Goal: Task Accomplishment & Management: Use online tool/utility

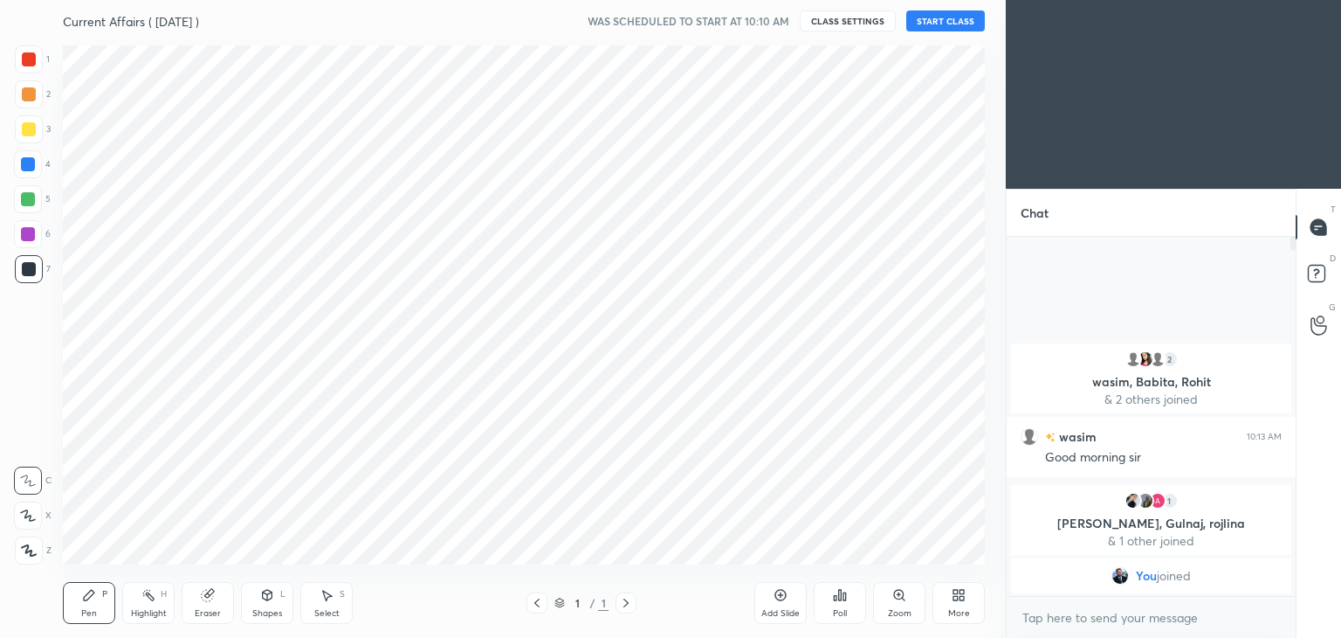
scroll to position [526, 936]
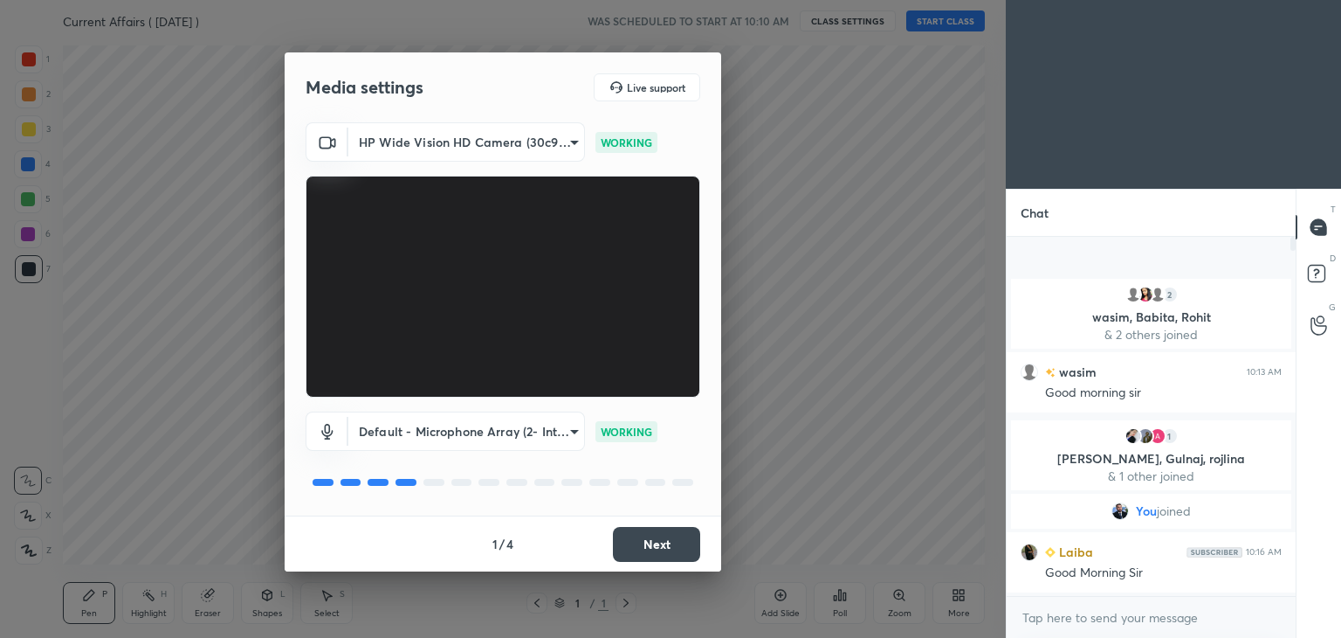
click at [640, 540] on button "Next" at bounding box center [656, 544] width 87 height 35
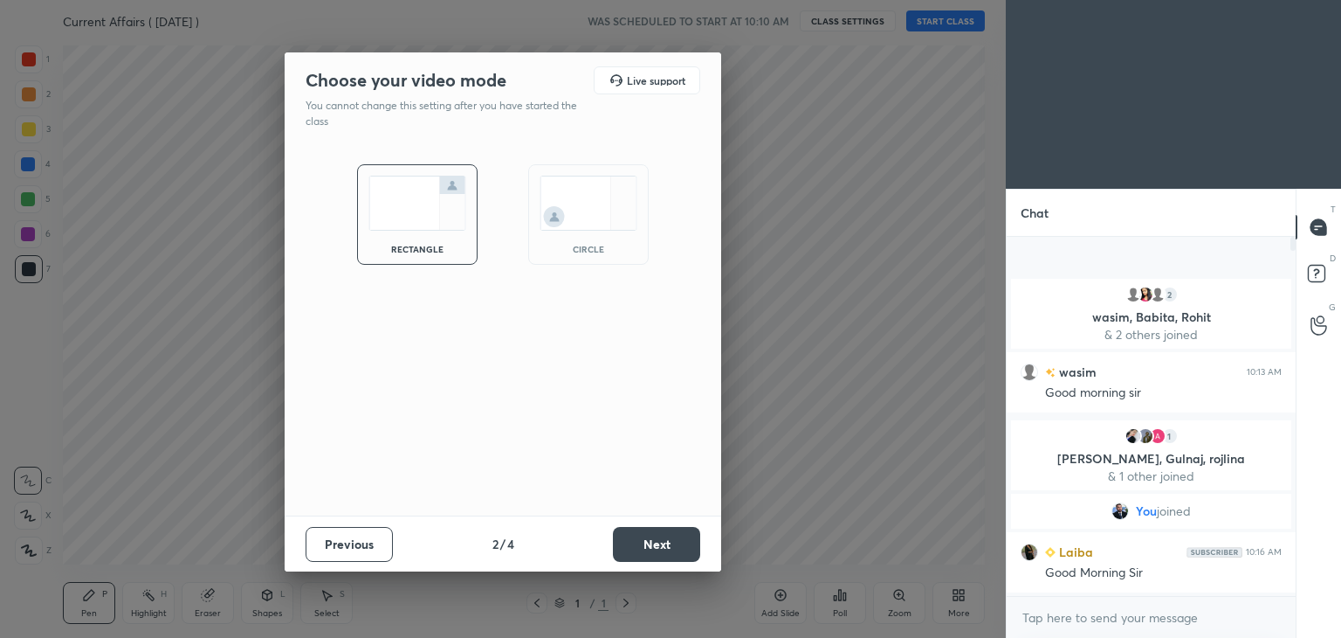
click at [640, 540] on button "Next" at bounding box center [656, 544] width 87 height 35
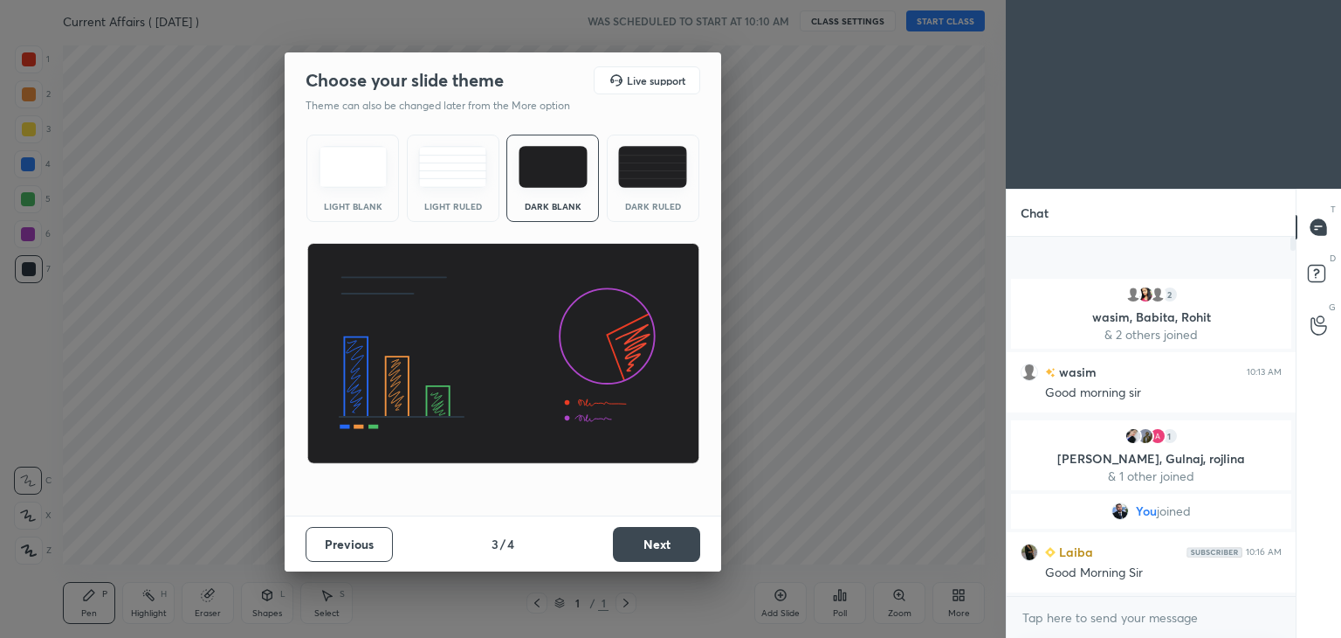
click at [640, 540] on button "Next" at bounding box center [656, 544] width 87 height 35
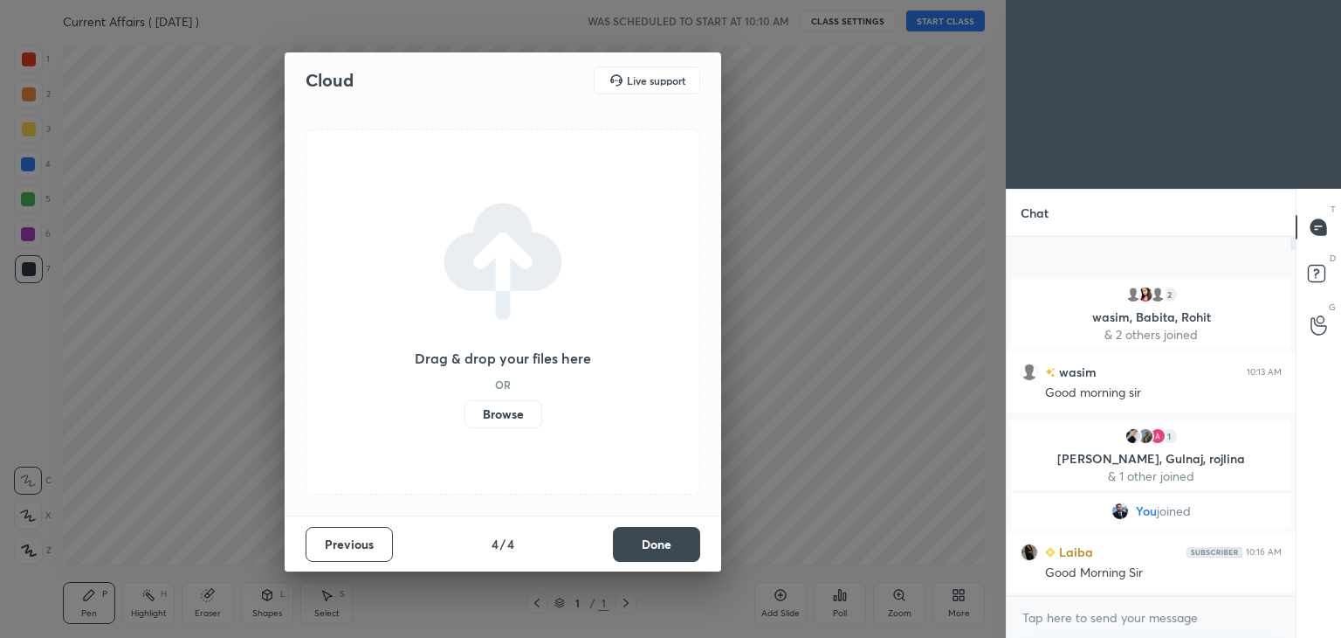
click at [640, 540] on button "Done" at bounding box center [656, 544] width 87 height 35
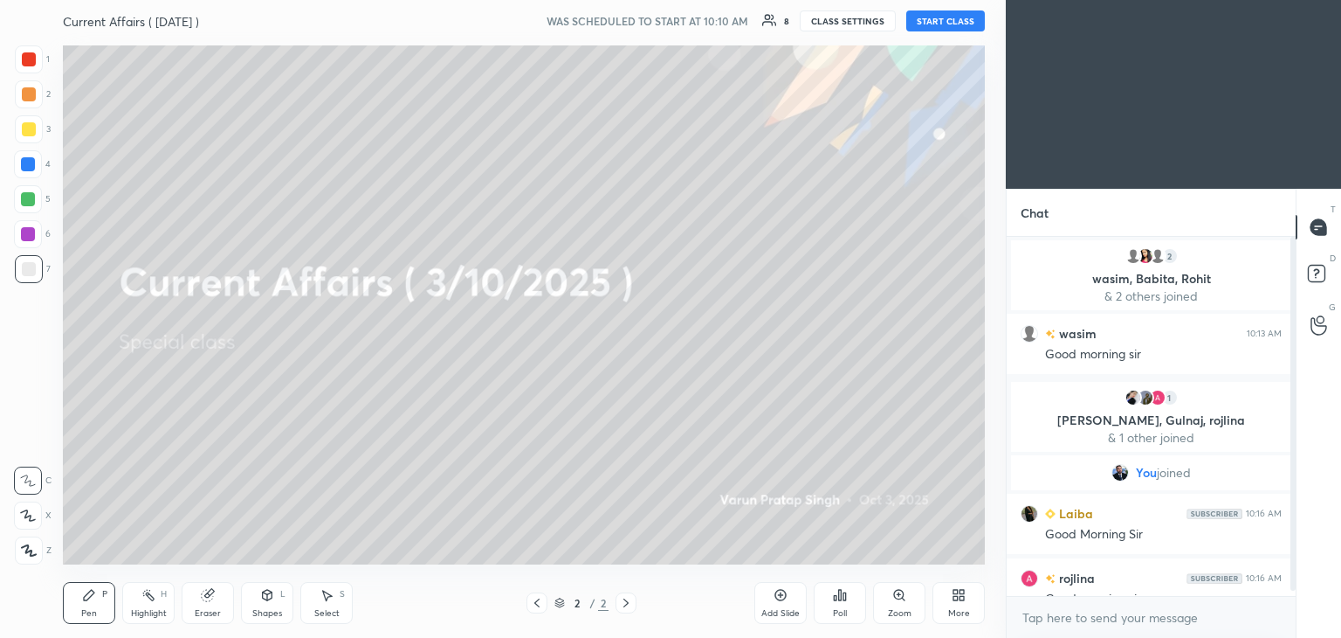
click at [937, 19] on button "START CLASS" at bounding box center [946, 20] width 79 height 21
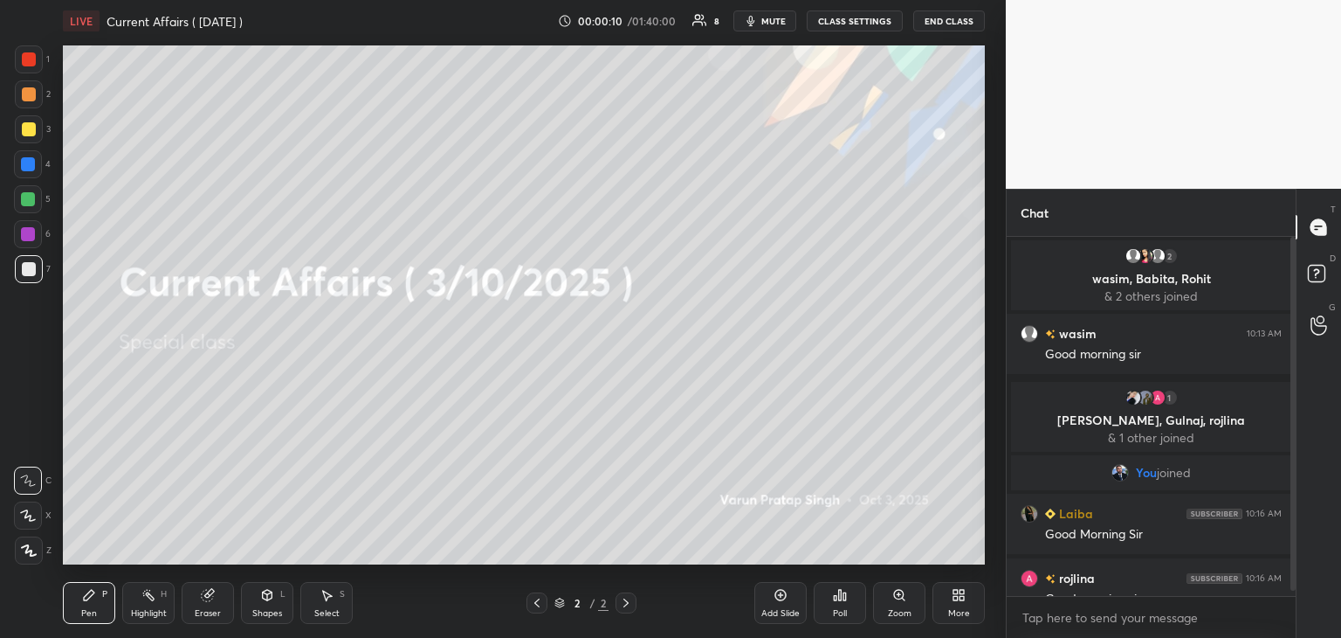
click at [954, 598] on icon at bounding box center [956, 598] width 4 height 4
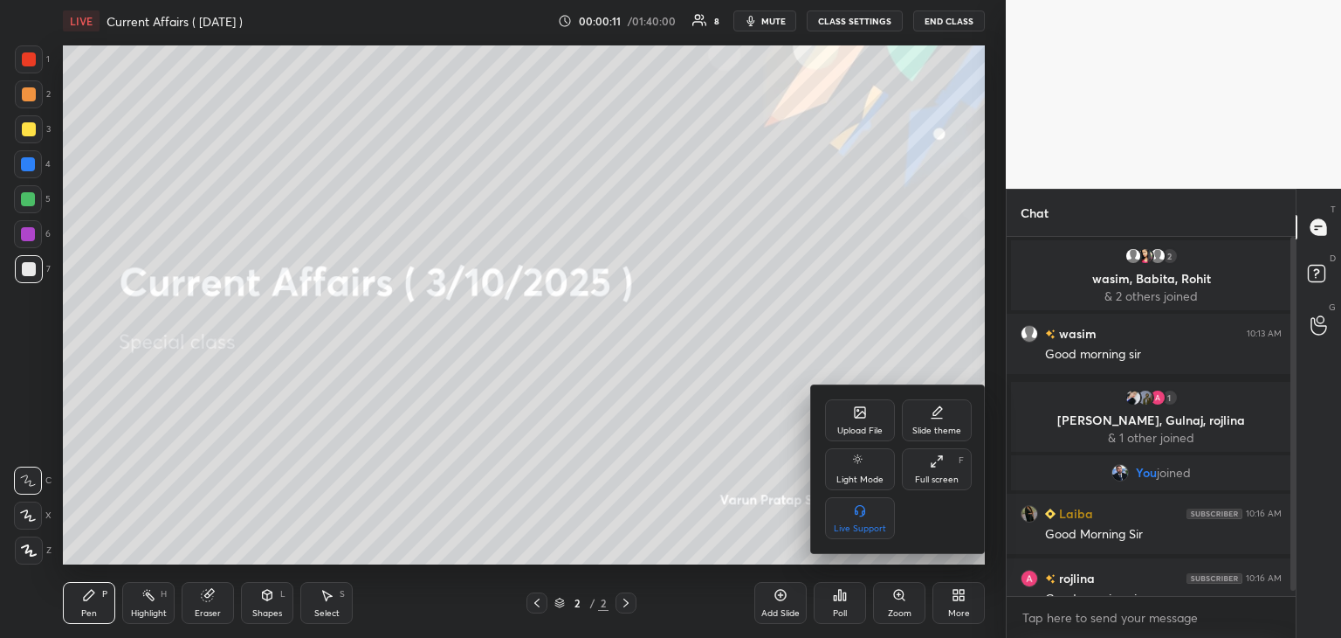
click at [852, 414] on div "Upload File" at bounding box center [860, 420] width 70 height 42
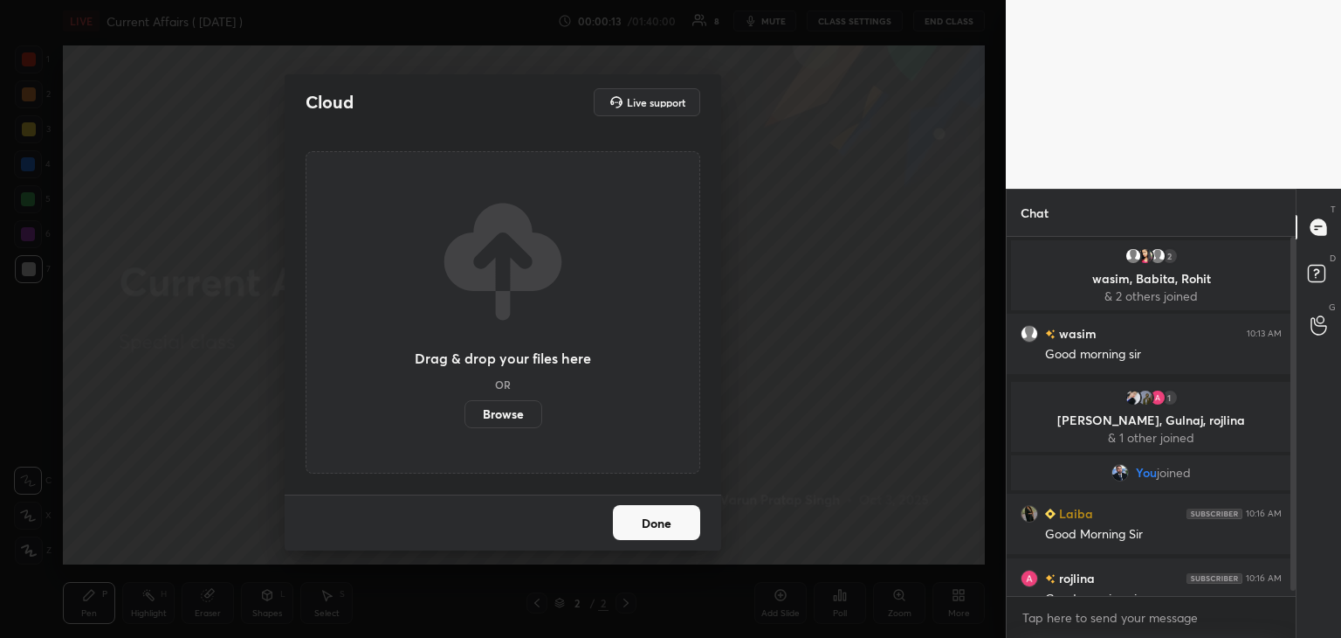
click at [505, 410] on label "Browse" at bounding box center [504, 414] width 78 height 28
click at [465, 410] on input "Browse" at bounding box center [465, 414] width 0 height 28
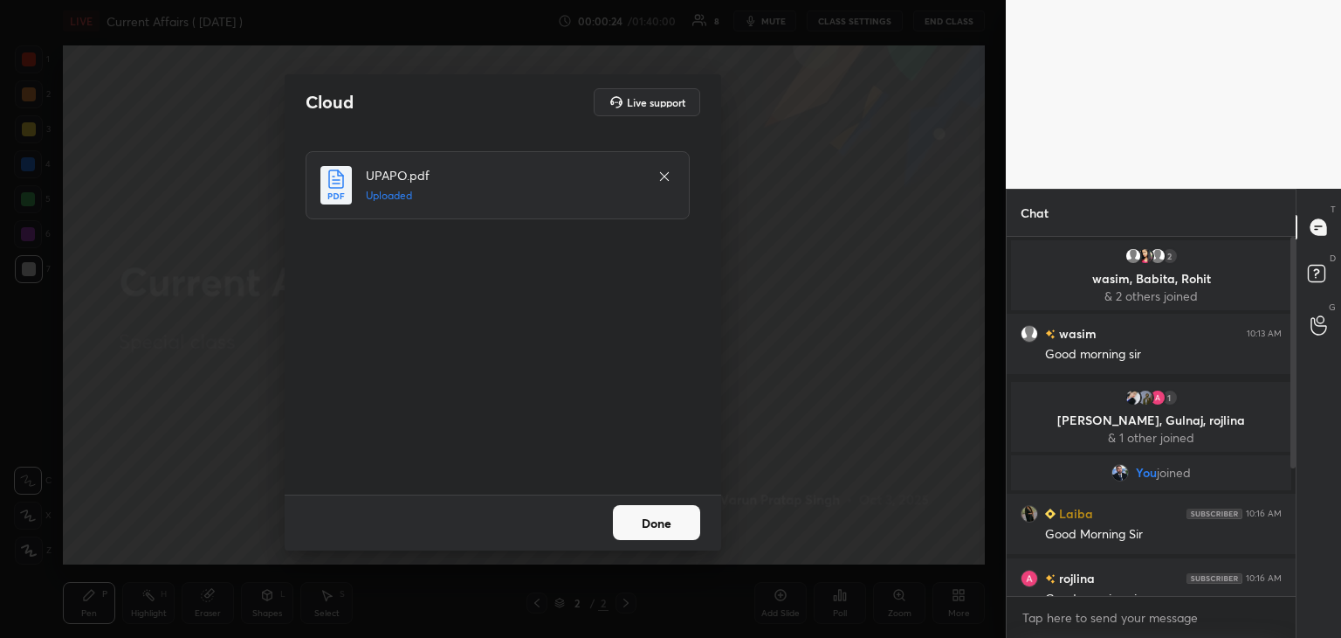
click at [651, 515] on button "Done" at bounding box center [656, 522] width 87 height 35
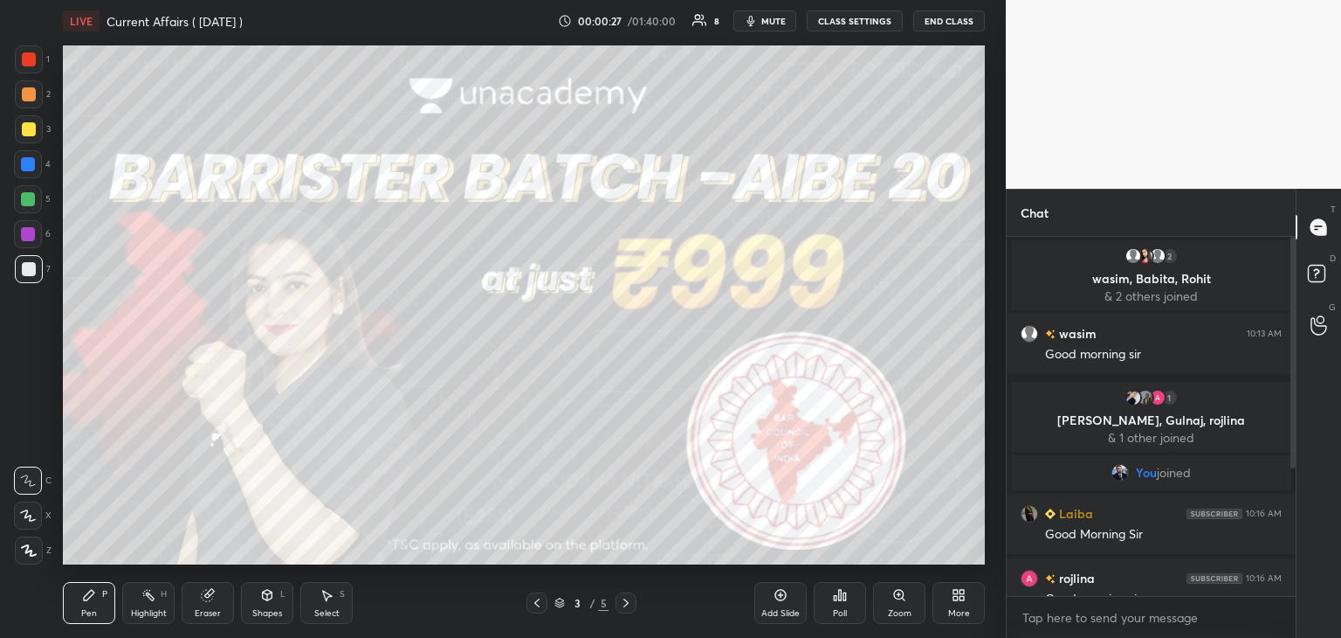
click at [623, 607] on icon at bounding box center [626, 603] width 14 height 14
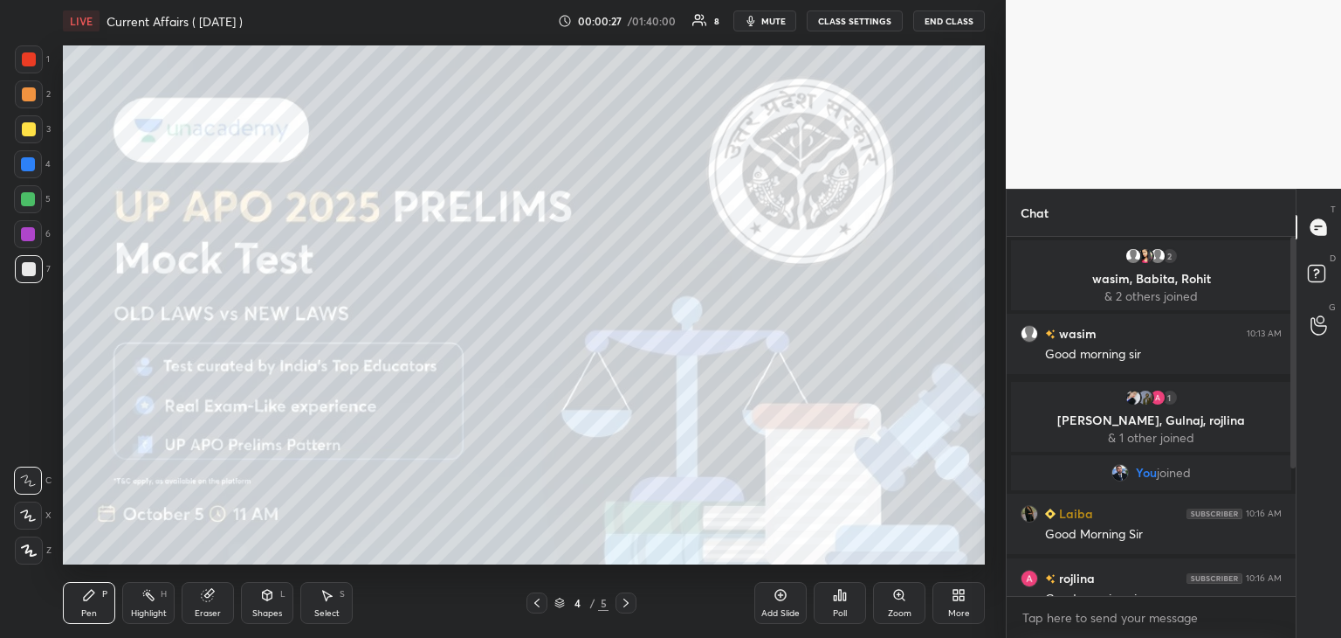
click at [623, 607] on icon at bounding box center [626, 603] width 14 height 14
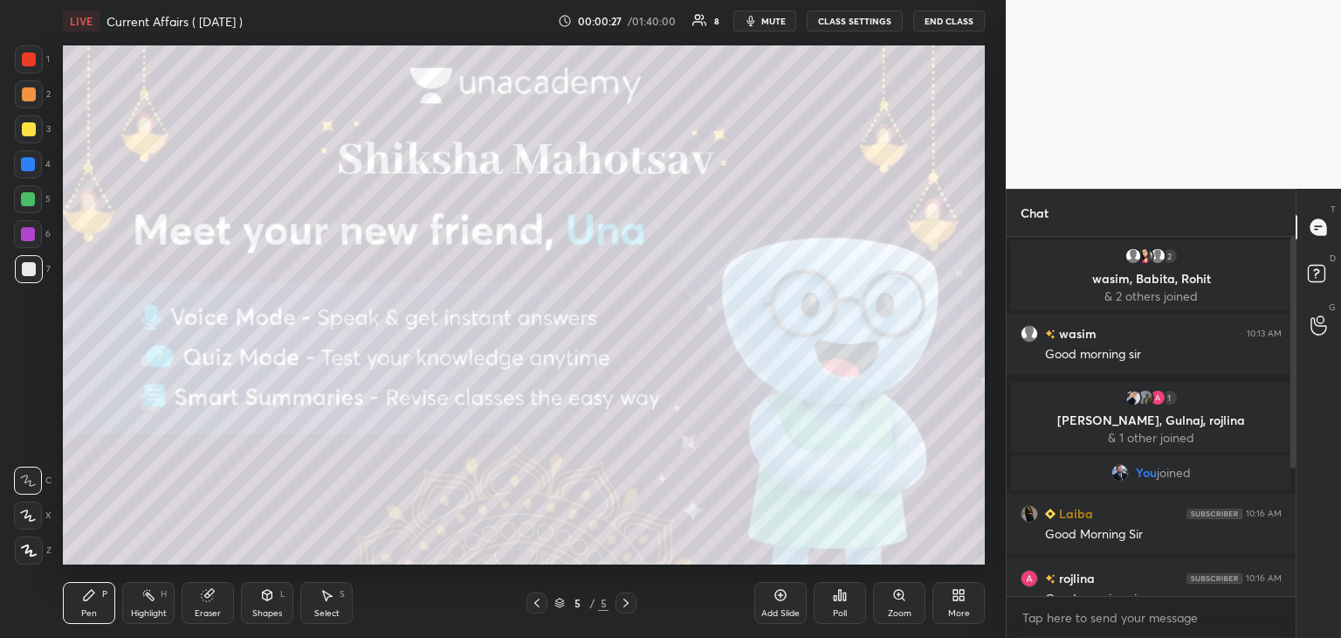
click at [623, 607] on icon at bounding box center [626, 603] width 14 height 14
click at [783, 605] on div "Add Slide" at bounding box center [781, 603] width 52 height 42
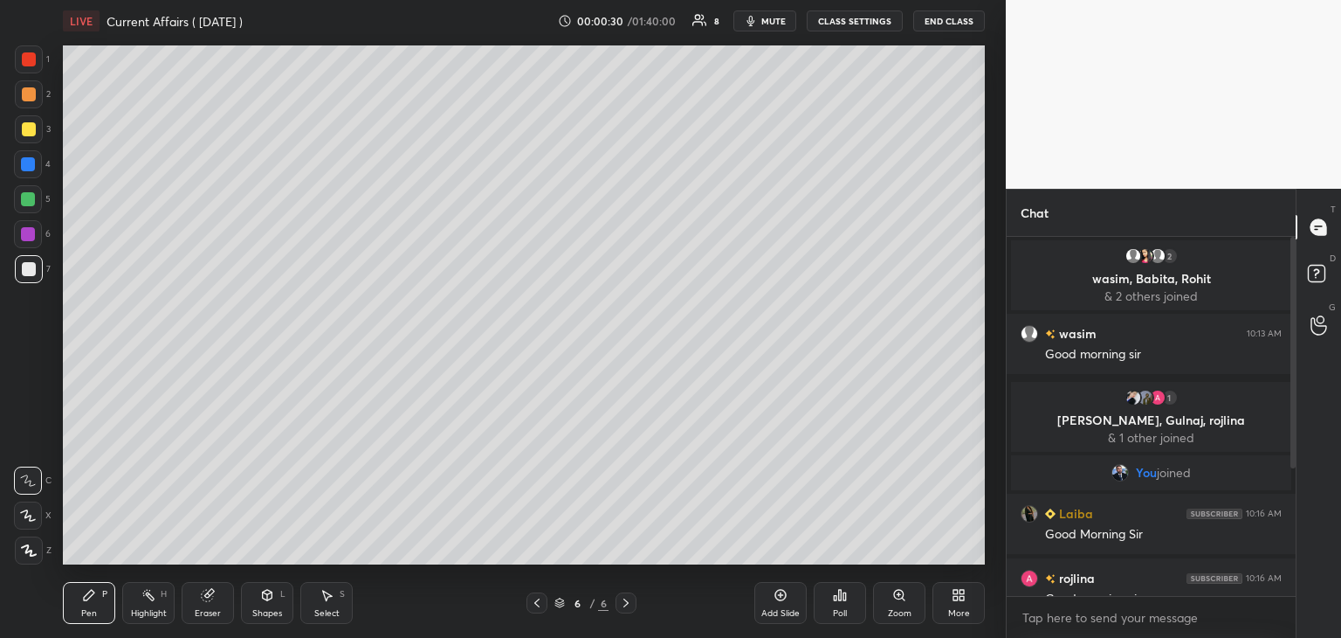
click at [958, 589] on icon at bounding box center [959, 595] width 14 height 14
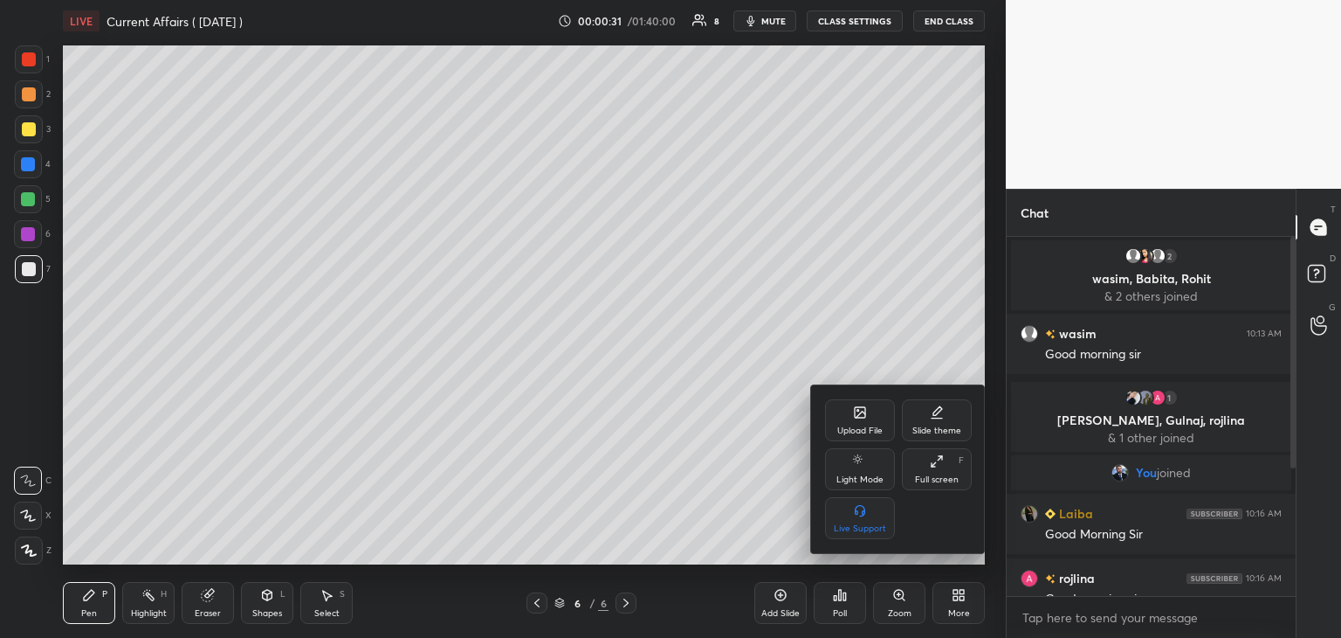
click at [865, 428] on div "Upload File" at bounding box center [860, 430] width 45 height 9
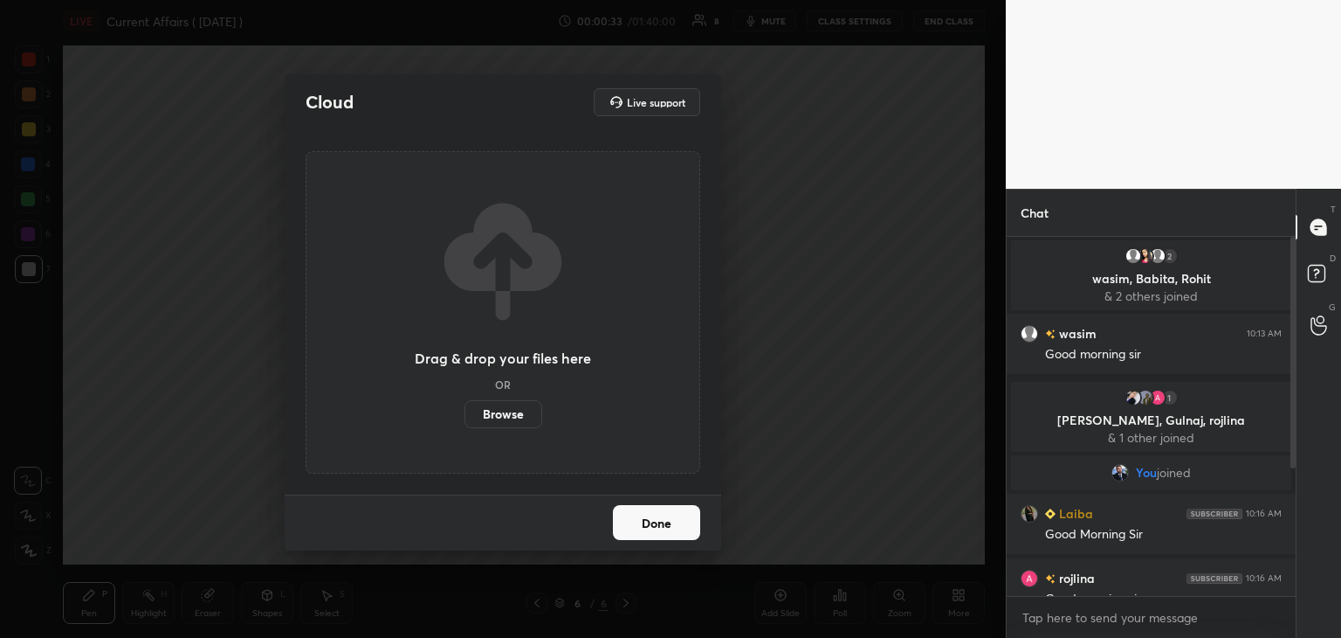
click at [509, 417] on label "Browse" at bounding box center [504, 414] width 78 height 28
click at [465, 417] on input "Browse" at bounding box center [465, 414] width 0 height 28
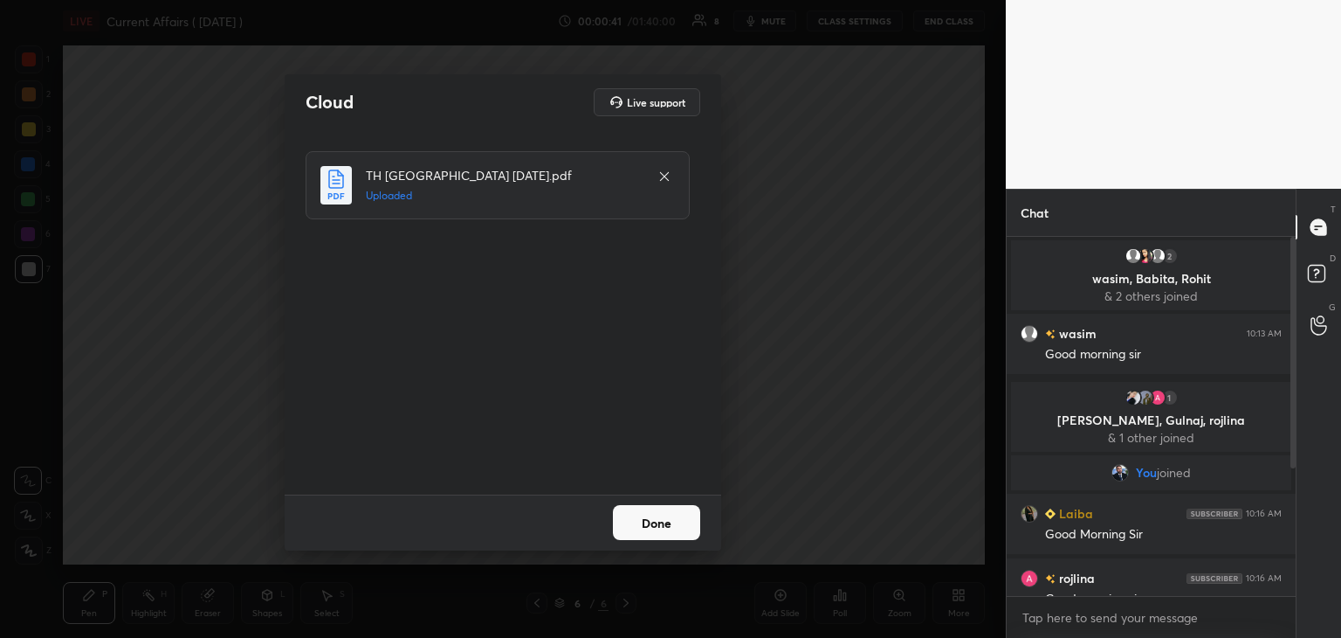
click at [648, 518] on button "Done" at bounding box center [656, 522] width 87 height 35
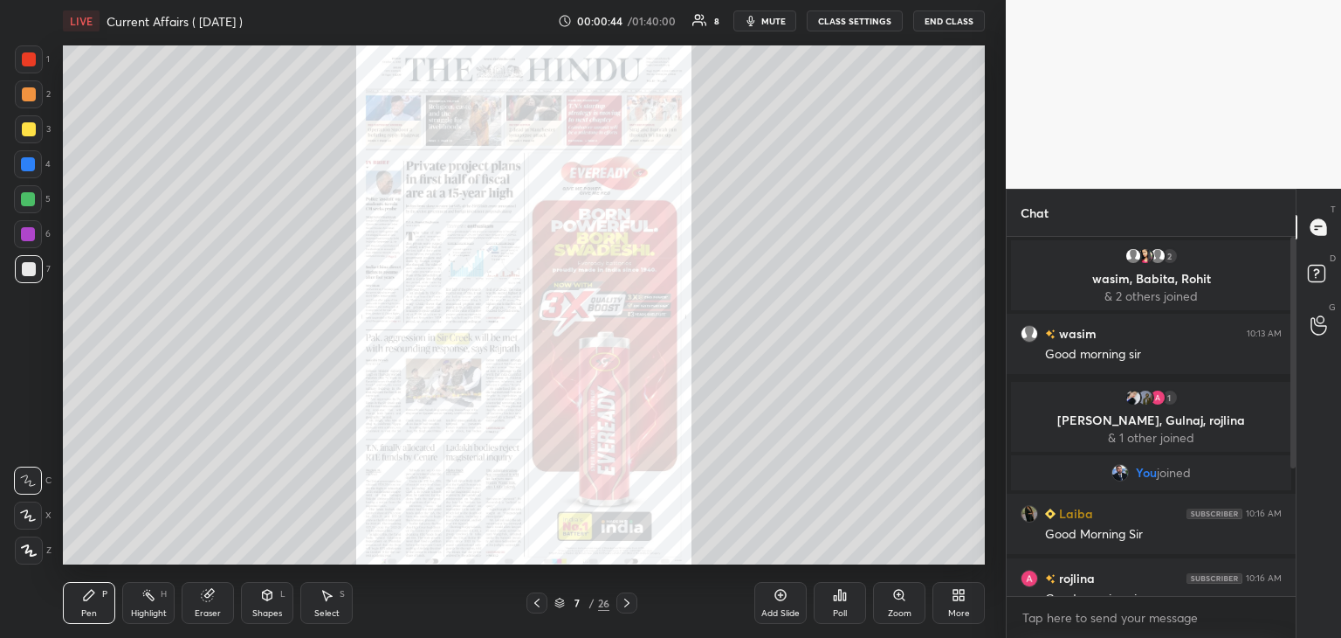
click at [559, 602] on icon at bounding box center [560, 602] width 10 height 10
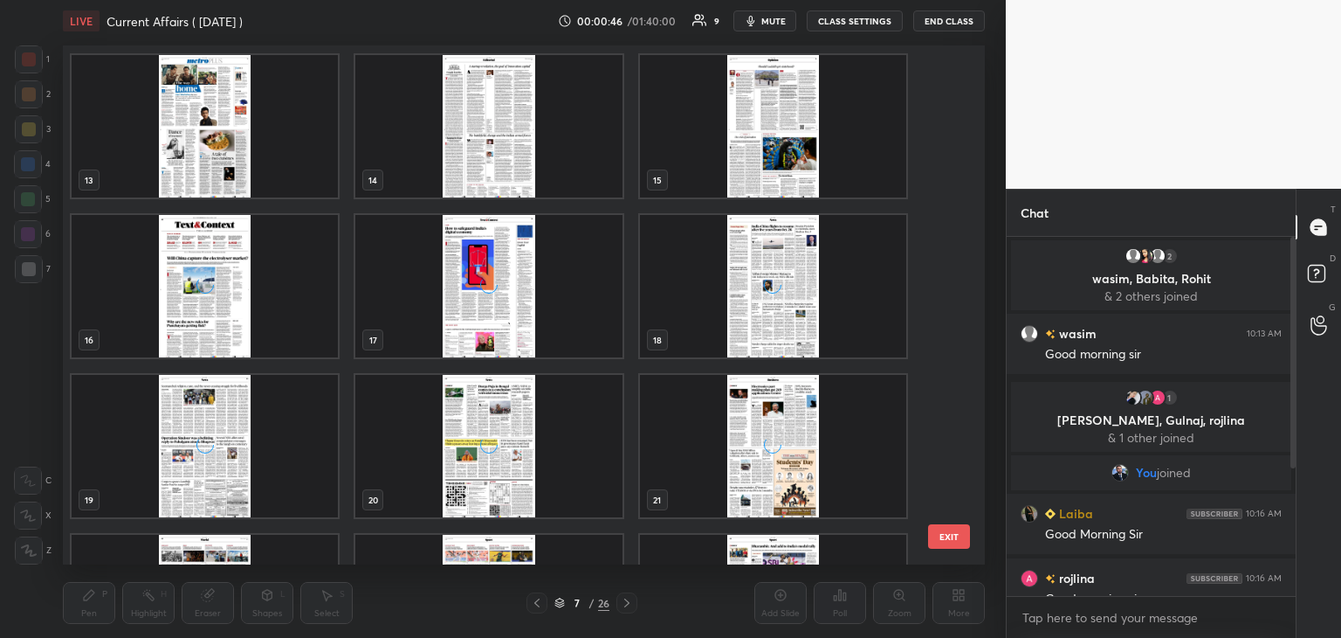
scroll to position [919, 0]
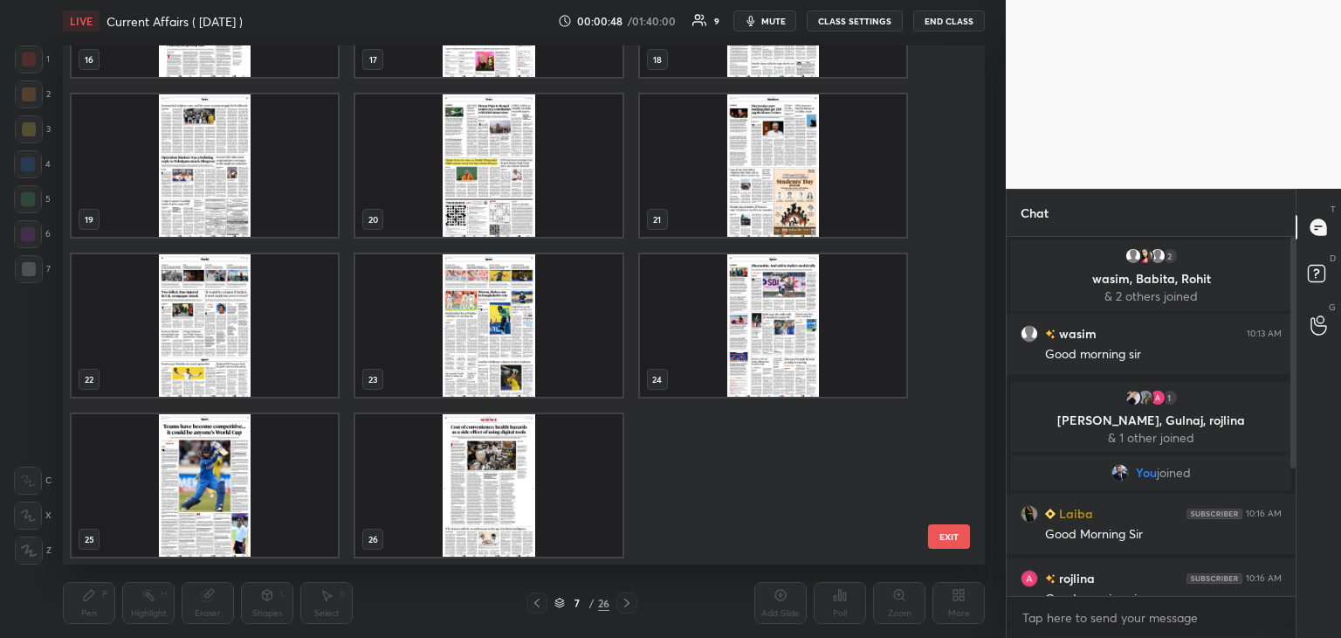
click at [522, 494] on img "grid" at bounding box center [488, 485] width 266 height 142
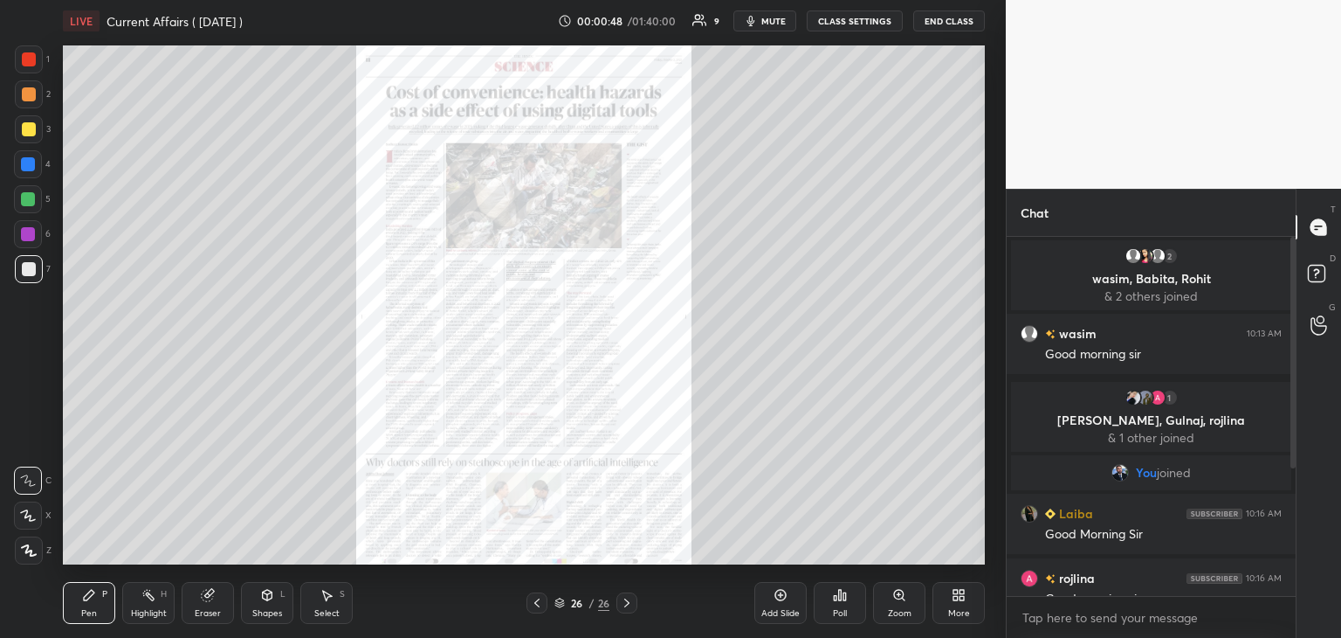
click at [522, 494] on img "grid" at bounding box center [488, 485] width 266 height 142
click at [769, 591] on div "Add Slide" at bounding box center [781, 603] width 52 height 42
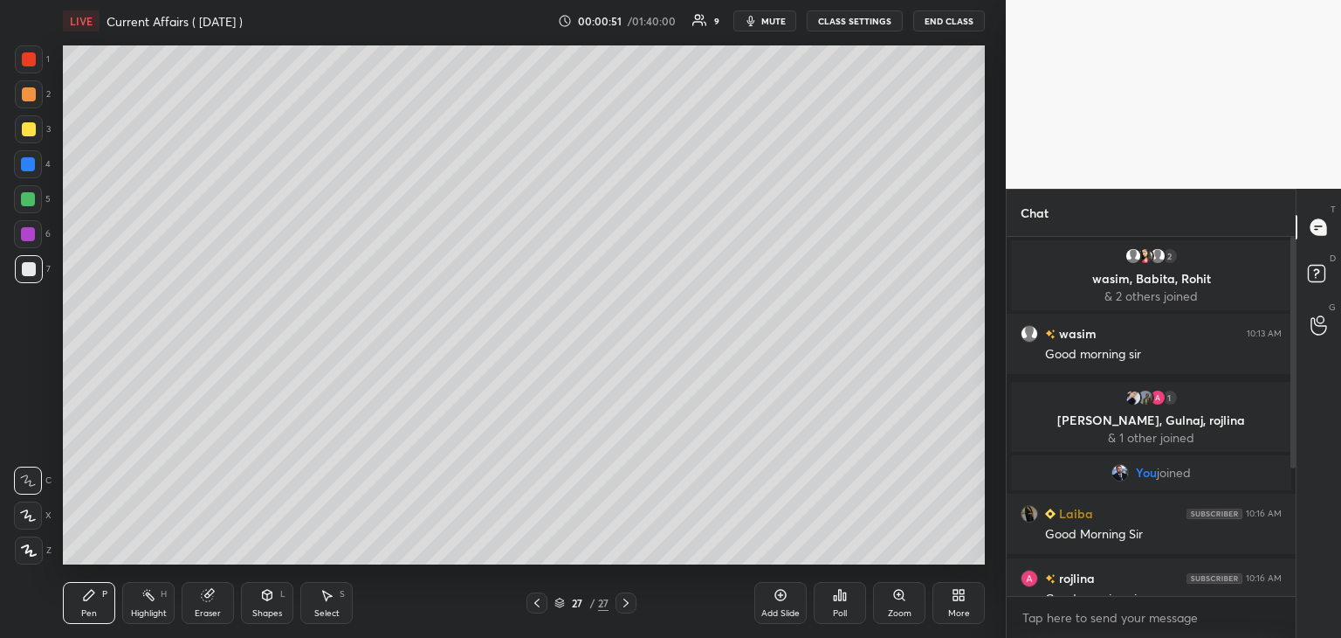
click at [948, 608] on div "More" at bounding box center [959, 603] width 52 height 42
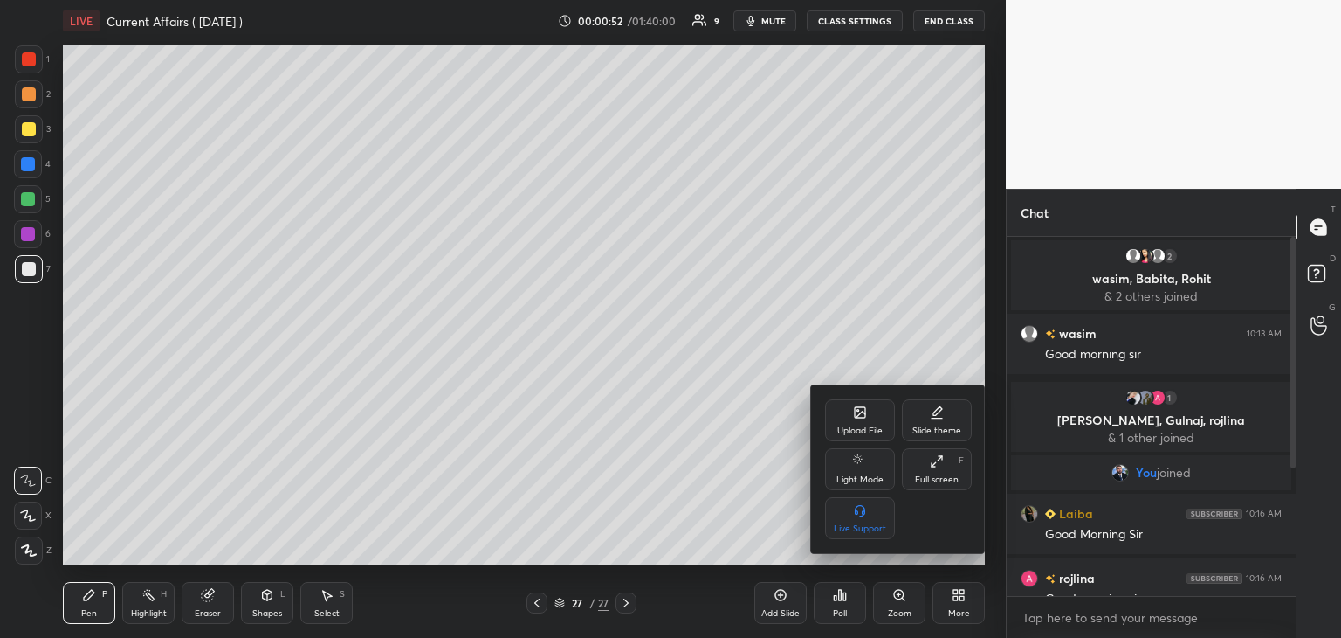
click at [870, 427] on div "Upload File" at bounding box center [860, 430] width 45 height 9
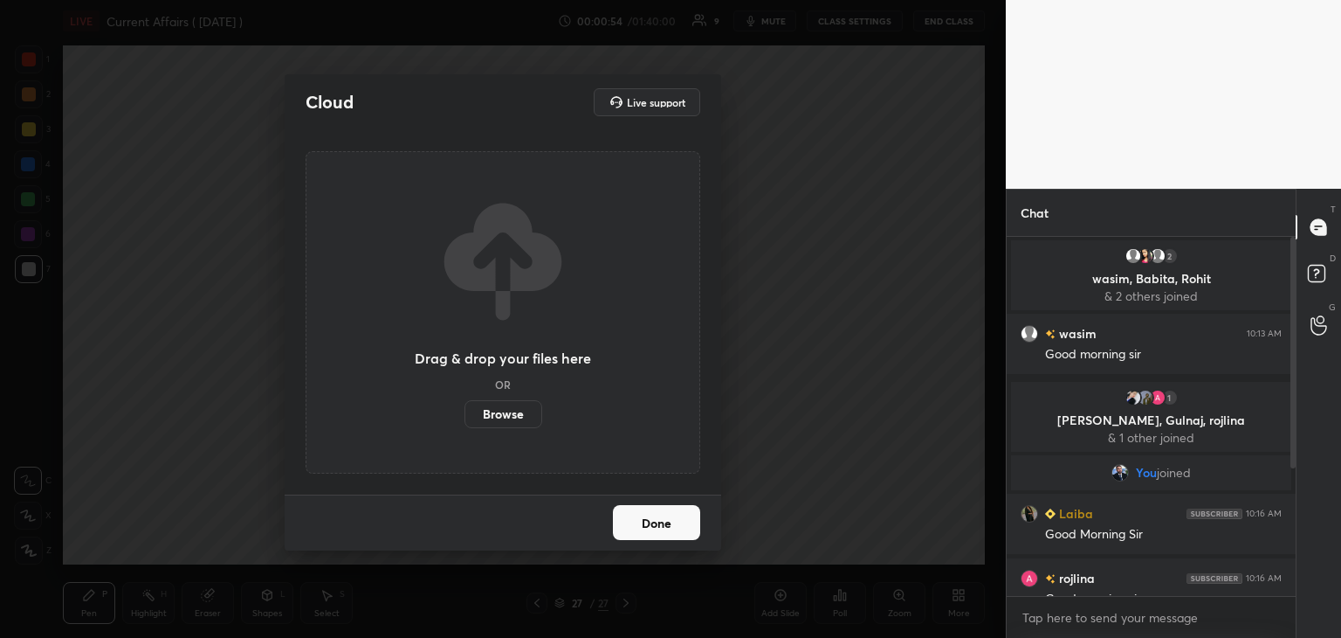
click at [506, 410] on label "Browse" at bounding box center [504, 414] width 78 height 28
click at [465, 410] on input "Browse" at bounding box center [465, 414] width 0 height 28
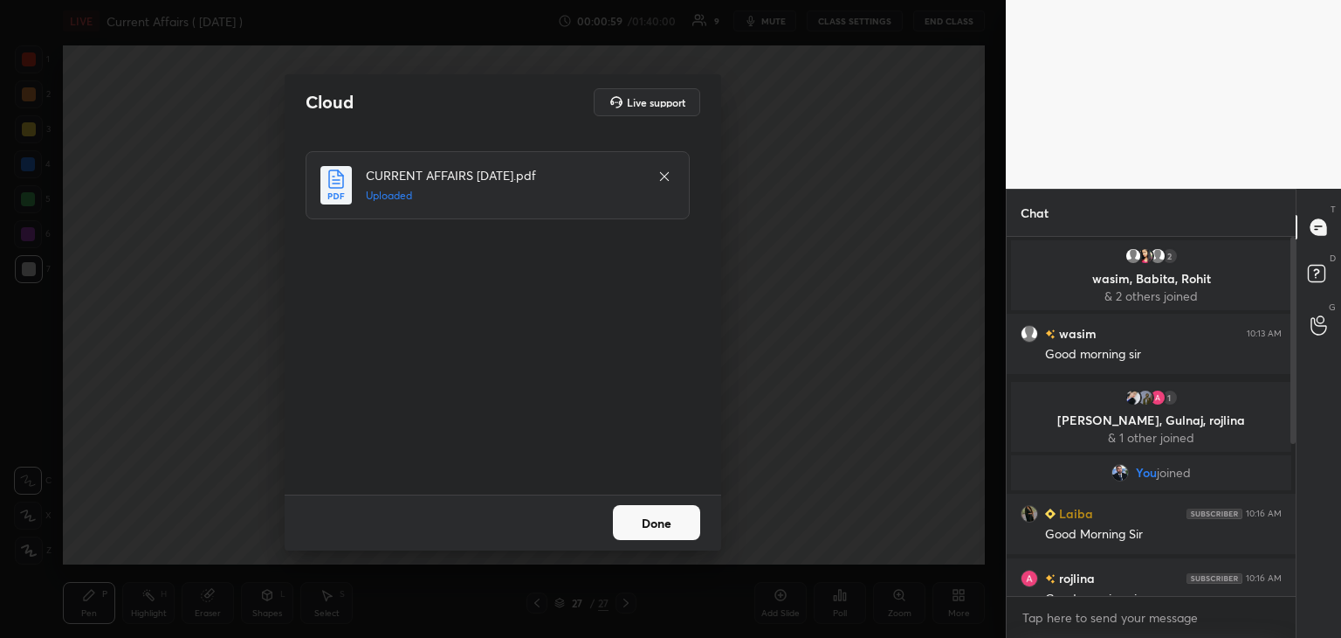
click at [679, 518] on button "Done" at bounding box center [656, 522] width 87 height 35
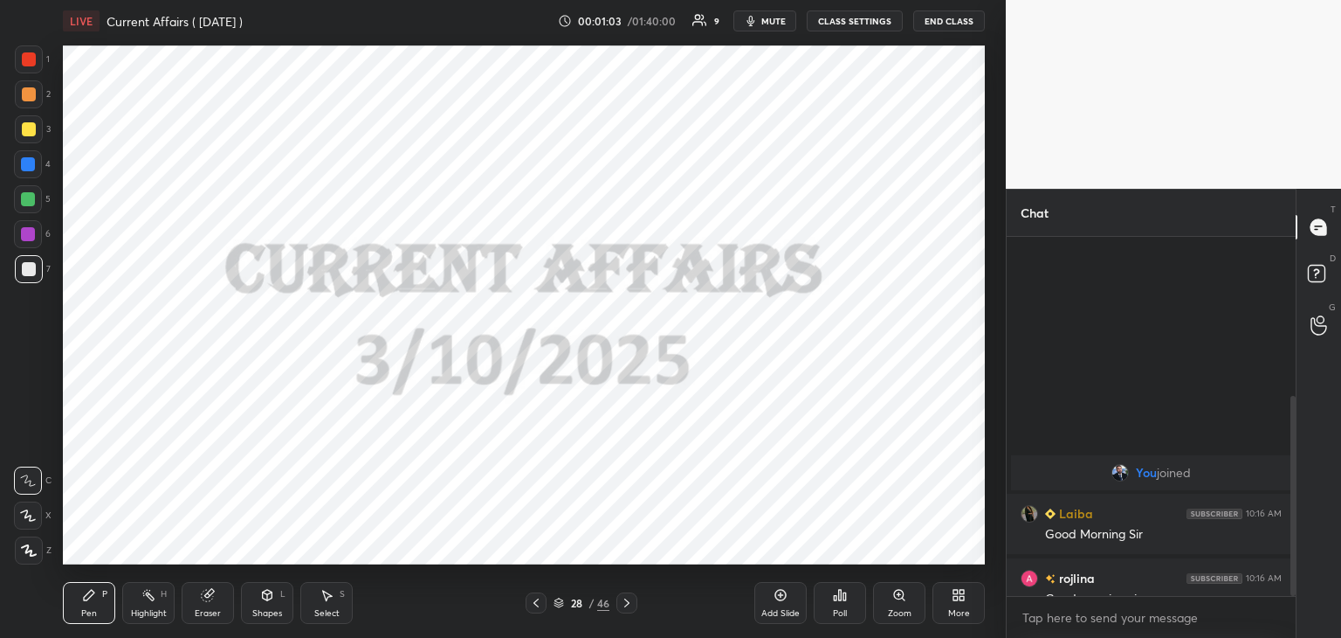
scroll to position [285, 0]
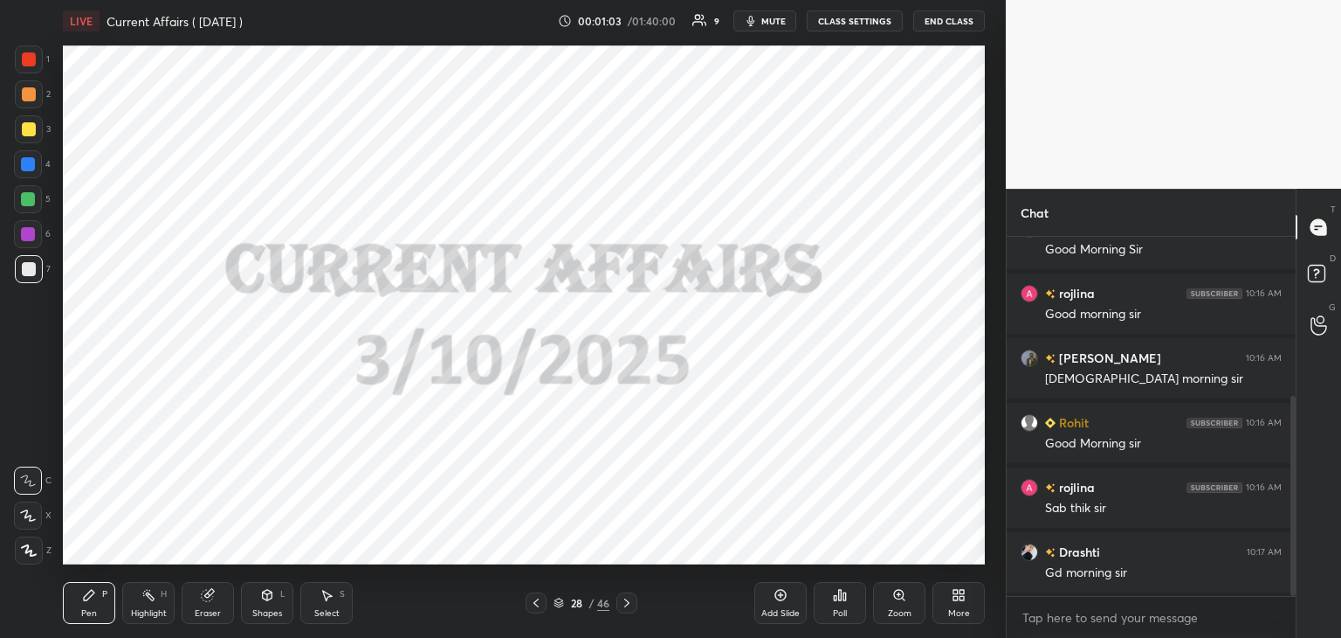
drag, startPoint x: 1293, startPoint y: 260, endPoint x: 1289, endPoint y: 350, distance: 90.0
click at [1289, 350] on div at bounding box center [1291, 416] width 10 height 359
click at [554, 599] on icon at bounding box center [559, 602] width 10 height 10
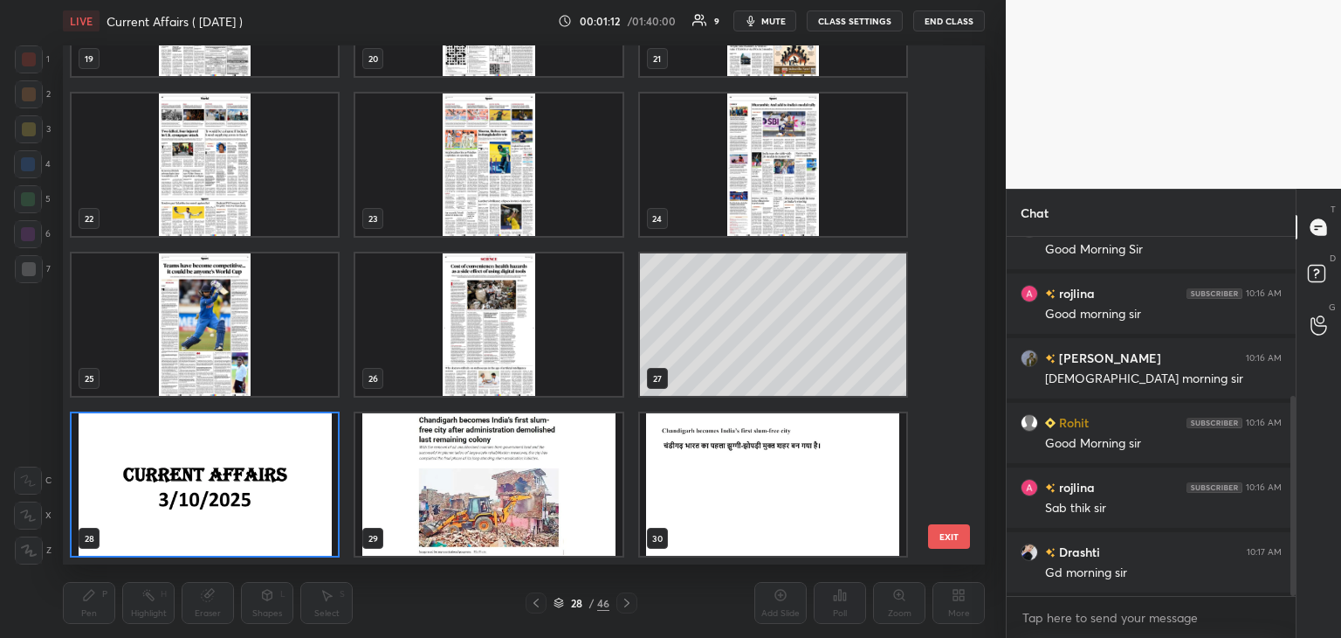
scroll to position [0, 0]
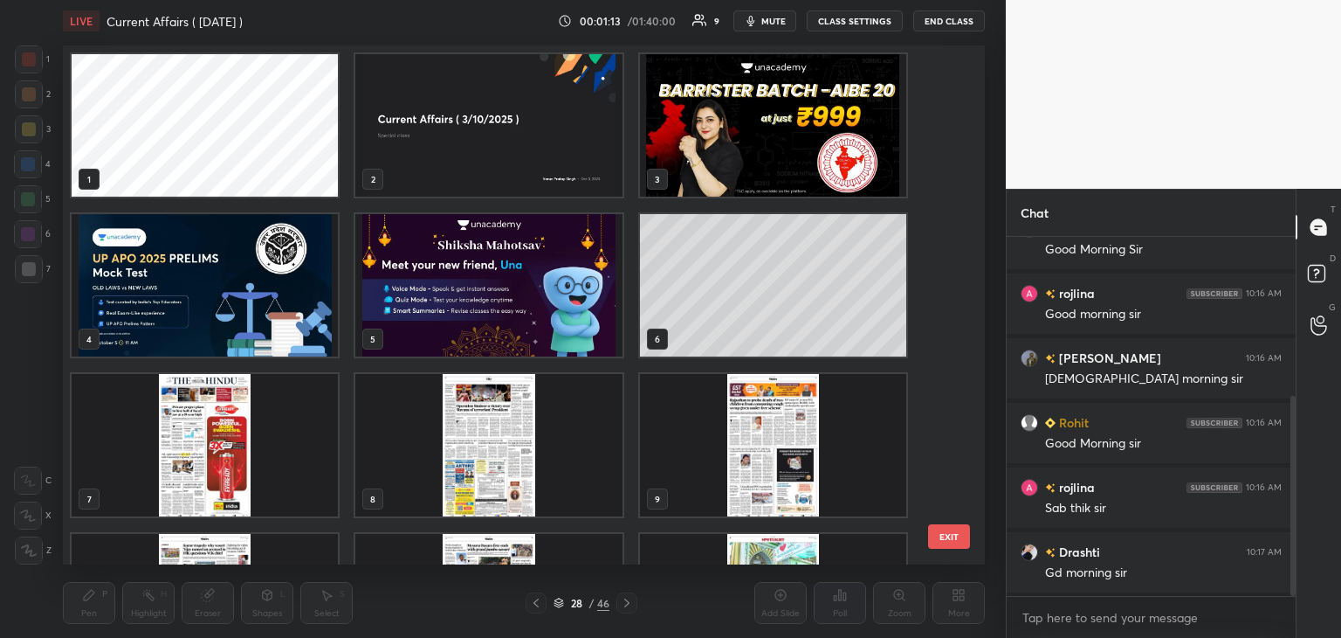
click at [721, 144] on img "grid" at bounding box center [773, 125] width 266 height 142
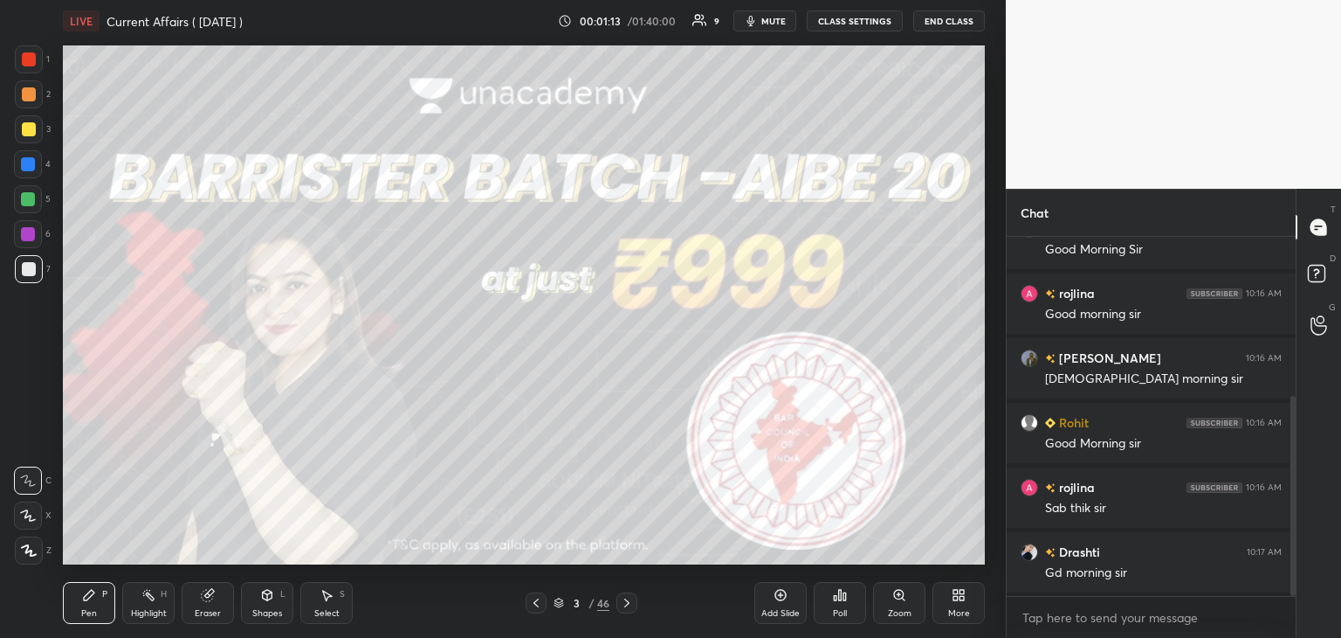
click at [721, 144] on img "grid" at bounding box center [773, 125] width 266 height 142
click at [781, 17] on span "mute" at bounding box center [774, 21] width 24 height 12
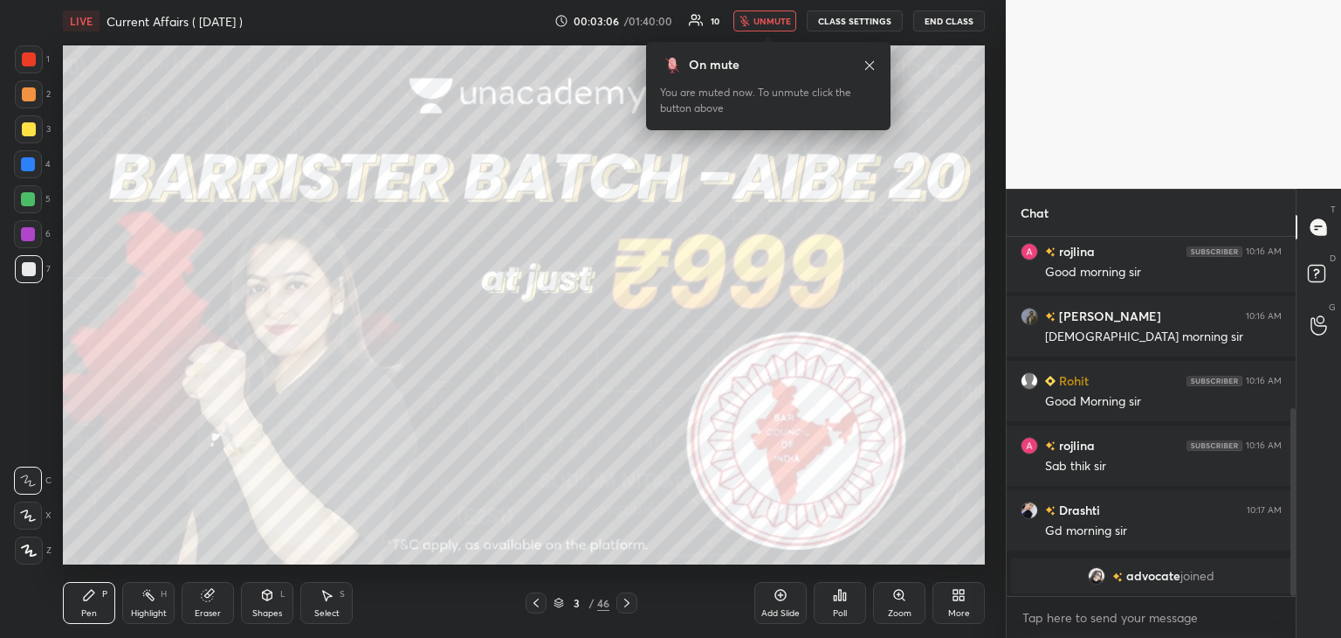
click at [773, 17] on span "unmute" at bounding box center [773, 21] width 38 height 12
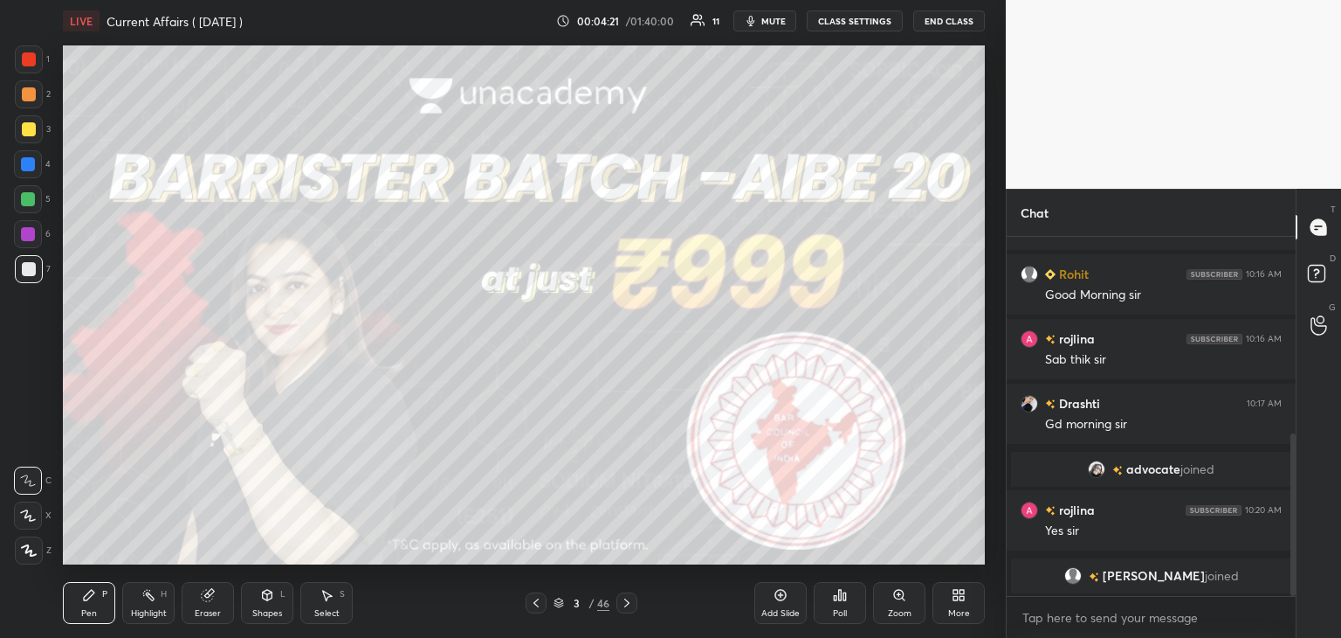
scroll to position [498, 0]
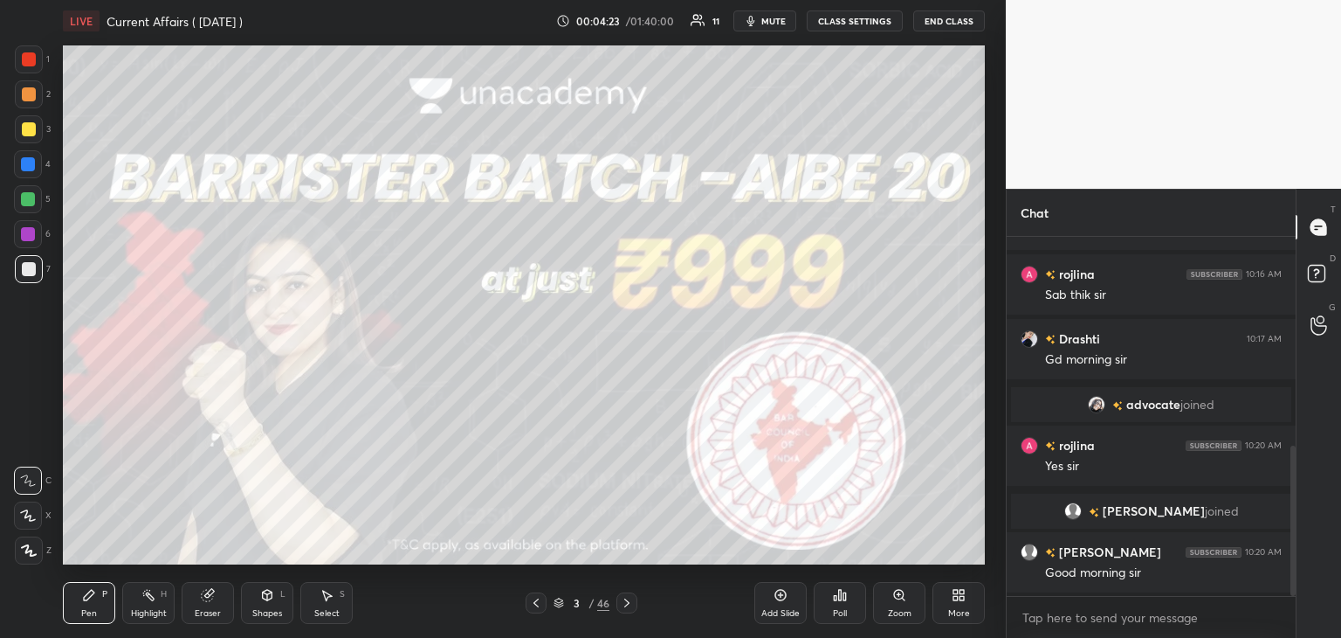
click at [29, 55] on div at bounding box center [29, 59] width 14 height 14
click at [29, 550] on icon at bounding box center [29, 550] width 14 height 10
click at [625, 604] on icon at bounding box center [627, 603] width 14 height 14
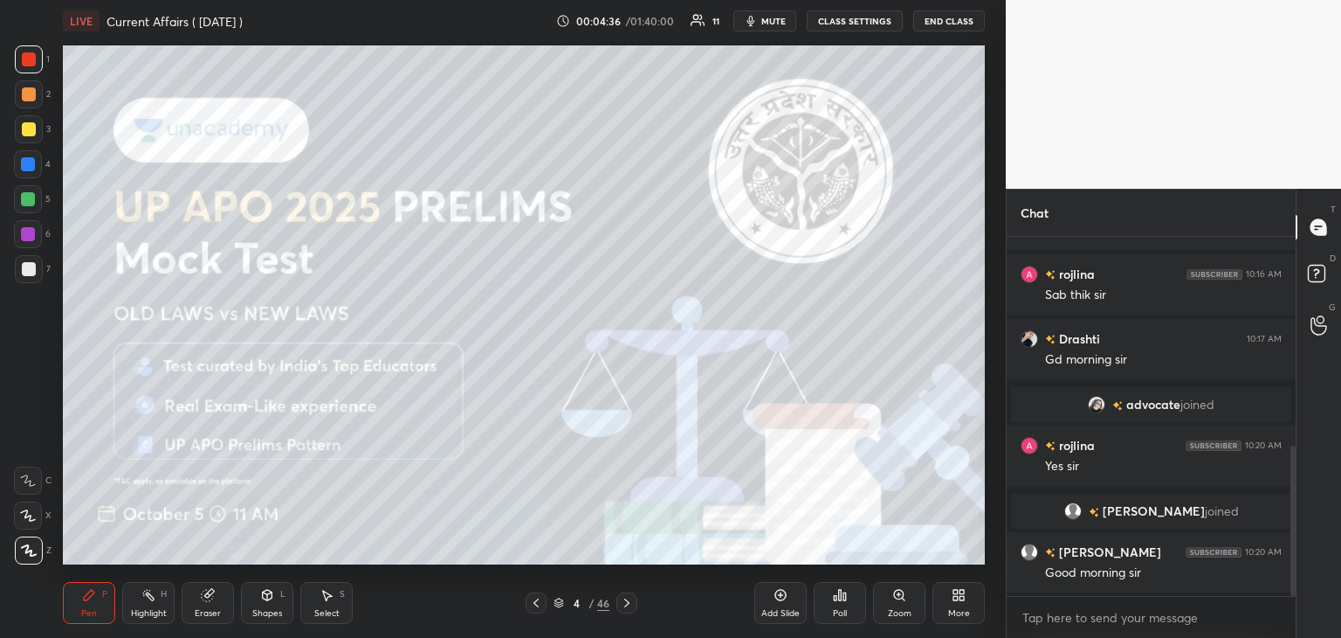
click at [625, 603] on icon at bounding box center [627, 603] width 14 height 14
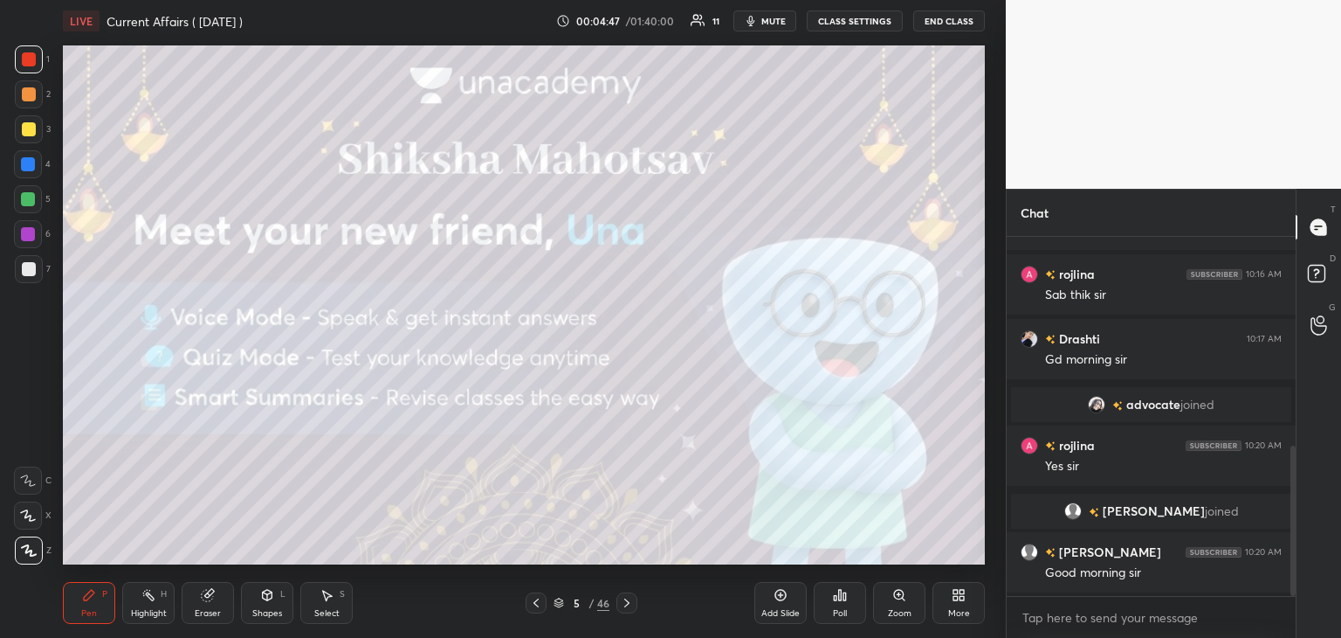
click at [787, 601] on icon at bounding box center [781, 595] width 14 height 14
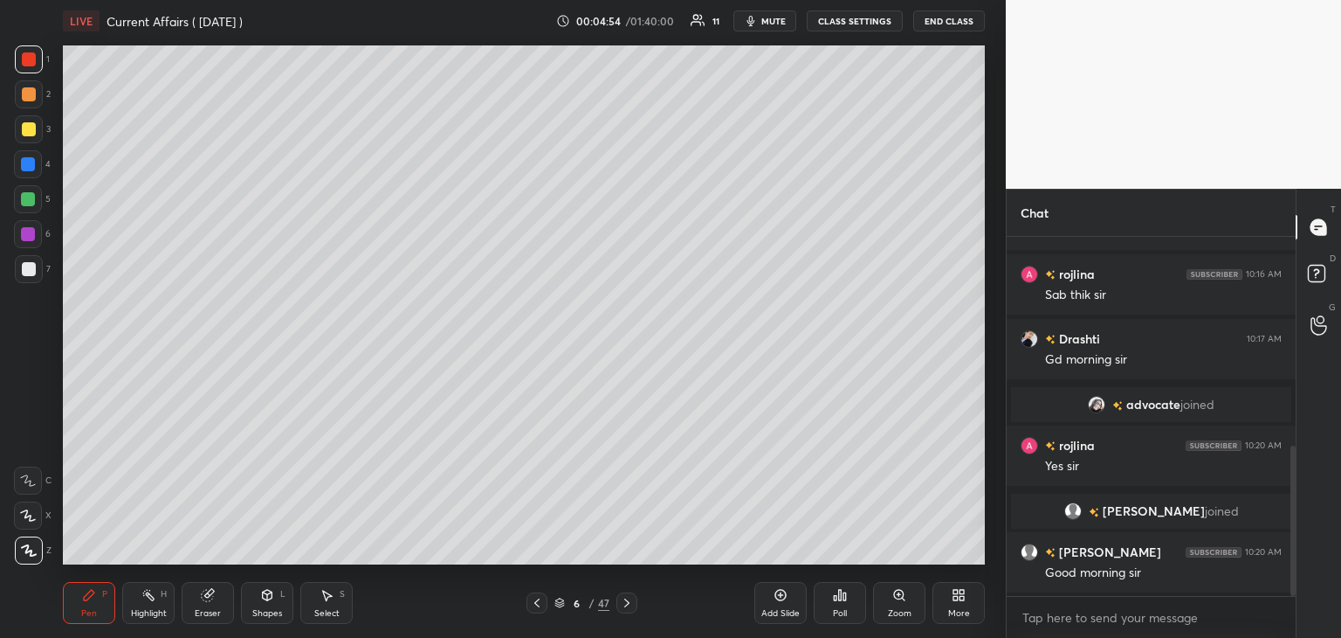
click at [628, 598] on icon at bounding box center [627, 603] width 14 height 14
click at [635, 591] on div "Pen P Highlight H Eraser Shapes L Select S 7 / 47 Add Slide Poll Zoom More" at bounding box center [524, 603] width 922 height 70
click at [636, 602] on div at bounding box center [627, 602] width 21 height 21
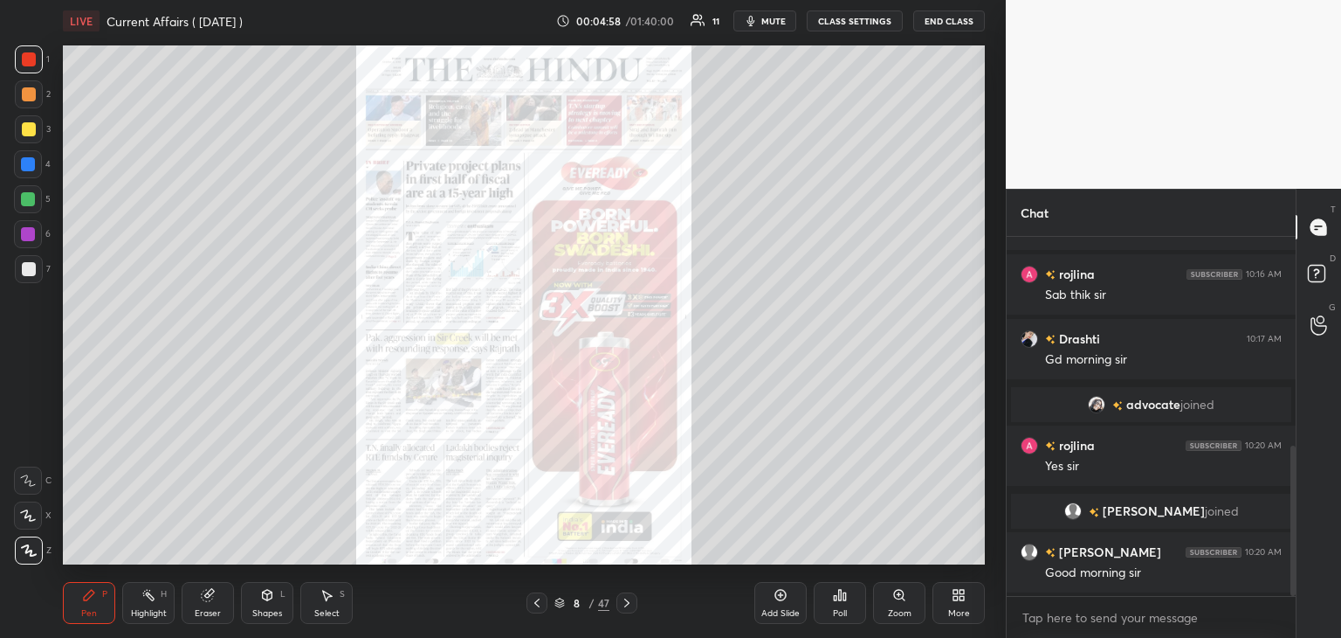
click at [898, 601] on icon at bounding box center [900, 595] width 14 height 14
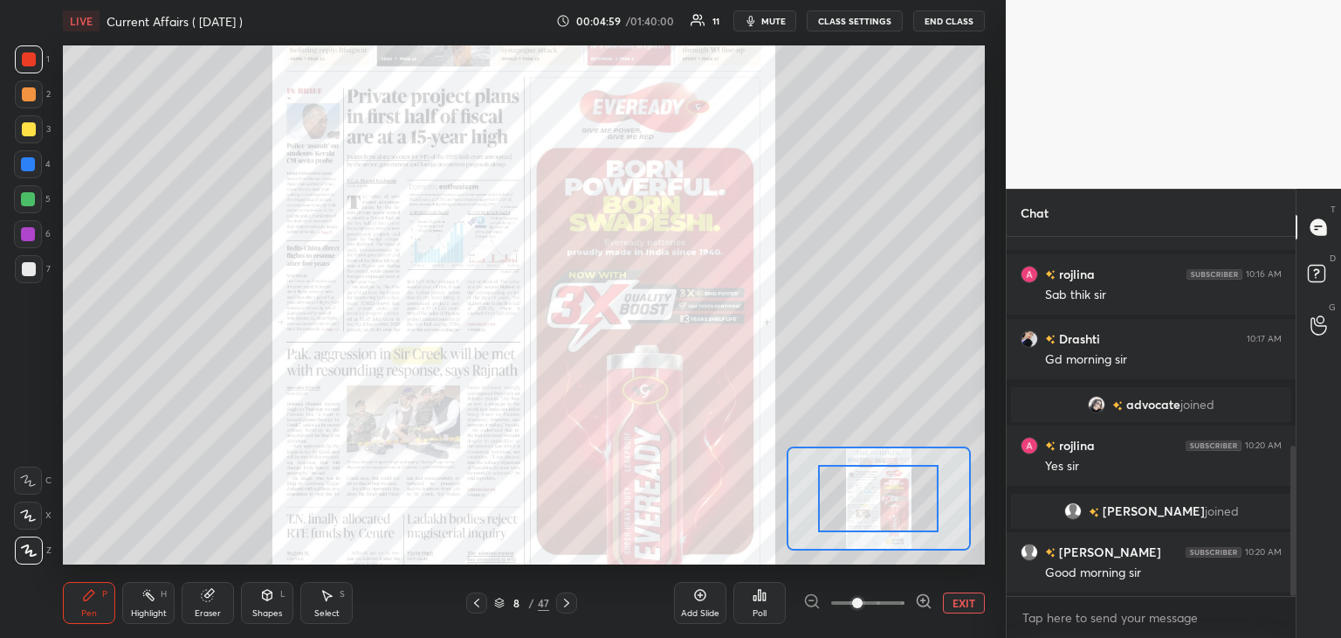
click at [927, 601] on icon at bounding box center [923, 600] width 17 height 17
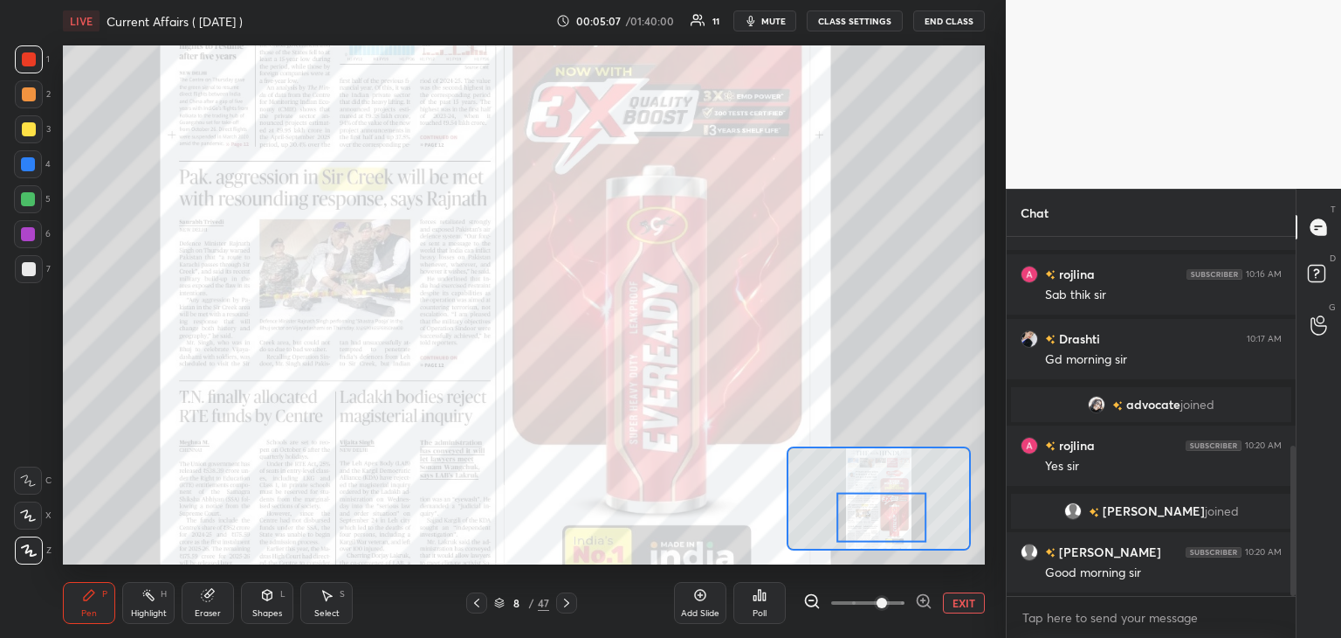
click at [920, 595] on icon at bounding box center [923, 600] width 11 height 11
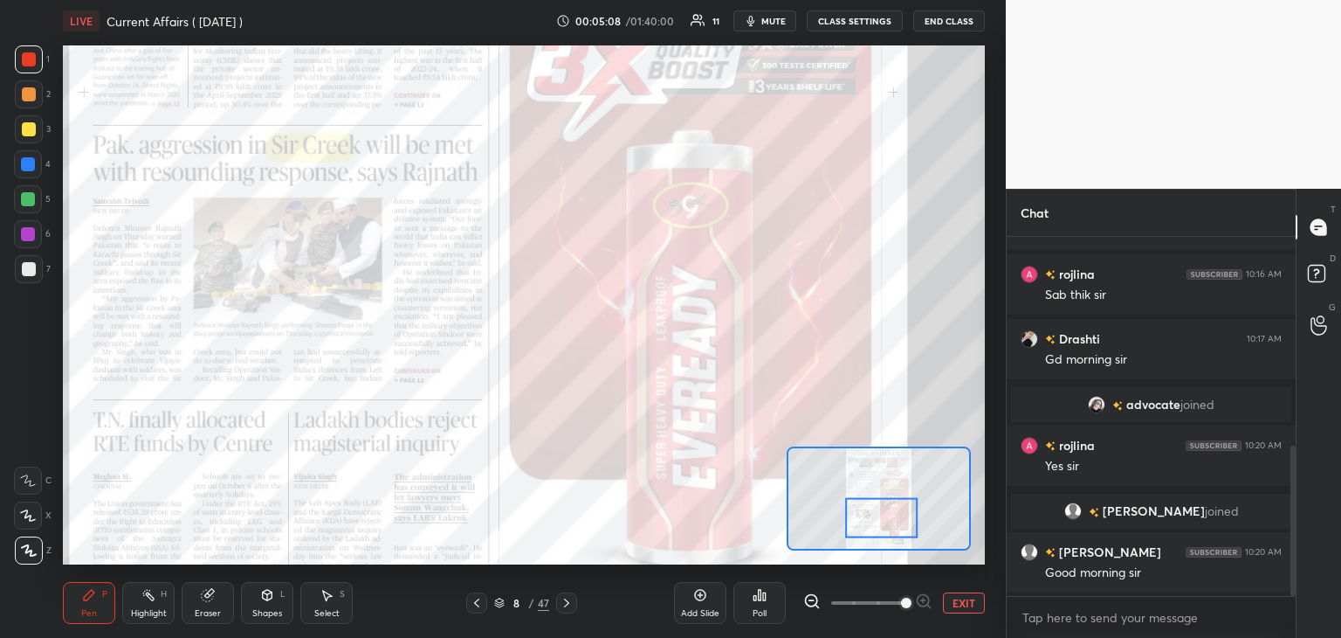
click at [879, 511] on div at bounding box center [881, 517] width 72 height 40
click at [2, 53] on div "1 2 3 4 5 6 7 C X Z C X Z E E Erase all H H" at bounding box center [28, 304] width 56 height 519
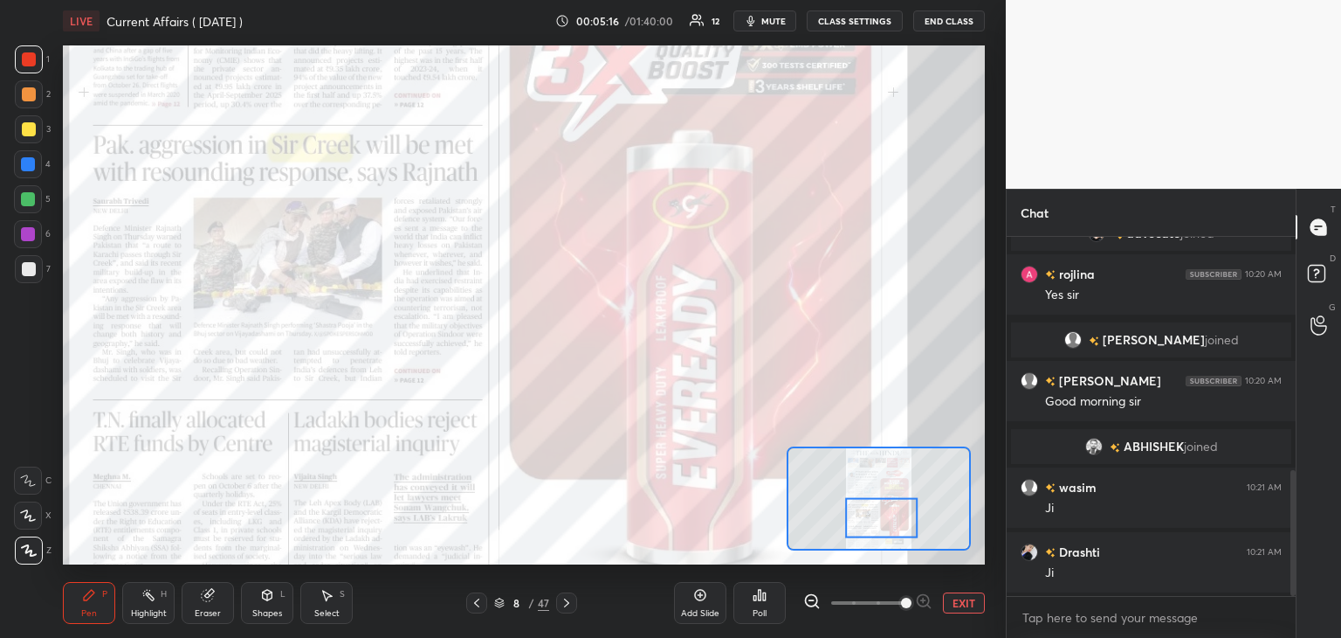
scroll to position [734, 0]
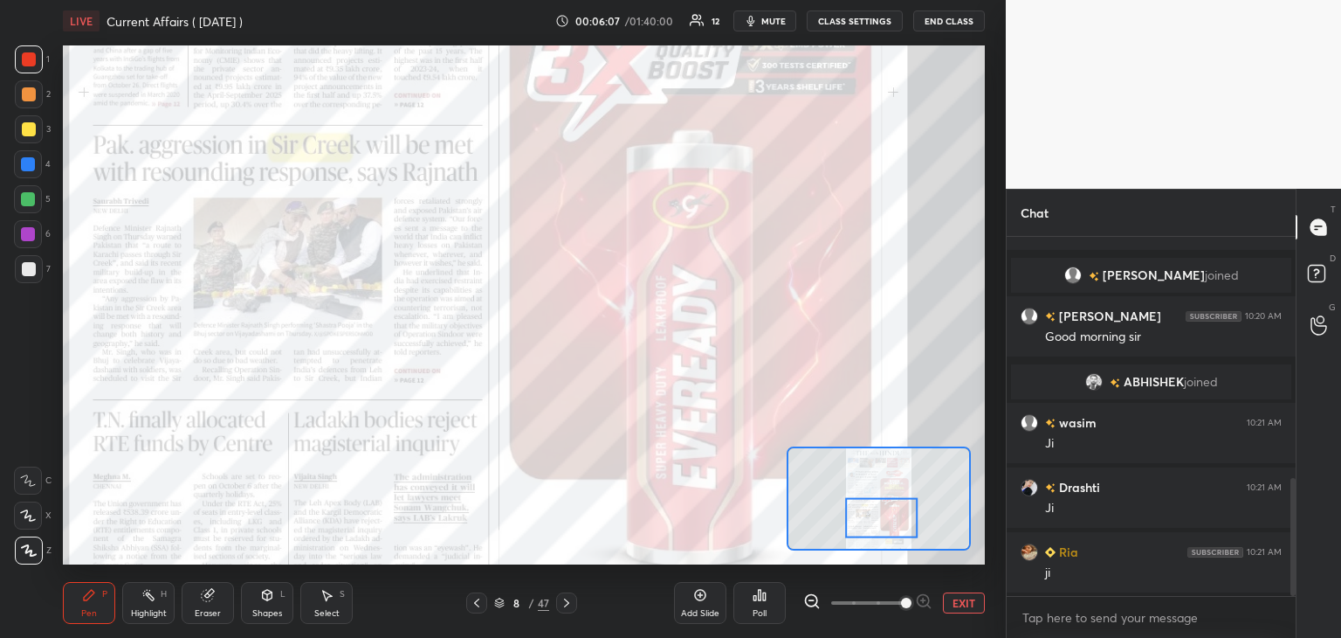
click at [501, 602] on icon at bounding box center [499, 600] width 9 height 4
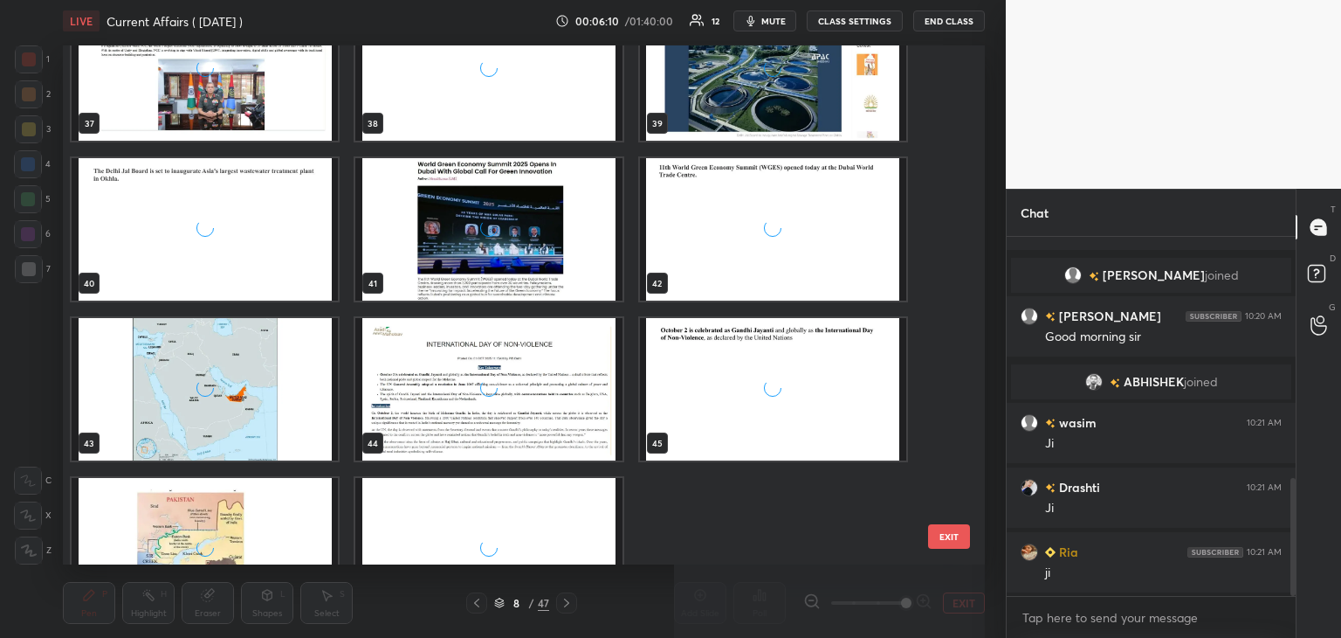
scroll to position [2037, 0]
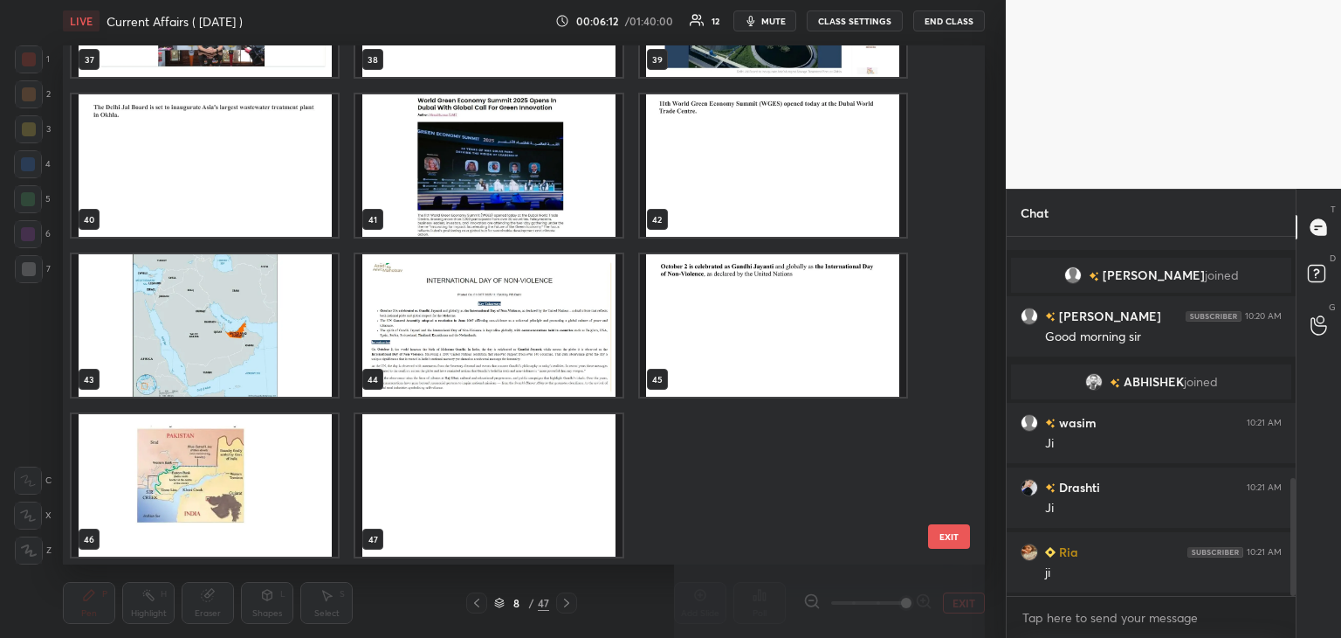
click at [224, 476] on img "grid" at bounding box center [205, 485] width 266 height 142
click at [232, 472] on img "grid" at bounding box center [205, 485] width 266 height 142
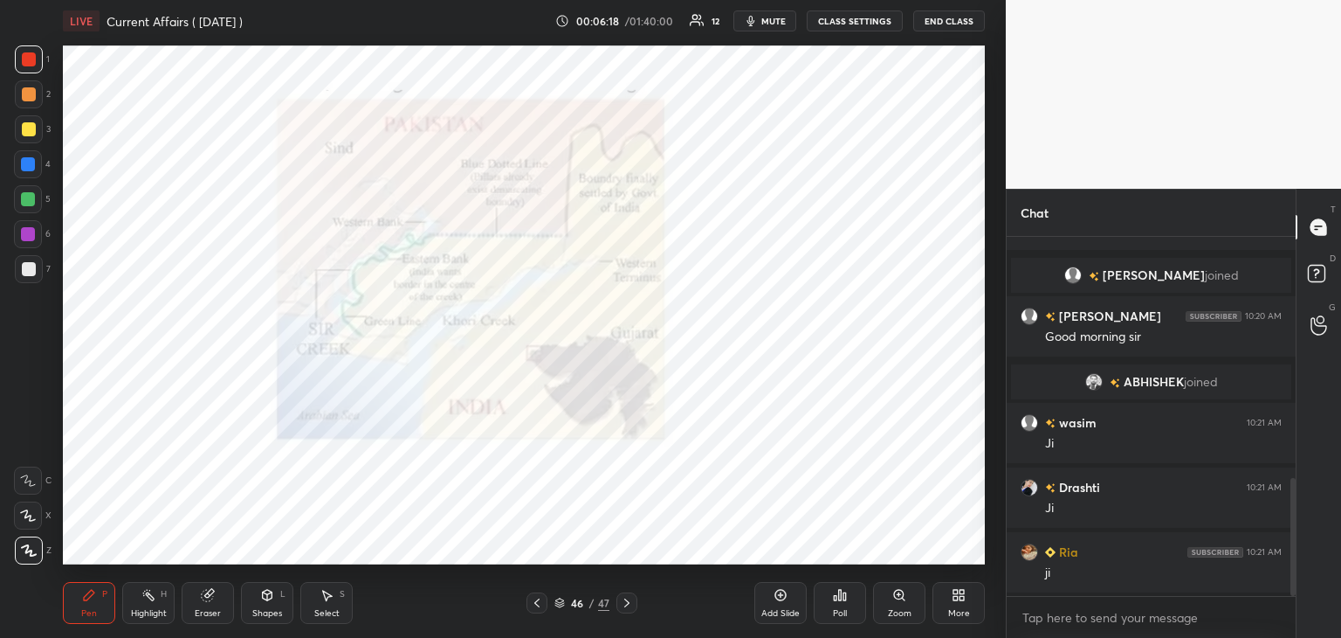
click at [781, 598] on icon at bounding box center [781, 595] width 14 height 14
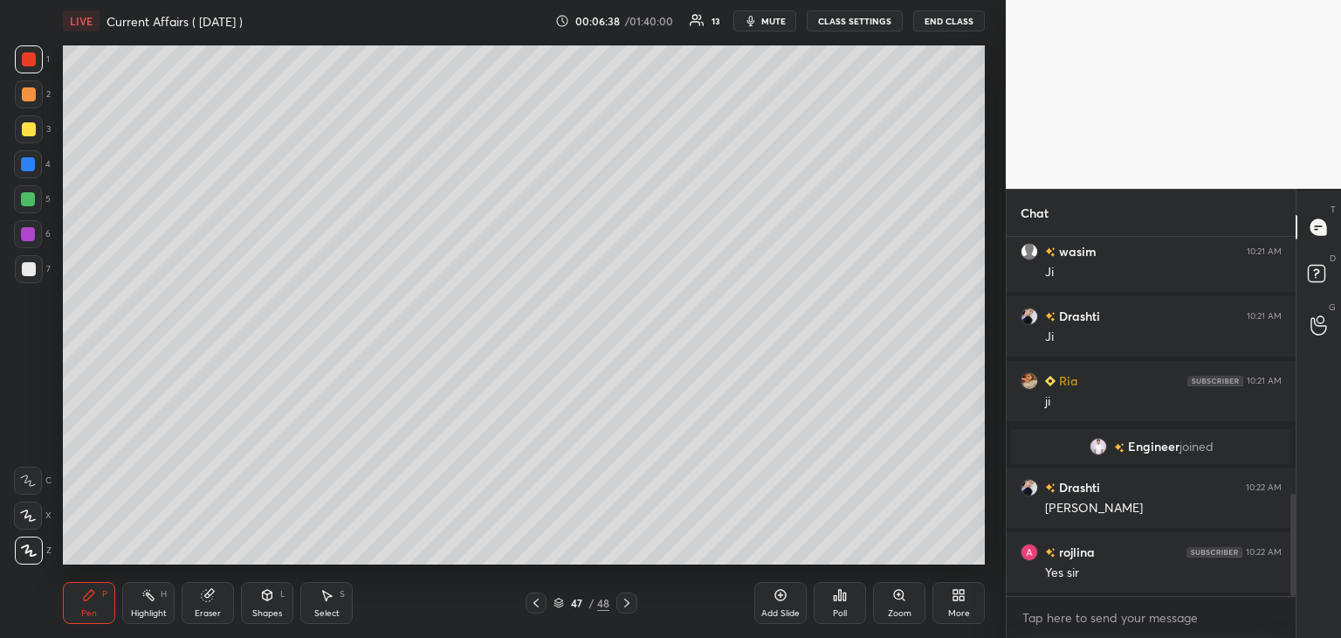
scroll to position [969, 0]
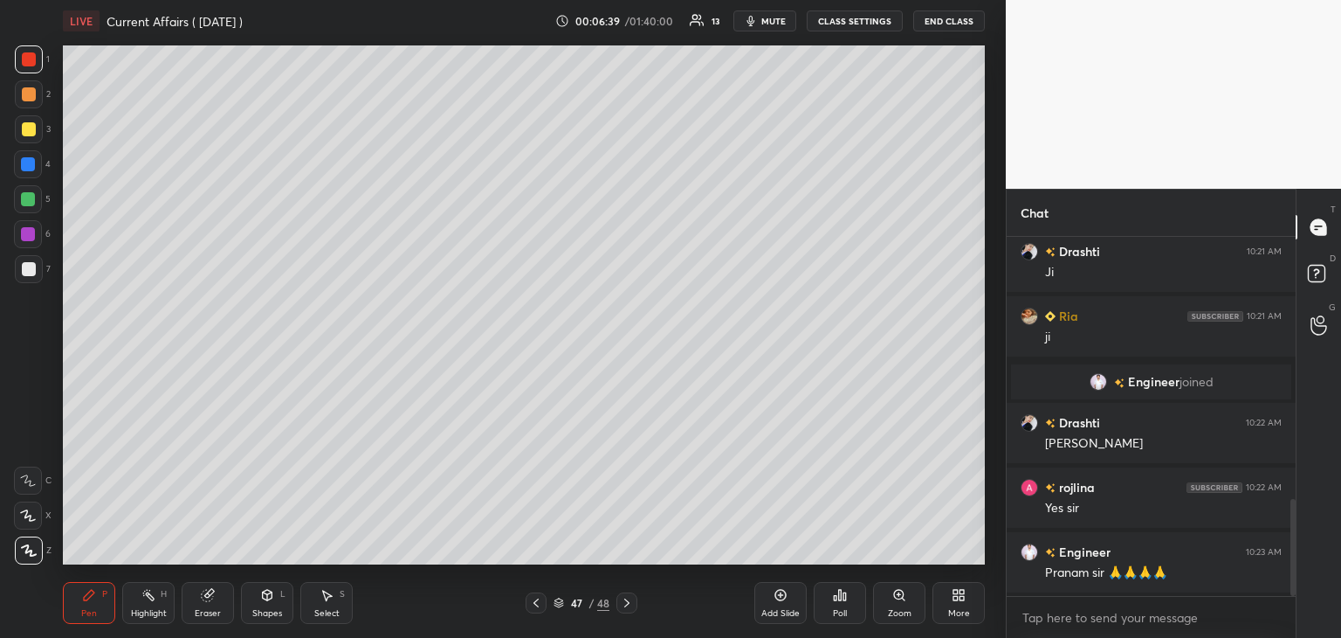
click at [202, 598] on icon at bounding box center [207, 594] width 11 height 11
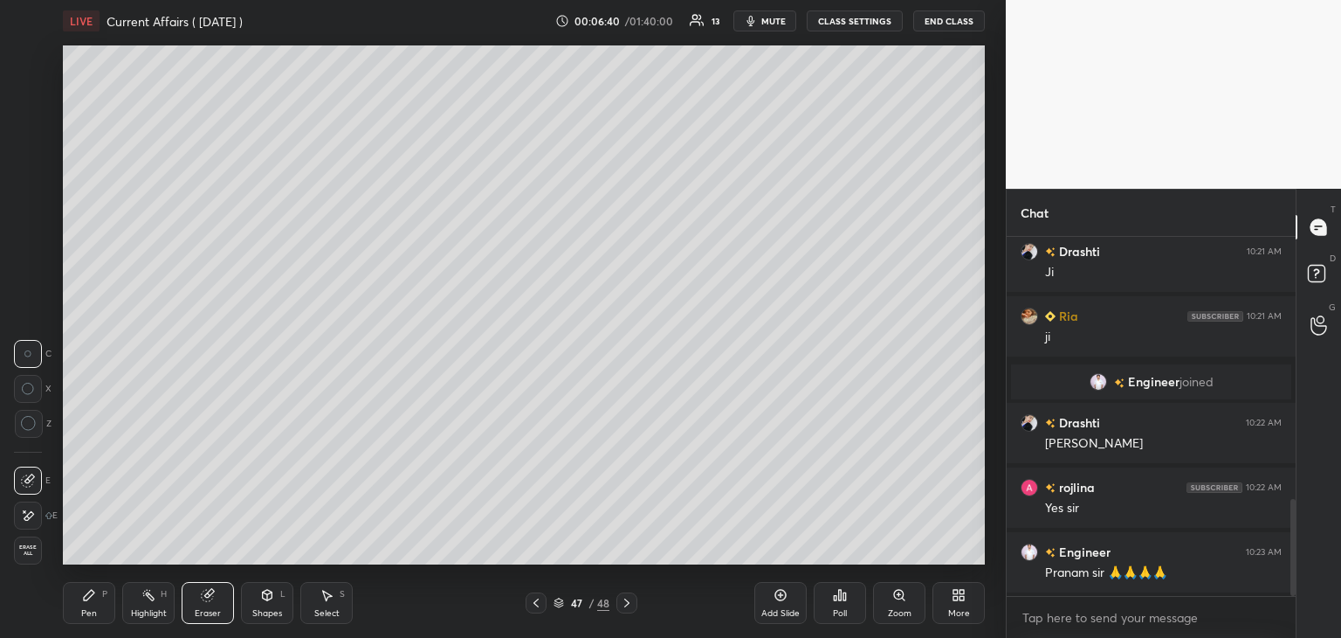
click at [28, 542] on div "Erase all" at bounding box center [28, 550] width 28 height 28
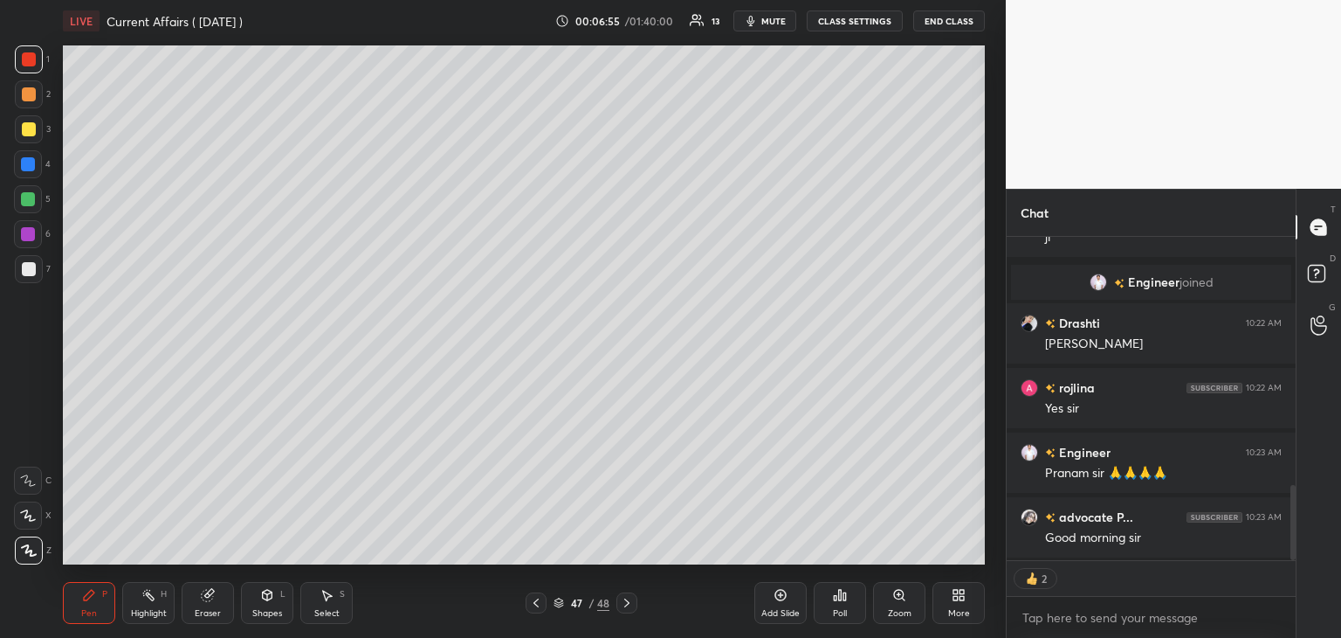
scroll to position [354, 284]
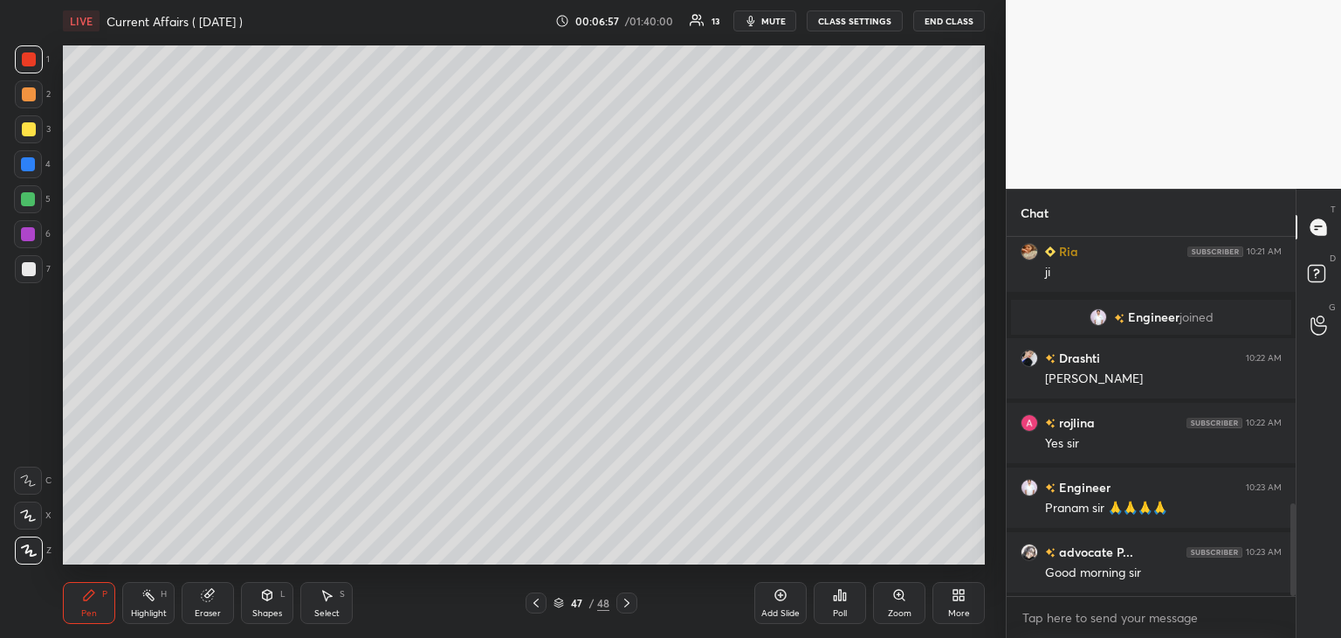
click at [210, 603] on div "Eraser" at bounding box center [208, 603] width 52 height 42
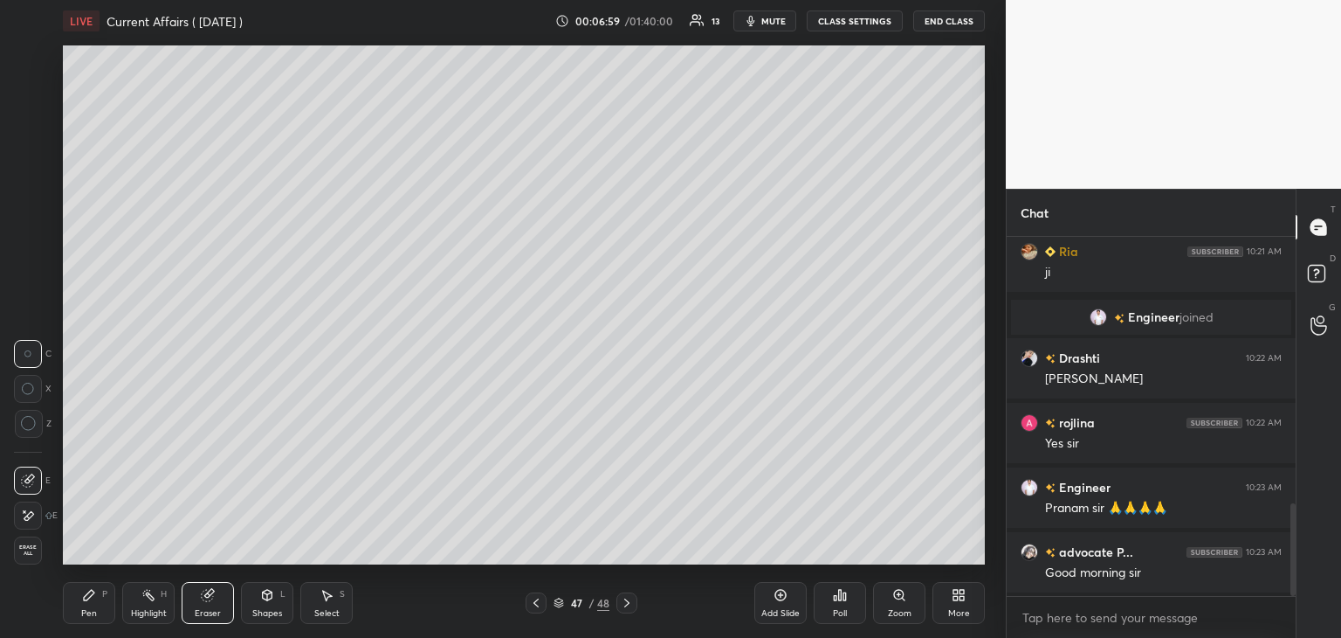
click at [91, 603] on div "Pen P" at bounding box center [89, 603] width 52 height 42
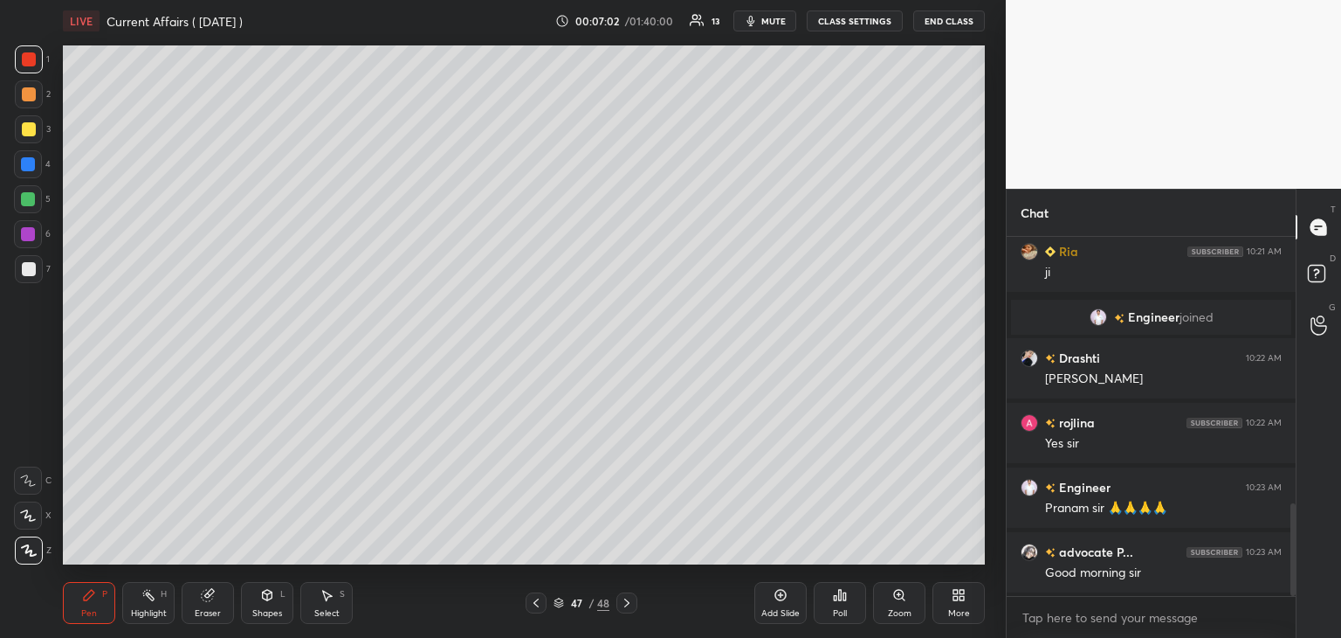
click at [28, 197] on div at bounding box center [28, 199] width 14 height 14
click at [539, 602] on icon at bounding box center [536, 603] width 14 height 14
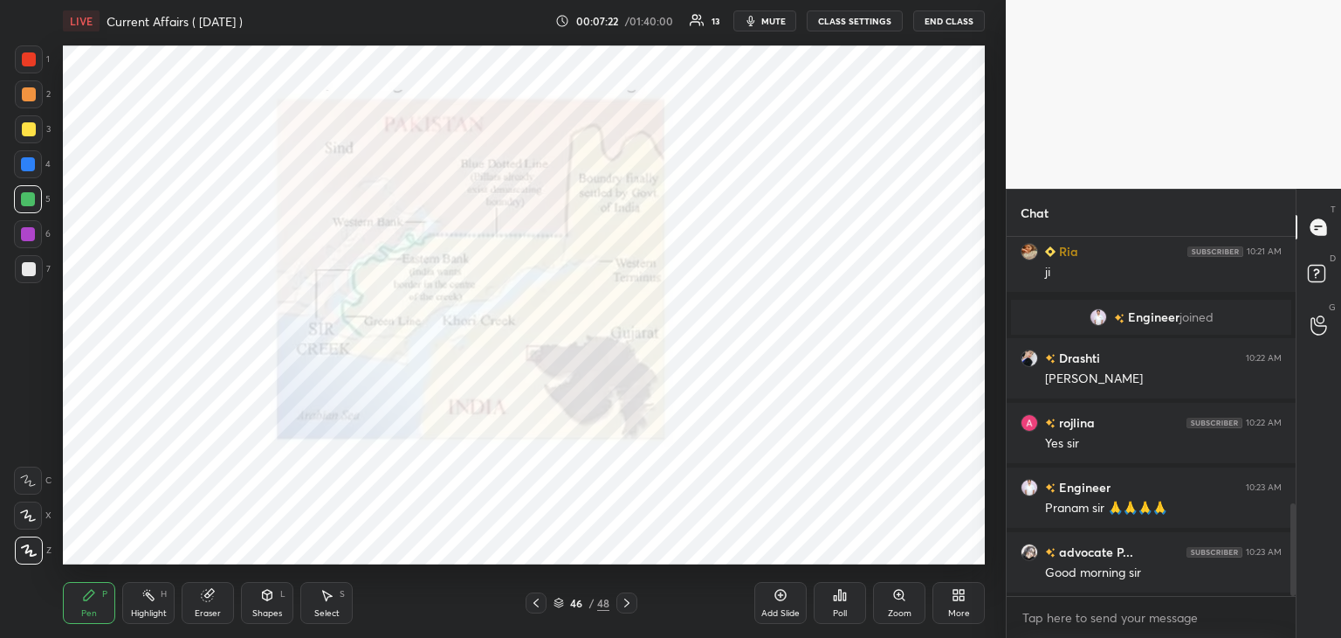
click at [24, 50] on div at bounding box center [29, 59] width 28 height 28
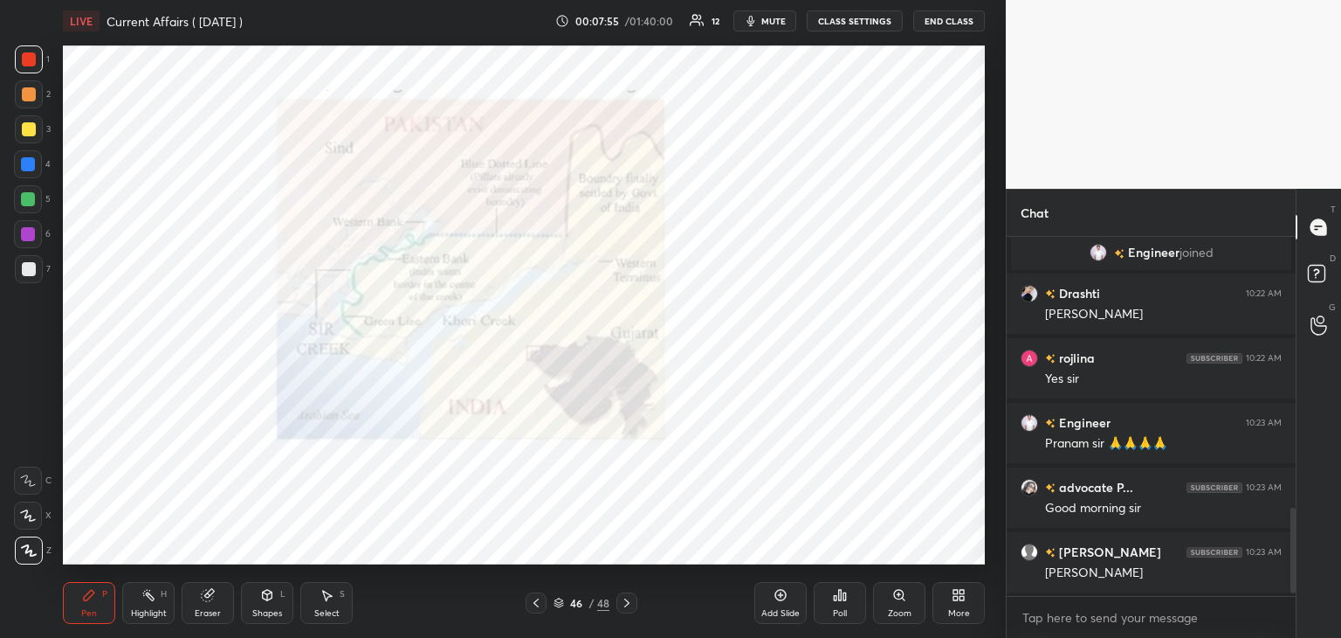
scroll to position [1163, 0]
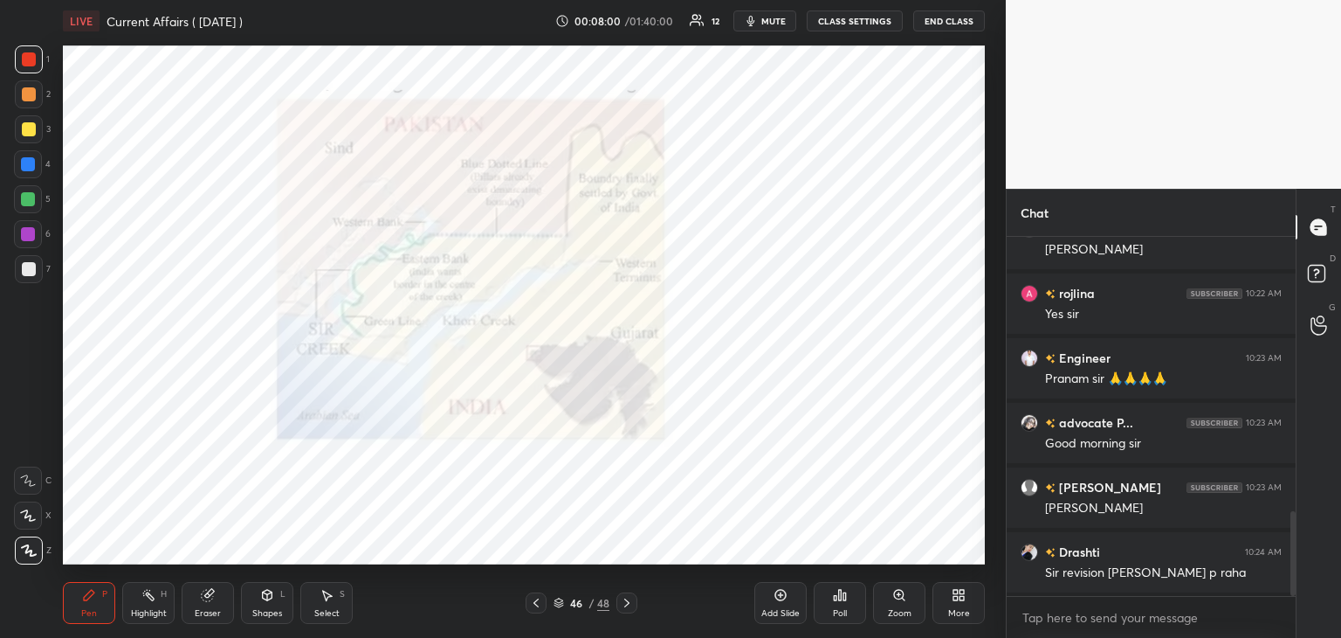
click at [27, 196] on div at bounding box center [28, 199] width 14 height 14
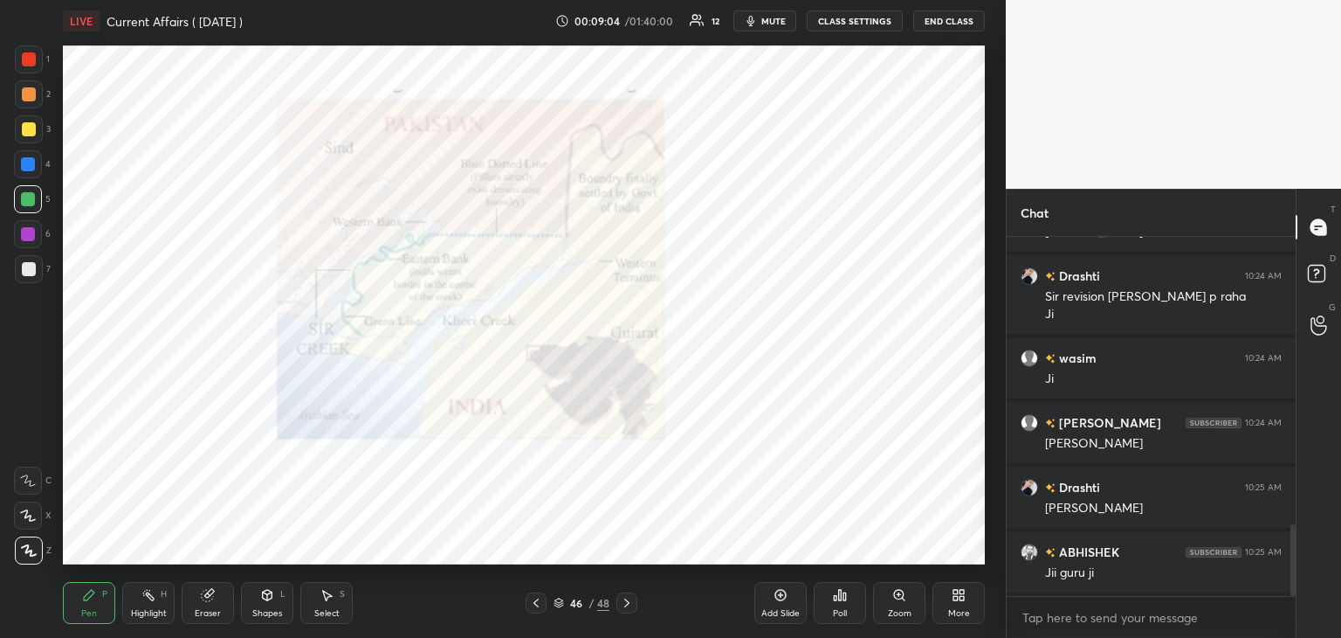
scroll to position [1504, 0]
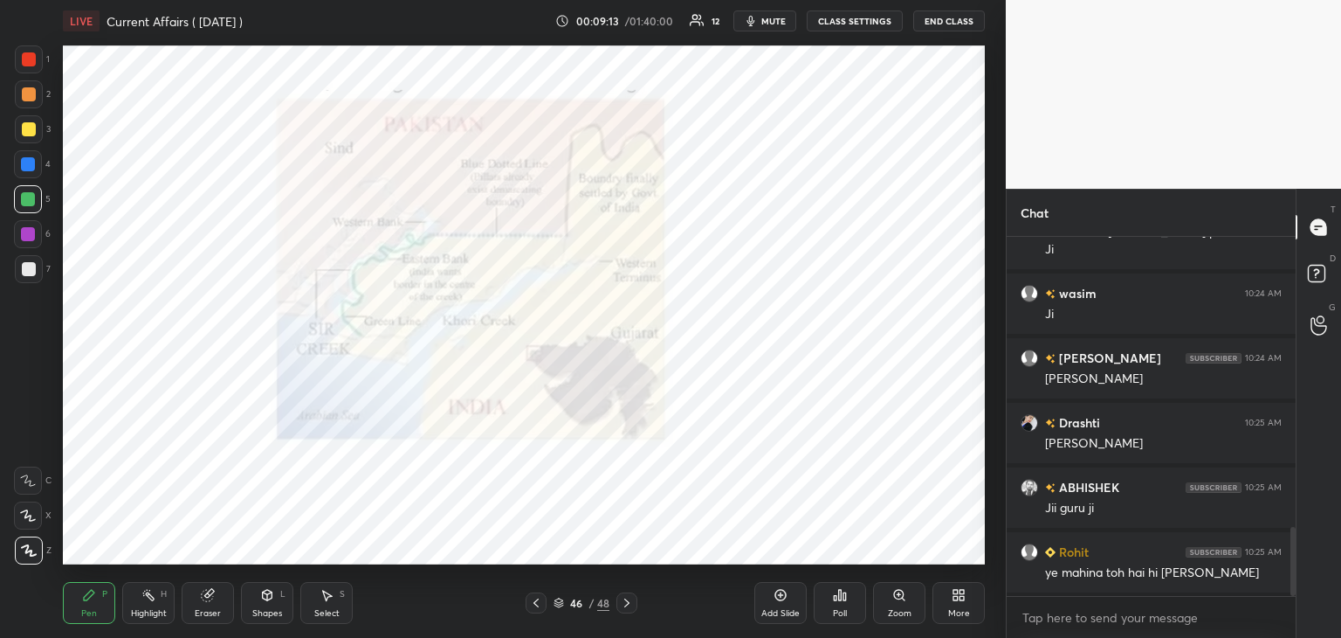
click at [28, 64] on div at bounding box center [29, 59] width 14 height 14
click at [780, 604] on div "Add Slide" at bounding box center [781, 603] width 52 height 42
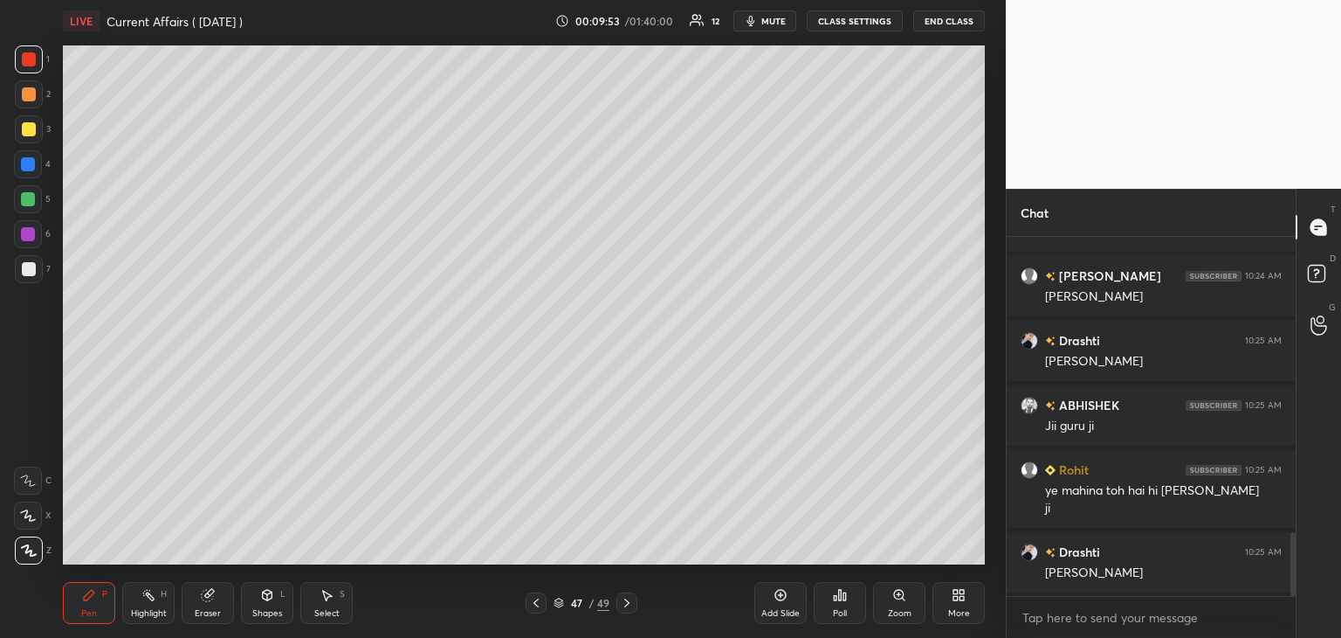
scroll to position [1651, 0]
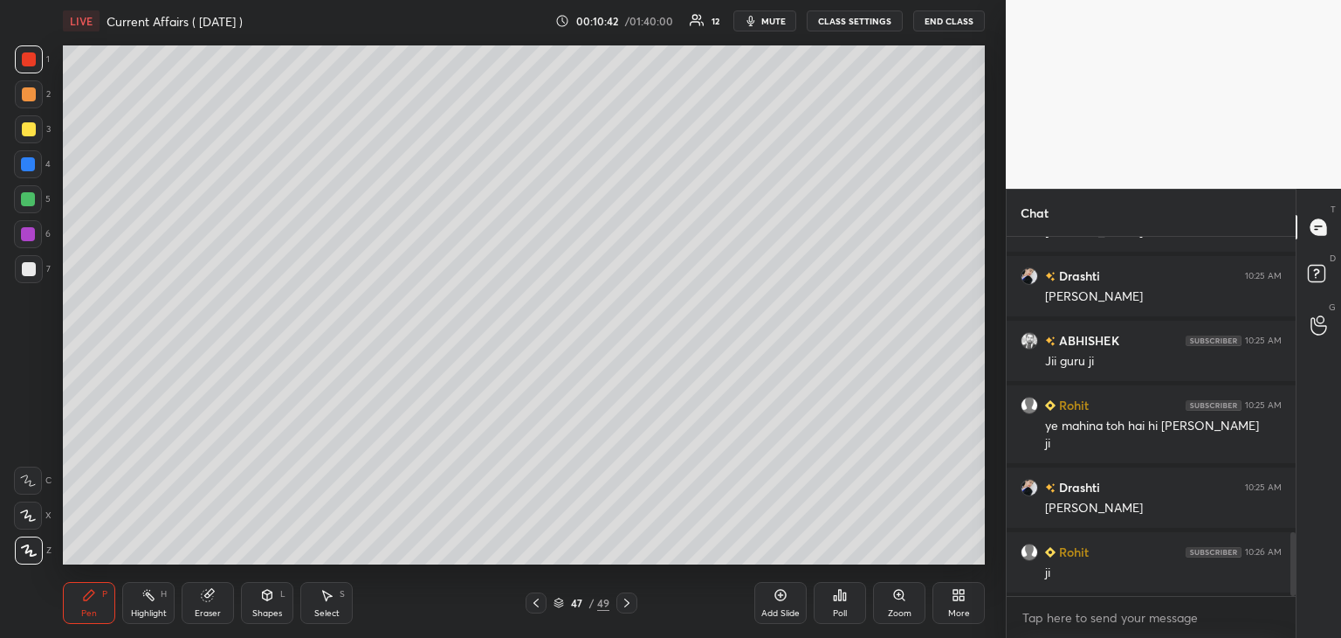
click at [532, 603] on icon at bounding box center [536, 603] width 14 height 14
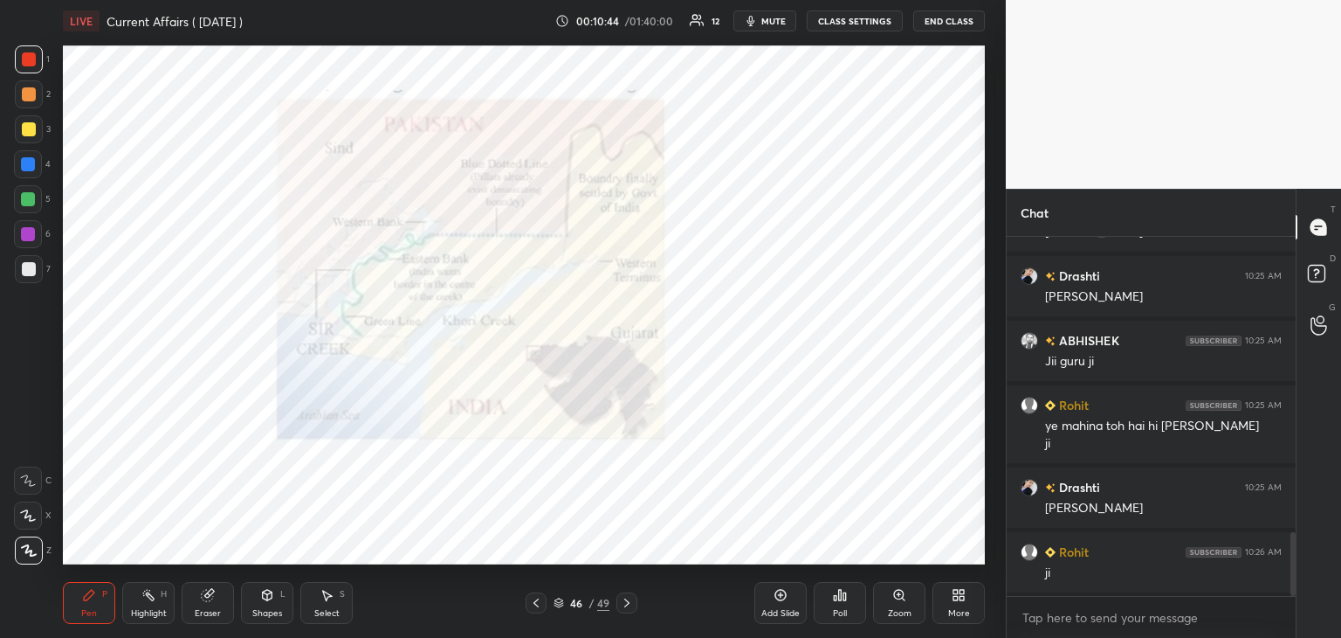
scroll to position [1715, 0]
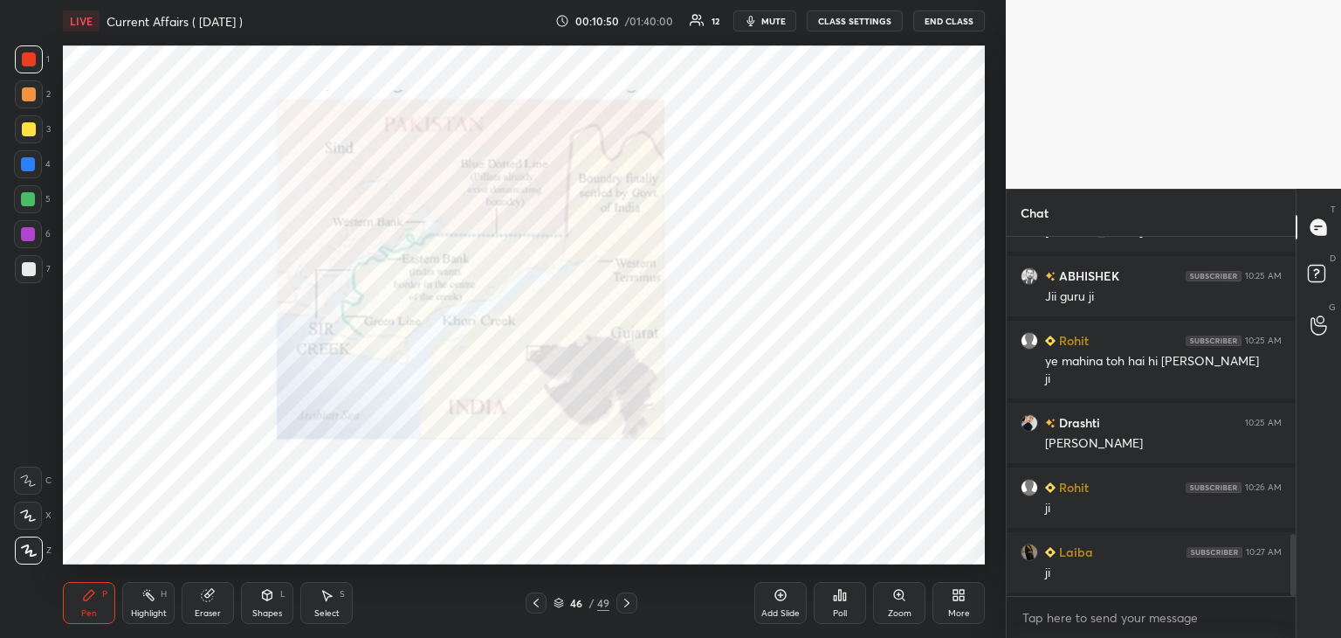
click at [784, 603] on div "Add Slide" at bounding box center [781, 603] width 52 height 42
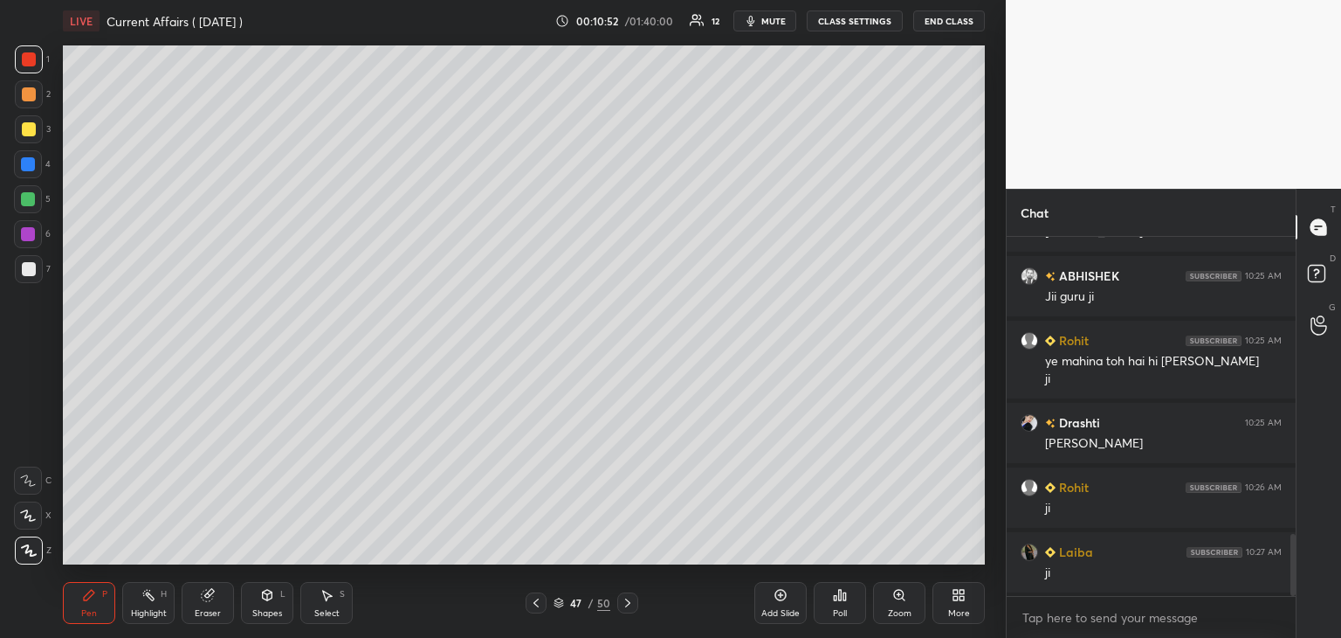
click at [535, 605] on icon at bounding box center [536, 602] width 5 height 9
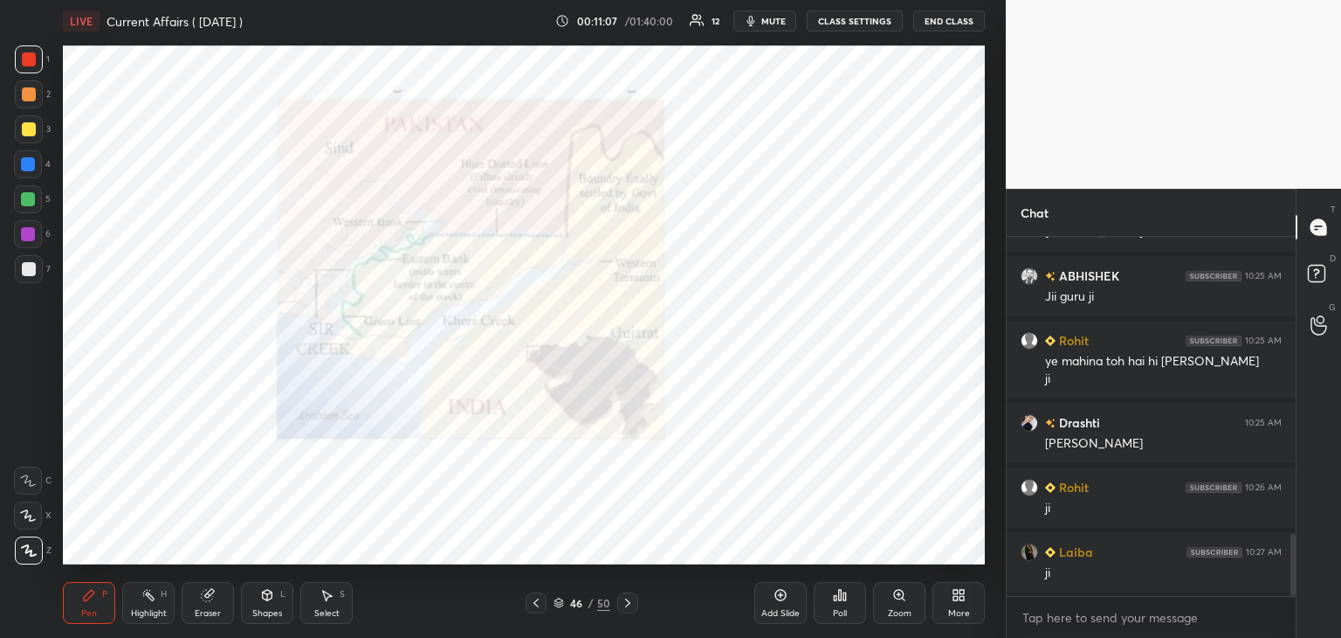
click at [203, 610] on div "Eraser" at bounding box center [208, 613] width 26 height 9
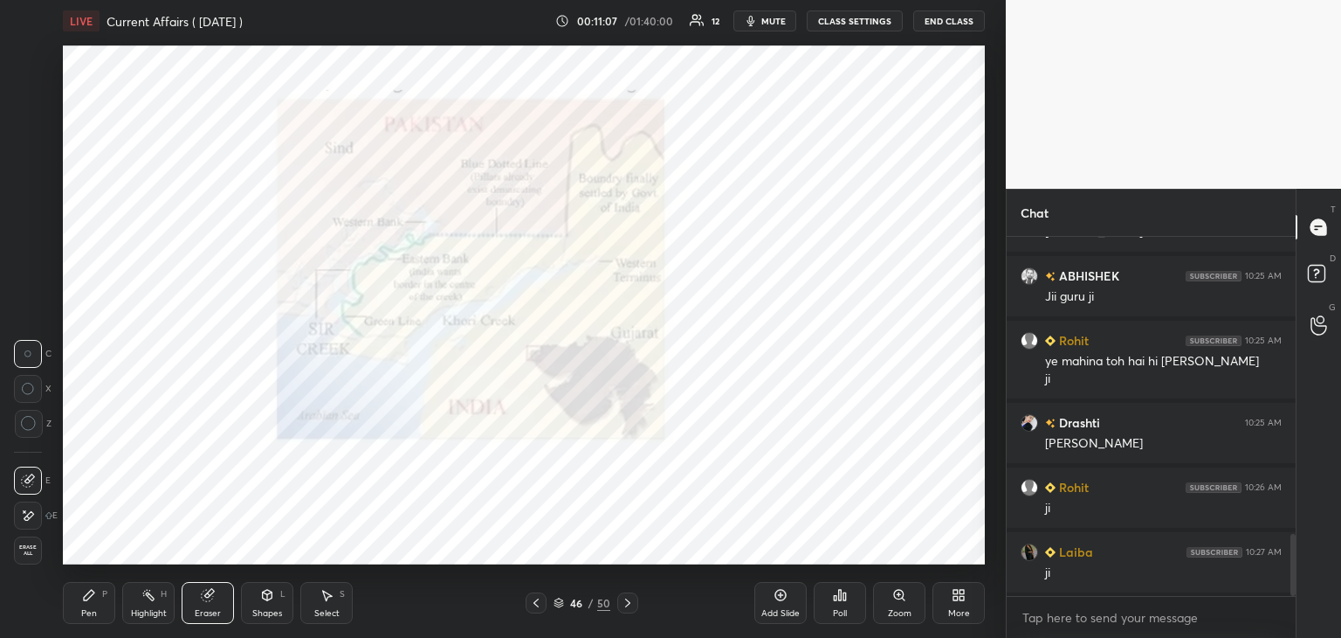
click at [15, 546] on span "Erase all" at bounding box center [28, 550] width 26 height 12
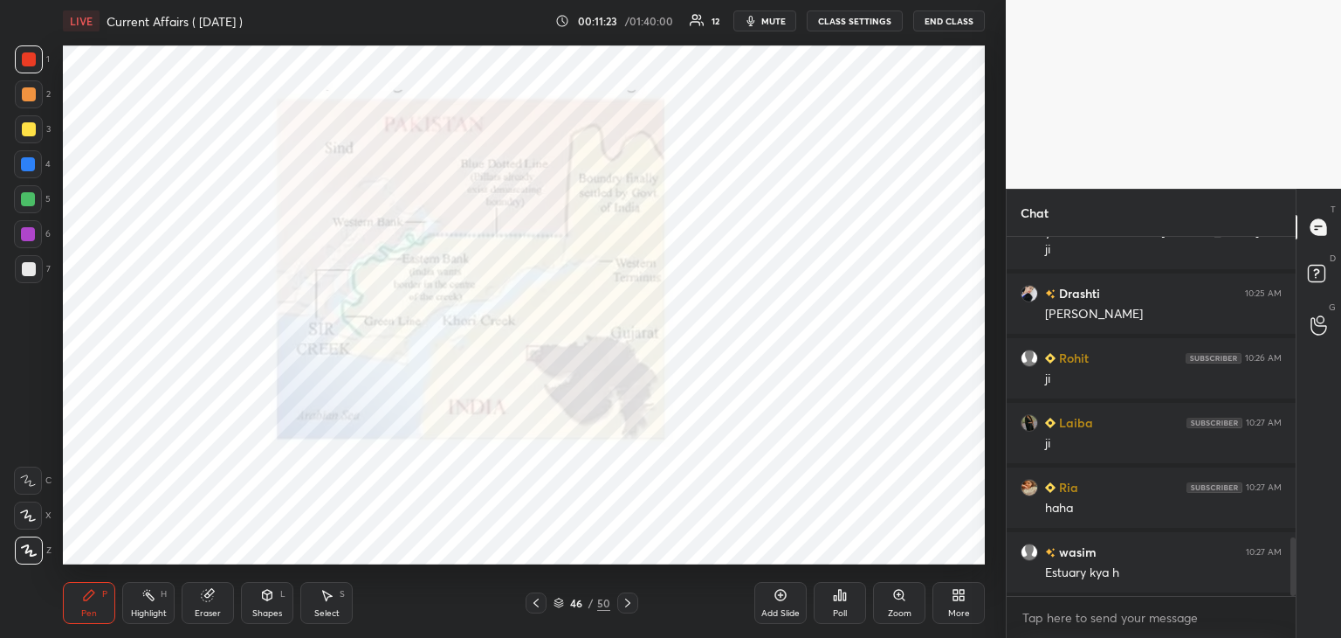
scroll to position [1909, 0]
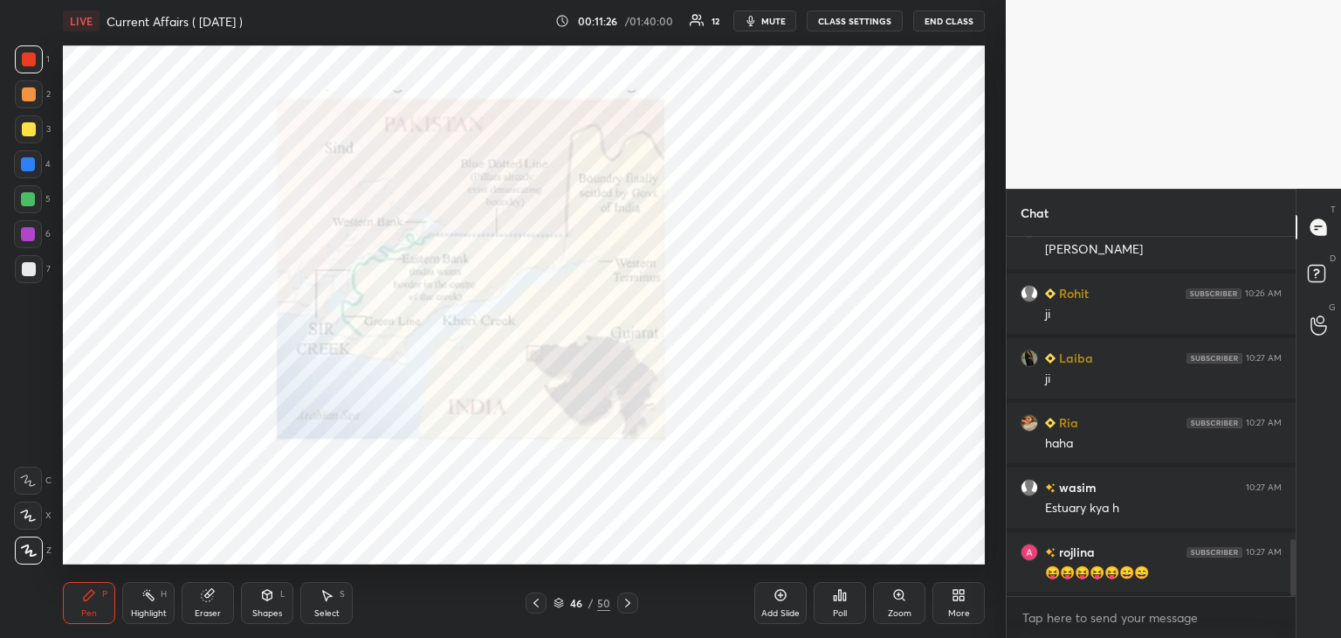
click at [789, 606] on div "Add Slide" at bounding box center [781, 603] width 52 height 42
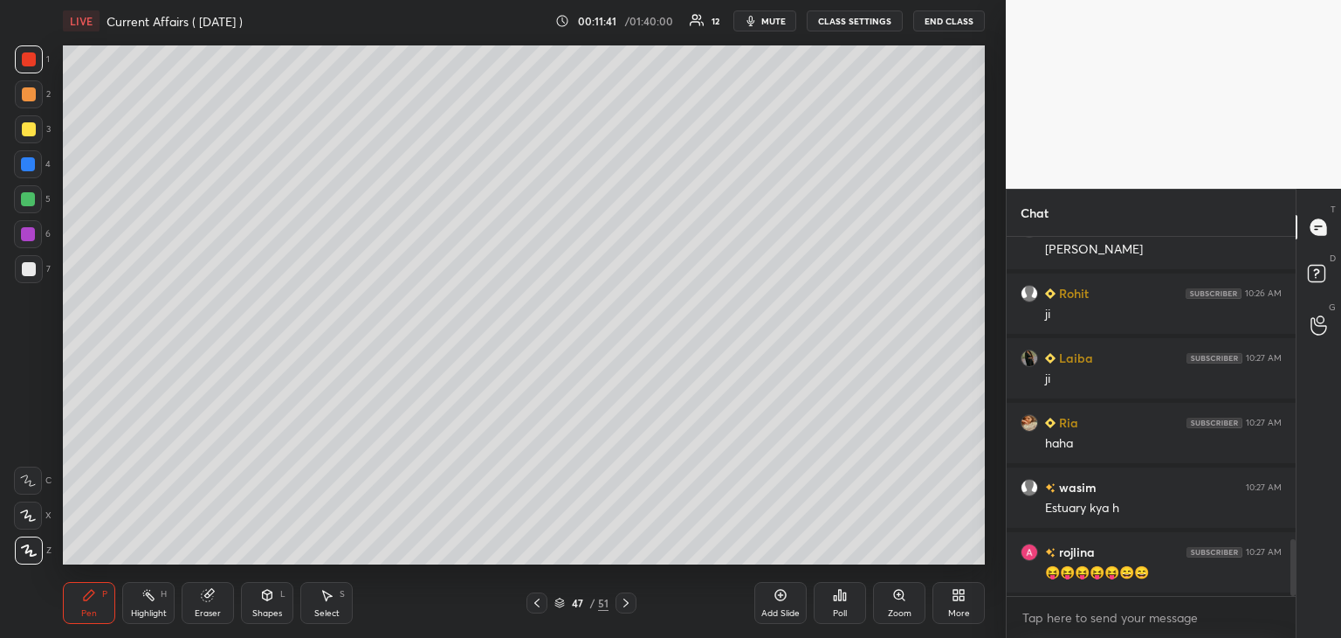
scroll to position [1974, 0]
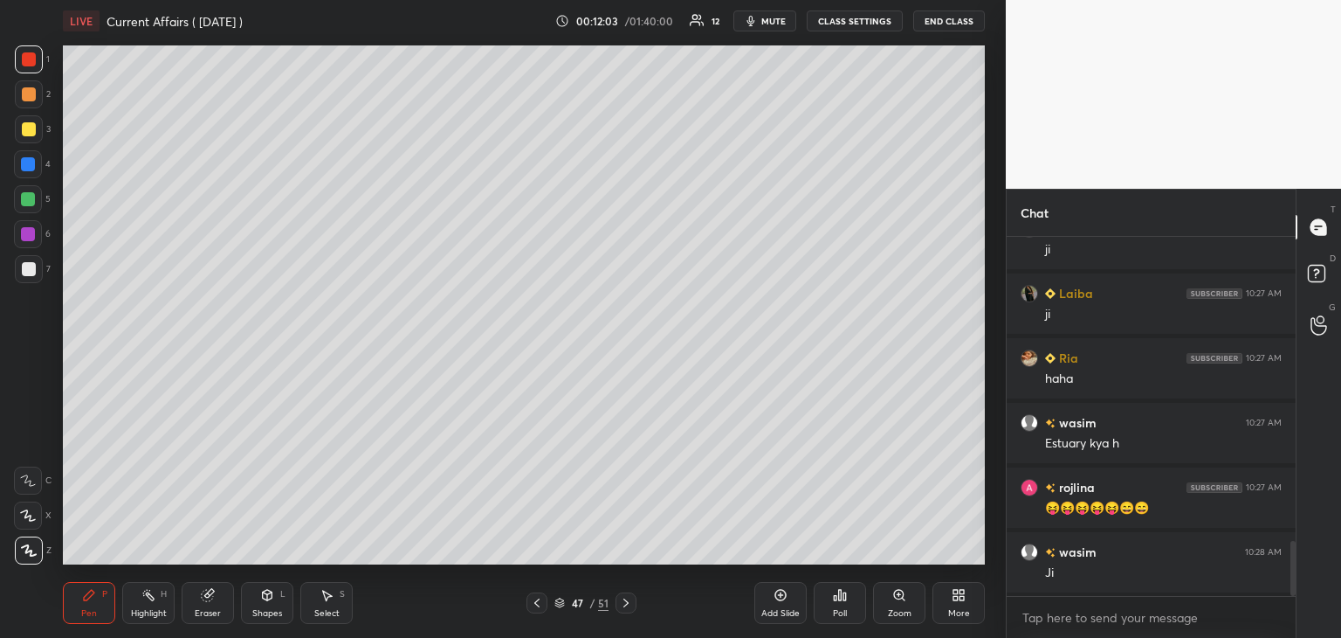
click at [270, 609] on div "Shapes" at bounding box center [267, 613] width 30 height 9
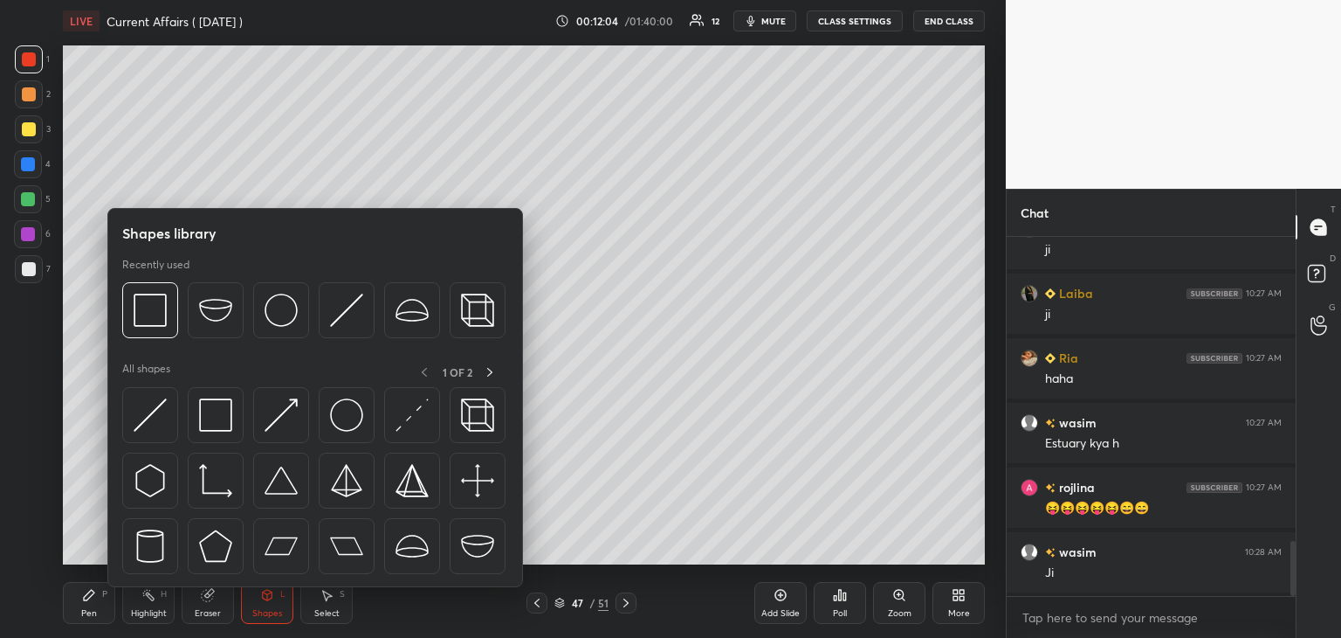
click at [206, 604] on div "Eraser" at bounding box center [208, 603] width 52 height 42
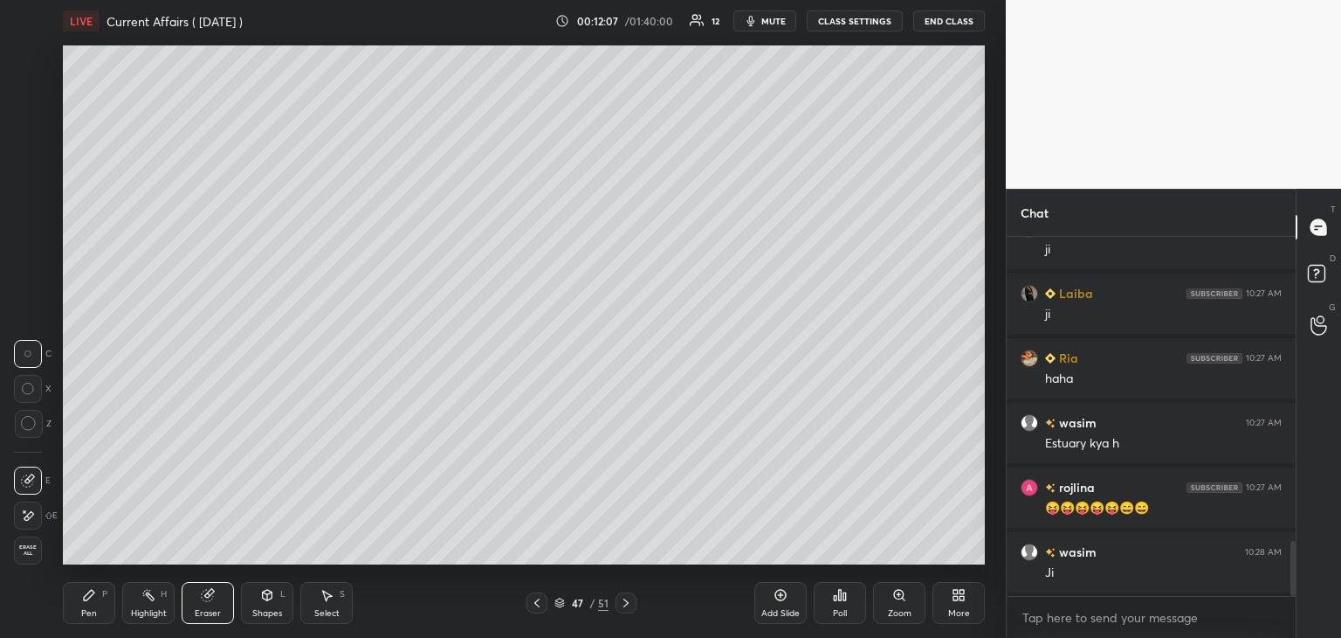
click at [86, 602] on icon at bounding box center [89, 595] width 14 height 14
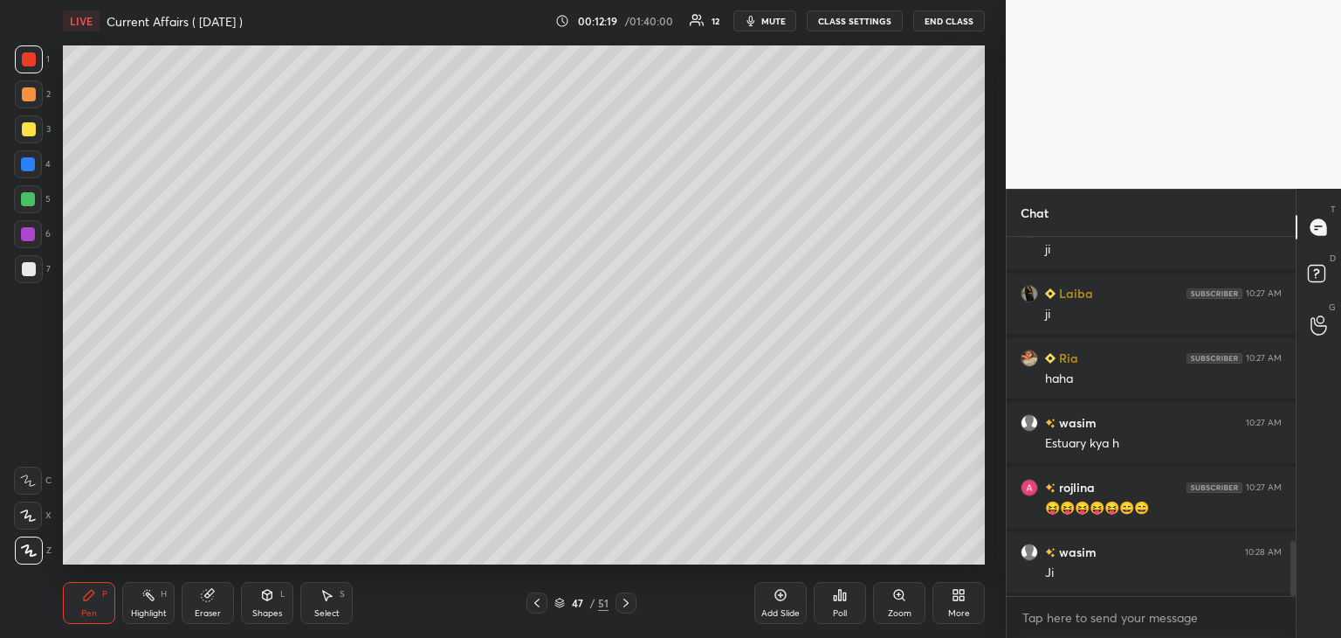
click at [213, 604] on div "Eraser" at bounding box center [208, 603] width 52 height 42
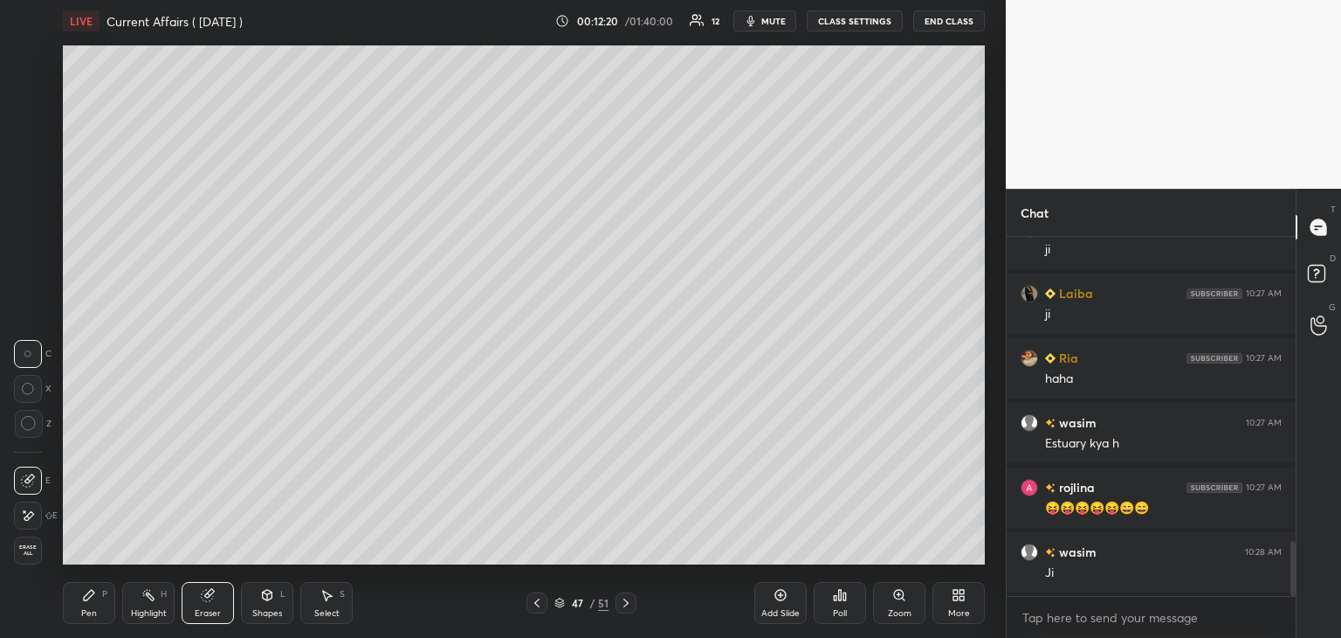
click at [787, 595] on icon at bounding box center [781, 595] width 14 height 14
click at [87, 597] on icon at bounding box center [89, 594] width 10 height 10
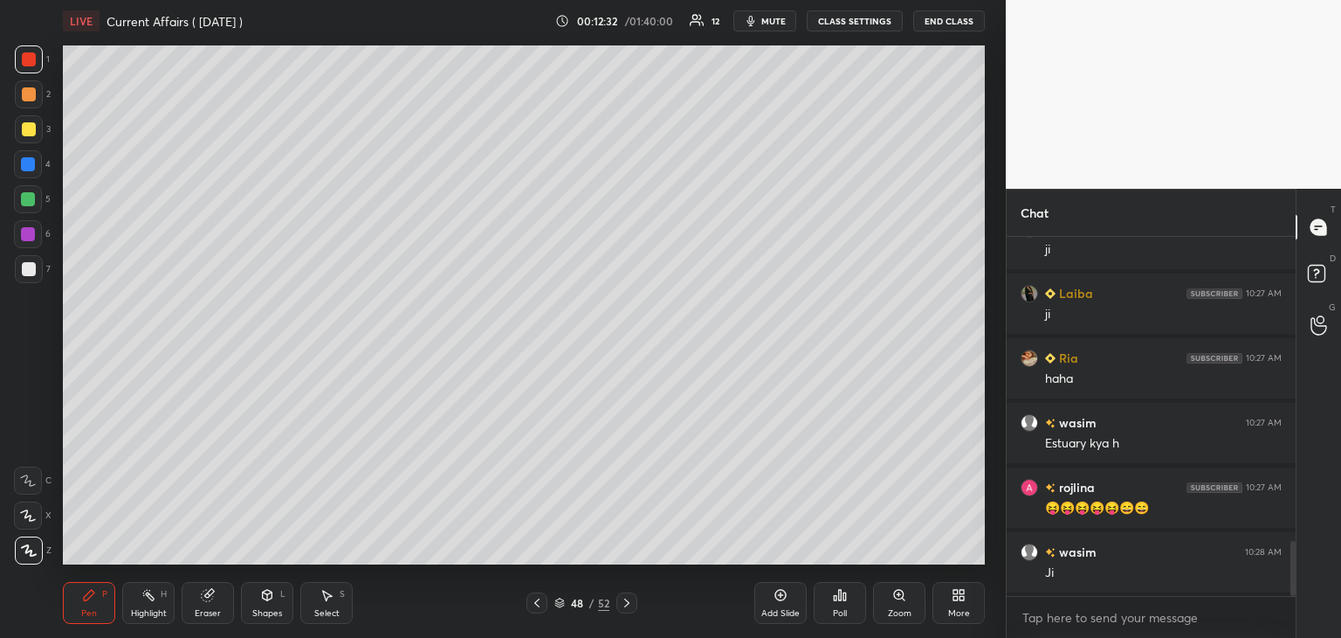
scroll to position [2038, 0]
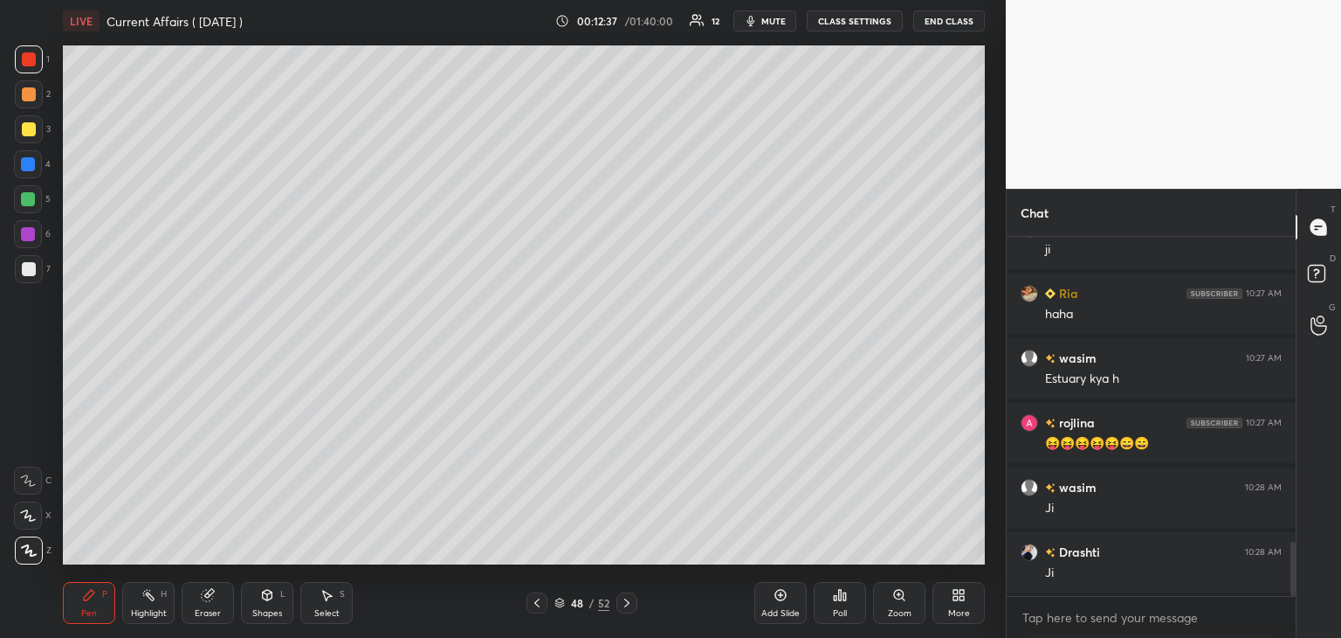
click at [33, 267] on div at bounding box center [29, 269] width 14 height 14
click at [535, 603] on icon at bounding box center [536, 602] width 5 height 9
click at [537, 597] on icon at bounding box center [537, 603] width 14 height 14
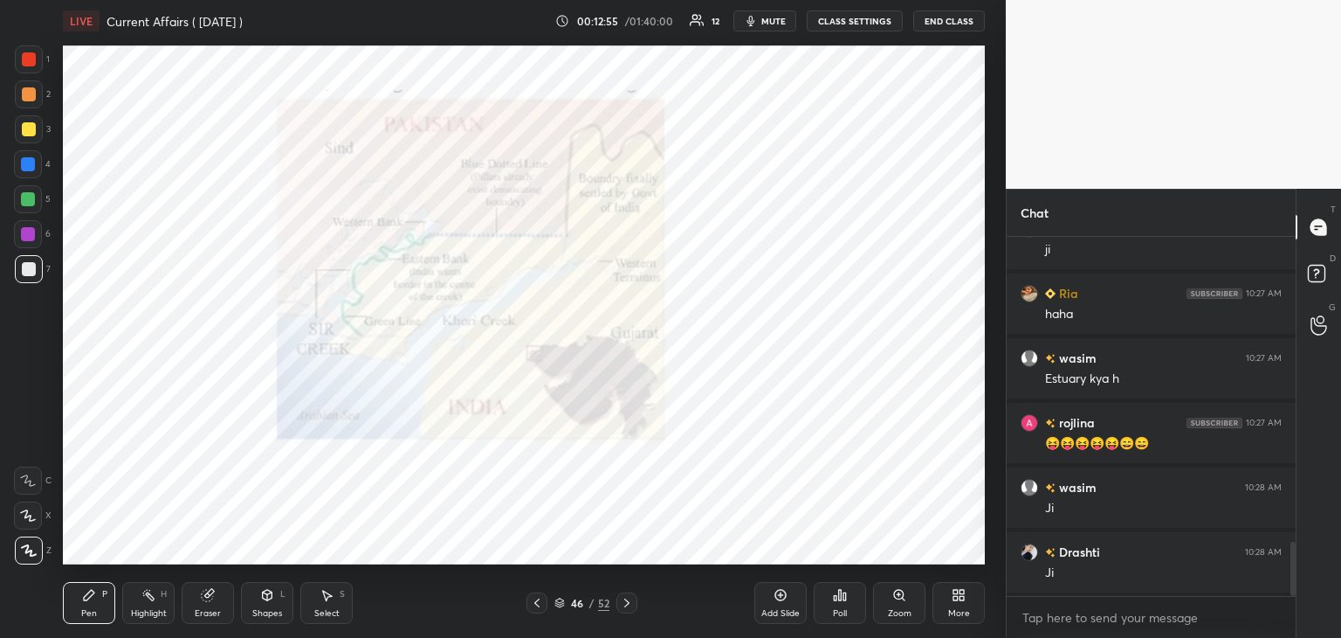
click at [786, 597] on icon at bounding box center [781, 595] width 14 height 14
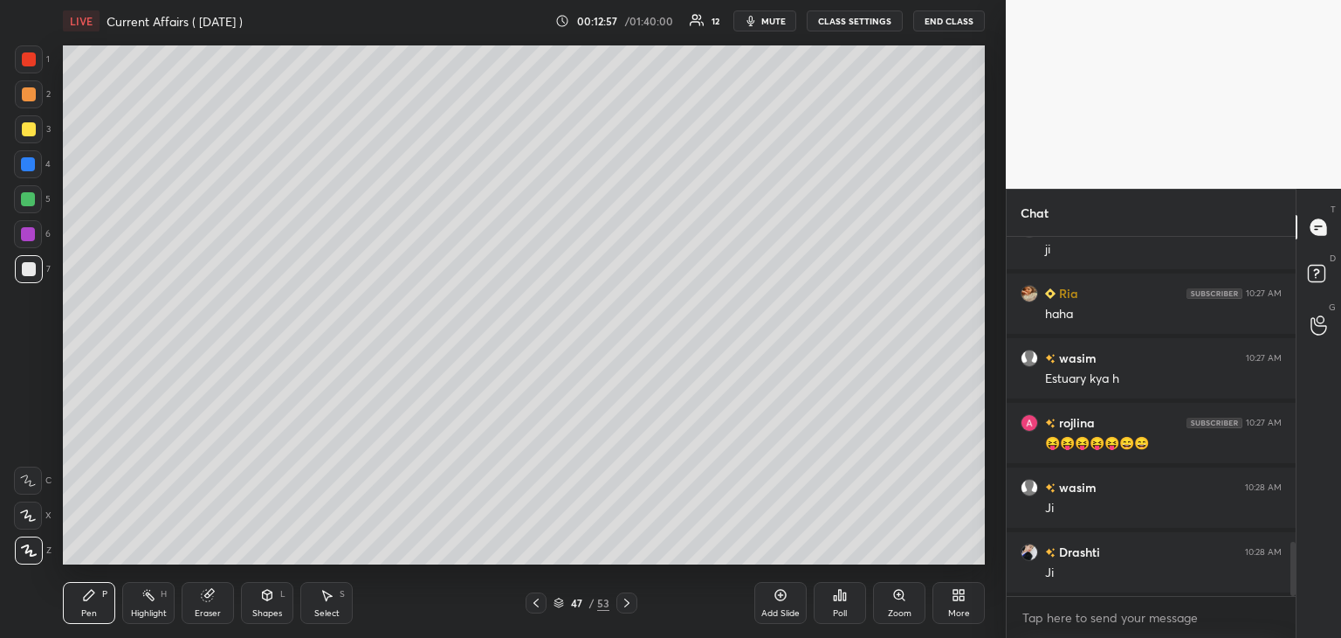
click at [35, 55] on div at bounding box center [29, 59] width 14 height 14
click at [25, 273] on div at bounding box center [29, 269] width 14 height 14
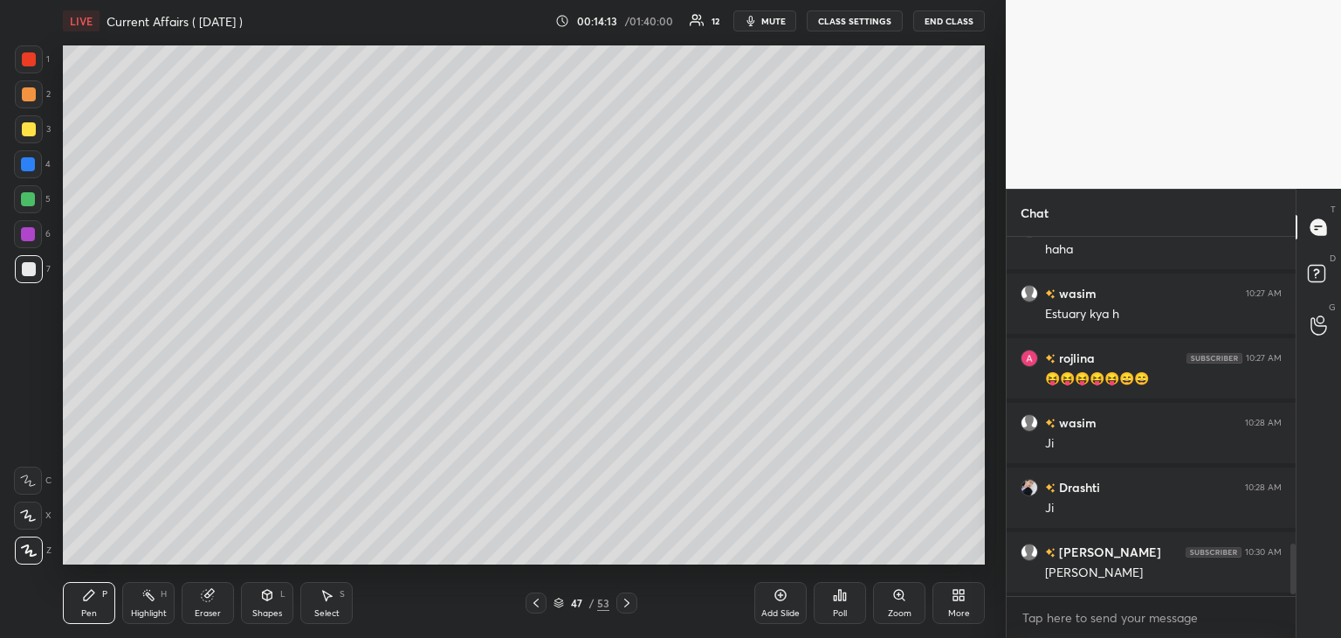
scroll to position [2168, 0]
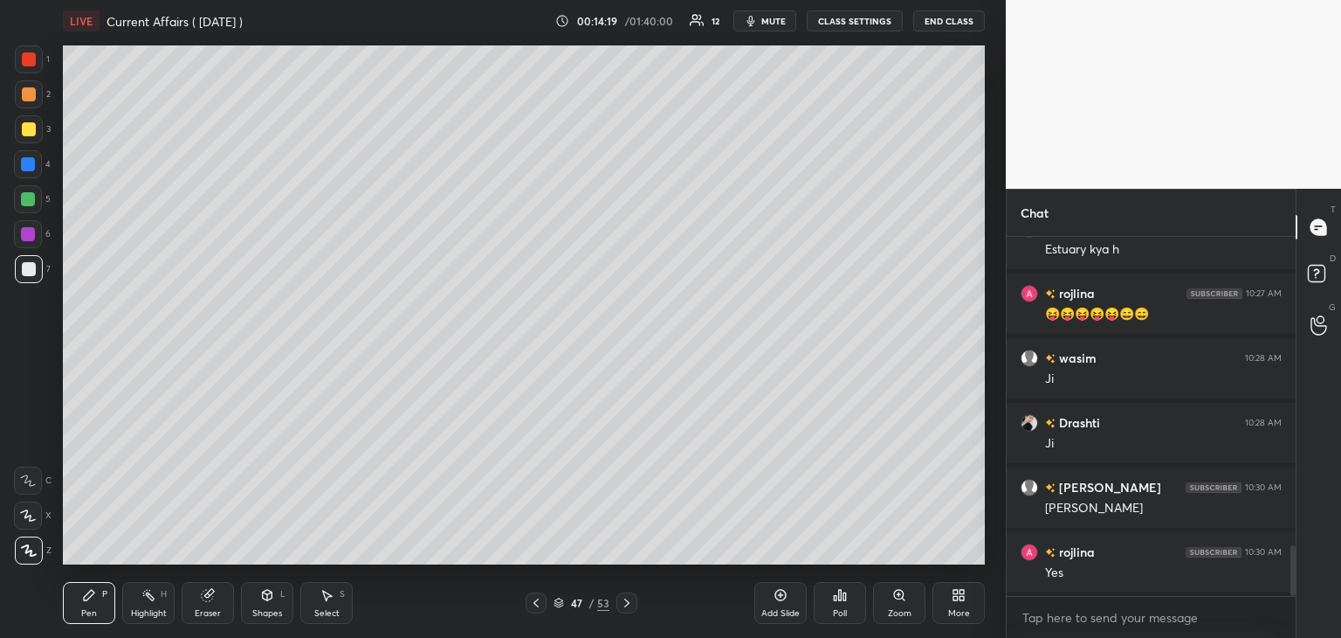
click at [537, 605] on icon at bounding box center [536, 602] width 5 height 9
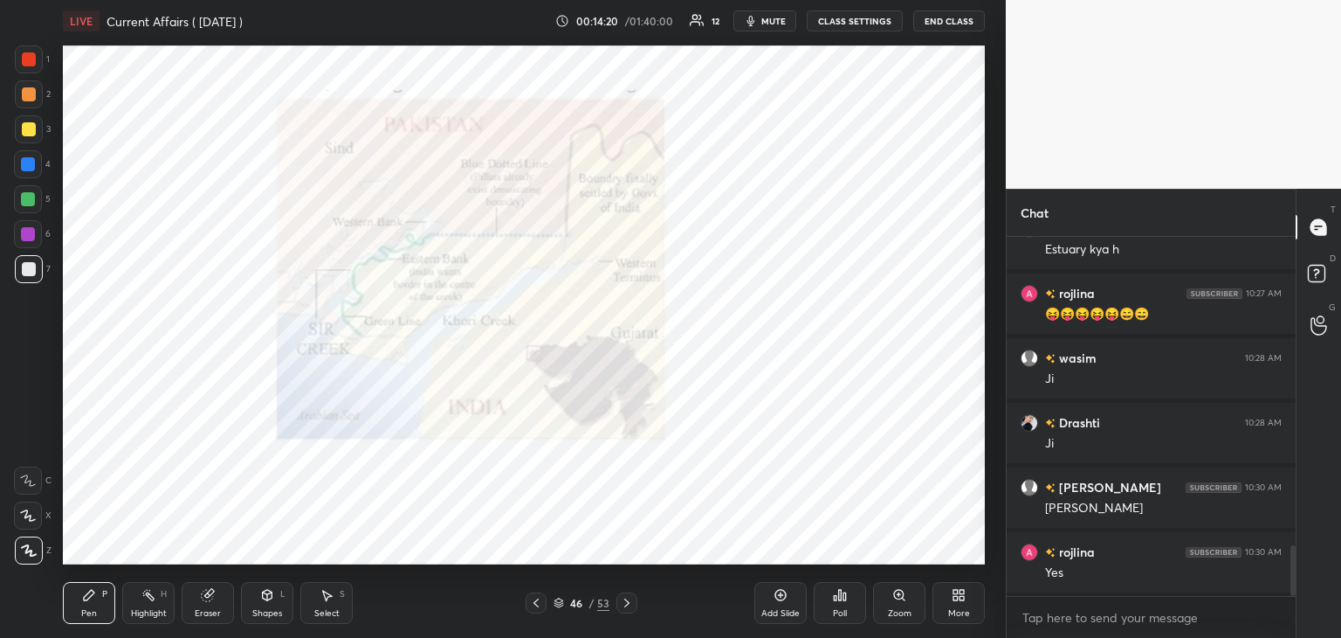
click at [538, 605] on icon at bounding box center [536, 603] width 14 height 14
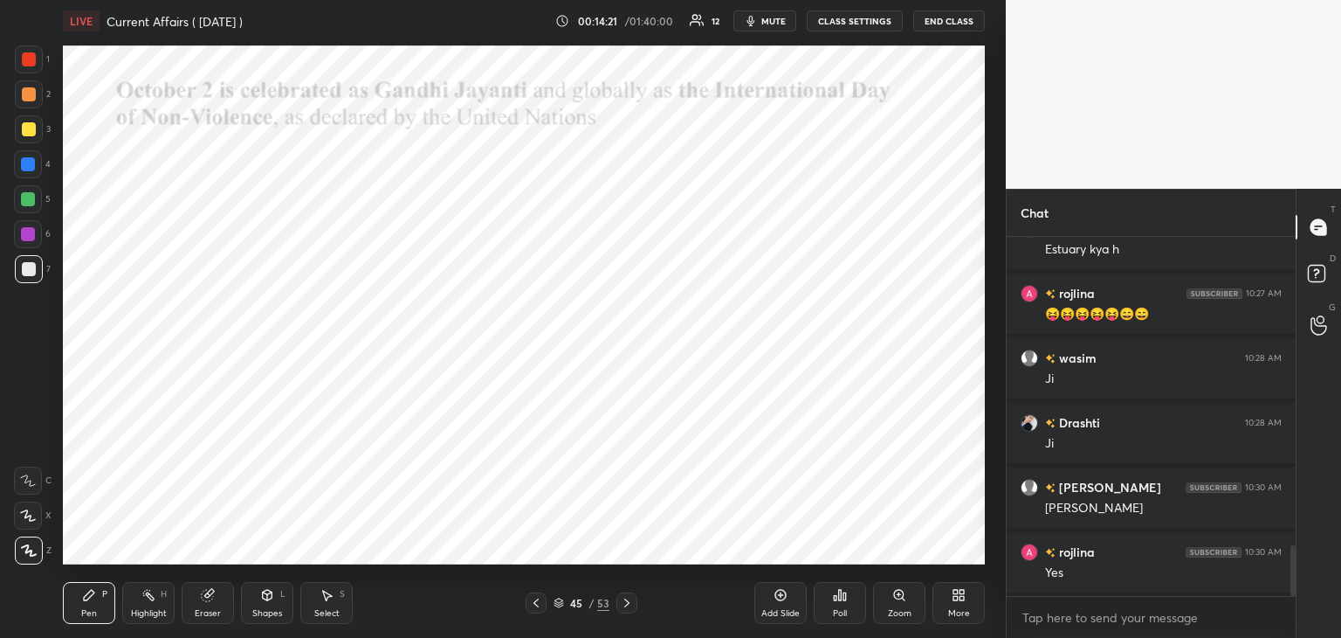
click at [538, 604] on icon at bounding box center [536, 603] width 14 height 14
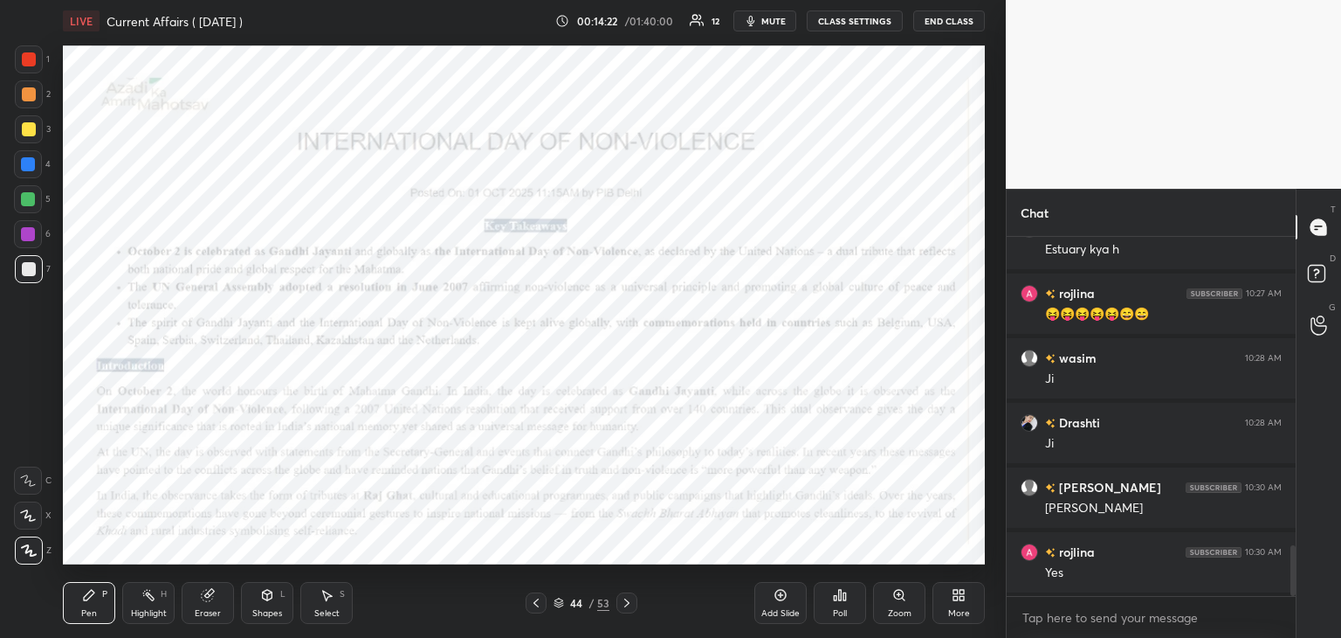
click at [558, 603] on icon at bounding box center [559, 602] width 10 height 10
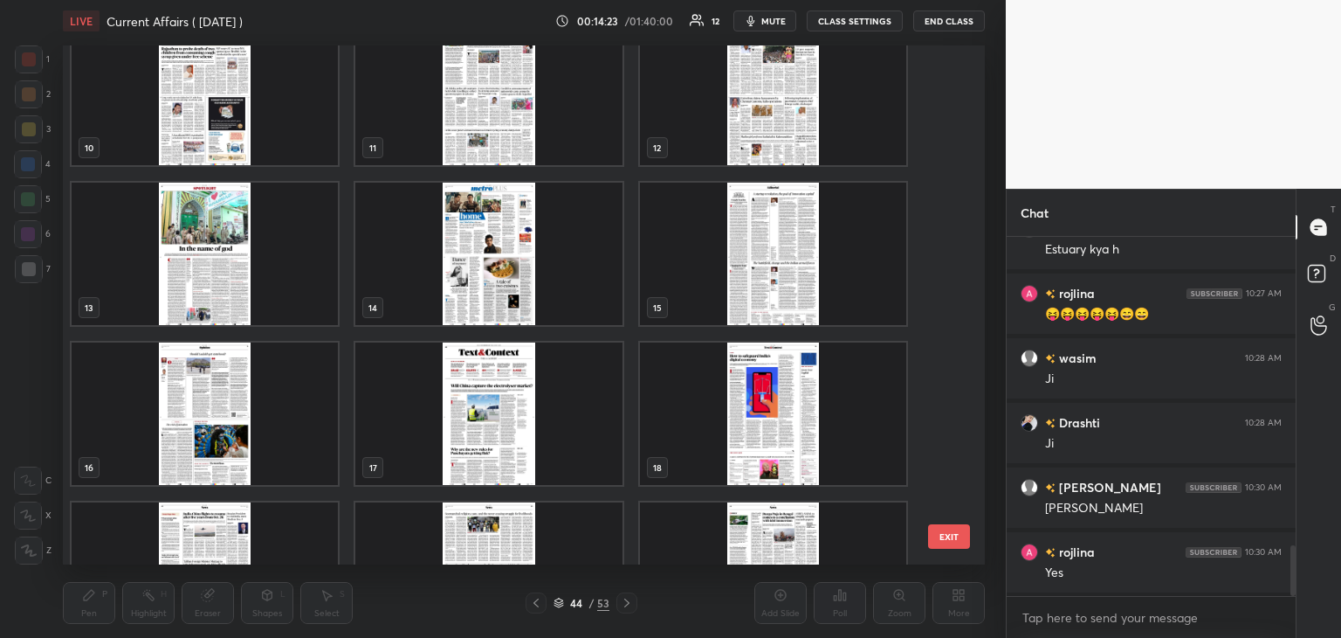
scroll to position [62, 0]
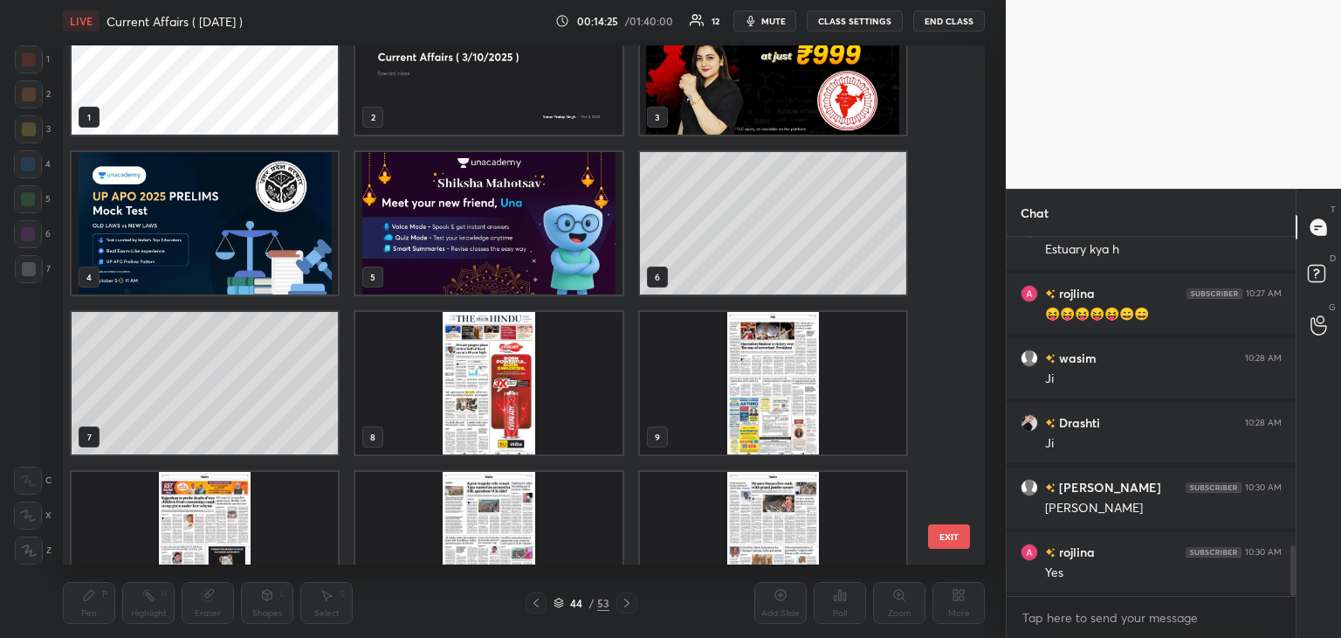
click at [530, 389] on img "grid" at bounding box center [488, 383] width 266 height 142
click at [547, 382] on img "grid" at bounding box center [488, 383] width 266 height 142
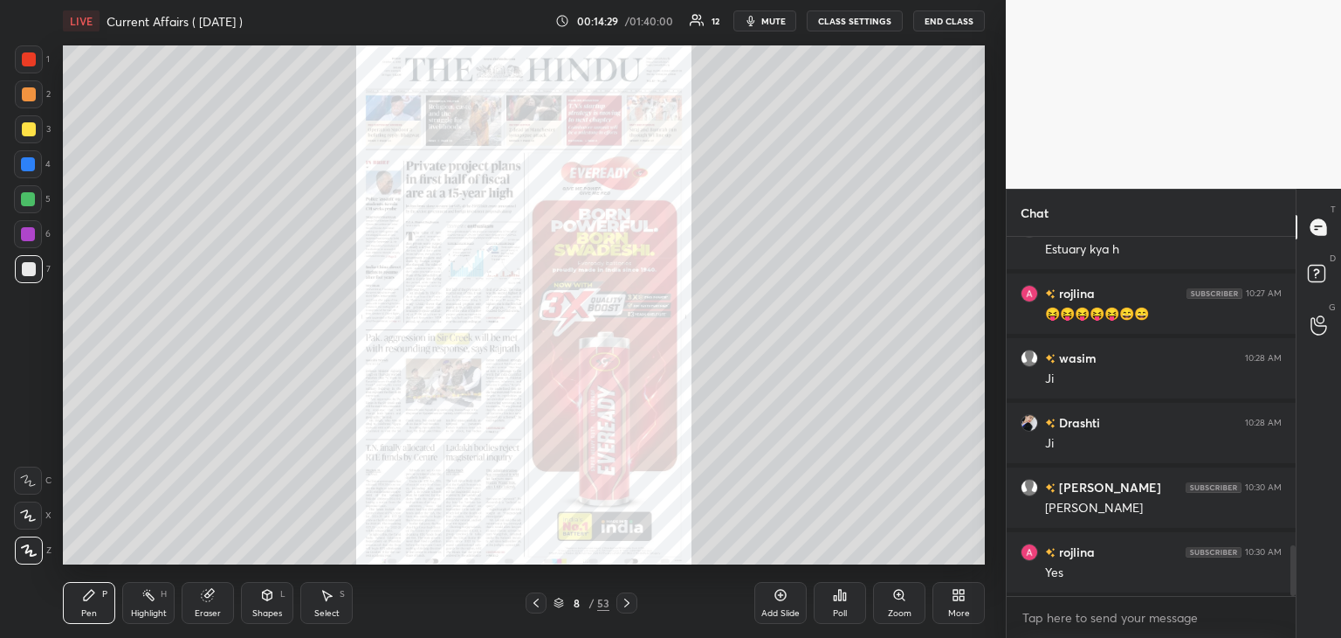
click at [629, 601] on icon at bounding box center [627, 603] width 14 height 14
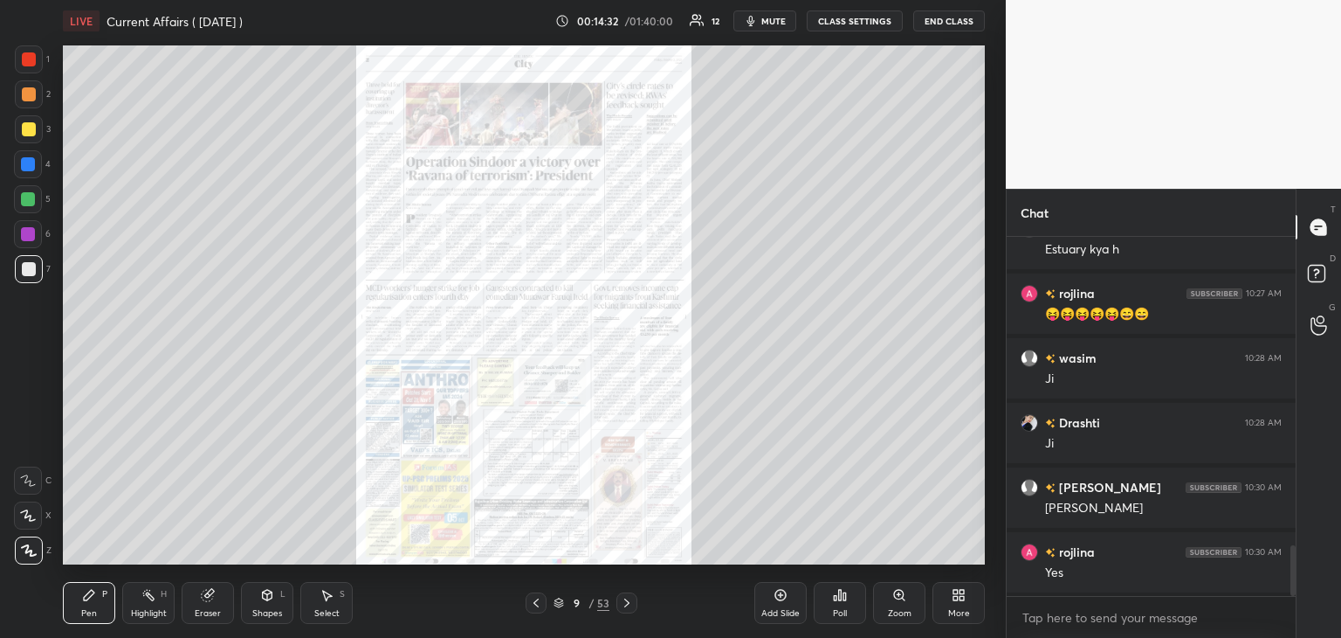
click at [629, 601] on icon at bounding box center [627, 603] width 14 height 14
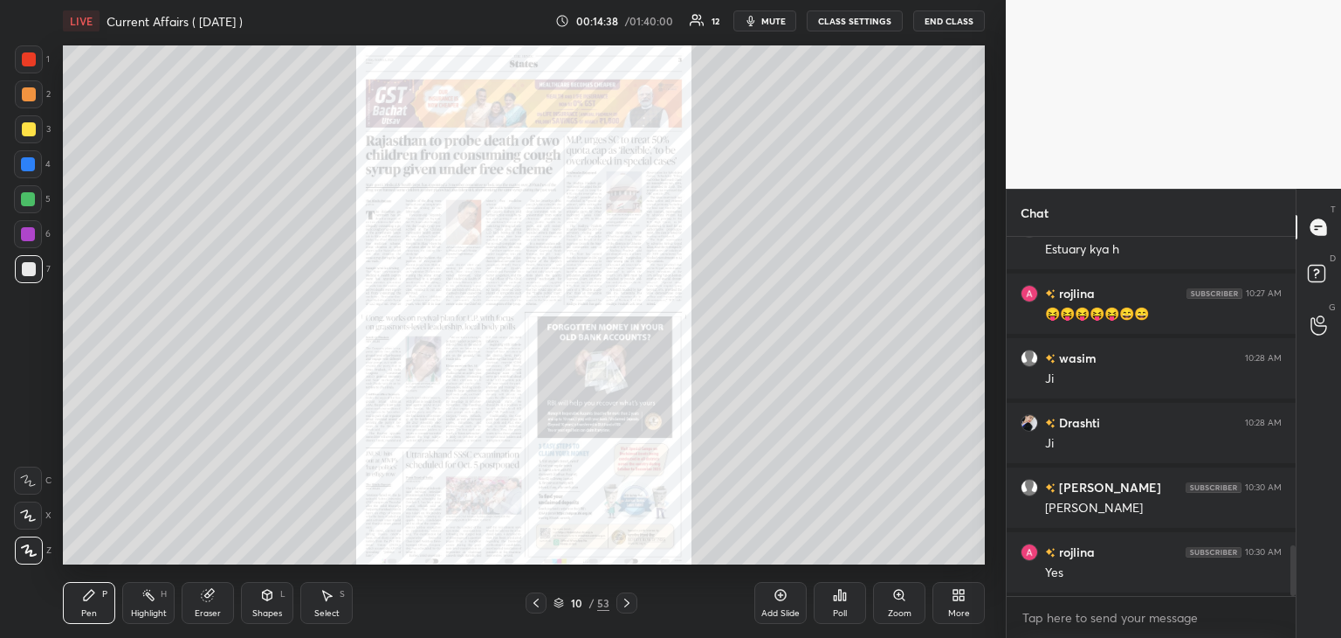
click at [629, 598] on icon at bounding box center [627, 603] width 14 height 14
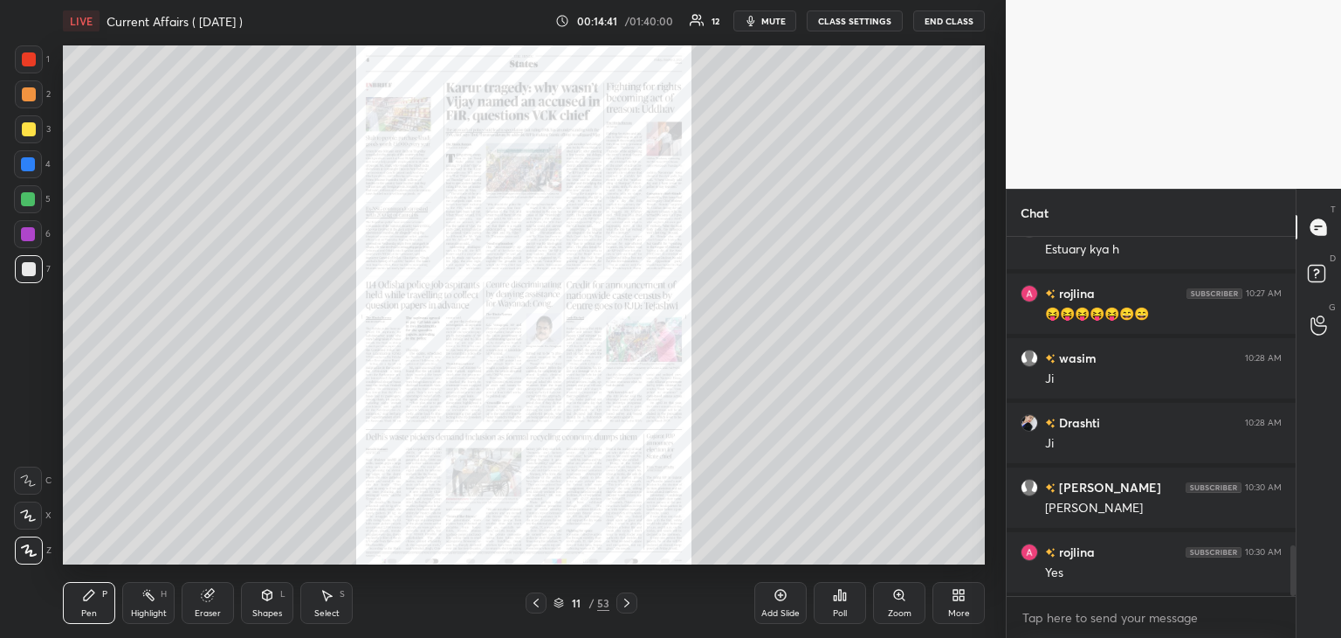
click at [631, 598] on icon at bounding box center [627, 603] width 14 height 14
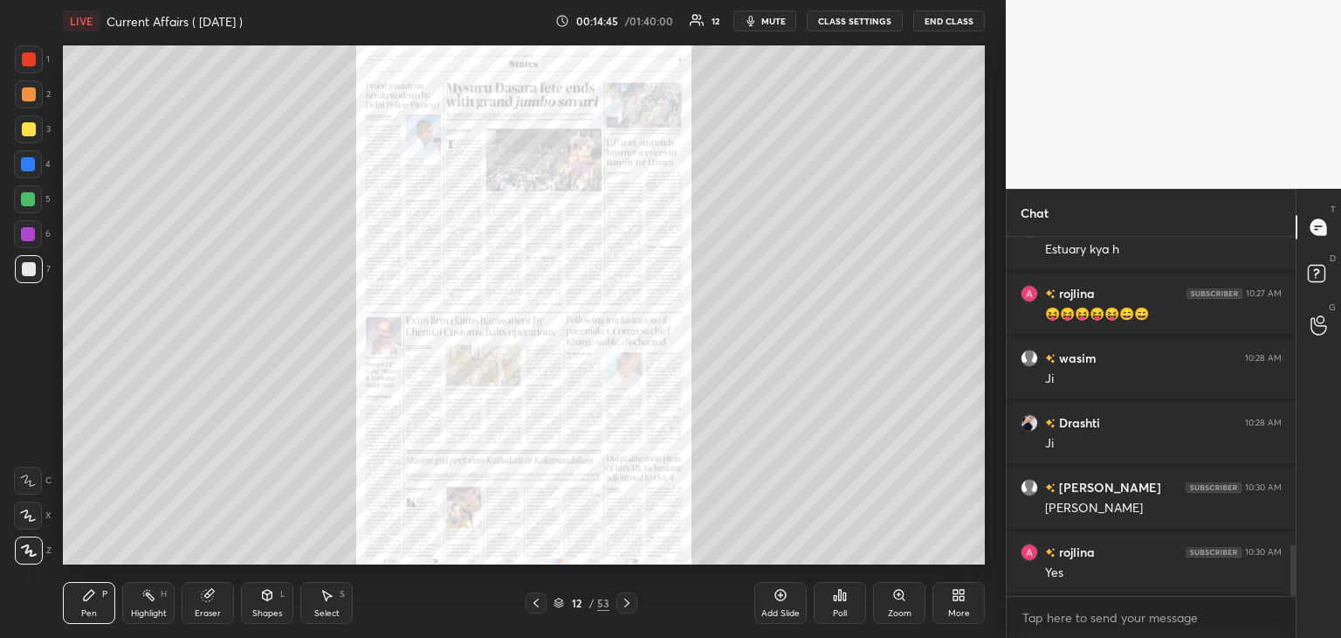
click at [632, 596] on icon at bounding box center [627, 603] width 14 height 14
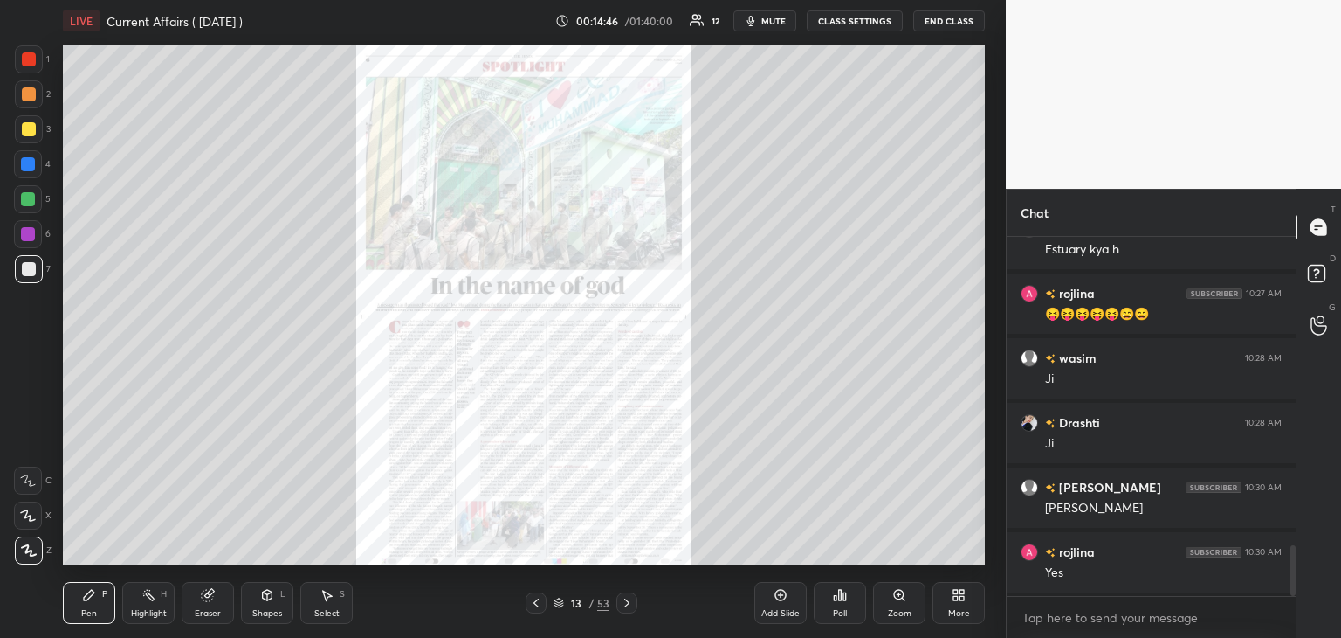
click at [632, 595] on div at bounding box center [627, 602] width 21 height 21
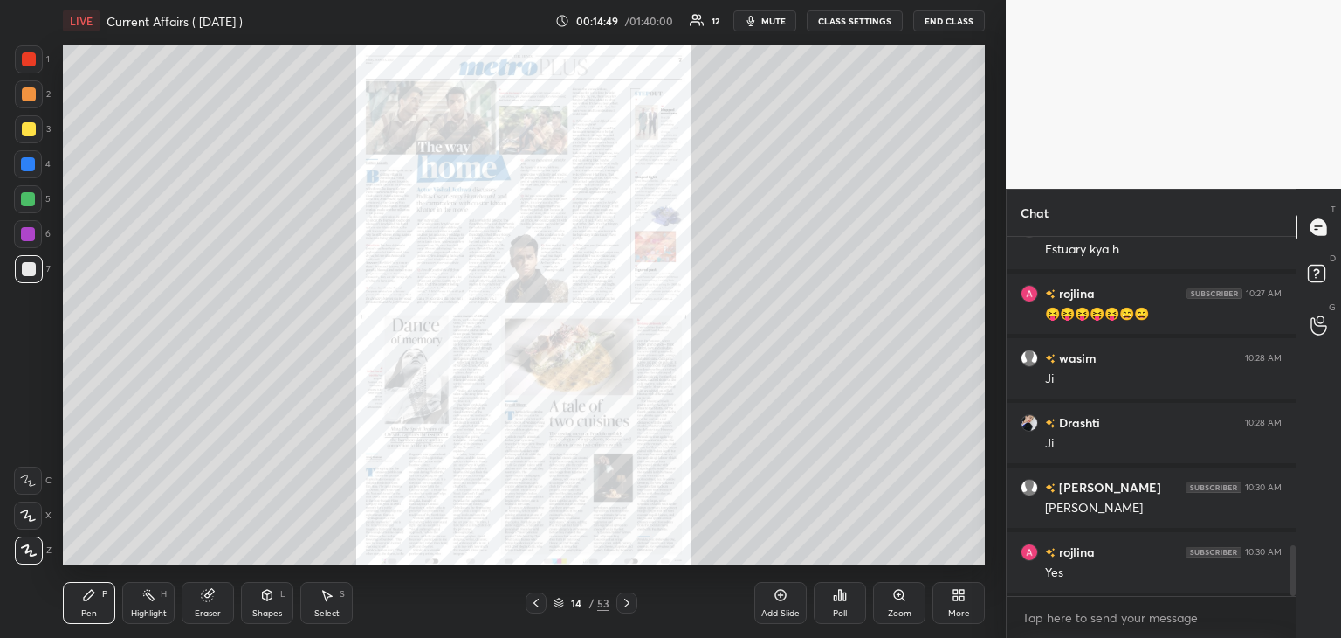
click at [629, 597] on icon at bounding box center [627, 603] width 14 height 14
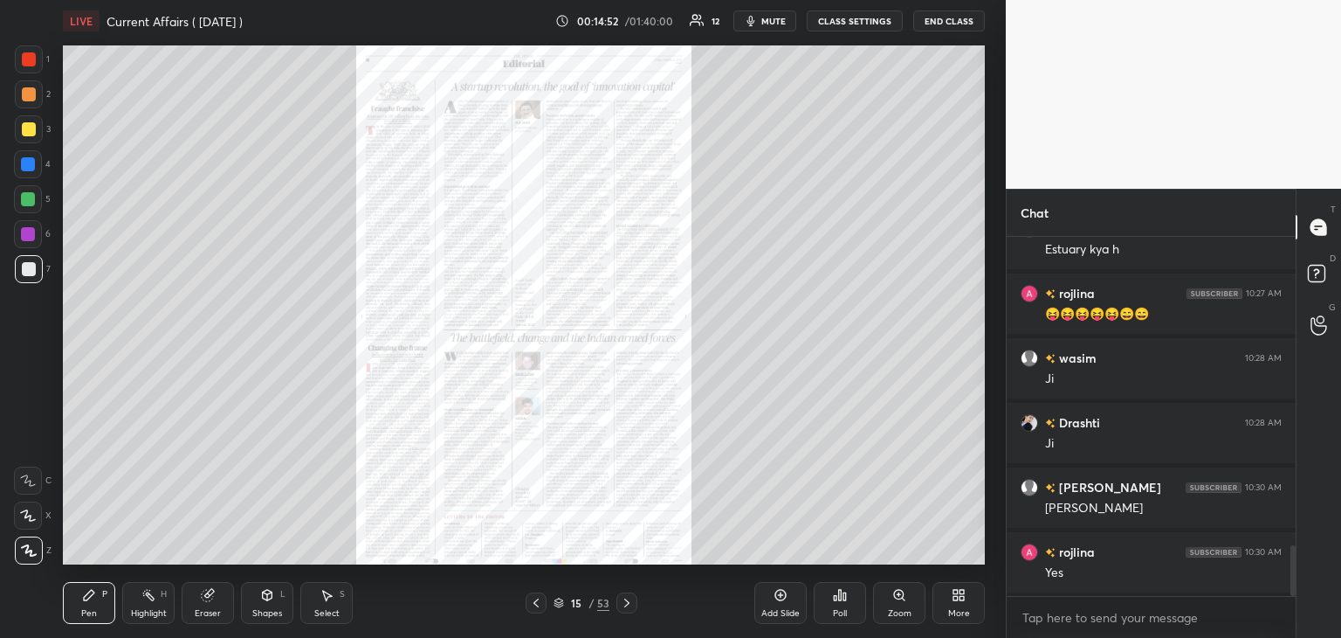
click at [631, 595] on div at bounding box center [627, 602] width 21 height 21
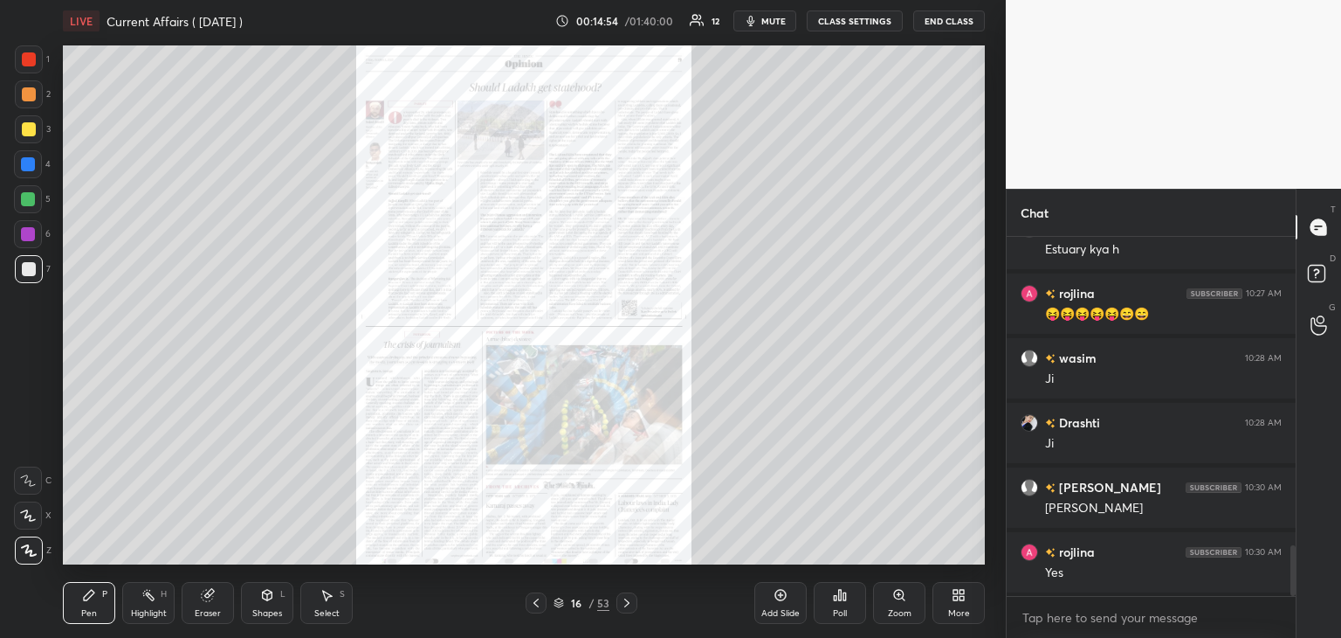
click at [631, 595] on div at bounding box center [627, 602] width 21 height 21
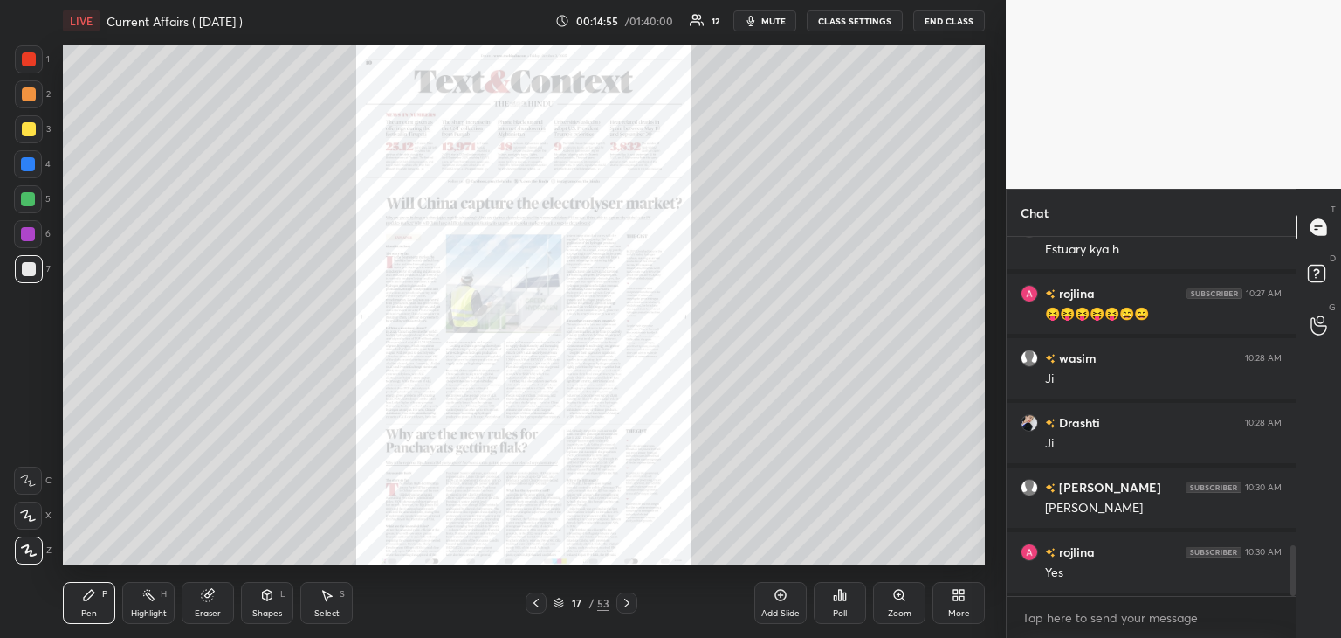
click at [905, 596] on icon at bounding box center [900, 595] width 14 height 14
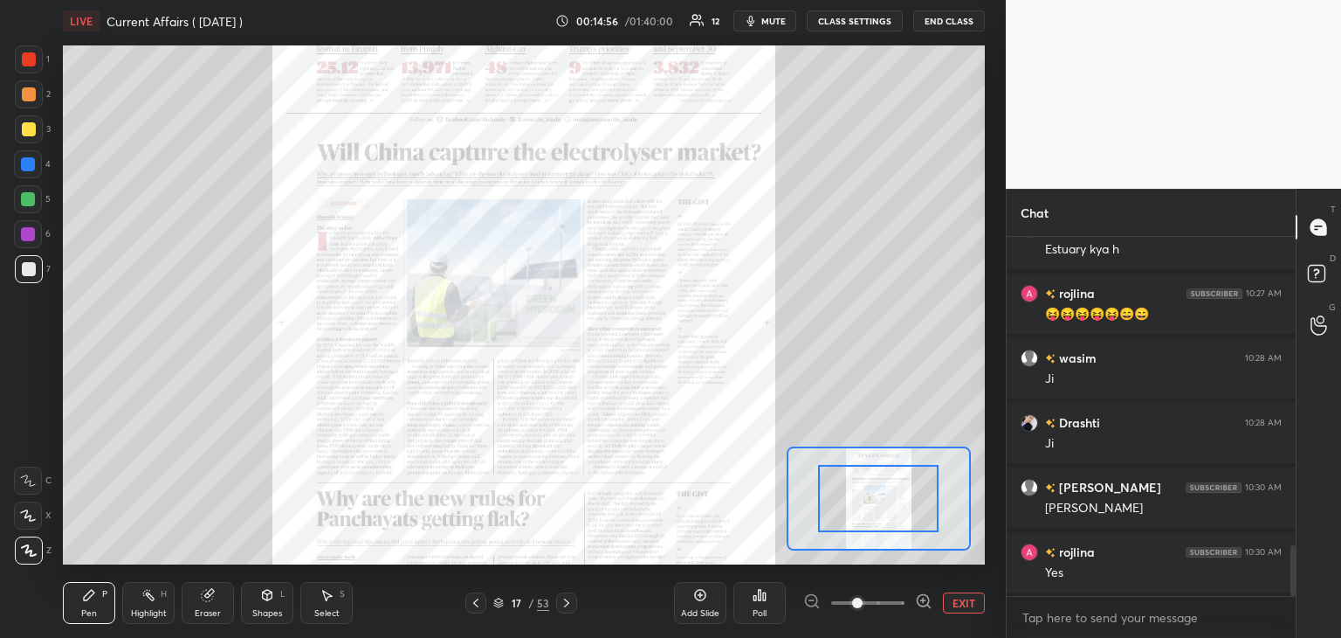
click at [926, 594] on icon at bounding box center [923, 600] width 17 height 17
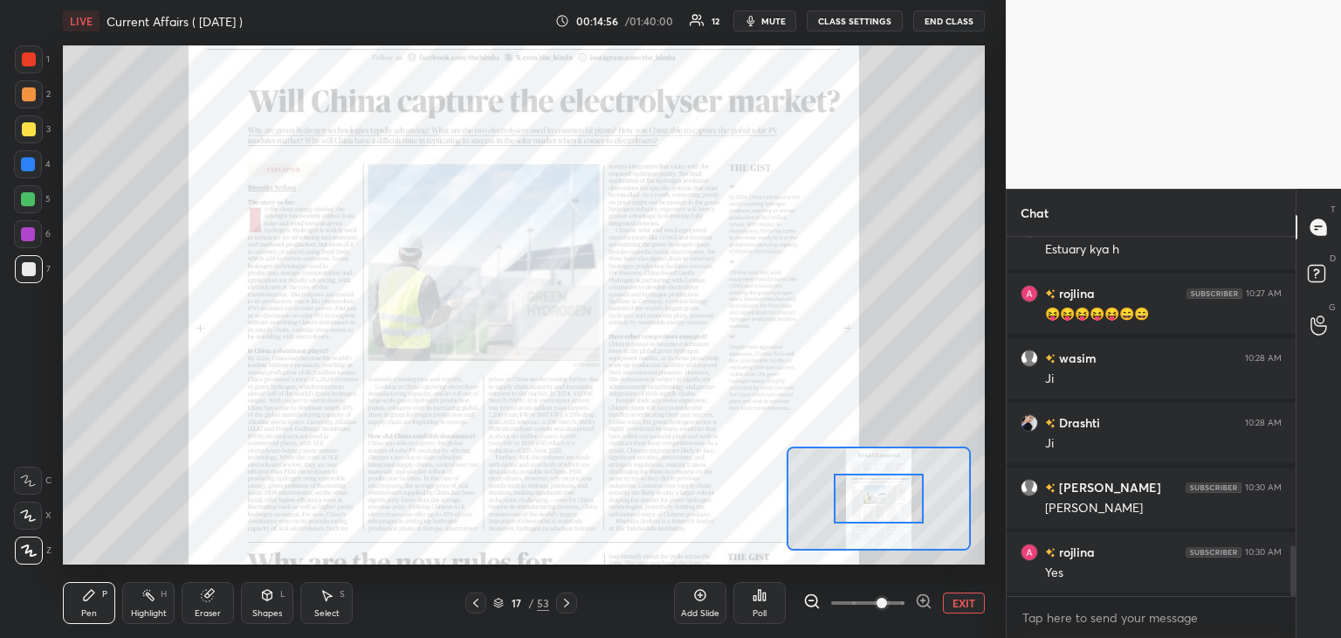
click at [927, 592] on icon at bounding box center [923, 600] width 17 height 17
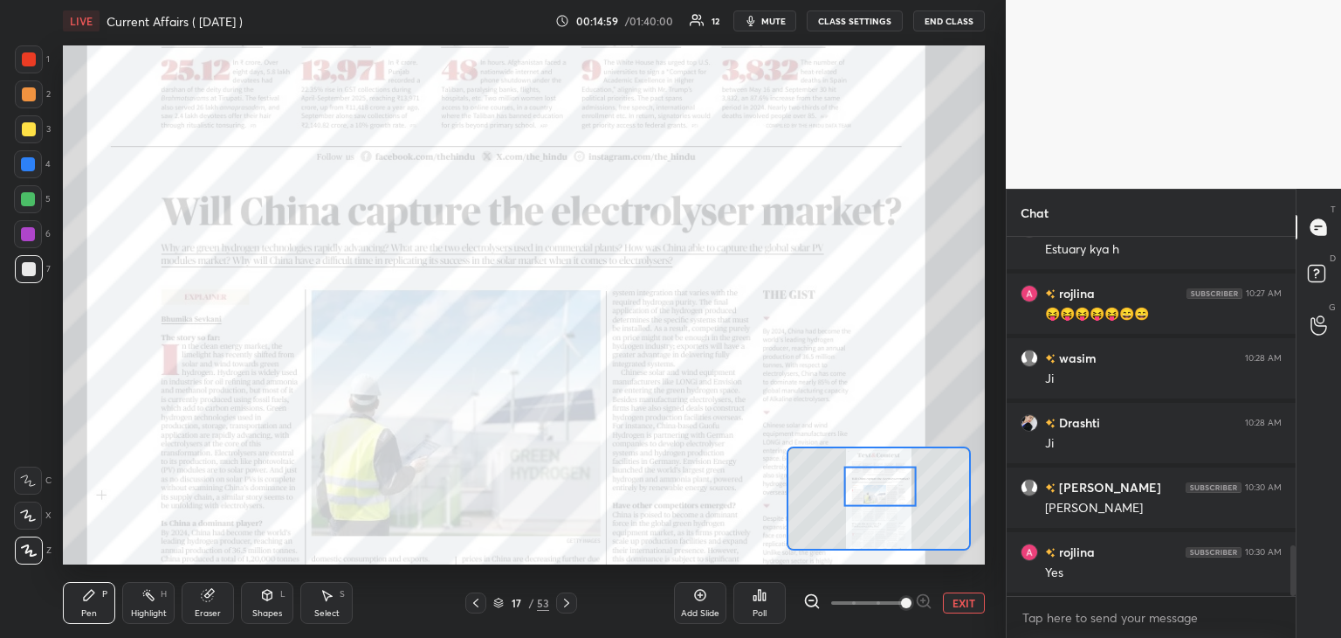
click at [27, 61] on div at bounding box center [29, 59] width 14 height 14
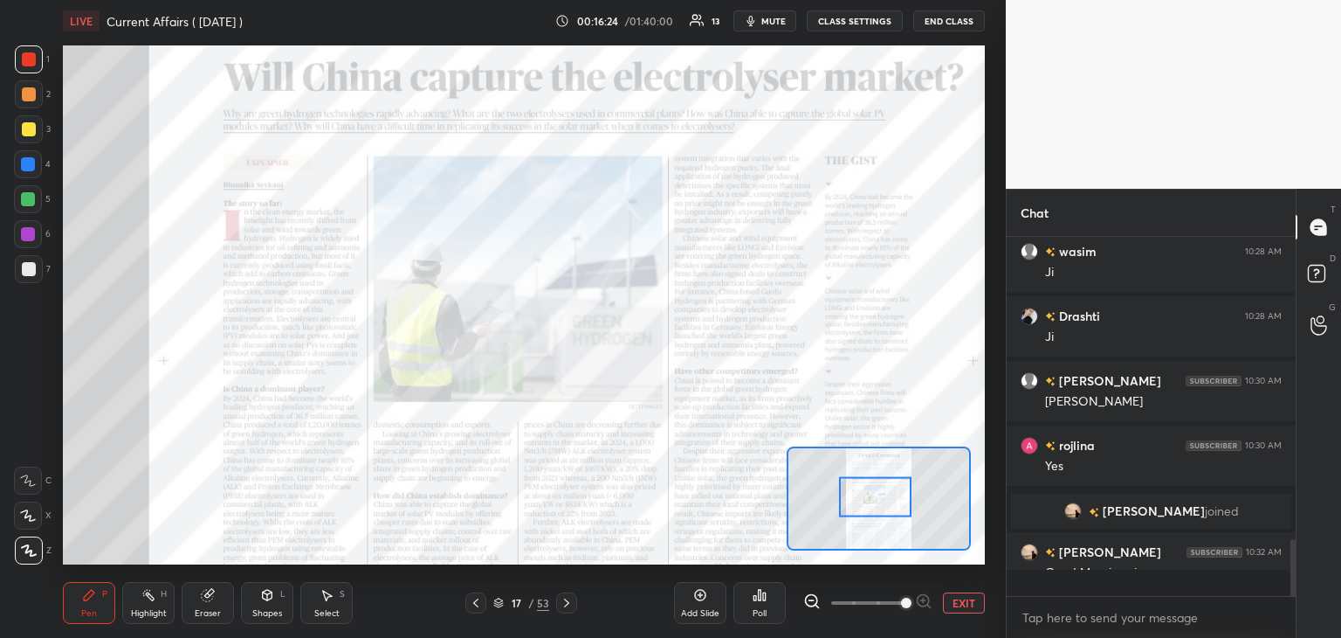
scroll to position [1927, 0]
click at [703, 599] on icon at bounding box center [700, 594] width 11 height 11
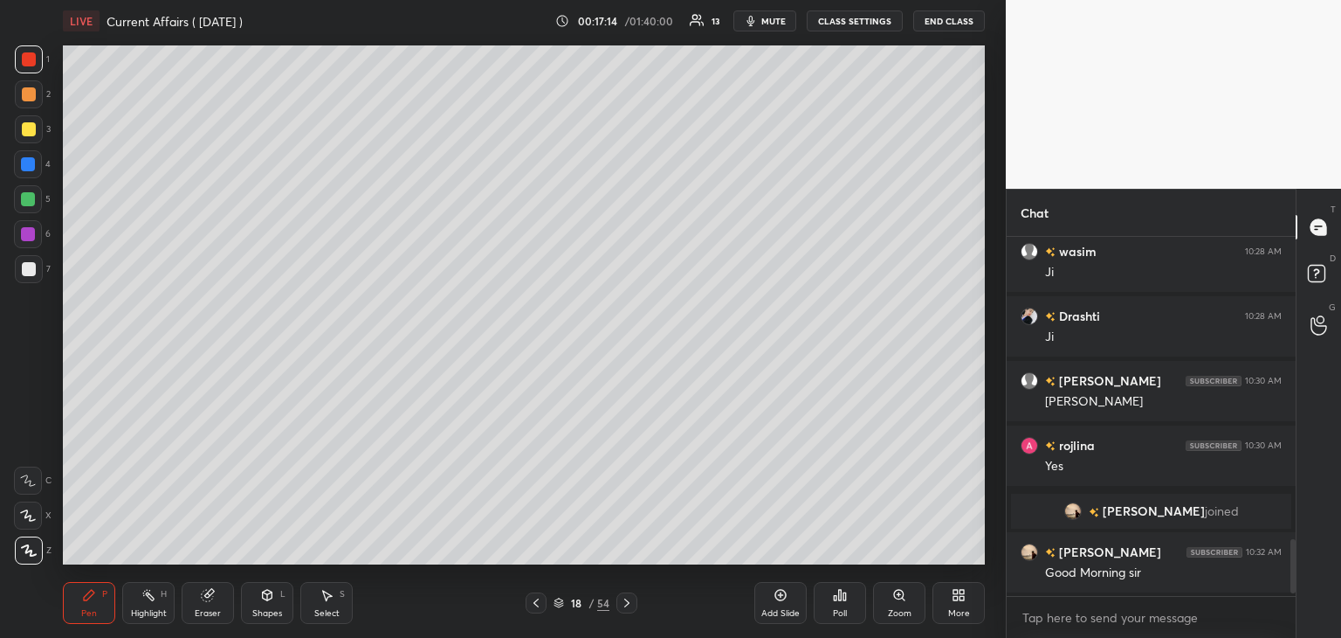
click at [29, 267] on div at bounding box center [29, 269] width 14 height 14
click at [24, 199] on div at bounding box center [28, 199] width 14 height 14
click at [31, 169] on div at bounding box center [28, 164] width 14 height 14
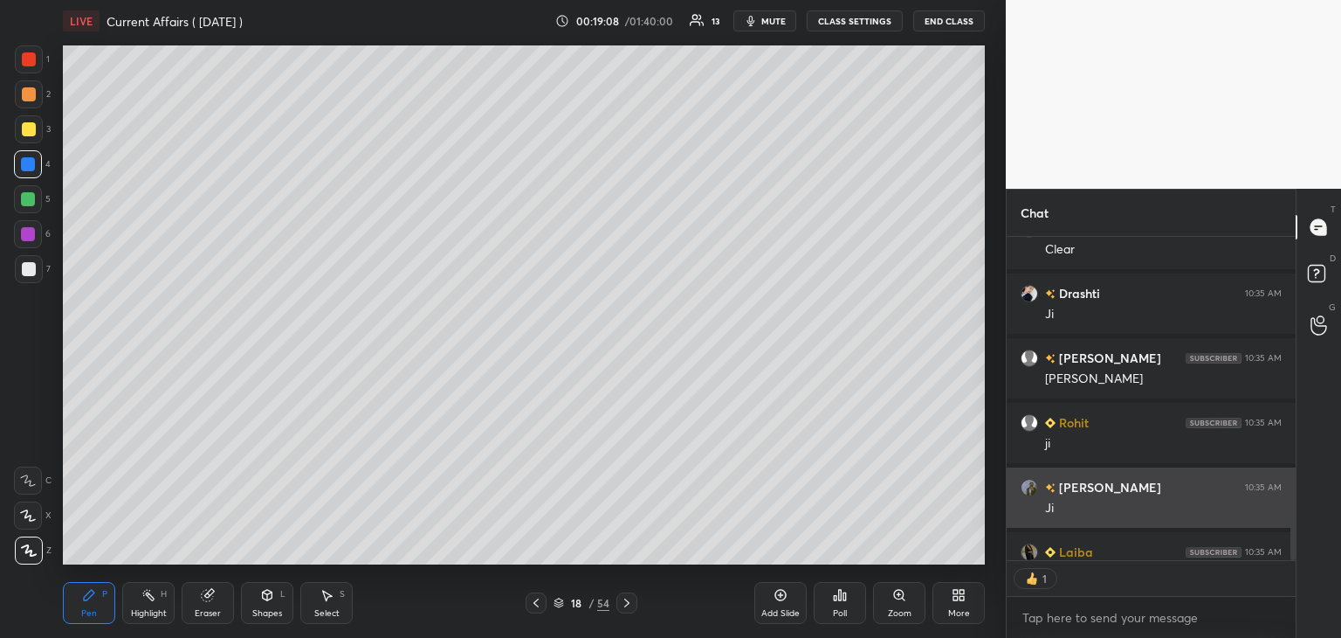
scroll to position [319, 284]
click at [1027, 493] on img "grid" at bounding box center [1029, 487] width 17 height 17
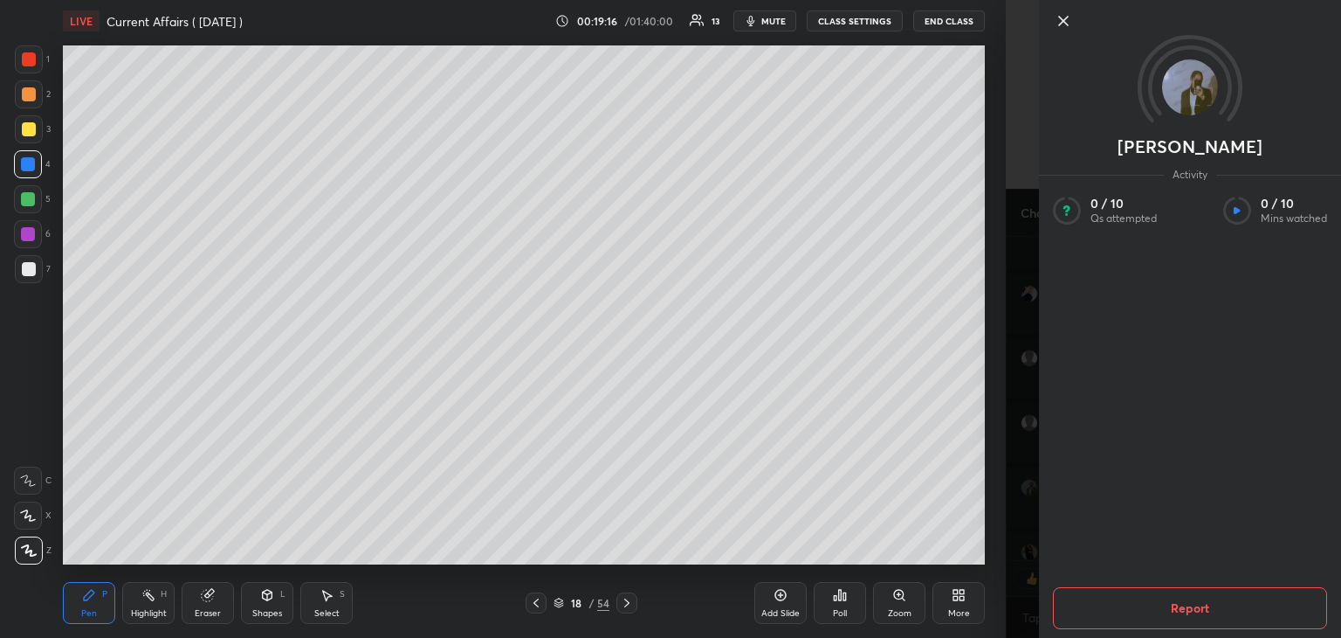
click at [1065, 18] on icon at bounding box center [1063, 21] width 9 height 9
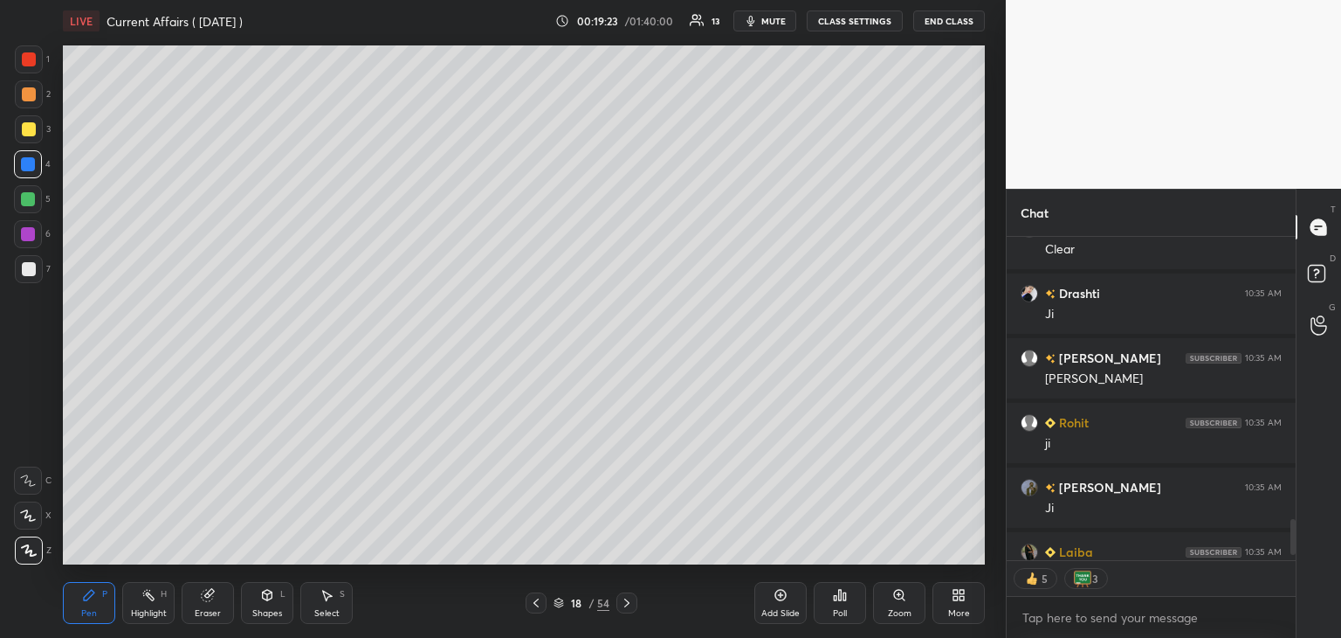
scroll to position [2543, 0]
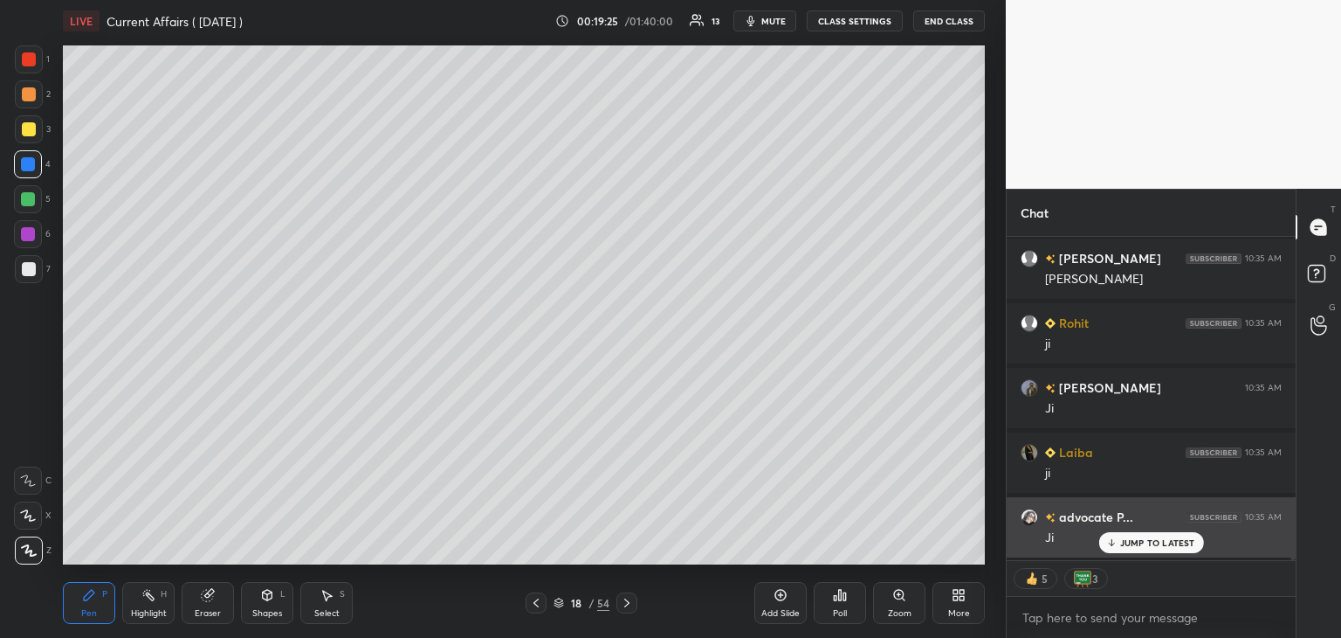
click at [1117, 542] on icon at bounding box center [1111, 542] width 11 height 10
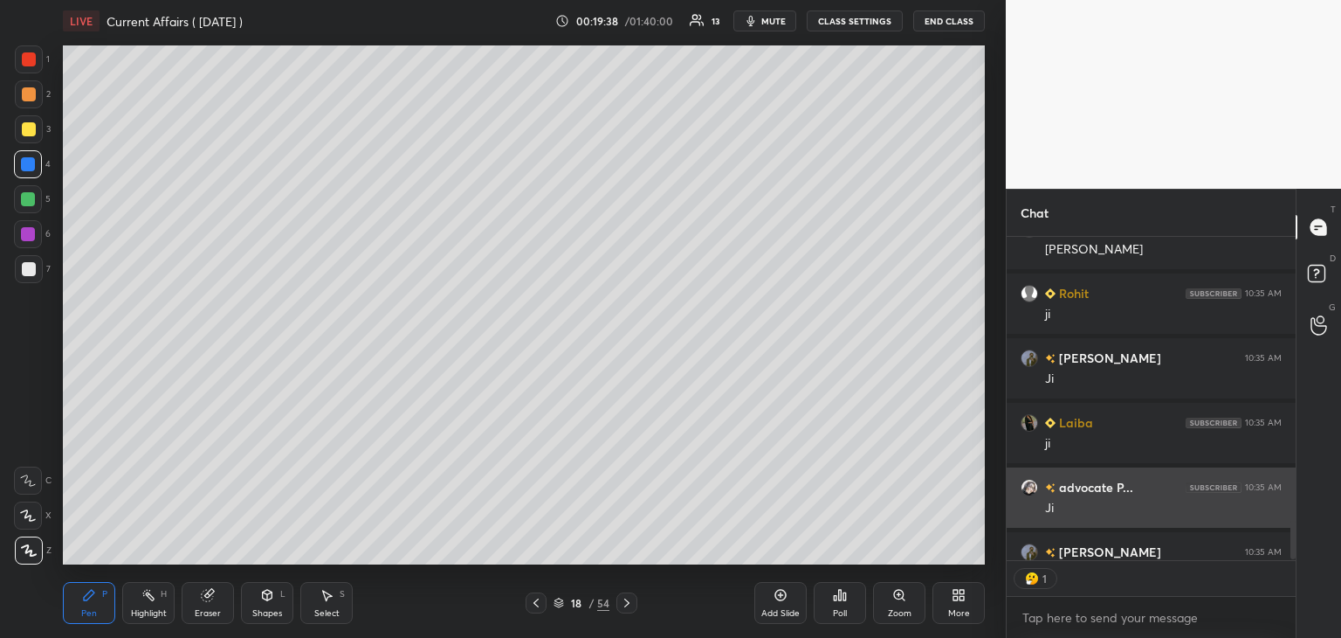
scroll to position [6, 5]
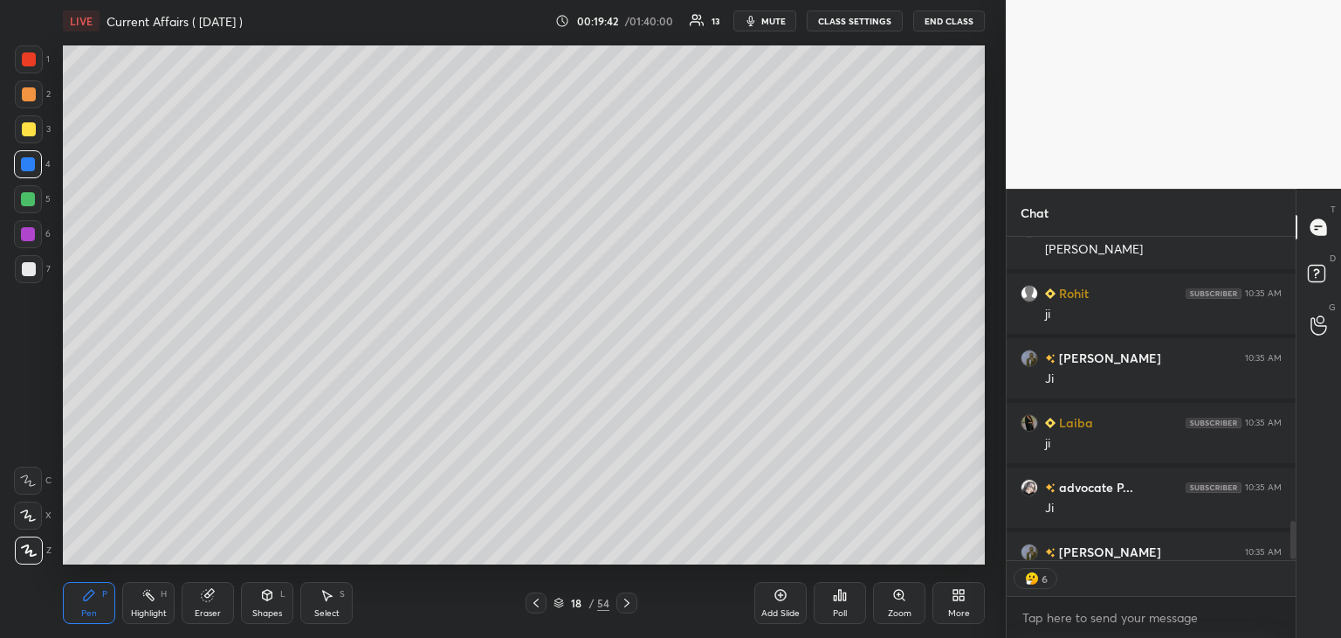
click at [533, 603] on icon at bounding box center [536, 603] width 14 height 14
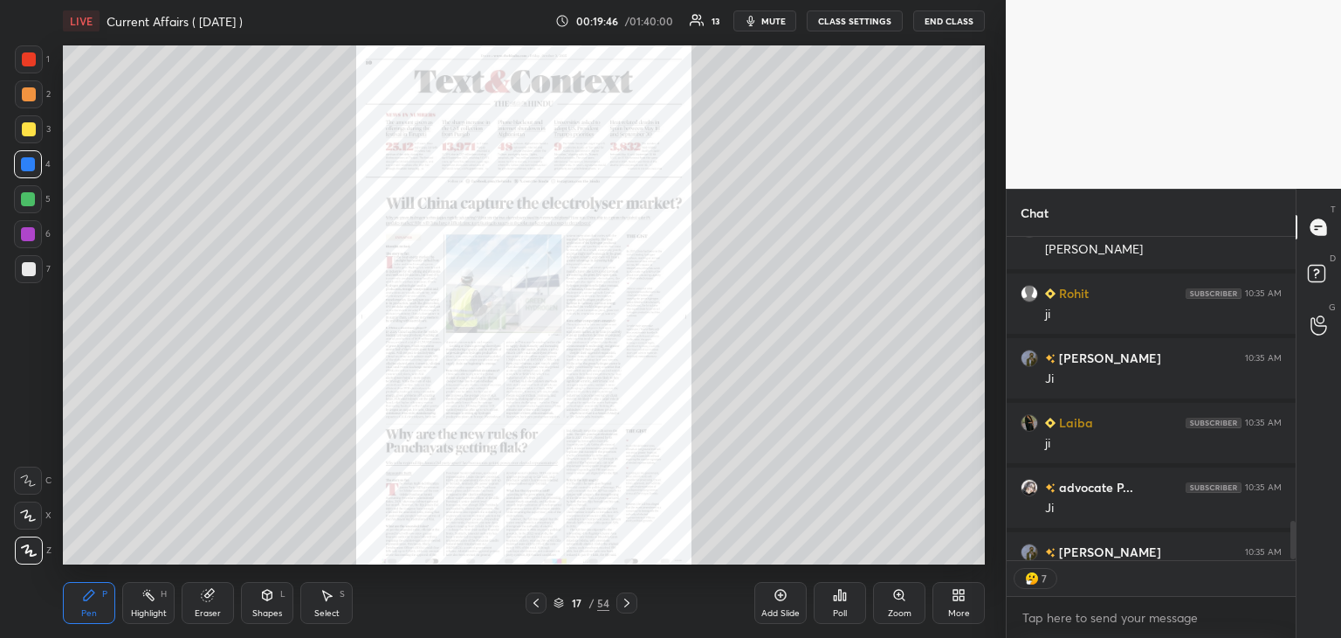
scroll to position [2672, 0]
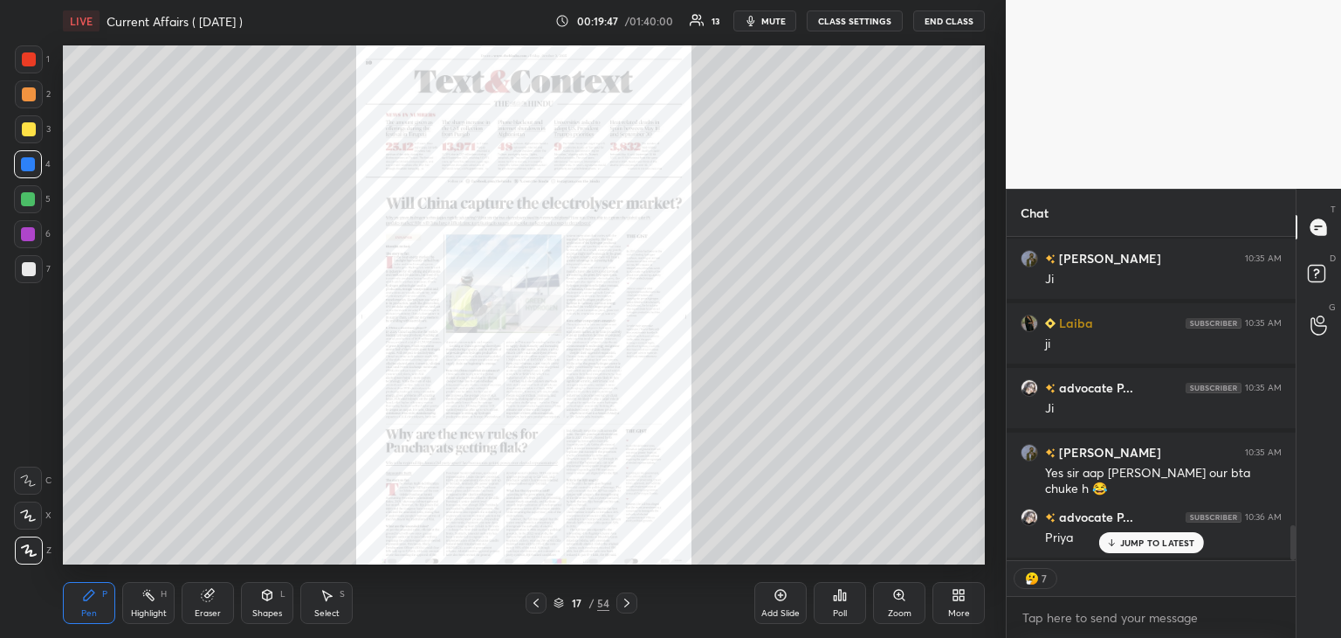
click at [1117, 542] on icon at bounding box center [1111, 542] width 11 height 10
click at [629, 598] on icon at bounding box center [627, 603] width 14 height 14
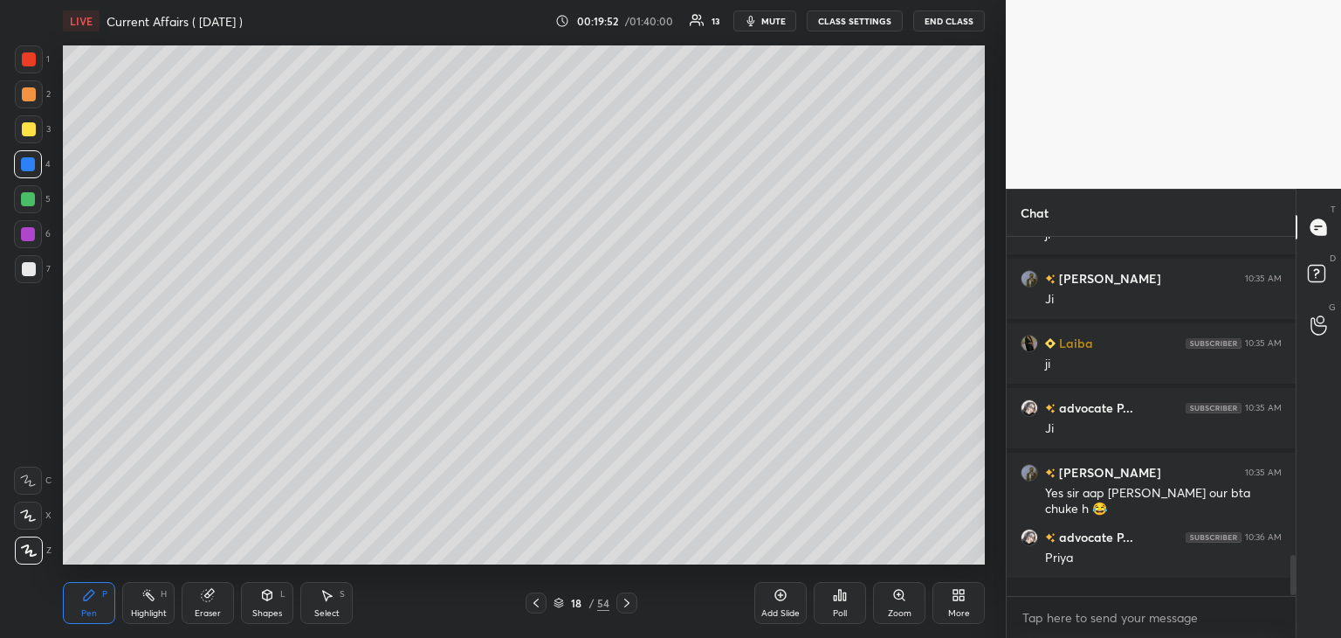
scroll to position [5, 5]
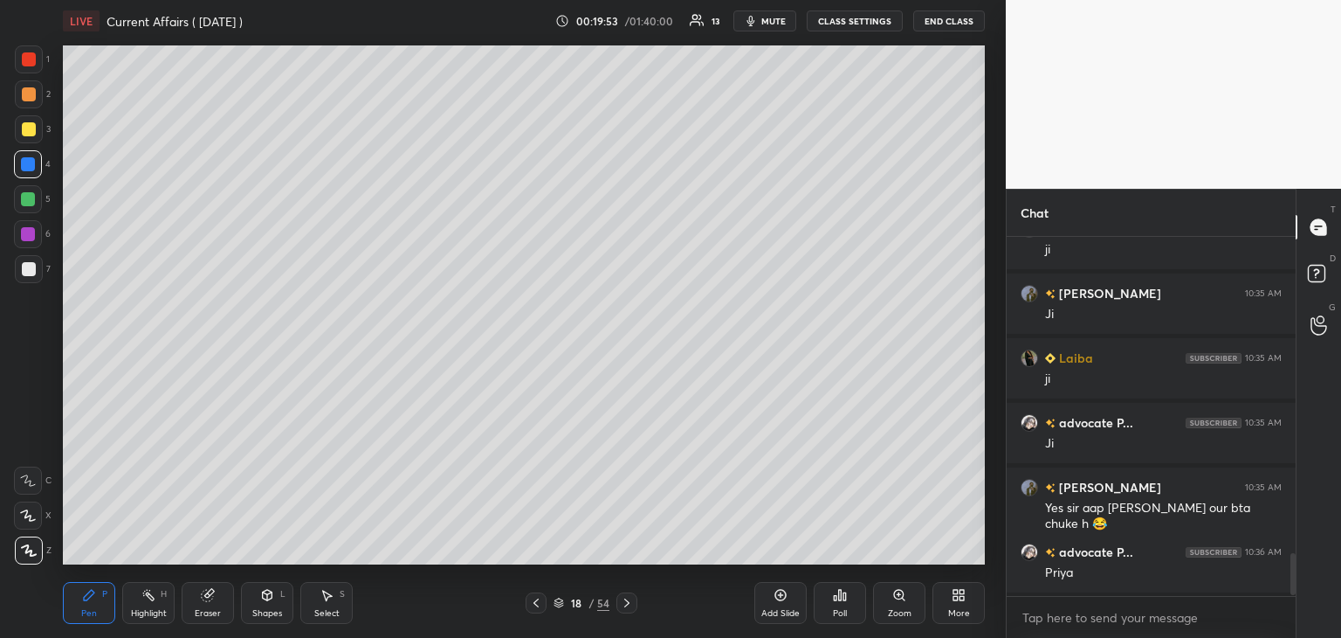
click at [631, 599] on icon at bounding box center [627, 603] width 14 height 14
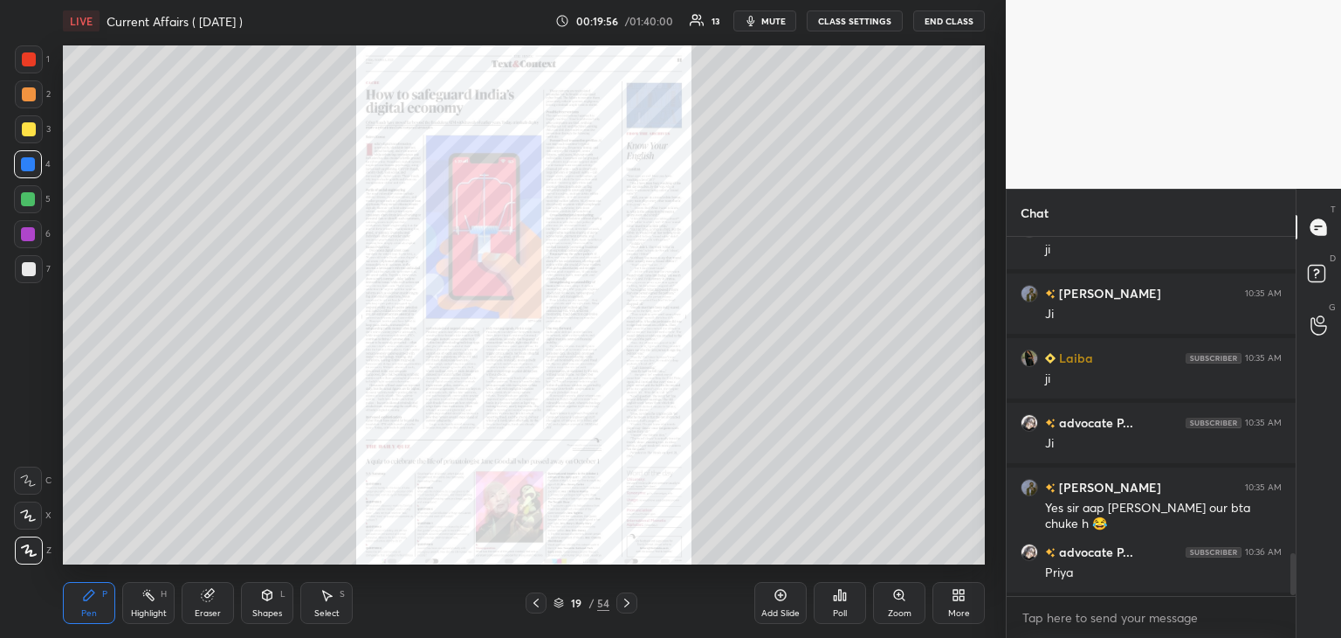
click at [629, 595] on div at bounding box center [627, 602] width 21 height 21
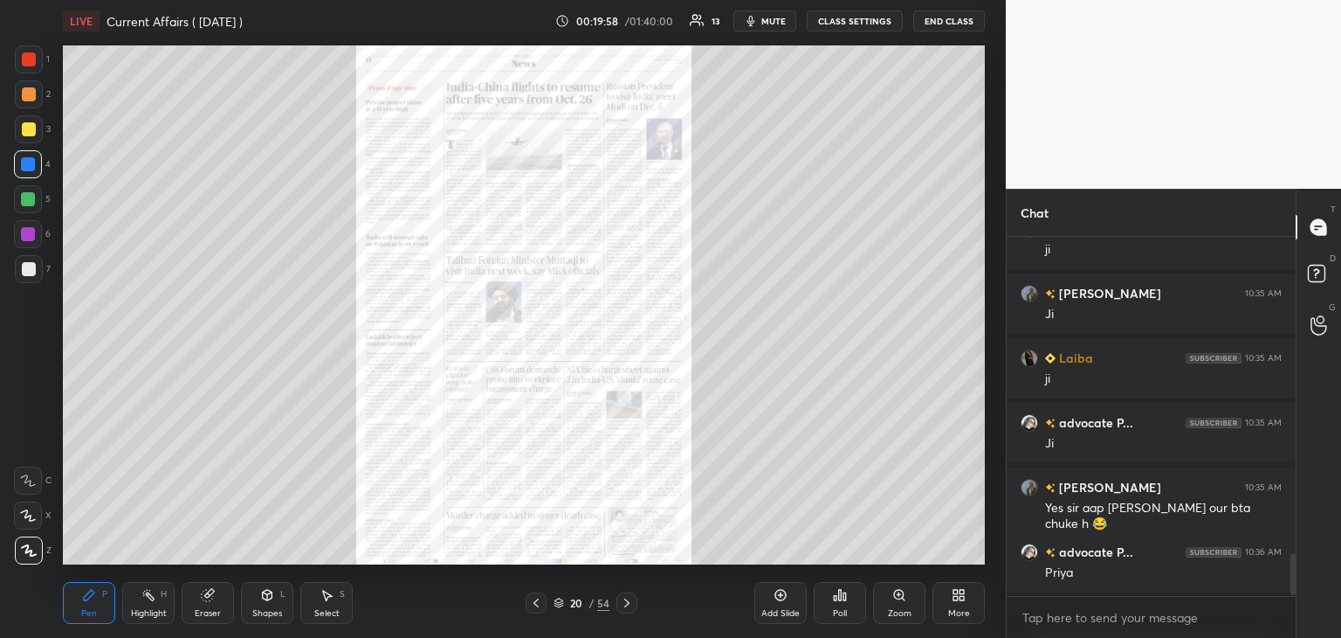
click at [628, 596] on icon at bounding box center [627, 603] width 14 height 14
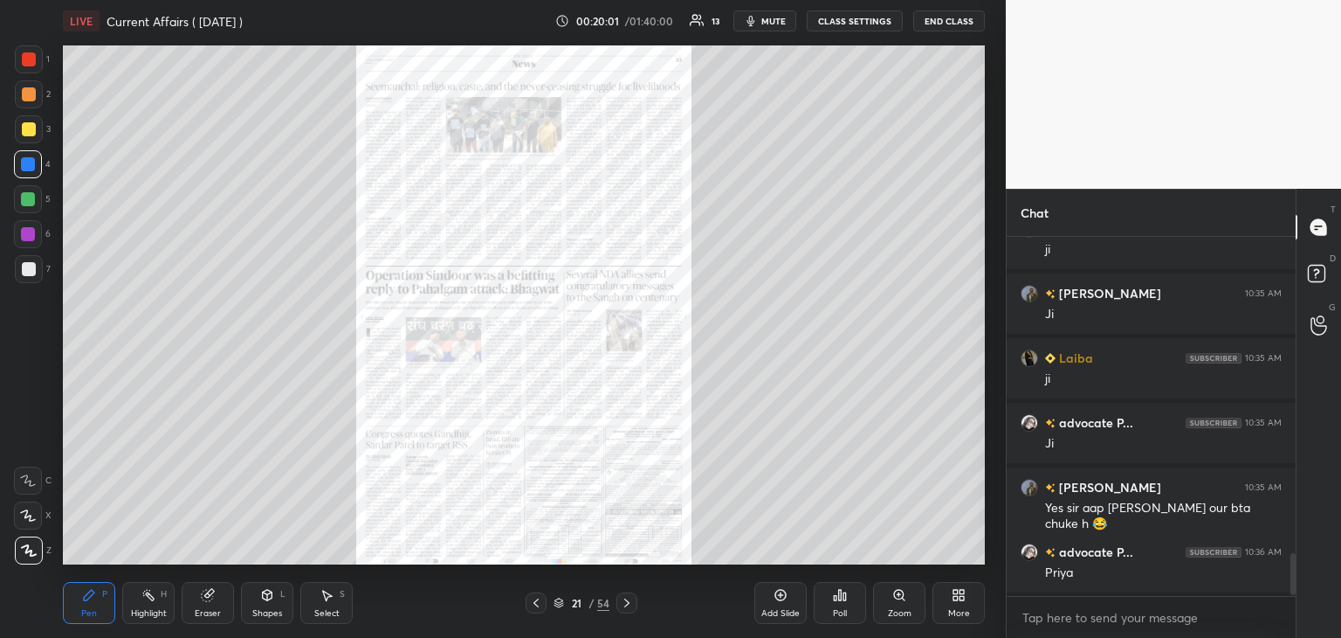
click at [629, 596] on icon at bounding box center [627, 603] width 14 height 14
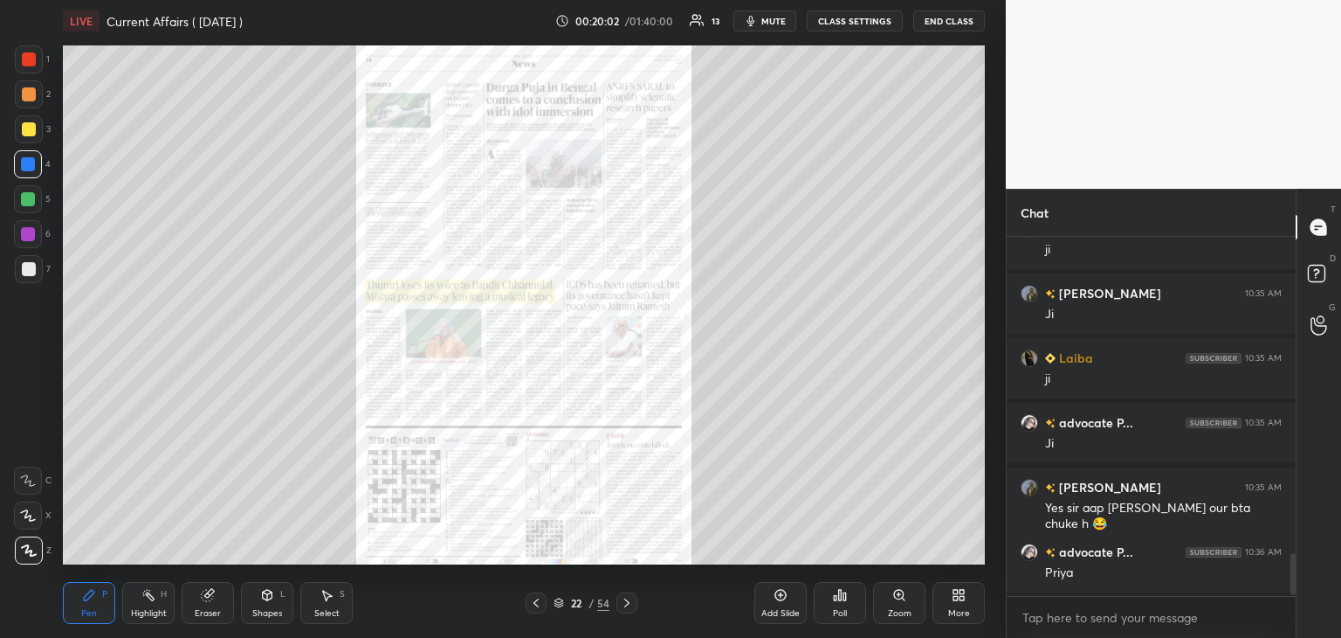
click at [905, 594] on icon at bounding box center [900, 595] width 14 height 14
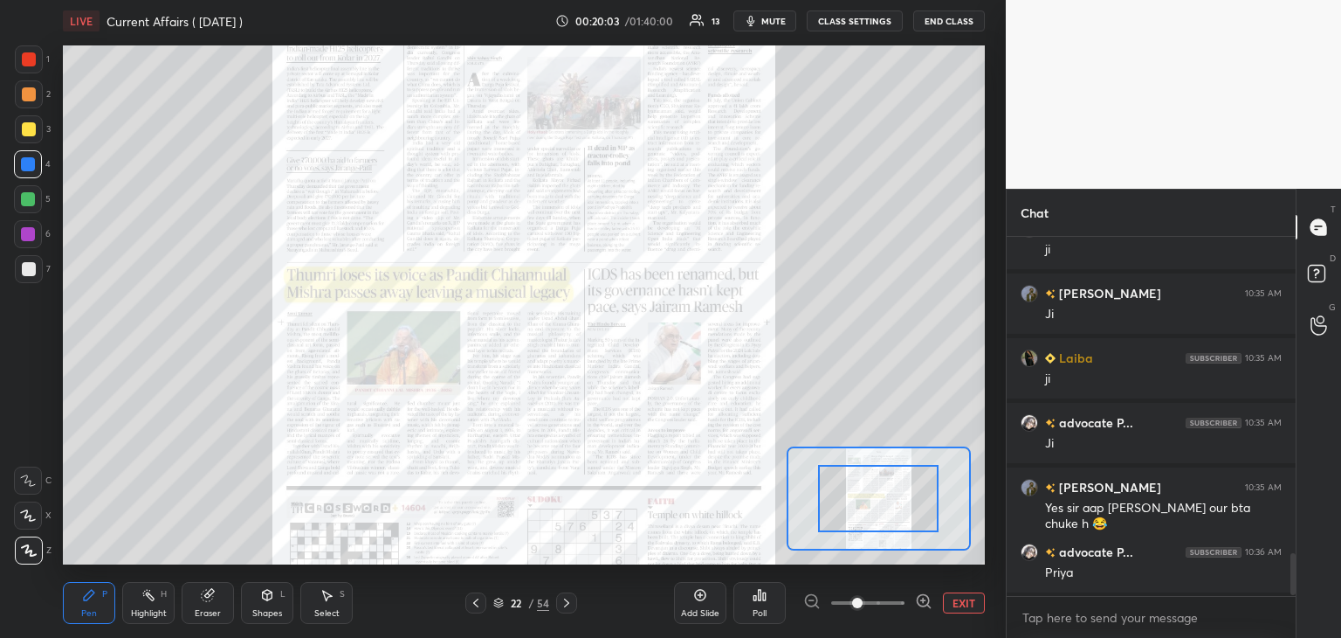
click at [926, 592] on icon at bounding box center [923, 600] width 17 height 17
click at [925, 592] on icon at bounding box center [923, 600] width 17 height 17
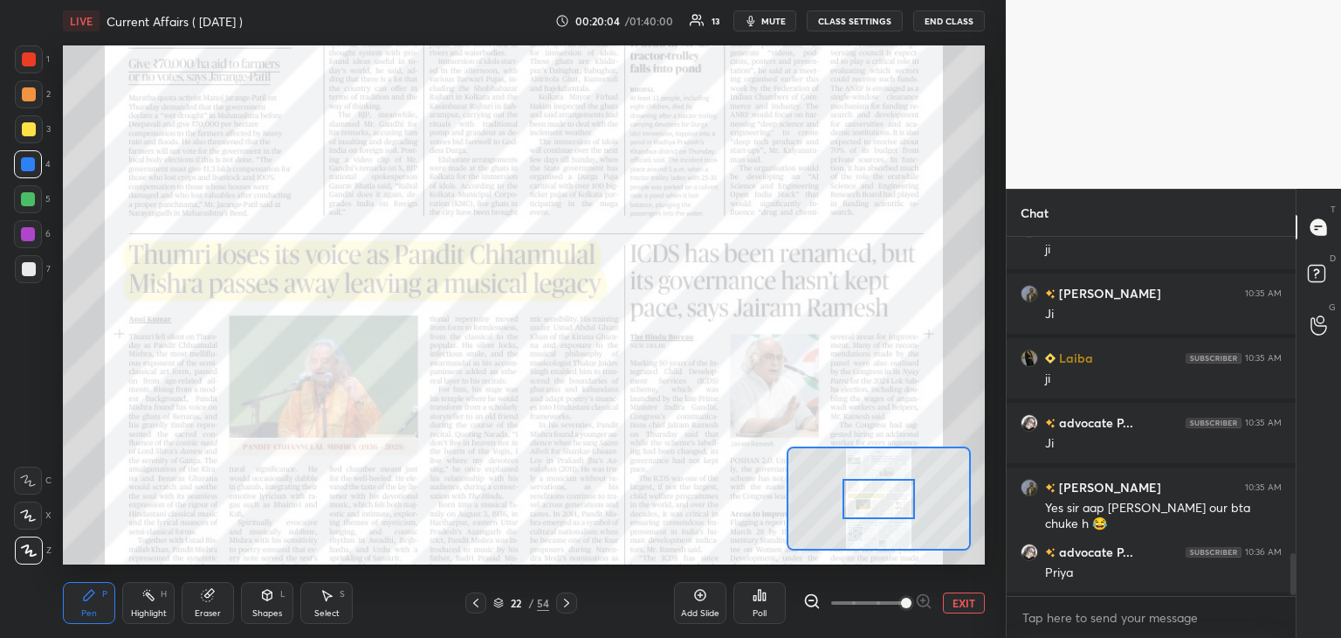
click at [878, 513] on div at bounding box center [879, 499] width 72 height 40
click at [705, 605] on div "Add Slide" at bounding box center [700, 603] width 52 height 42
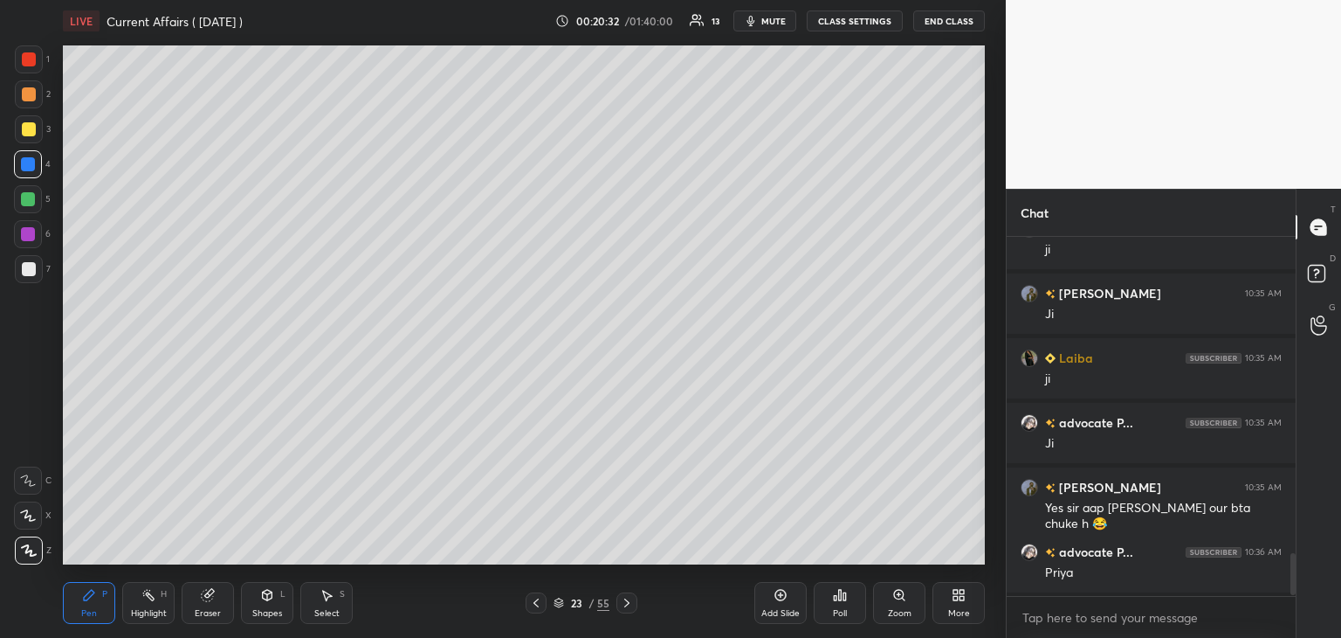
click at [31, 58] on div at bounding box center [29, 59] width 14 height 14
click at [28, 166] on div at bounding box center [28, 164] width 14 height 14
click at [211, 602] on div "Eraser" at bounding box center [208, 603] width 52 height 42
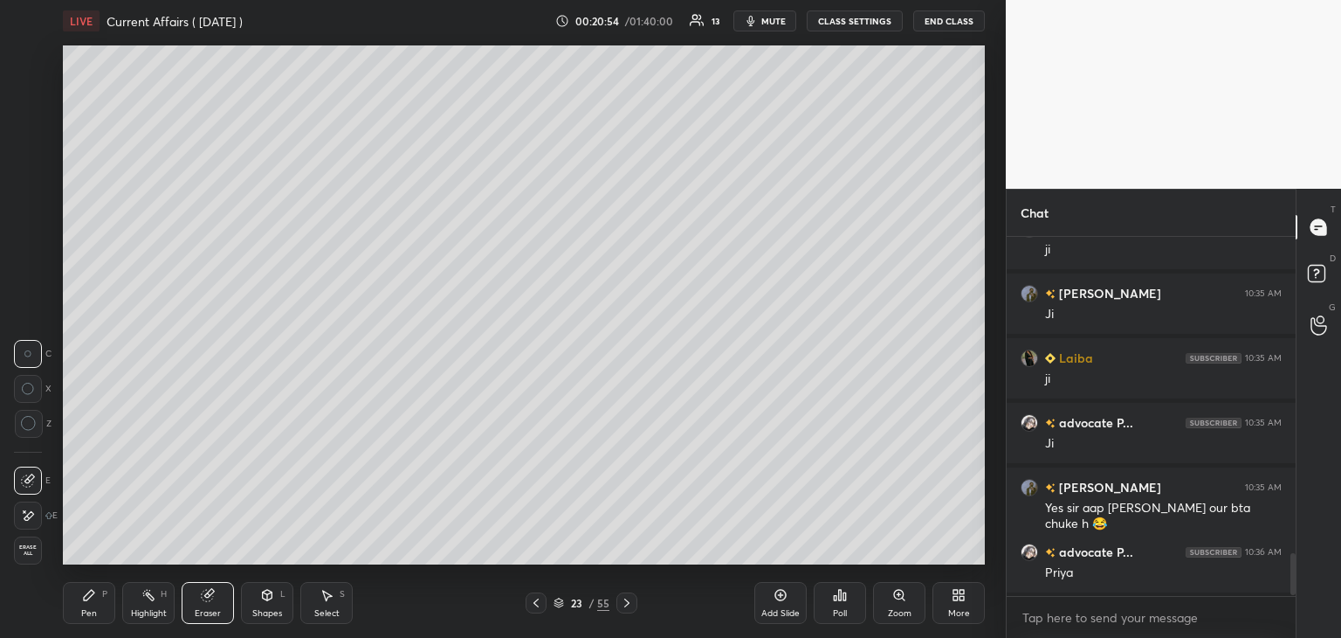
click at [90, 603] on div "Pen P" at bounding box center [89, 603] width 52 height 42
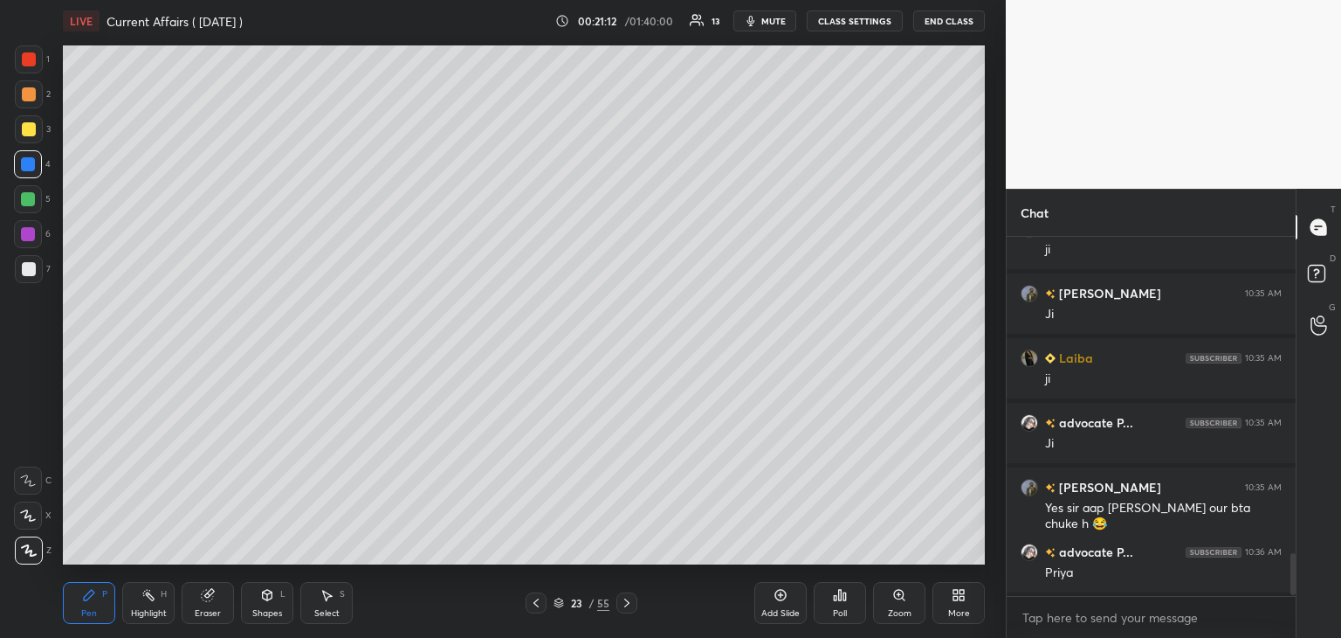
click at [32, 233] on div at bounding box center [28, 234] width 14 height 14
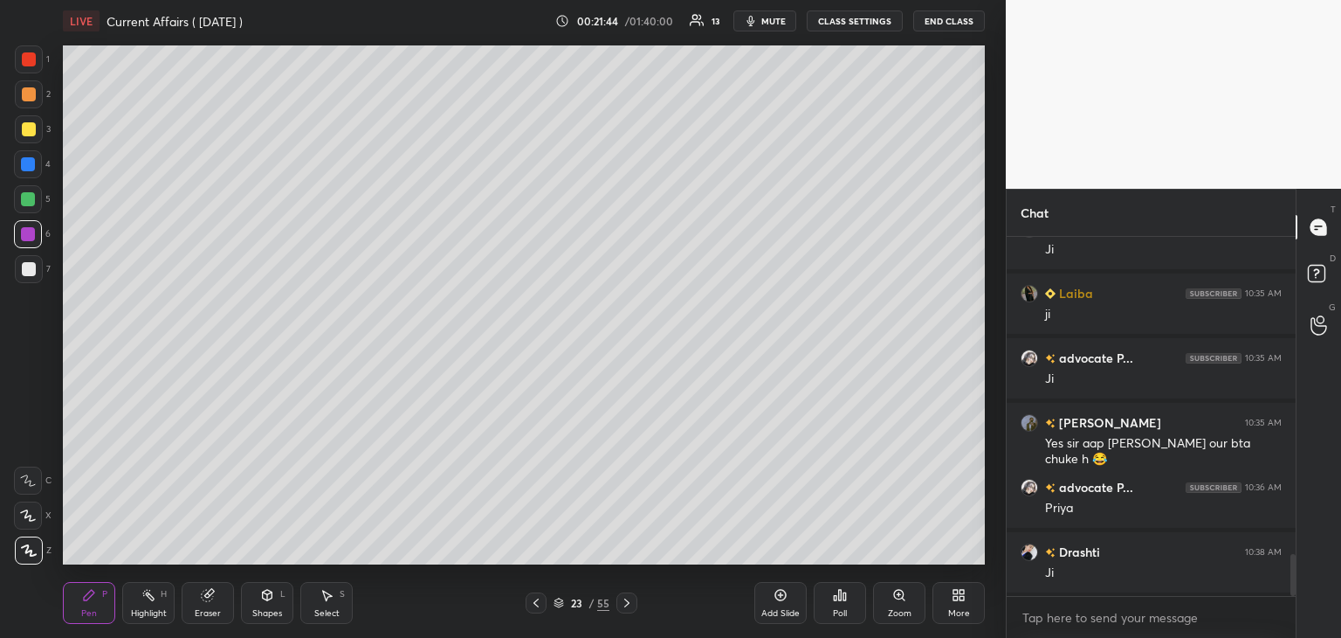
click at [38, 231] on div at bounding box center [28, 234] width 28 height 28
click at [26, 159] on div at bounding box center [28, 164] width 14 height 14
click at [783, 598] on icon at bounding box center [781, 595] width 14 height 14
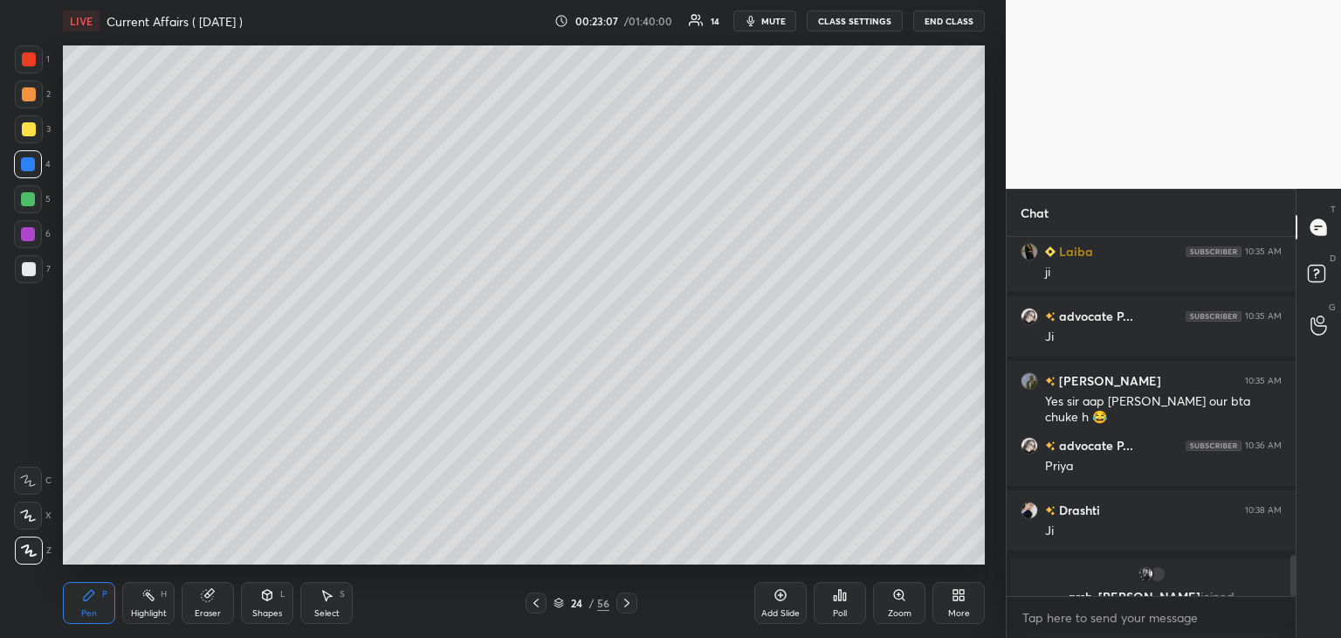
scroll to position [2765, 0]
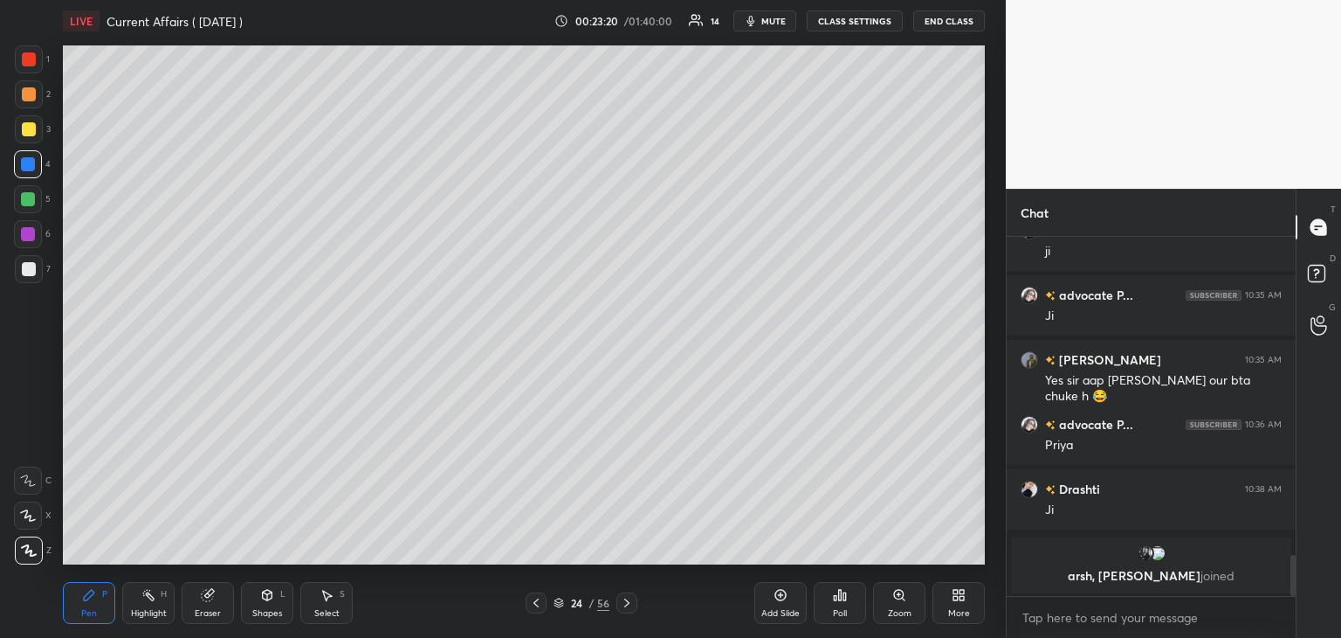
click at [27, 265] on div at bounding box center [29, 269] width 14 height 14
click at [28, 197] on div at bounding box center [28, 199] width 14 height 14
click at [31, 233] on div at bounding box center [28, 234] width 14 height 14
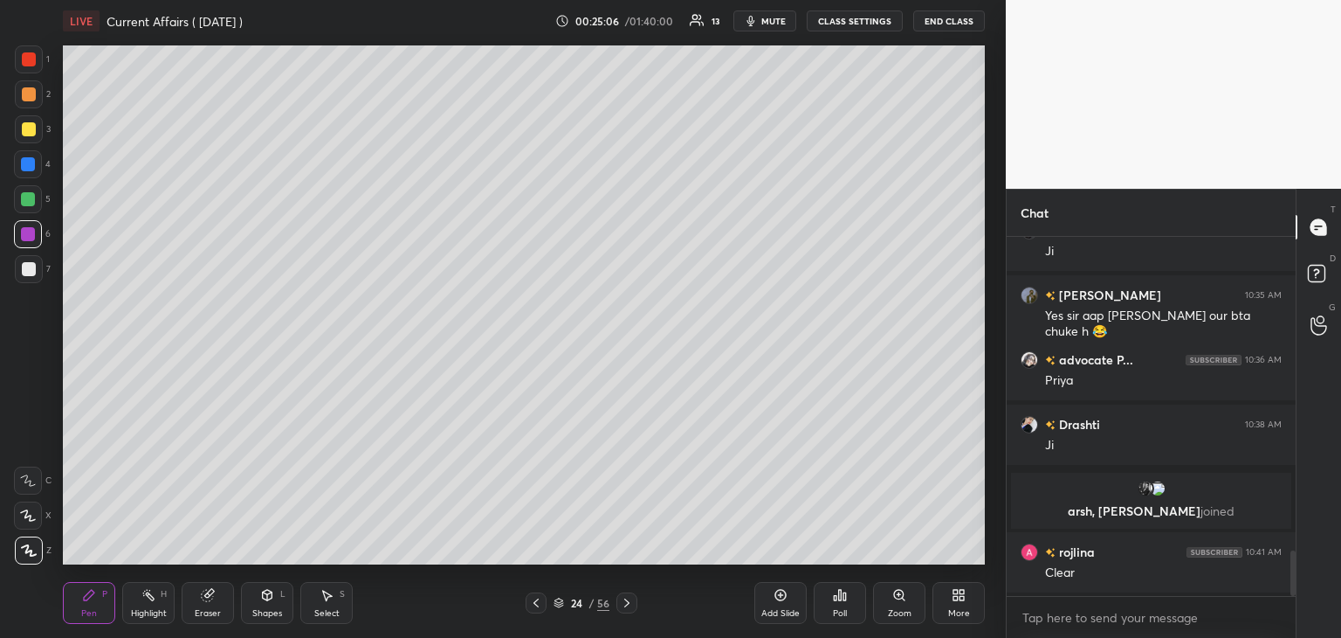
scroll to position [2482, 0]
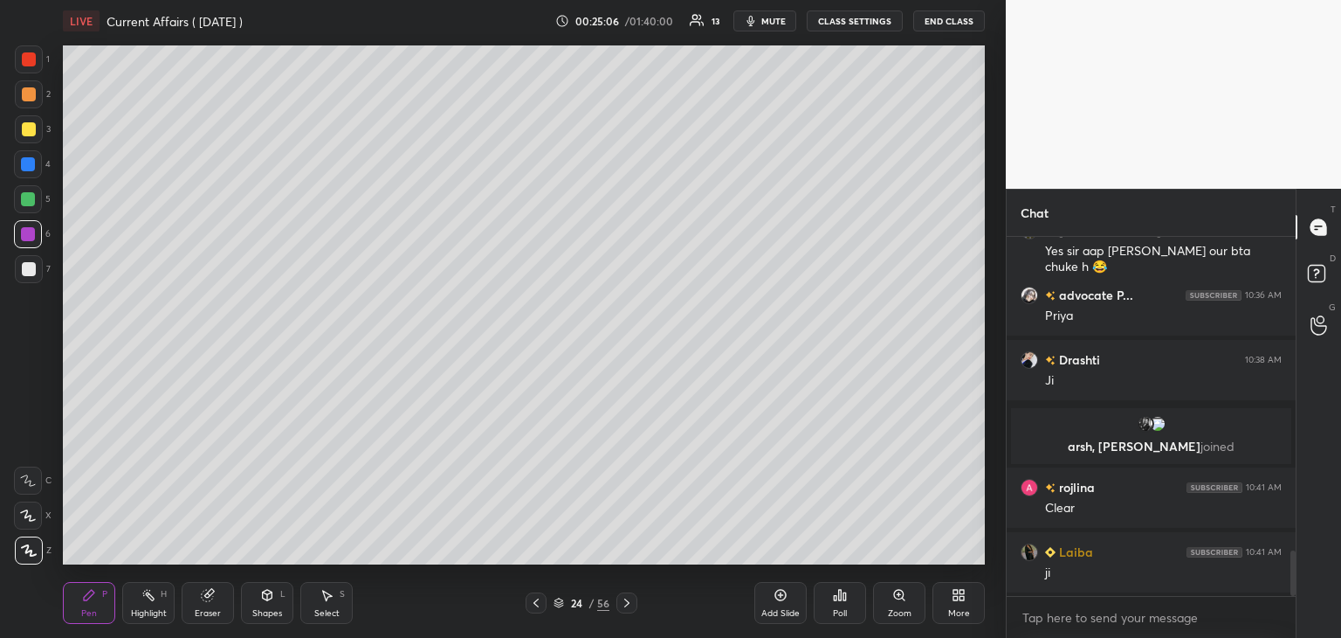
click at [538, 602] on icon at bounding box center [536, 603] width 14 height 14
click at [537, 599] on icon at bounding box center [536, 603] width 14 height 14
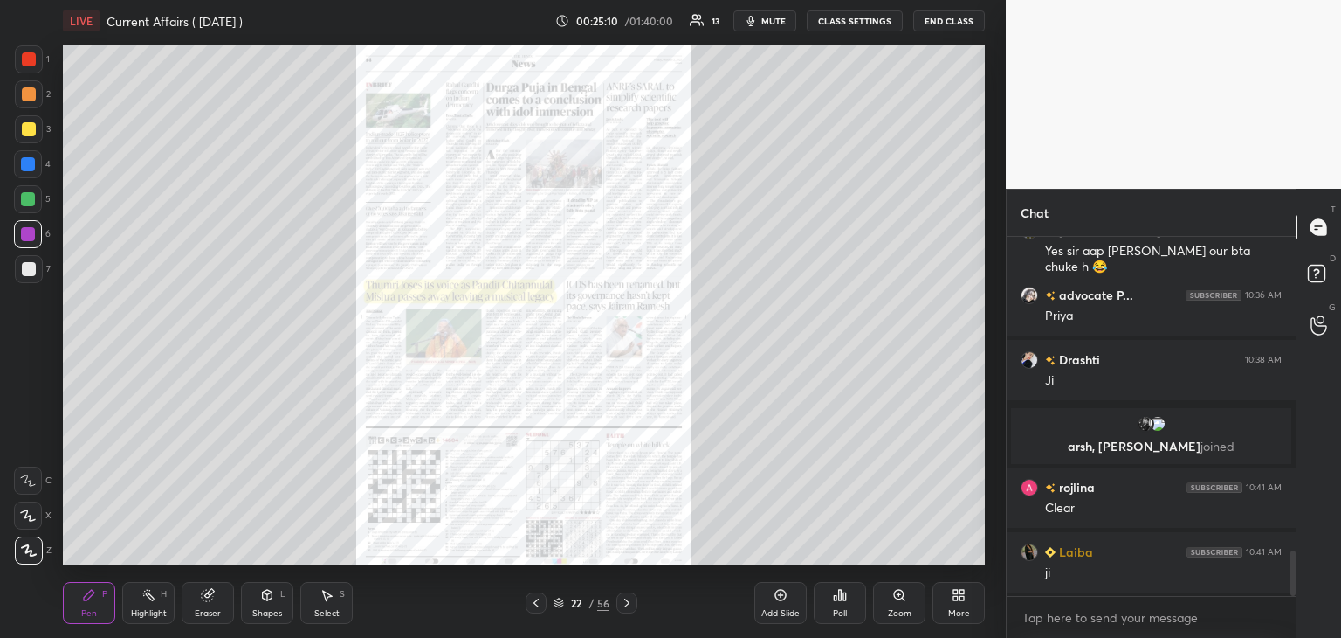
click at [628, 598] on icon at bounding box center [627, 603] width 14 height 14
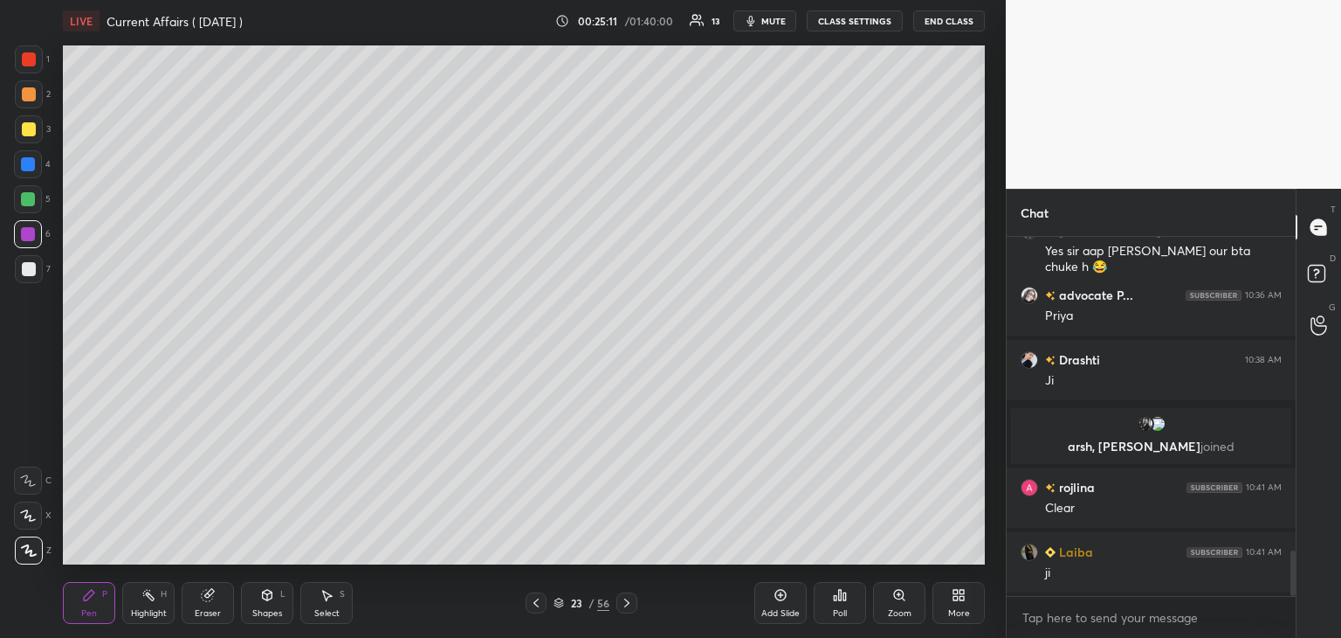
click at [623, 603] on icon at bounding box center [627, 603] width 14 height 14
click at [624, 603] on icon at bounding box center [627, 603] width 14 height 14
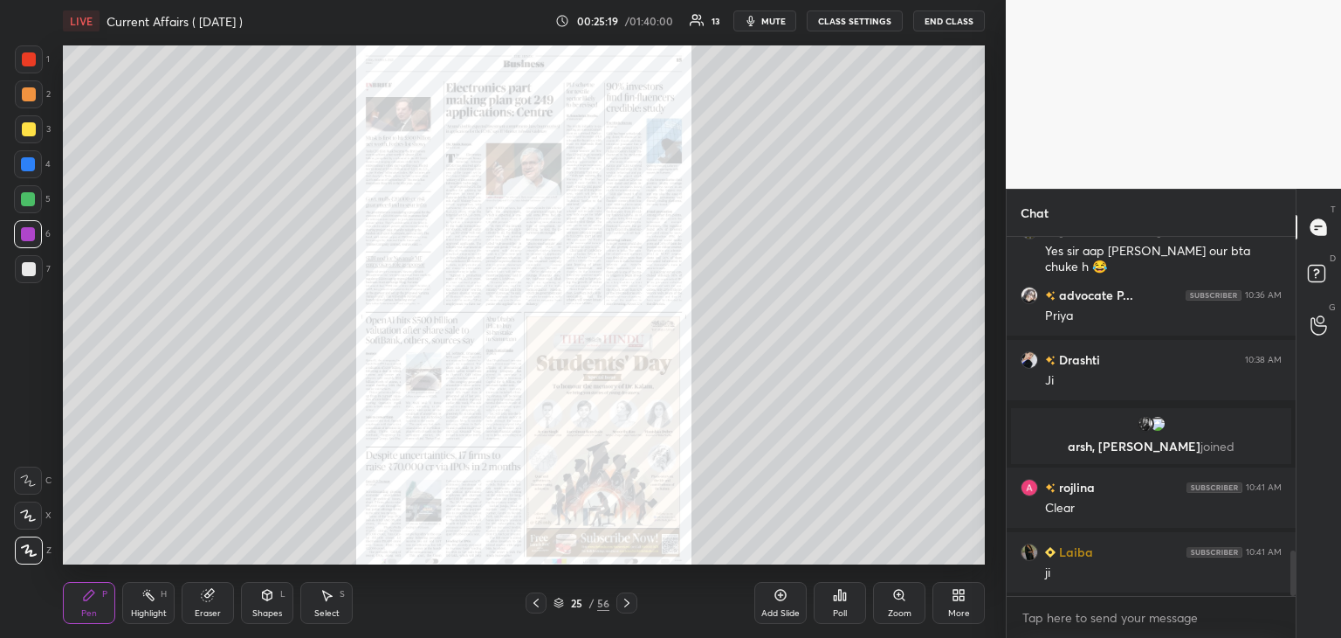
click at [628, 605] on icon at bounding box center [627, 603] width 14 height 14
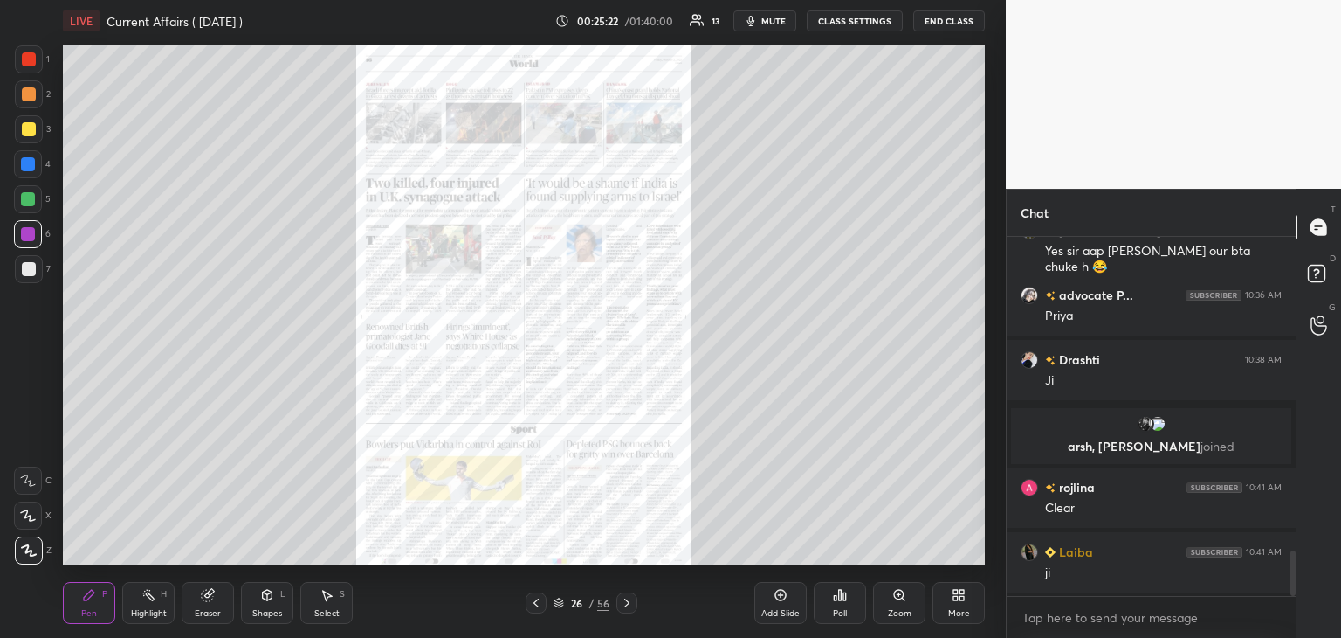
click at [627, 603] on icon at bounding box center [627, 603] width 14 height 14
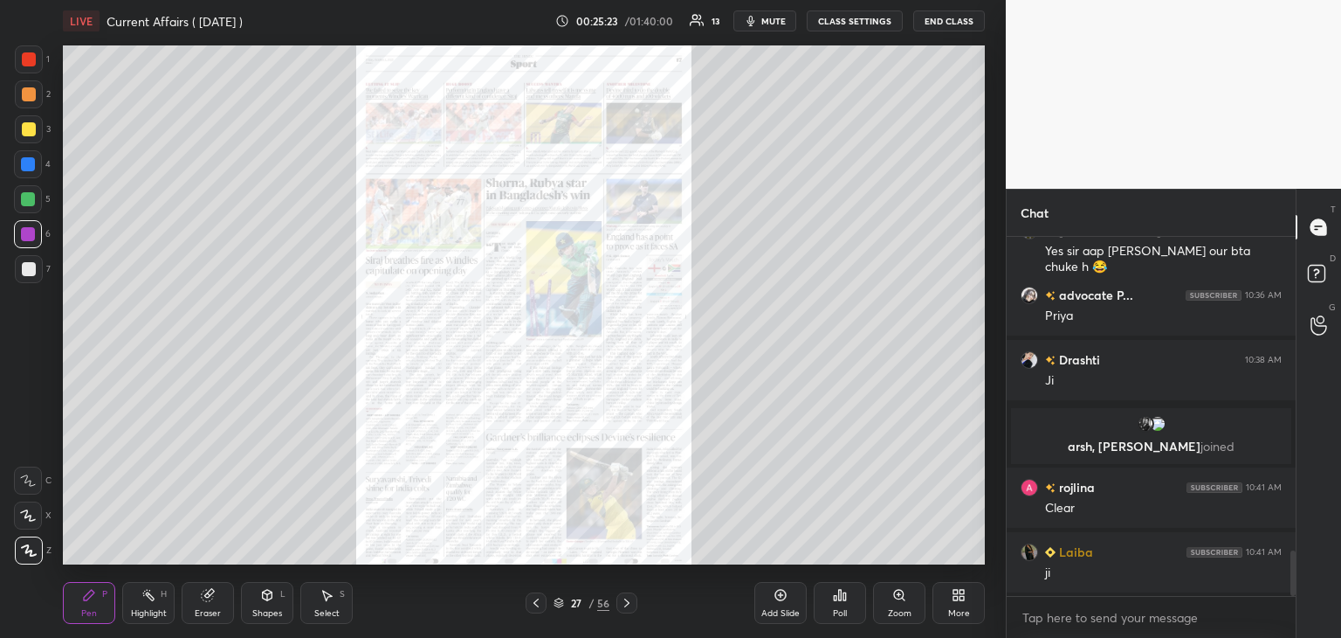
click at [628, 603] on icon at bounding box center [626, 602] width 5 height 9
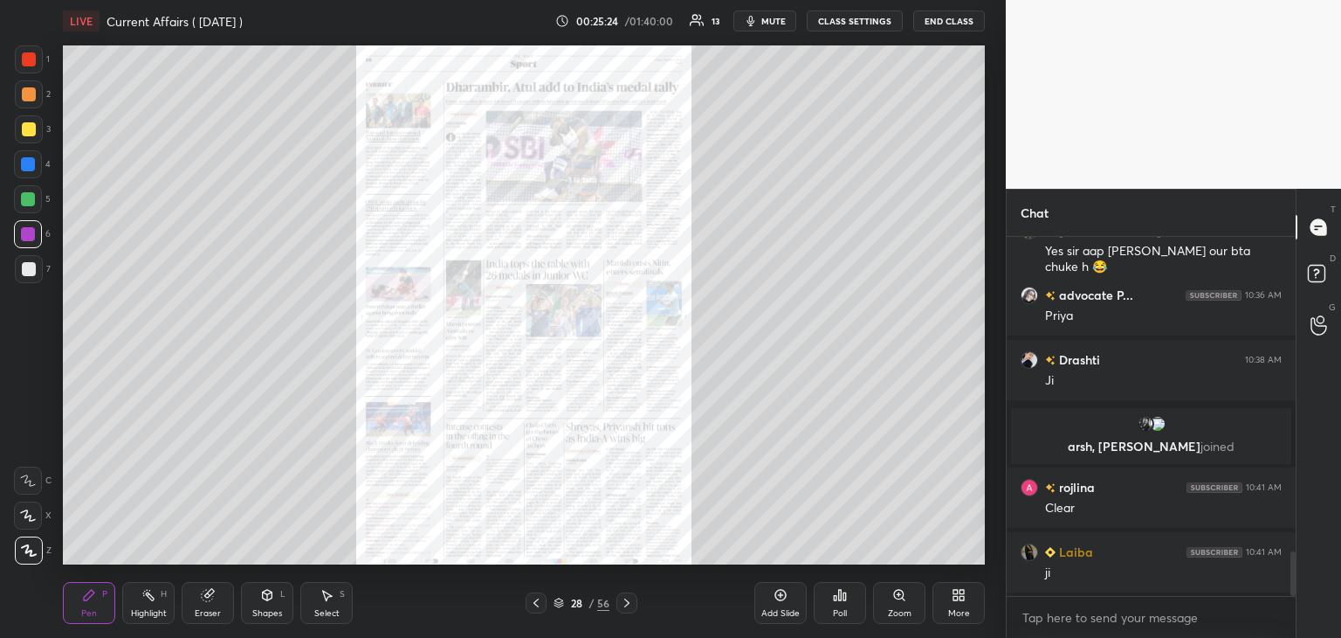
scroll to position [2524, 0]
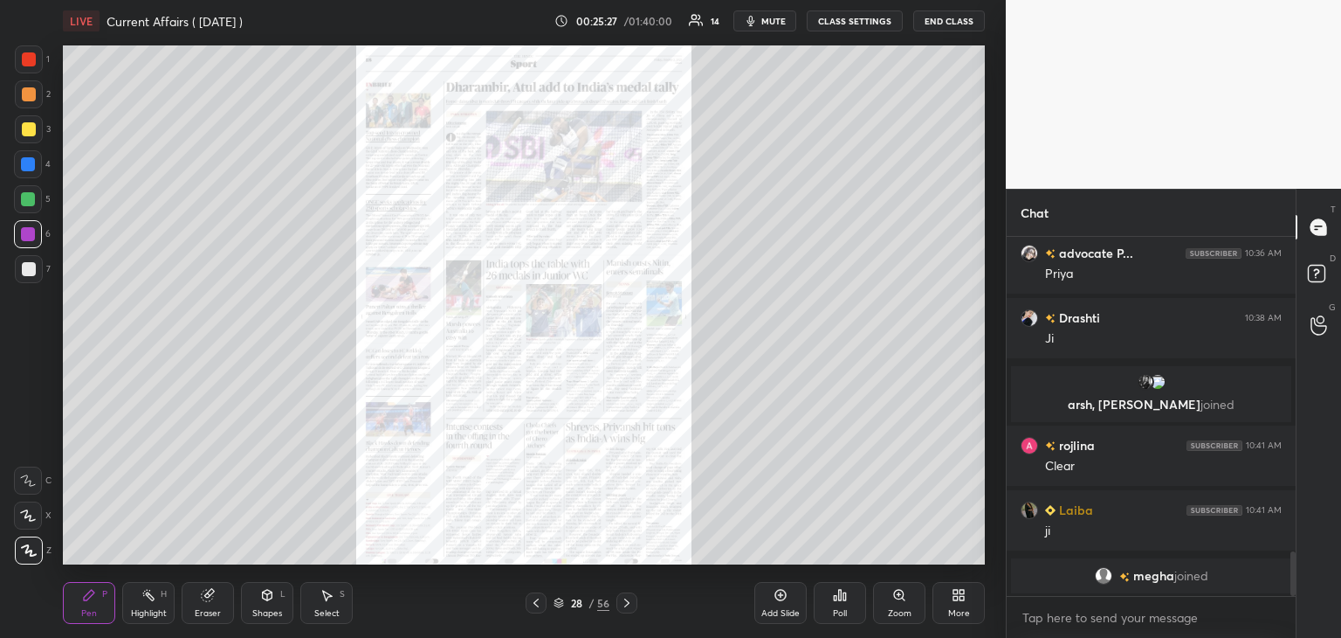
click at [626, 603] on icon at bounding box center [627, 603] width 14 height 14
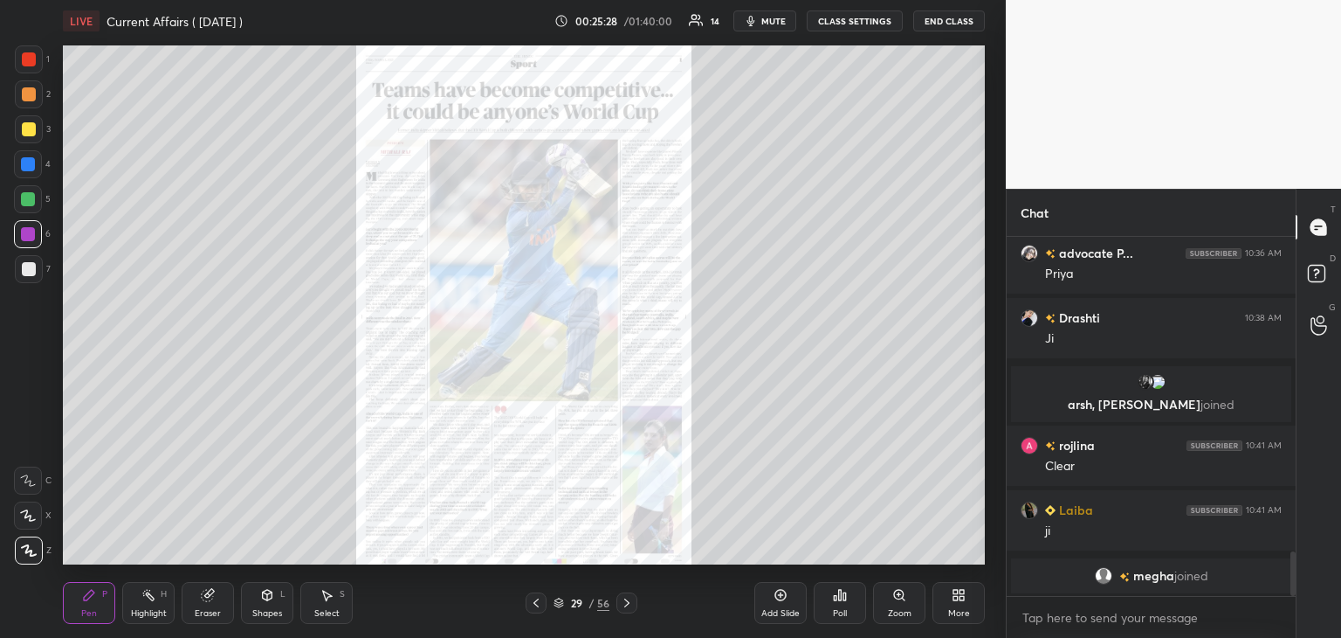
click at [627, 603] on icon at bounding box center [627, 603] width 14 height 14
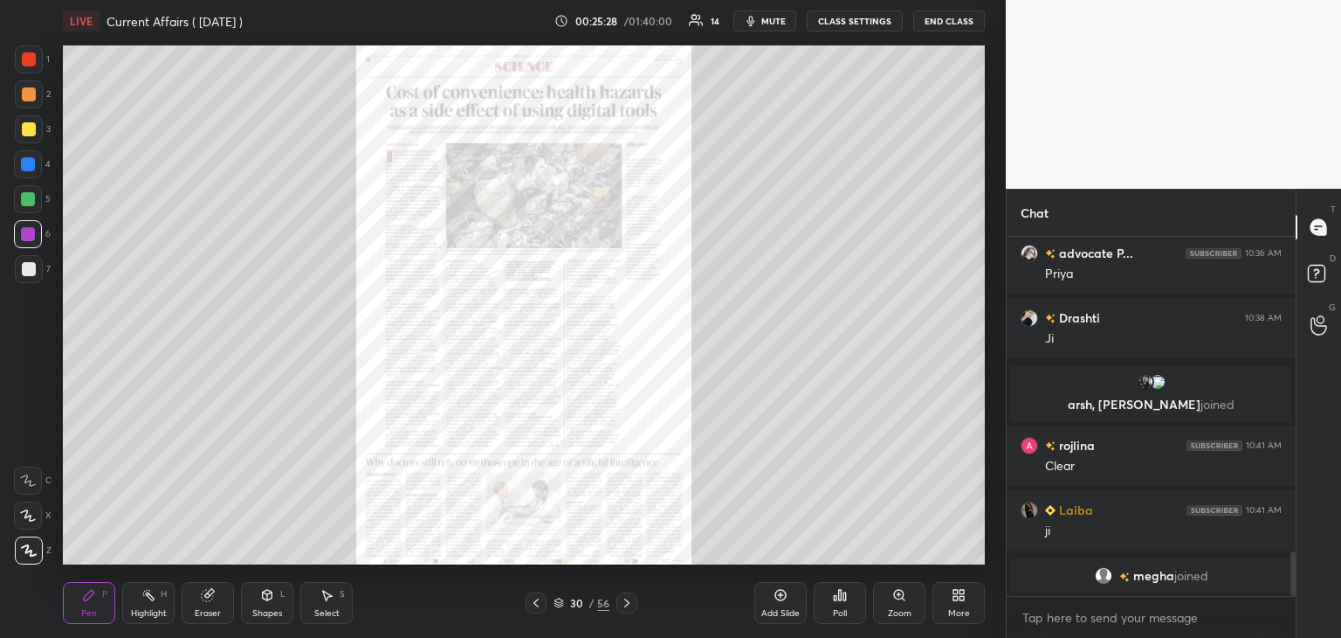
click at [628, 603] on icon at bounding box center [627, 603] width 14 height 14
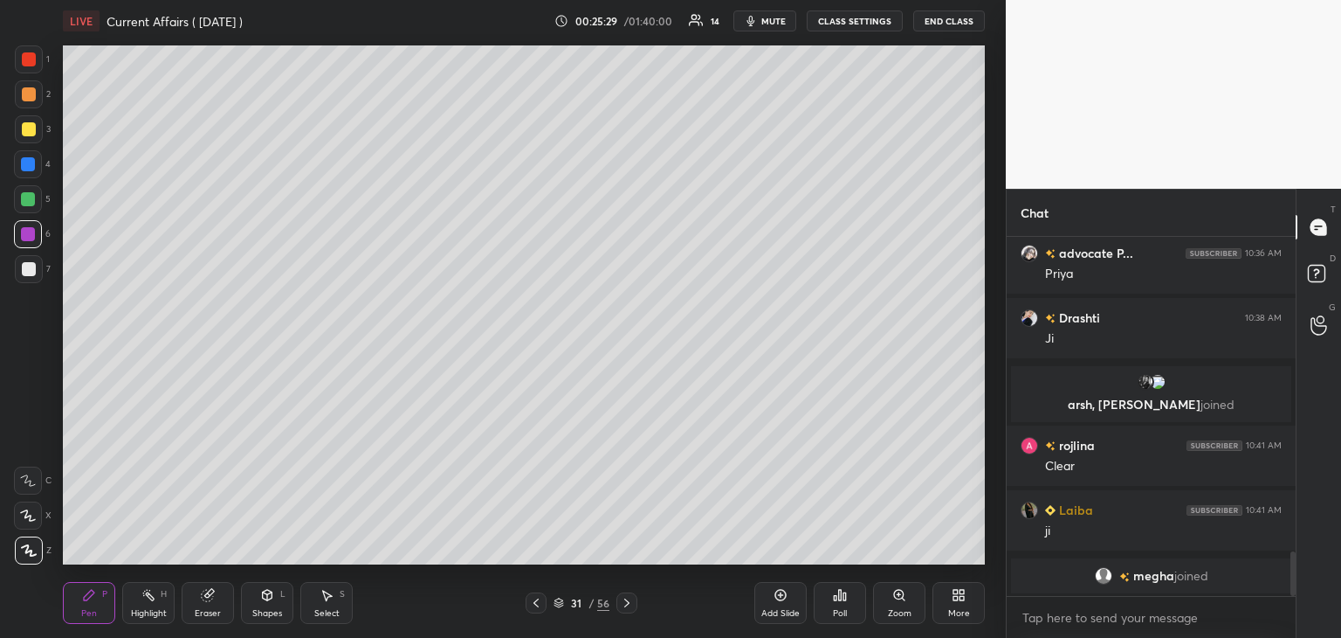
click at [629, 603] on icon at bounding box center [626, 602] width 5 height 9
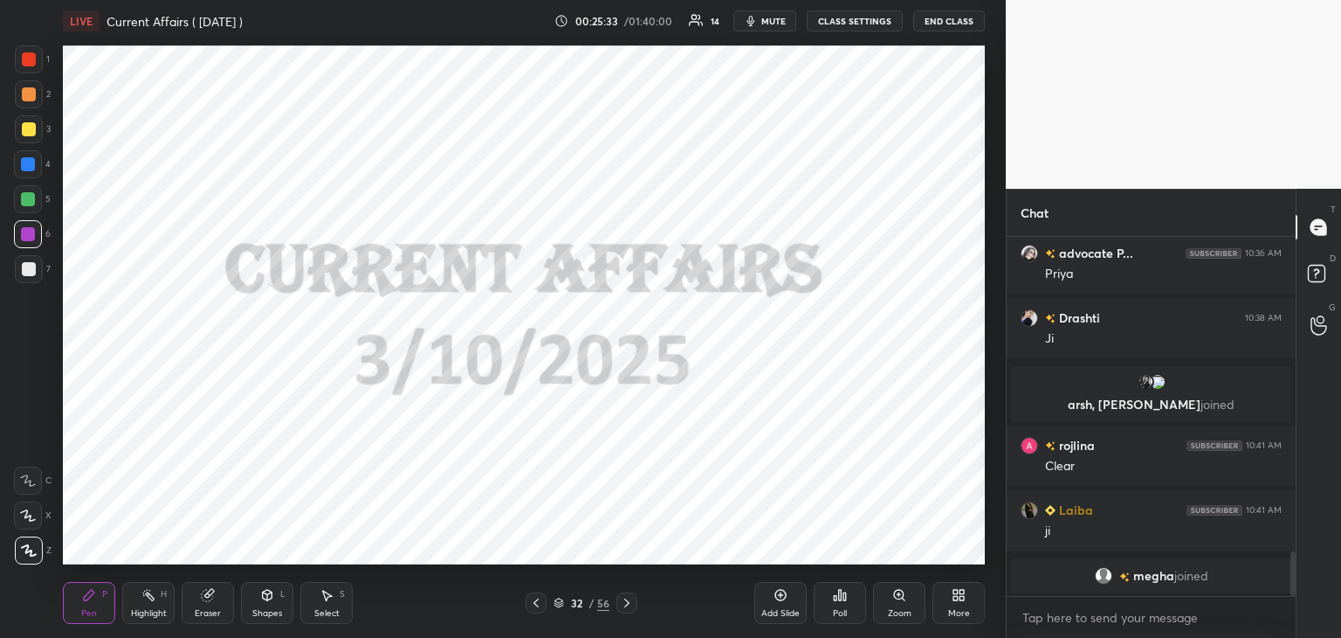
click at [627, 601] on icon at bounding box center [626, 602] width 5 height 9
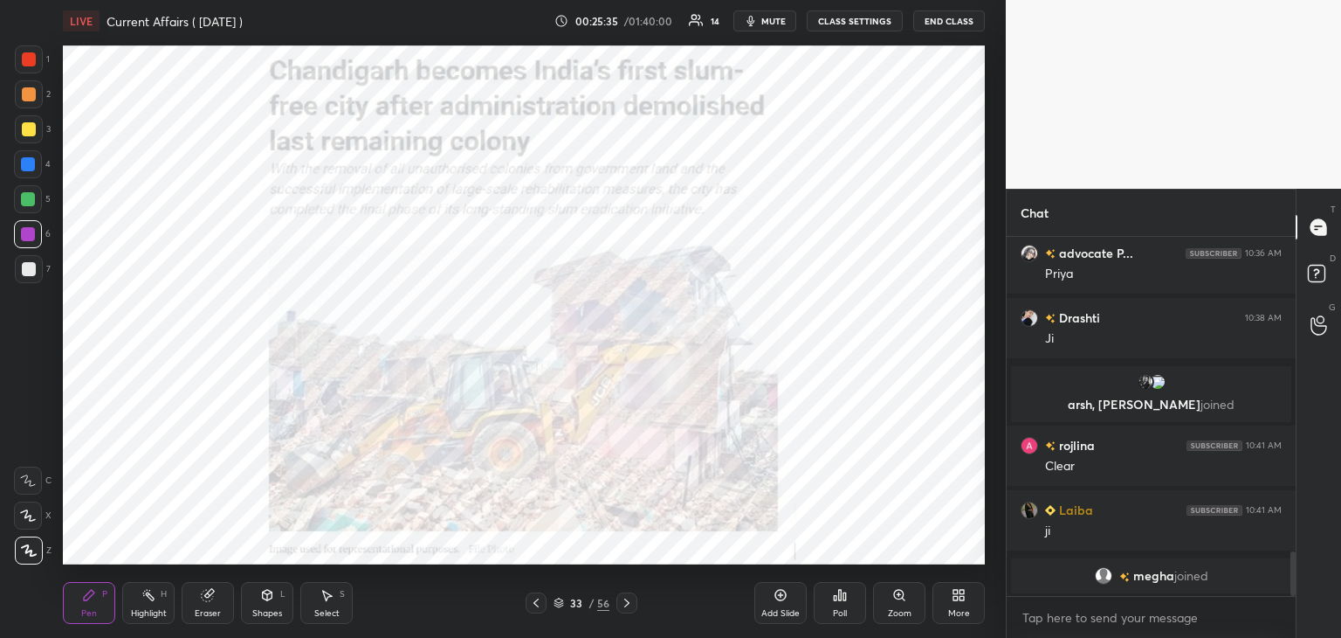
click at [24, 57] on div at bounding box center [29, 59] width 14 height 14
click at [785, 598] on icon at bounding box center [781, 594] width 11 height 11
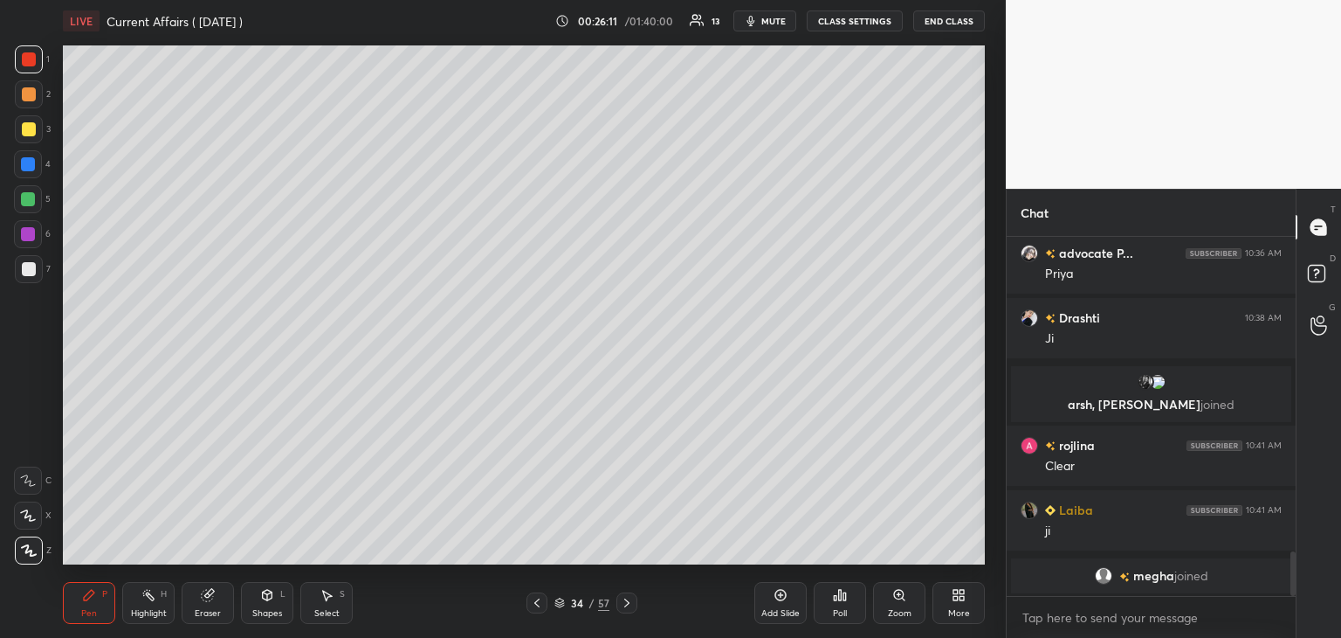
click at [22, 127] on div at bounding box center [29, 129] width 14 height 14
click at [31, 228] on div at bounding box center [28, 234] width 14 height 14
click at [31, 269] on div at bounding box center [29, 269] width 14 height 14
click at [28, 166] on div at bounding box center [28, 164] width 14 height 14
click at [779, 602] on icon at bounding box center [781, 595] width 14 height 14
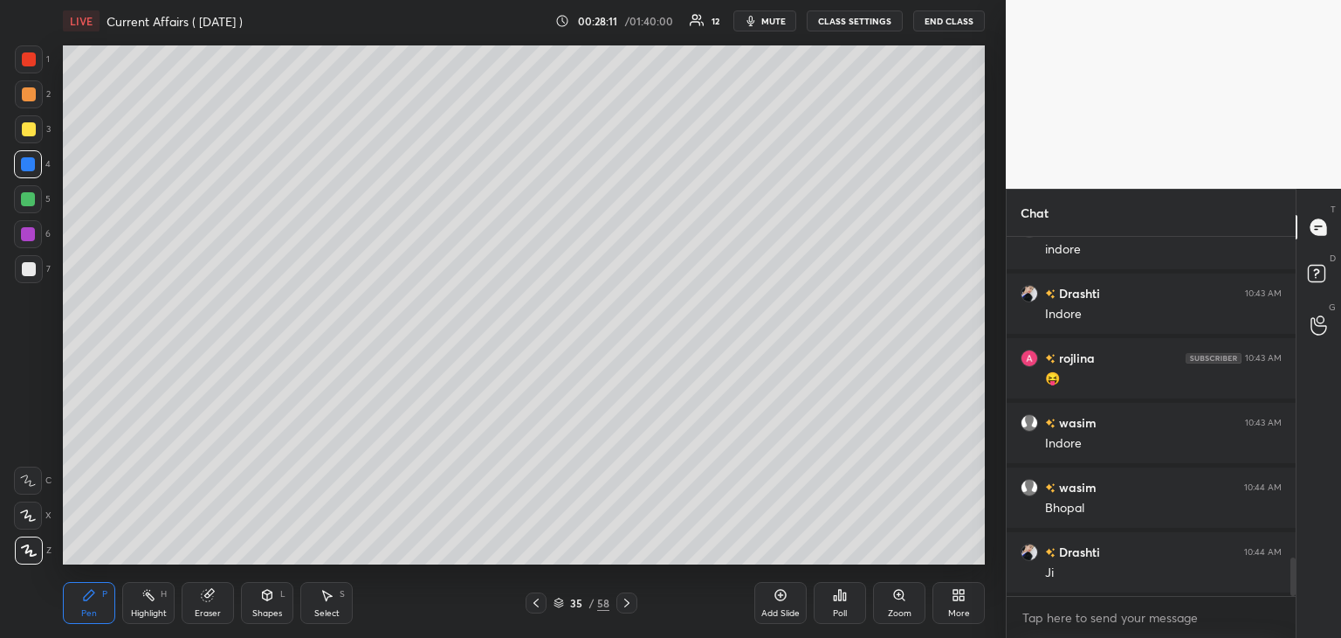
scroll to position [2976, 0]
click at [30, 265] on div at bounding box center [29, 269] width 14 height 14
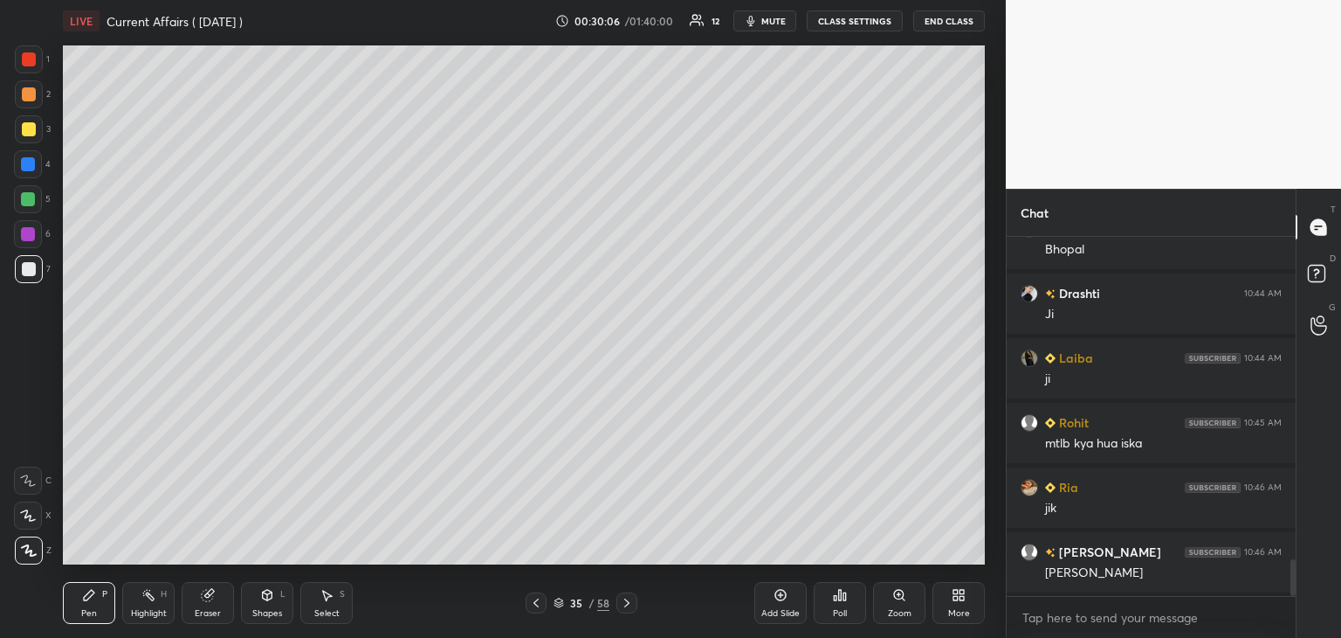
scroll to position [3235, 0]
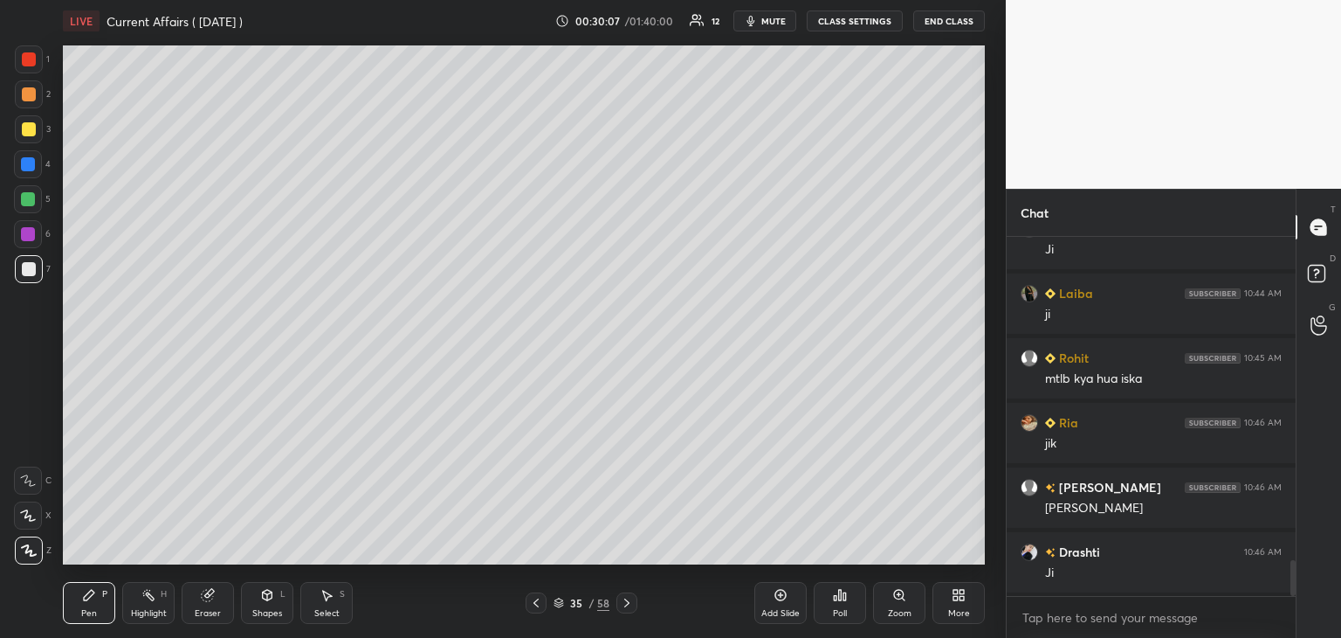
click at [785, 600] on icon at bounding box center [781, 595] width 14 height 14
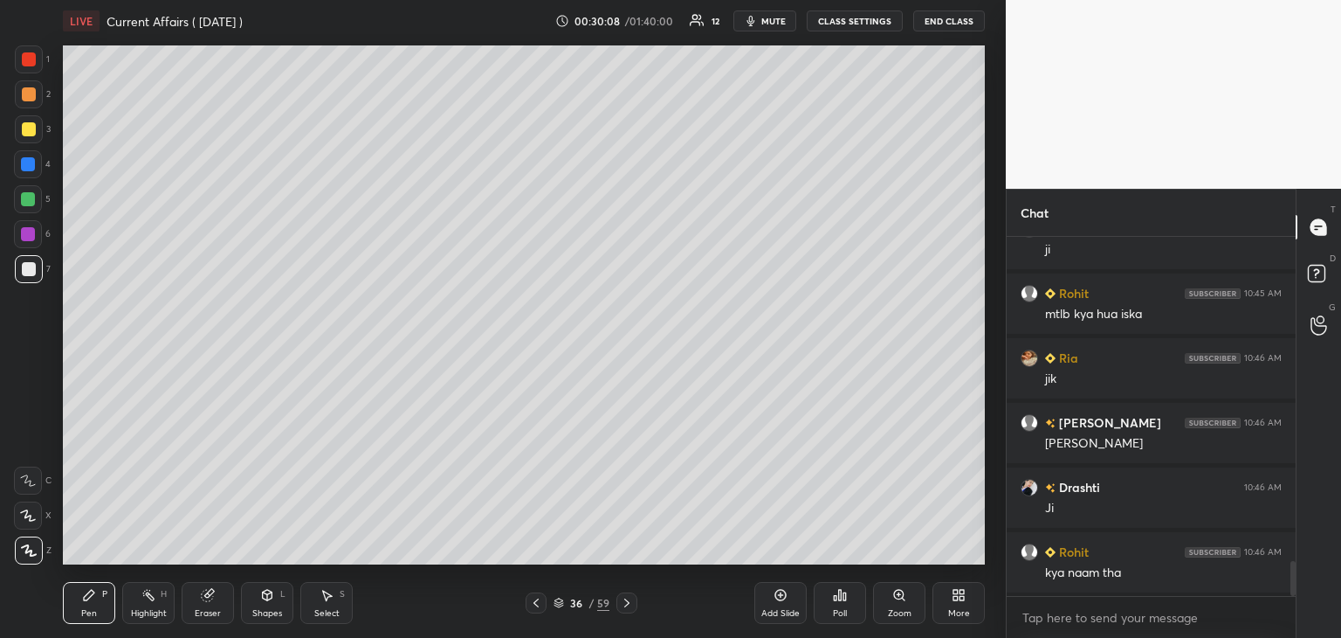
scroll to position [3364, 0]
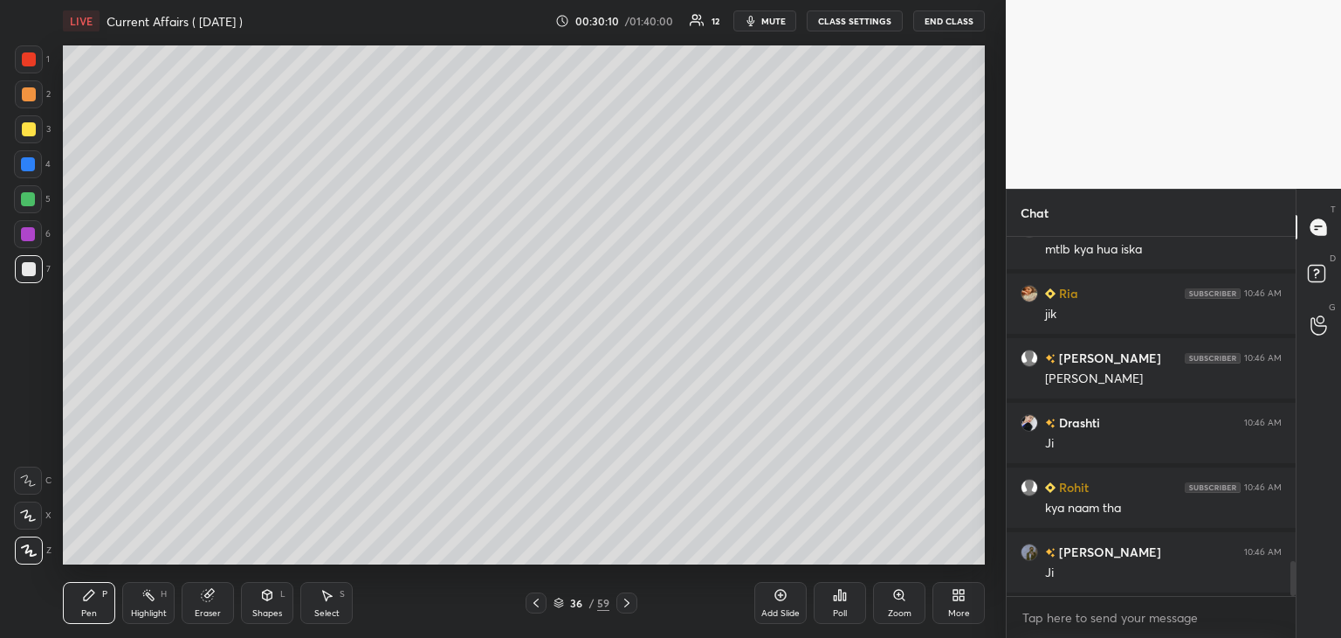
click at [540, 598] on icon at bounding box center [536, 603] width 14 height 14
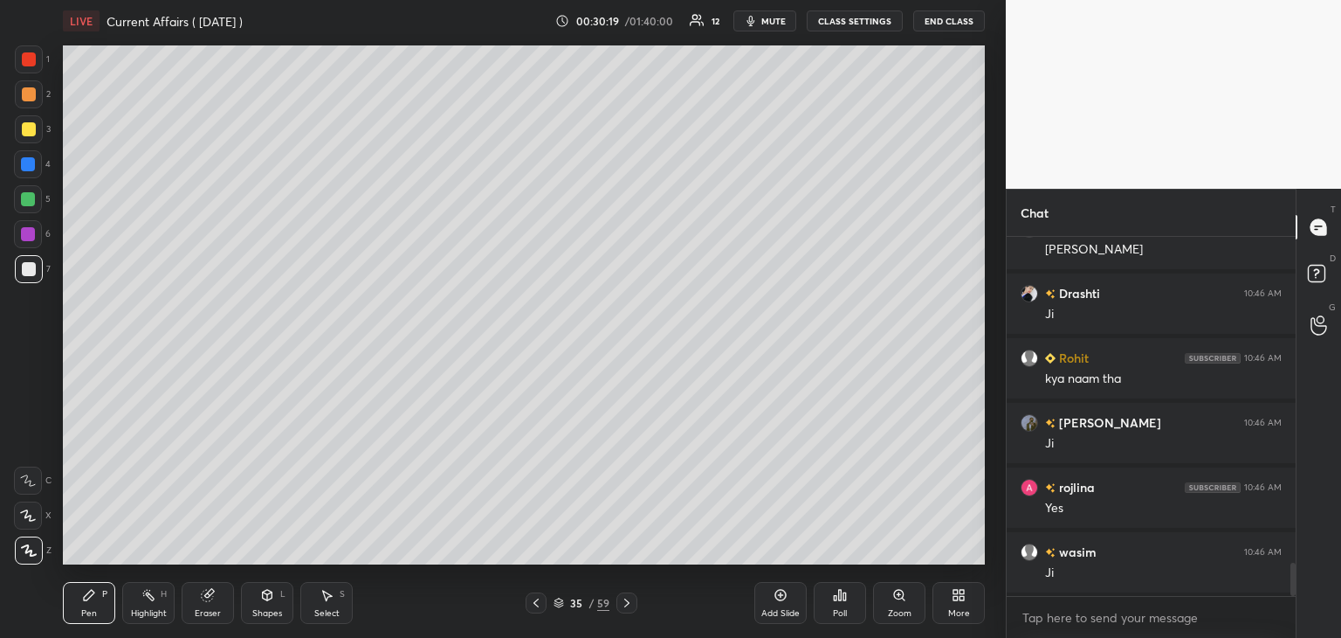
scroll to position [3558, 0]
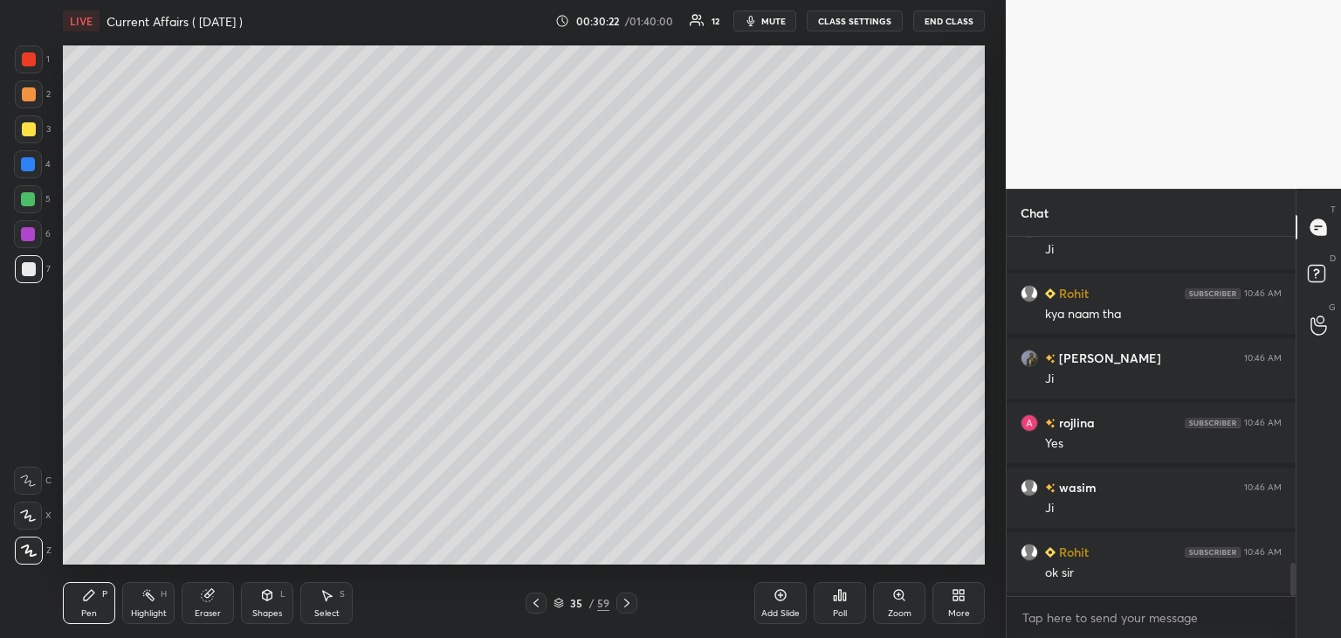
click at [631, 602] on icon at bounding box center [627, 603] width 14 height 14
click at [628, 602] on icon at bounding box center [626, 602] width 5 height 9
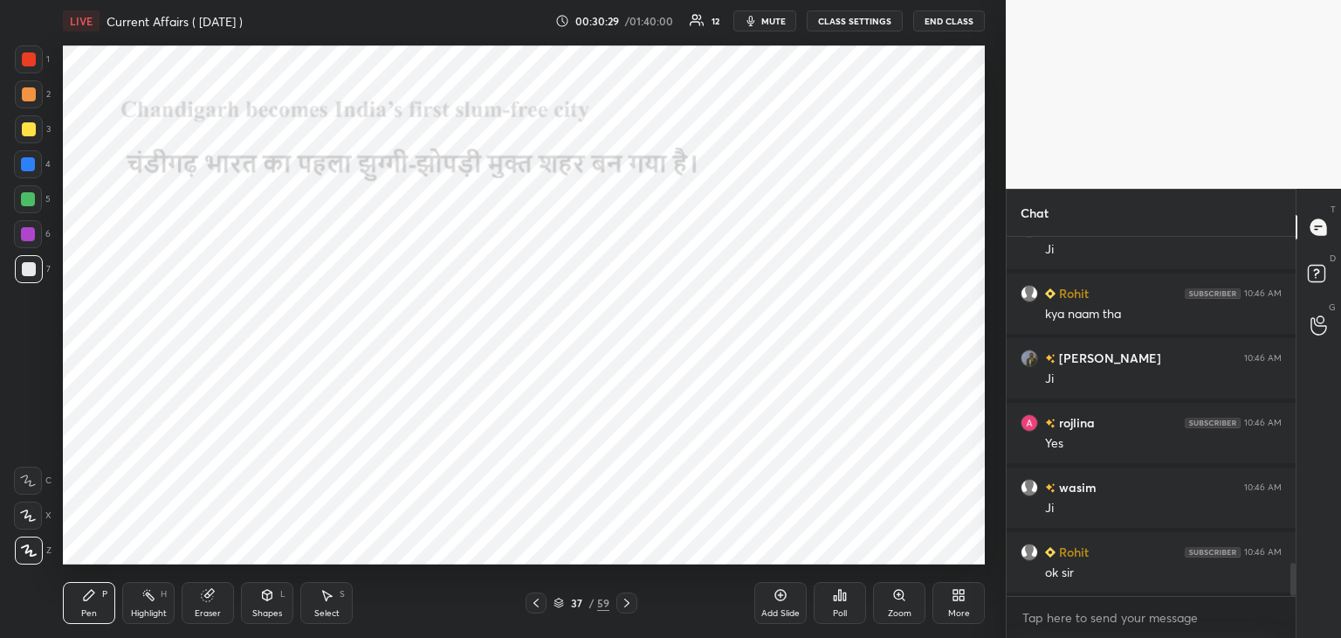
click at [24, 56] on div at bounding box center [29, 59] width 14 height 14
click at [630, 598] on icon at bounding box center [627, 603] width 14 height 14
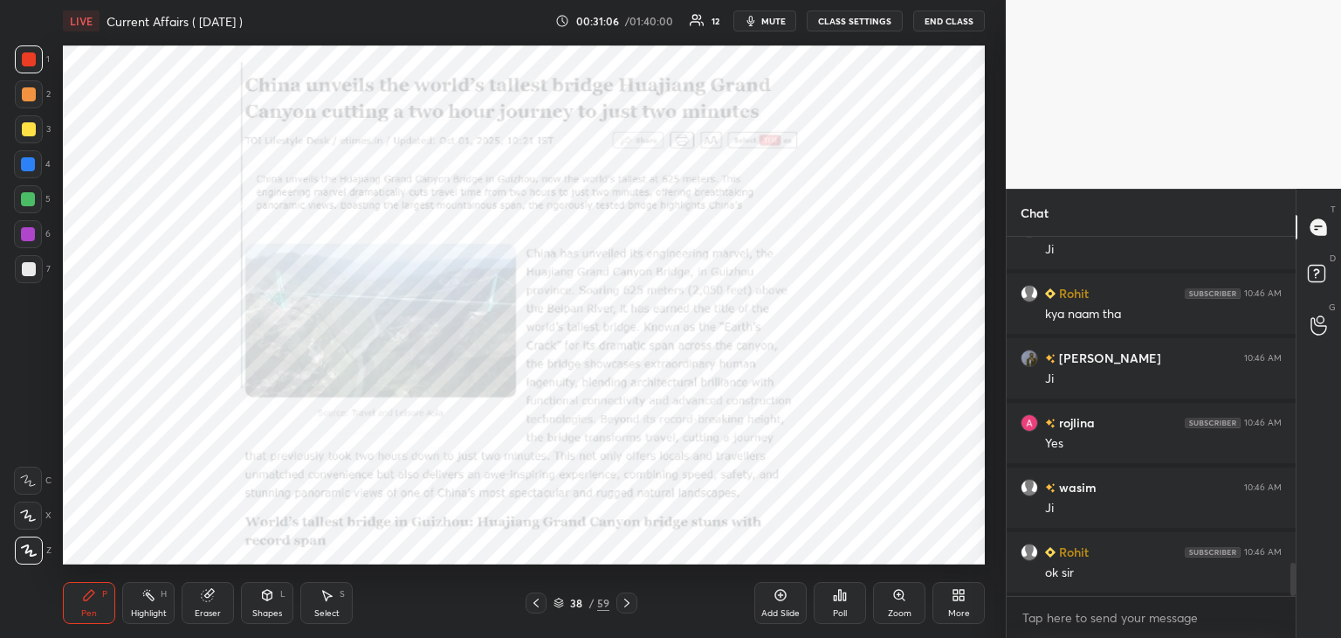
click at [629, 602] on icon at bounding box center [626, 602] width 5 height 9
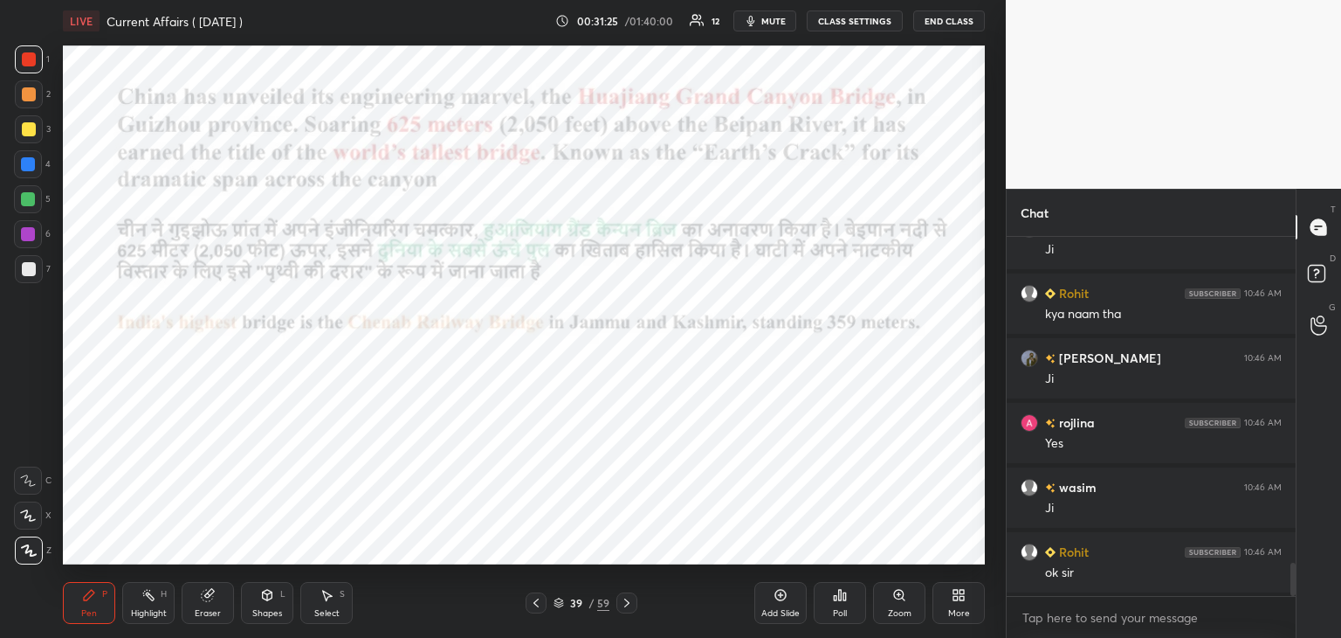
click at [28, 162] on div at bounding box center [28, 164] width 14 height 14
click at [25, 127] on div at bounding box center [29, 129] width 14 height 14
click at [22, 170] on div at bounding box center [28, 164] width 14 height 14
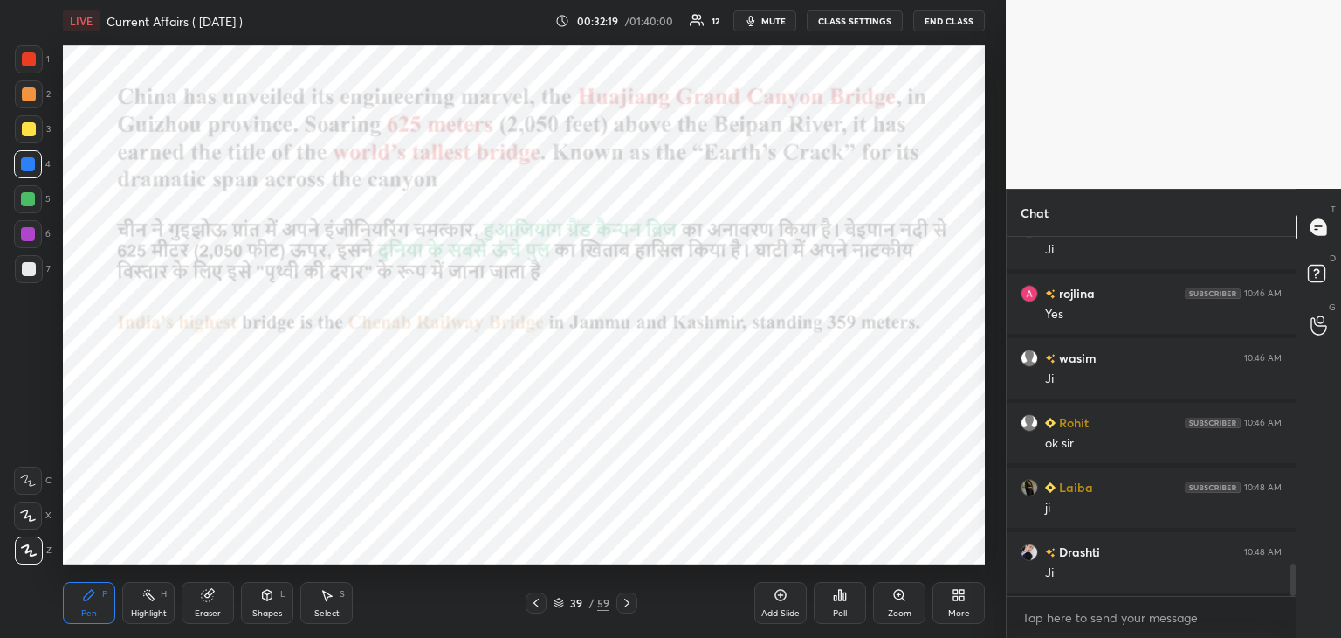
scroll to position [3752, 0]
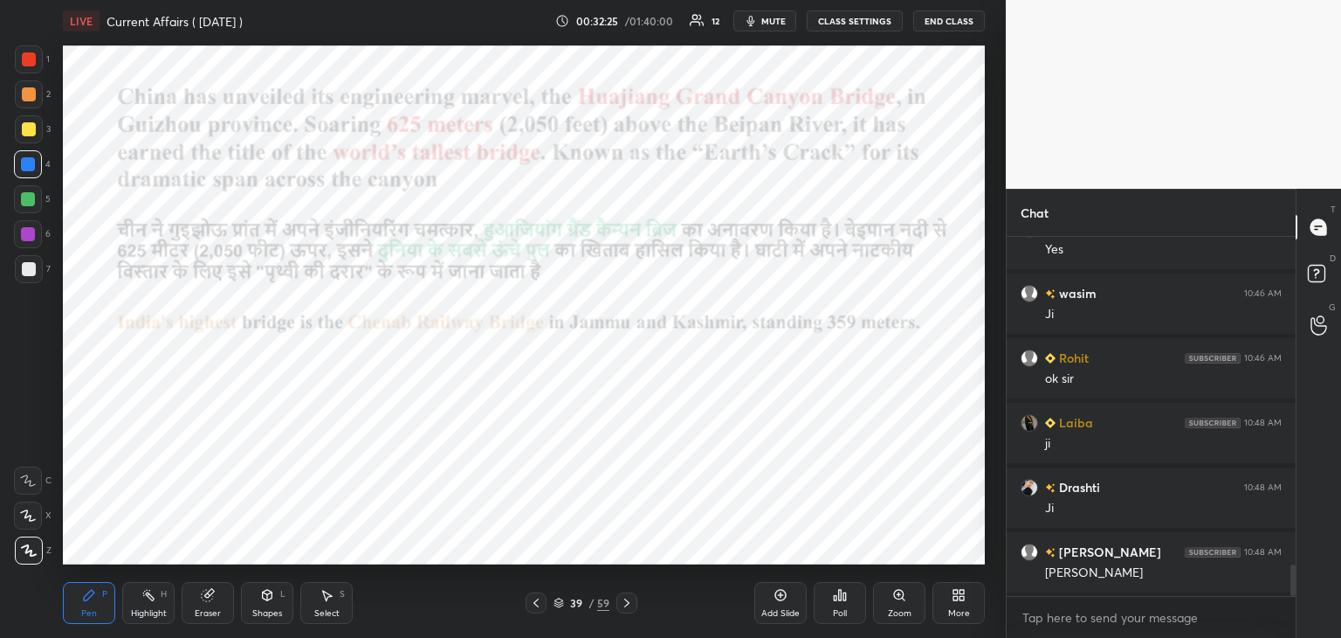
click at [625, 602] on icon at bounding box center [627, 603] width 14 height 14
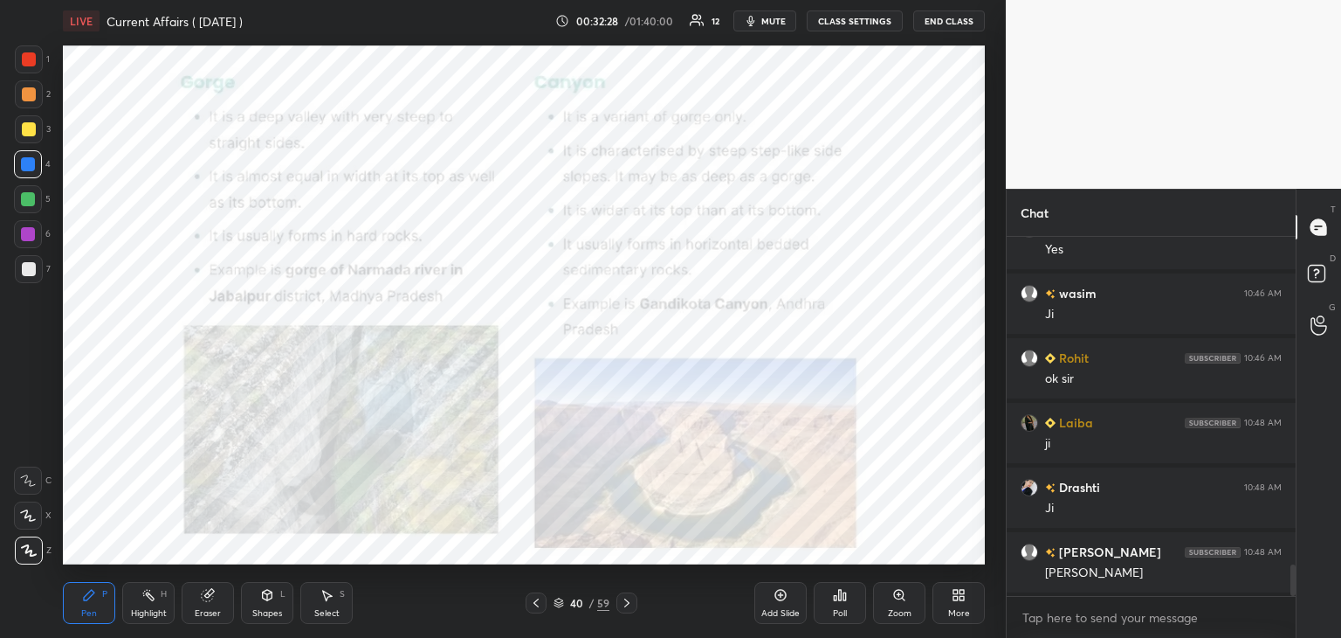
click at [31, 60] on div at bounding box center [29, 59] width 14 height 14
click at [782, 607] on div "Add Slide" at bounding box center [781, 603] width 52 height 42
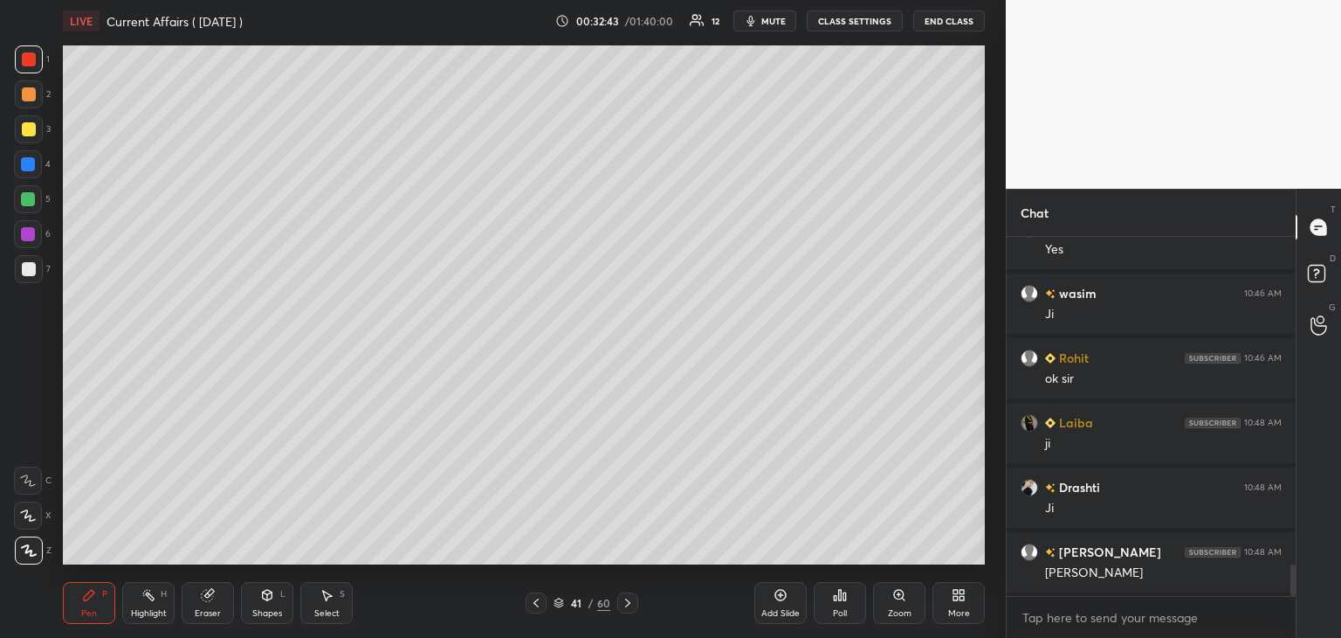
click at [269, 596] on icon at bounding box center [268, 594] width 10 height 10
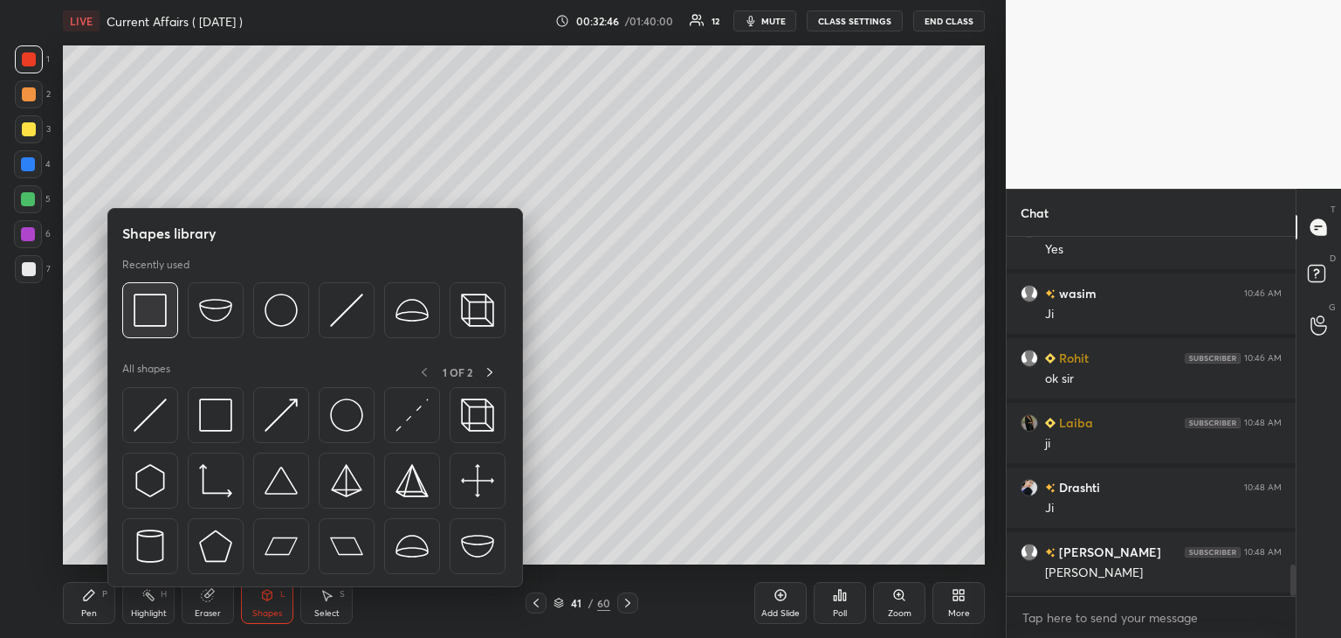
click at [154, 305] on img at bounding box center [150, 309] width 33 height 33
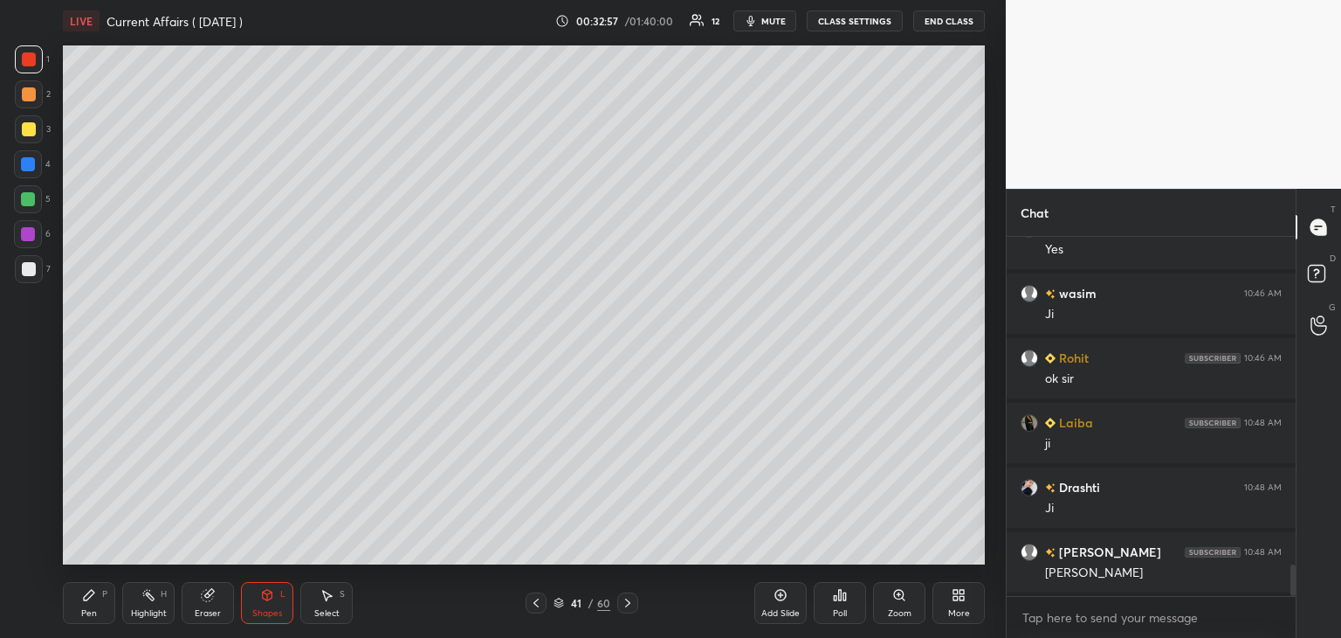
click at [22, 164] on div at bounding box center [28, 164] width 14 height 14
click at [89, 596] on icon at bounding box center [89, 594] width 10 height 10
click at [29, 265] on div at bounding box center [29, 269] width 14 height 14
click at [776, 21] on span "mute" at bounding box center [774, 21] width 24 height 12
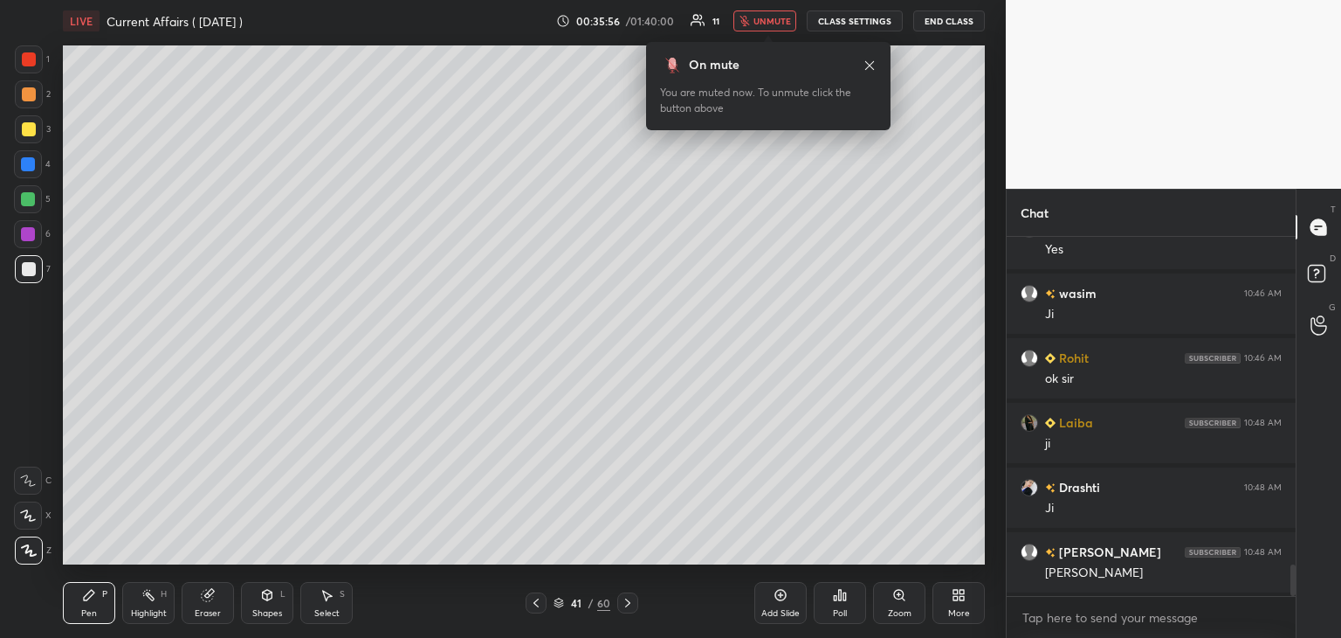
click at [769, 14] on button "unmute" at bounding box center [765, 20] width 63 height 21
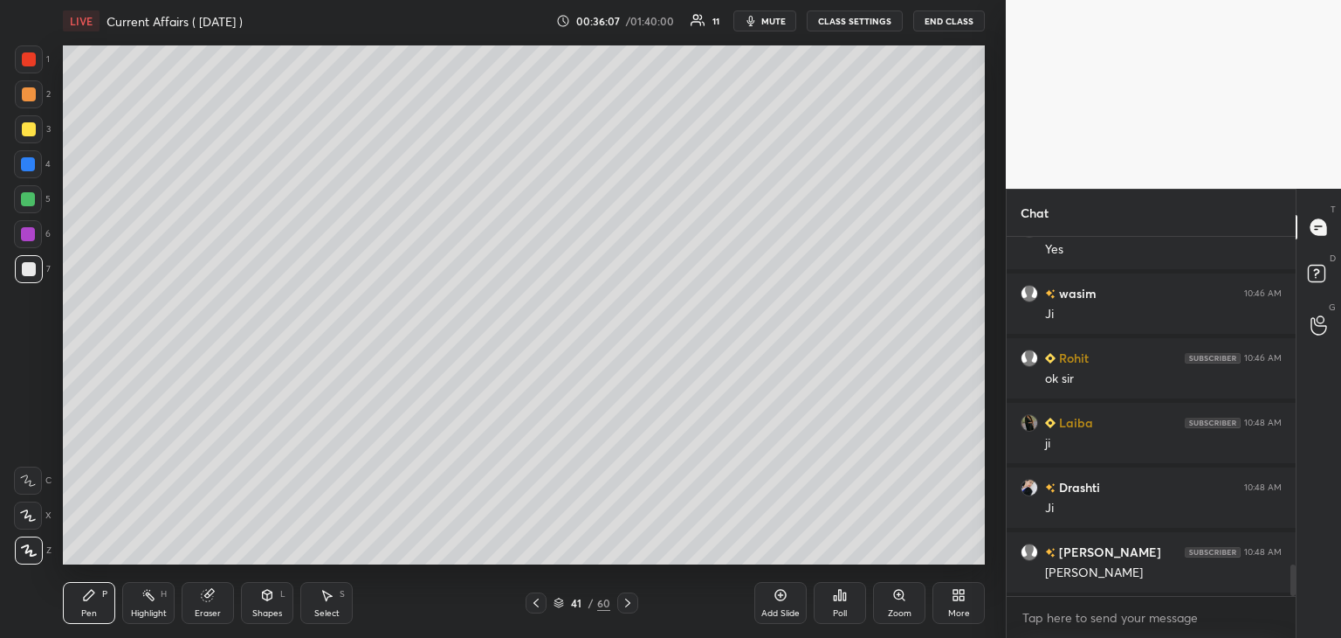
click at [535, 602] on icon at bounding box center [536, 603] width 14 height 14
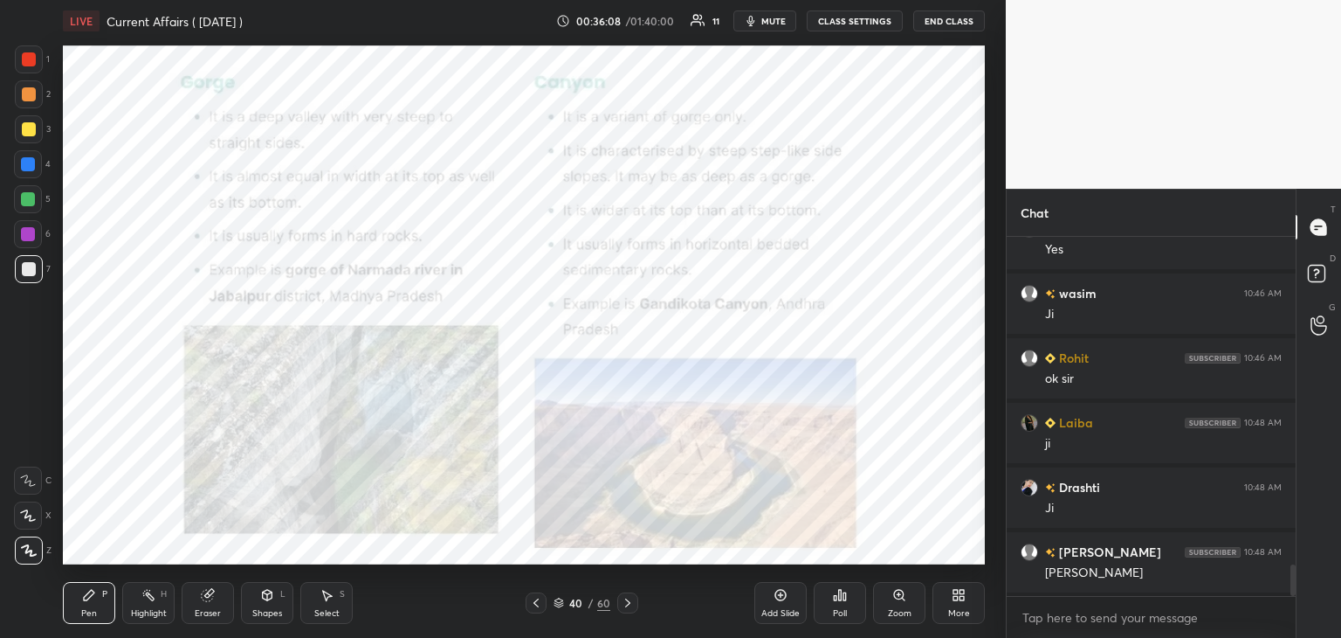
click at [629, 603] on icon at bounding box center [627, 602] width 5 height 9
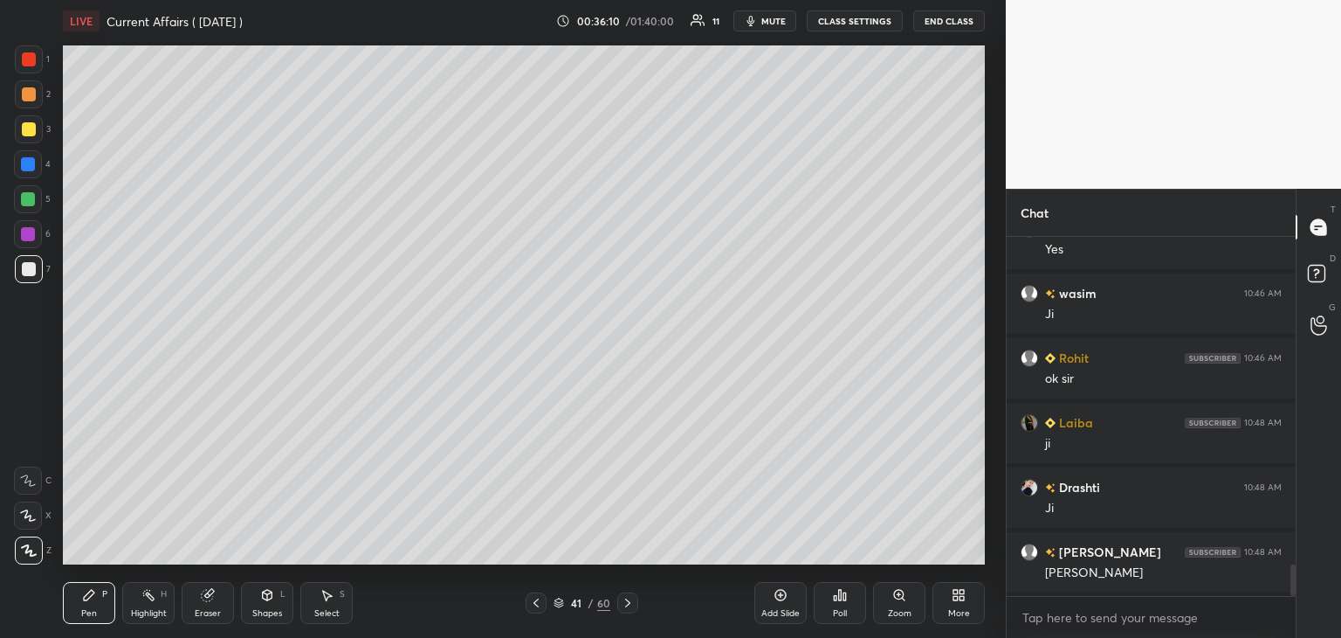
click at [29, 196] on div at bounding box center [28, 199] width 14 height 14
click at [27, 160] on div at bounding box center [28, 164] width 14 height 14
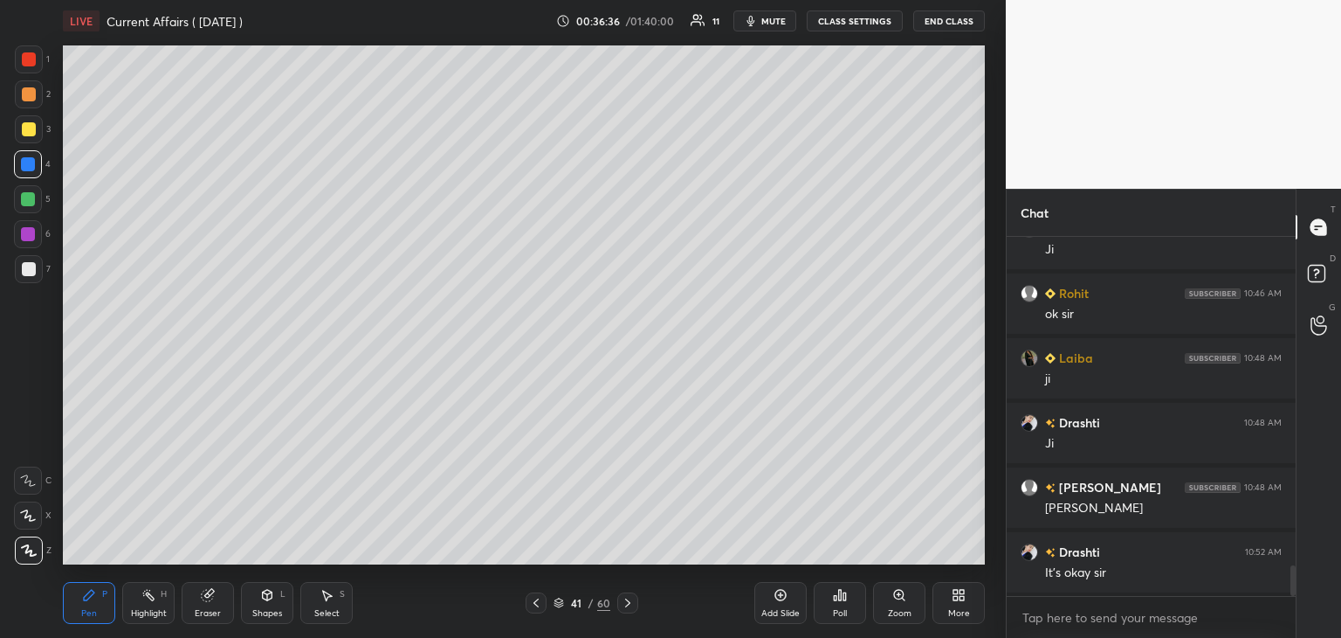
click at [534, 599] on icon at bounding box center [536, 603] width 14 height 14
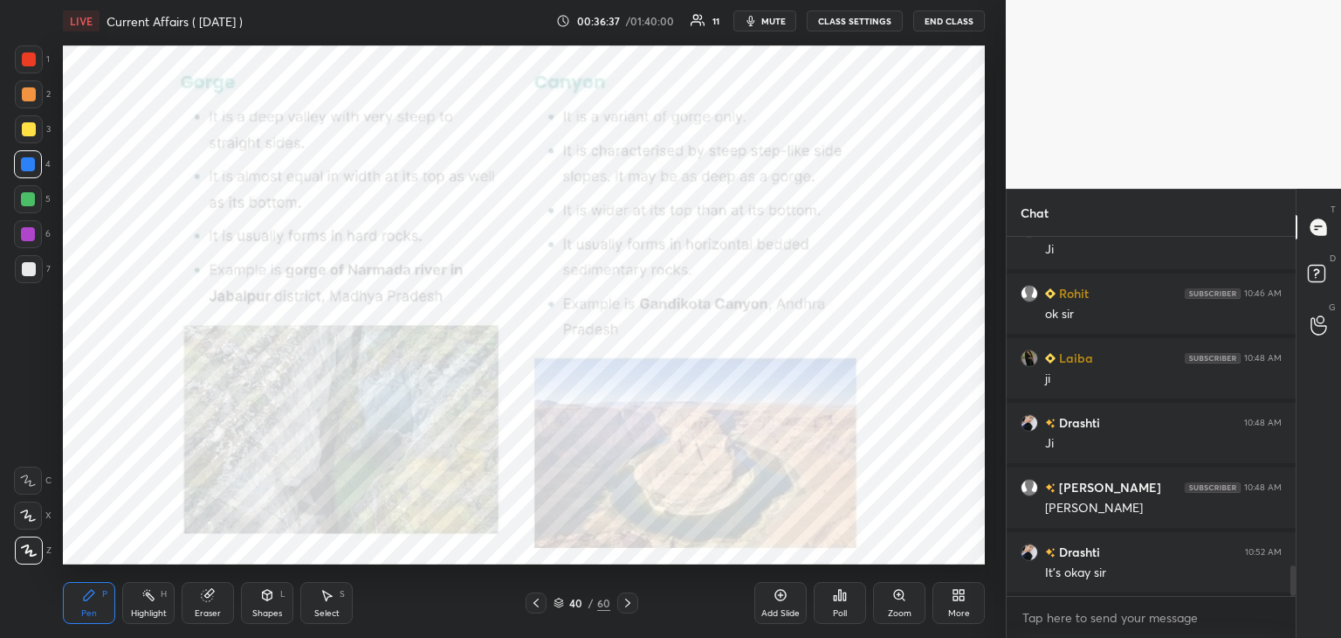
click at [631, 601] on icon at bounding box center [628, 603] width 14 height 14
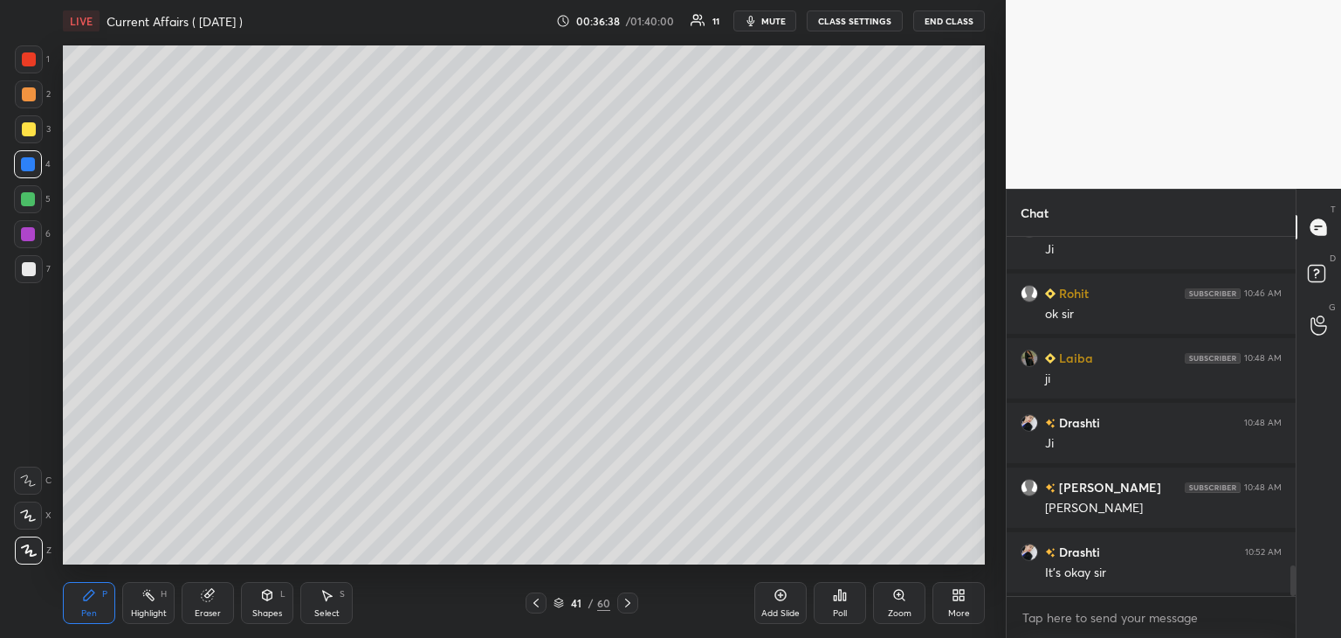
click at [213, 596] on icon at bounding box center [208, 595] width 14 height 14
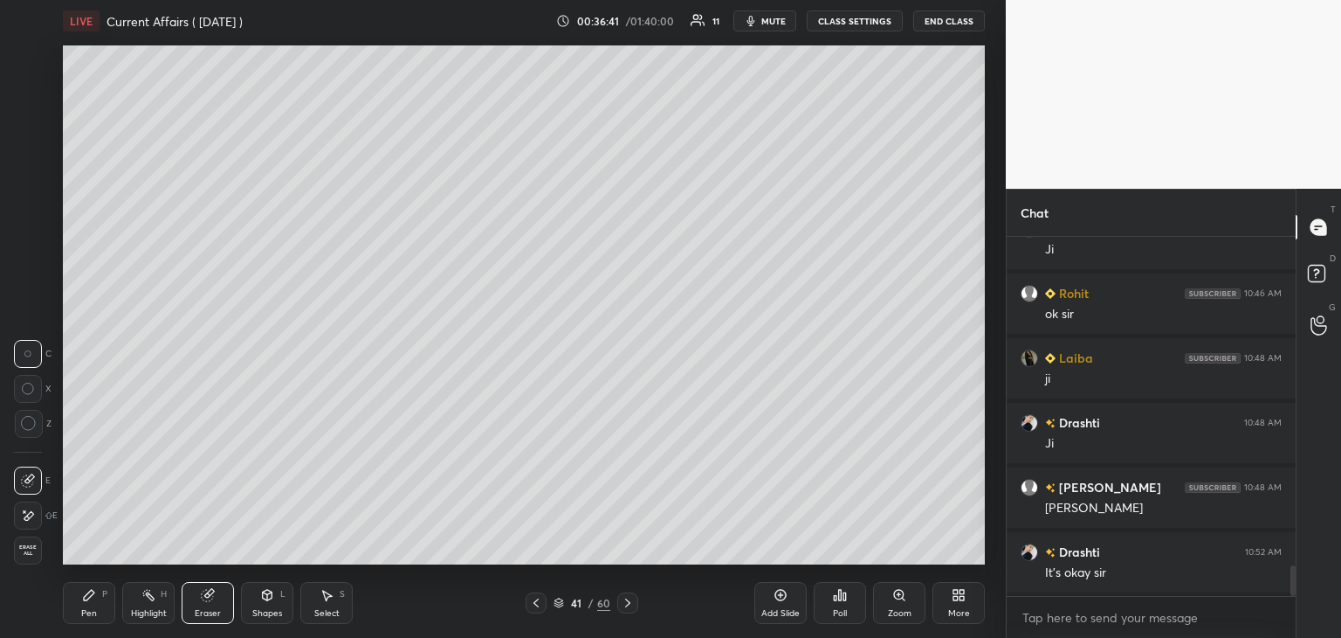
click at [86, 595] on icon at bounding box center [89, 594] width 10 height 10
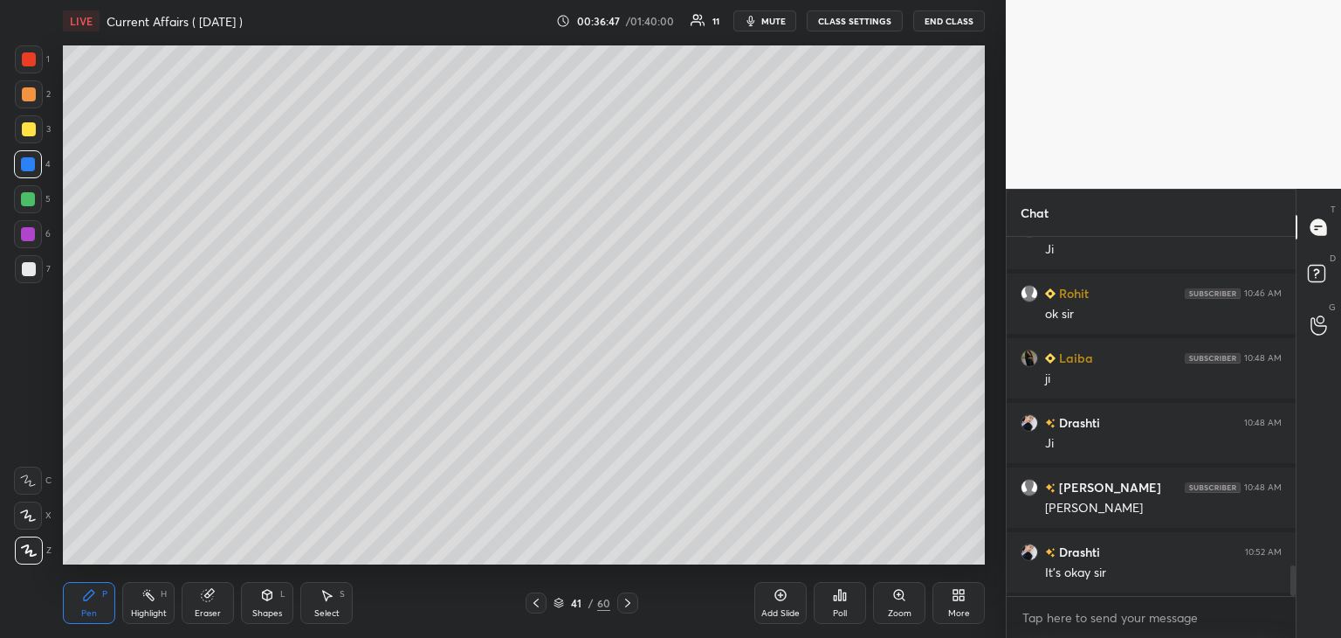
click at [618, 602] on div at bounding box center [627, 602] width 21 height 21
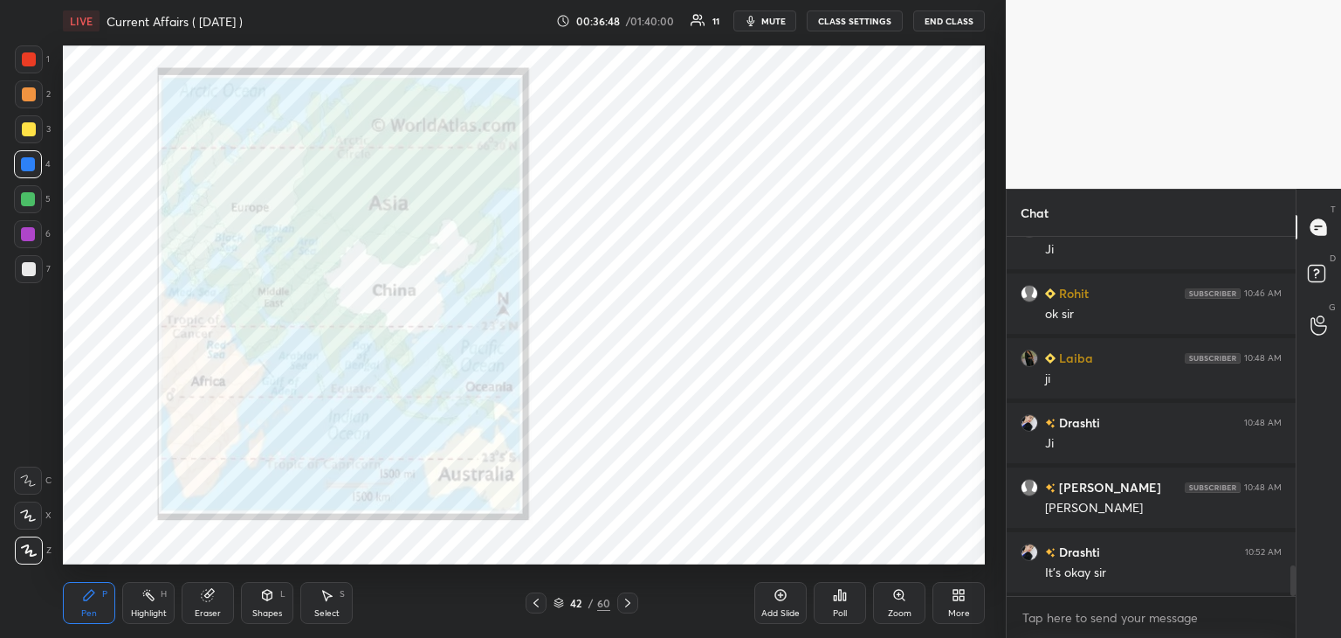
click at [523, 597] on div "42 / 60" at bounding box center [582, 602] width 346 height 21
click at [536, 602] on icon at bounding box center [536, 603] width 14 height 14
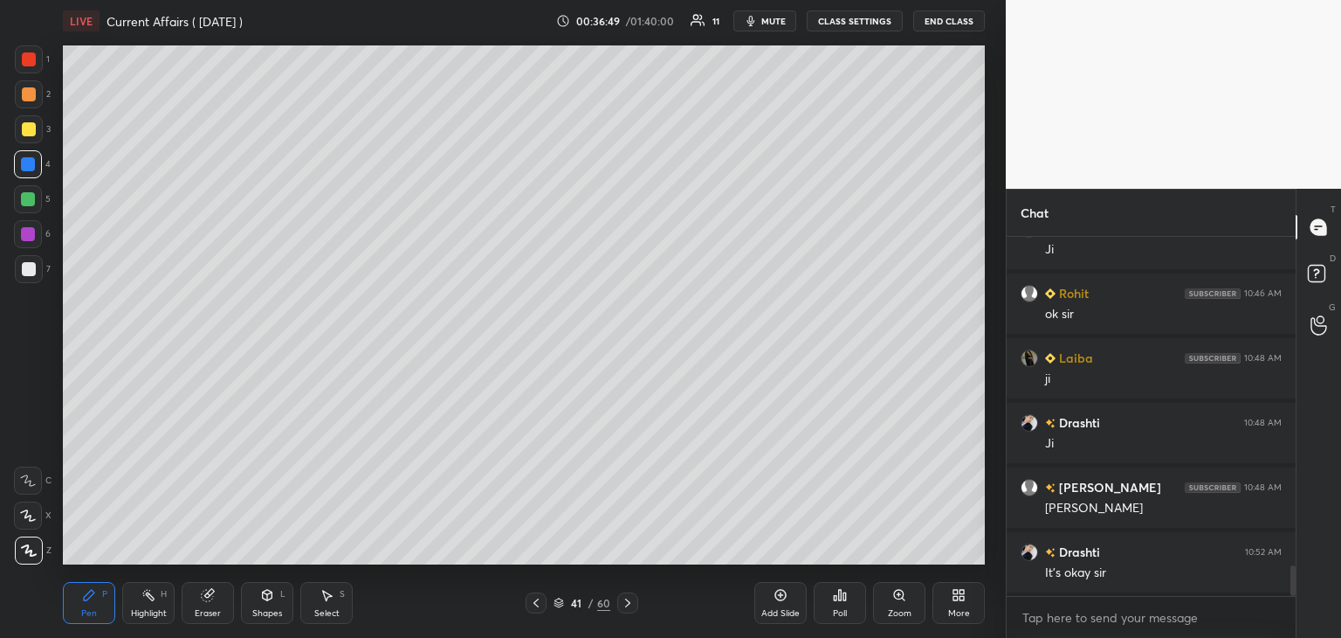
click at [535, 602] on icon at bounding box center [536, 603] width 14 height 14
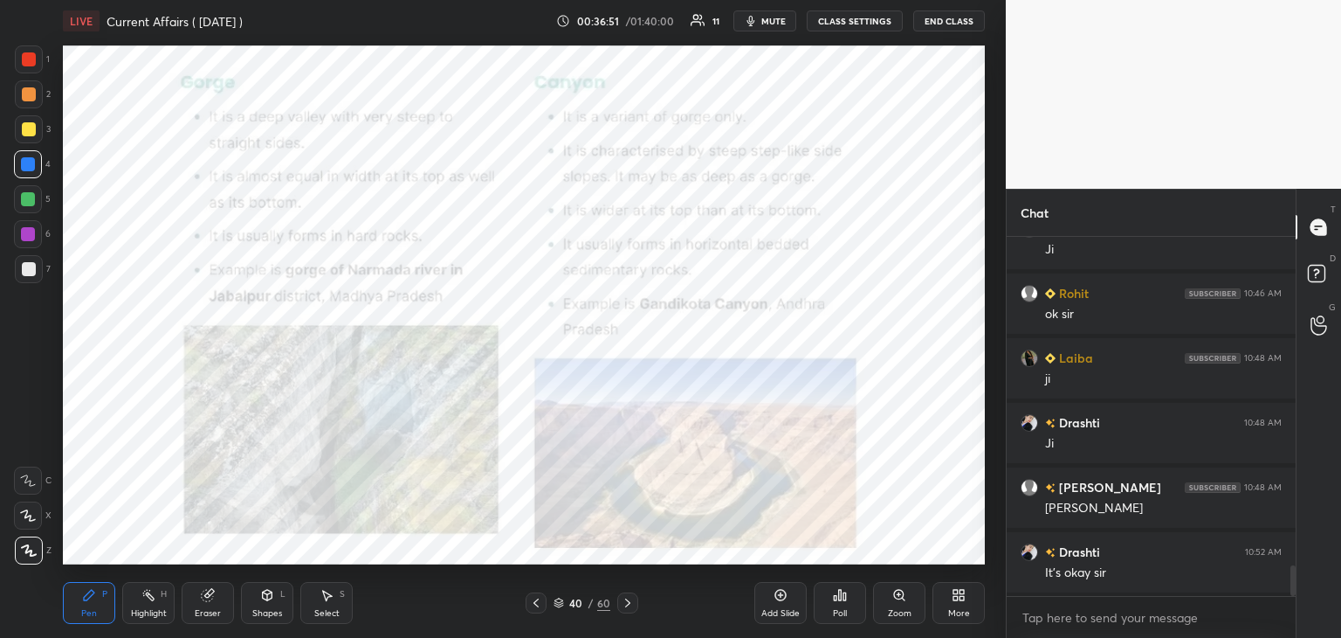
click at [633, 603] on icon at bounding box center [628, 603] width 14 height 14
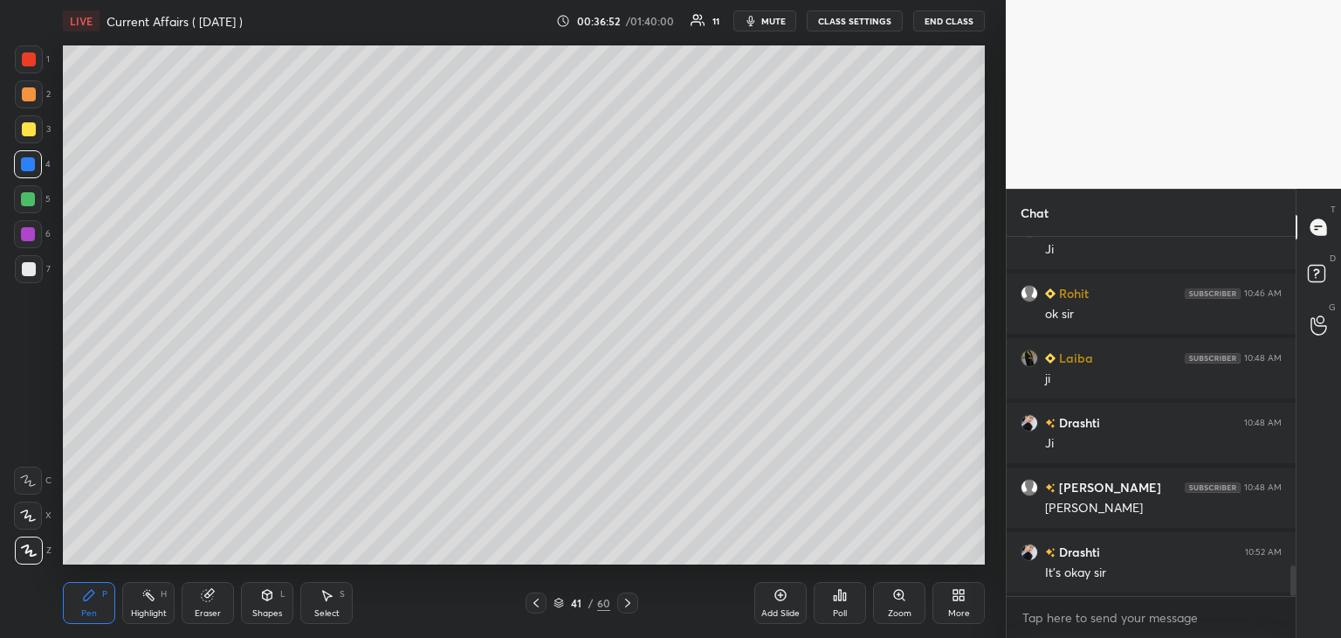
click at [783, 606] on div "Add Slide" at bounding box center [781, 603] width 52 height 42
click at [31, 64] on div at bounding box center [29, 59] width 14 height 14
click at [30, 165] on div at bounding box center [28, 164] width 14 height 14
click at [534, 602] on icon at bounding box center [537, 603] width 14 height 14
click at [782, 601] on icon at bounding box center [781, 594] width 11 height 11
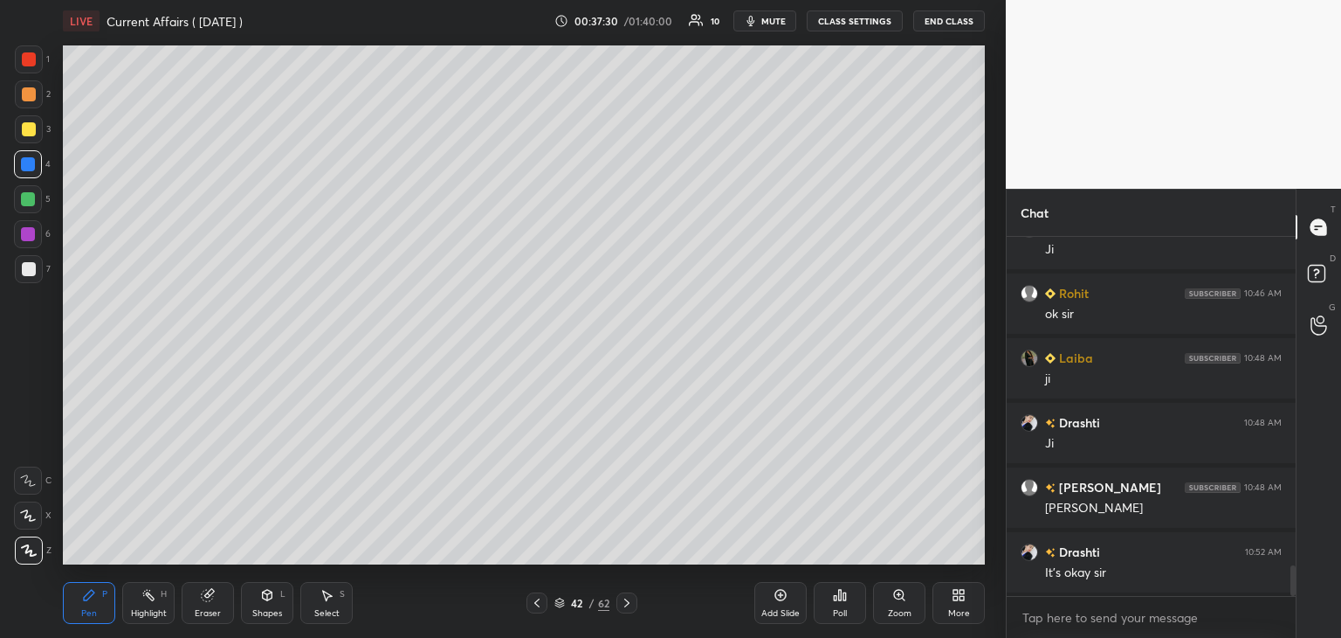
click at [31, 266] on div at bounding box center [29, 269] width 14 height 14
click at [629, 603] on icon at bounding box center [627, 603] width 14 height 14
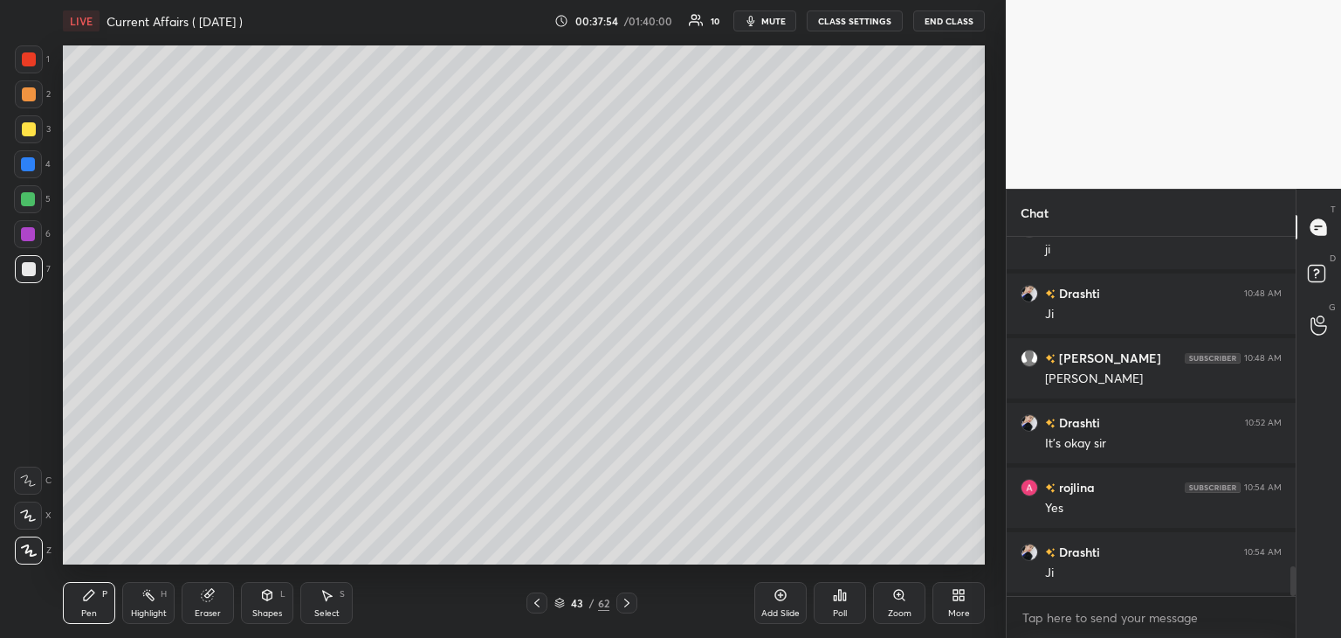
scroll to position [4010, 0]
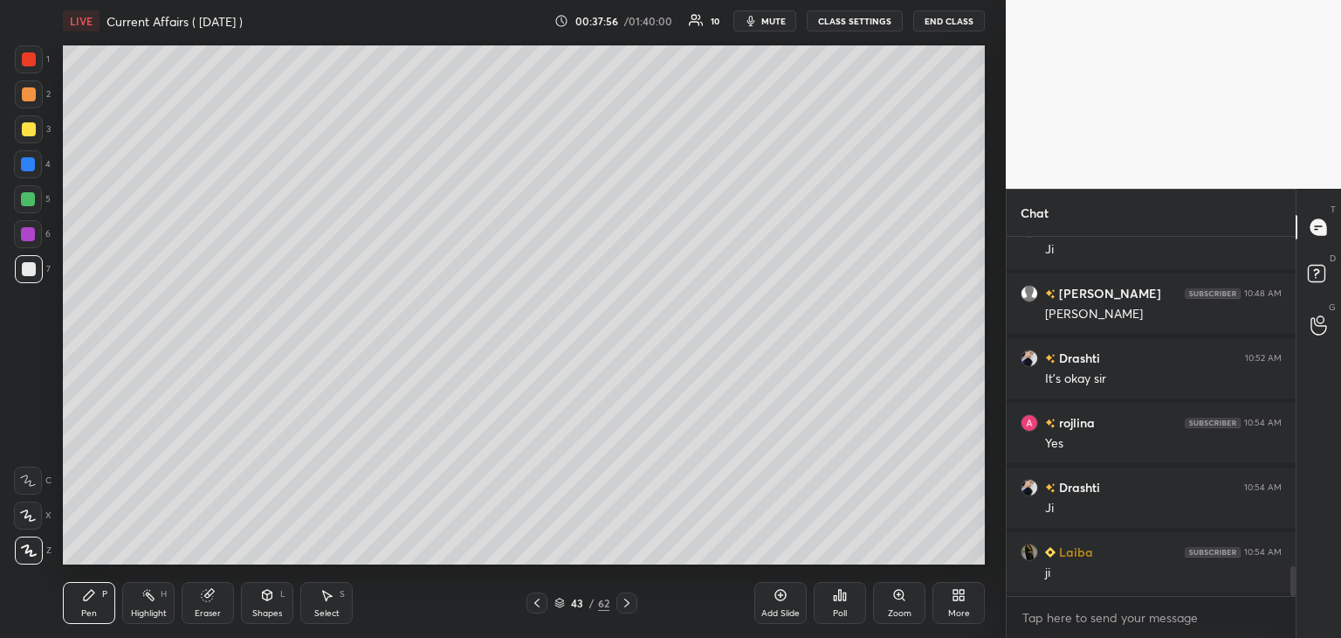
click at [534, 600] on icon at bounding box center [537, 603] width 14 height 14
click at [533, 602] on icon at bounding box center [537, 603] width 14 height 14
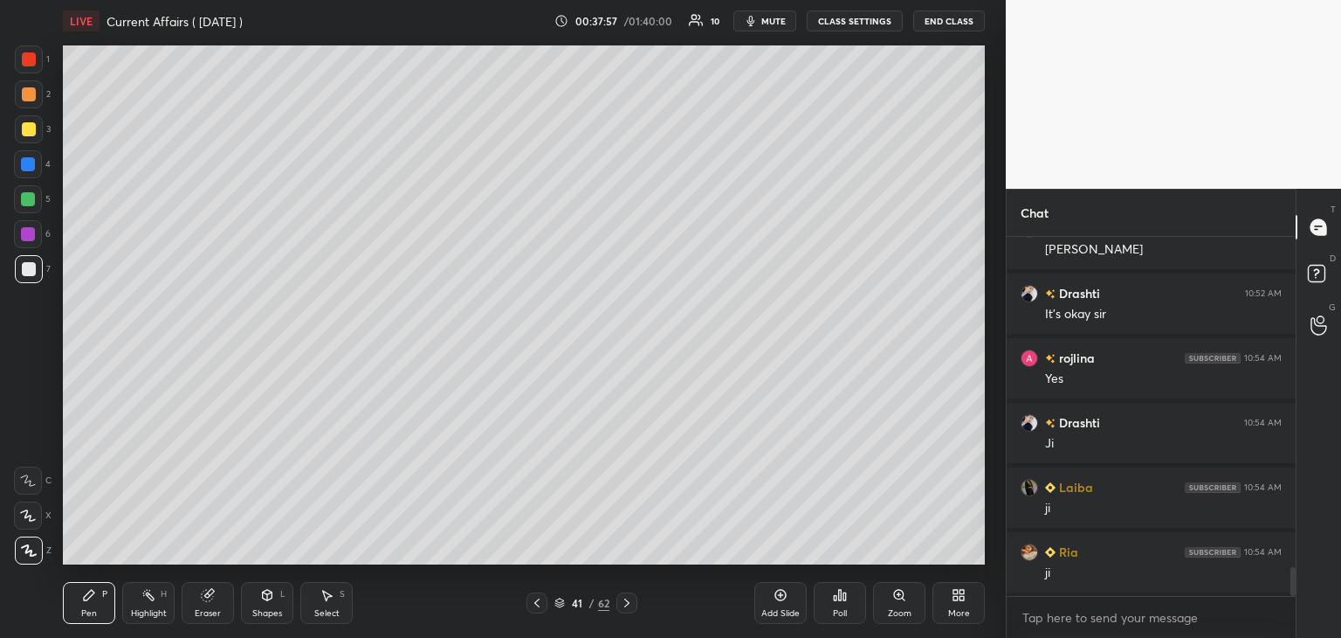
click at [533, 600] on icon at bounding box center [537, 603] width 14 height 14
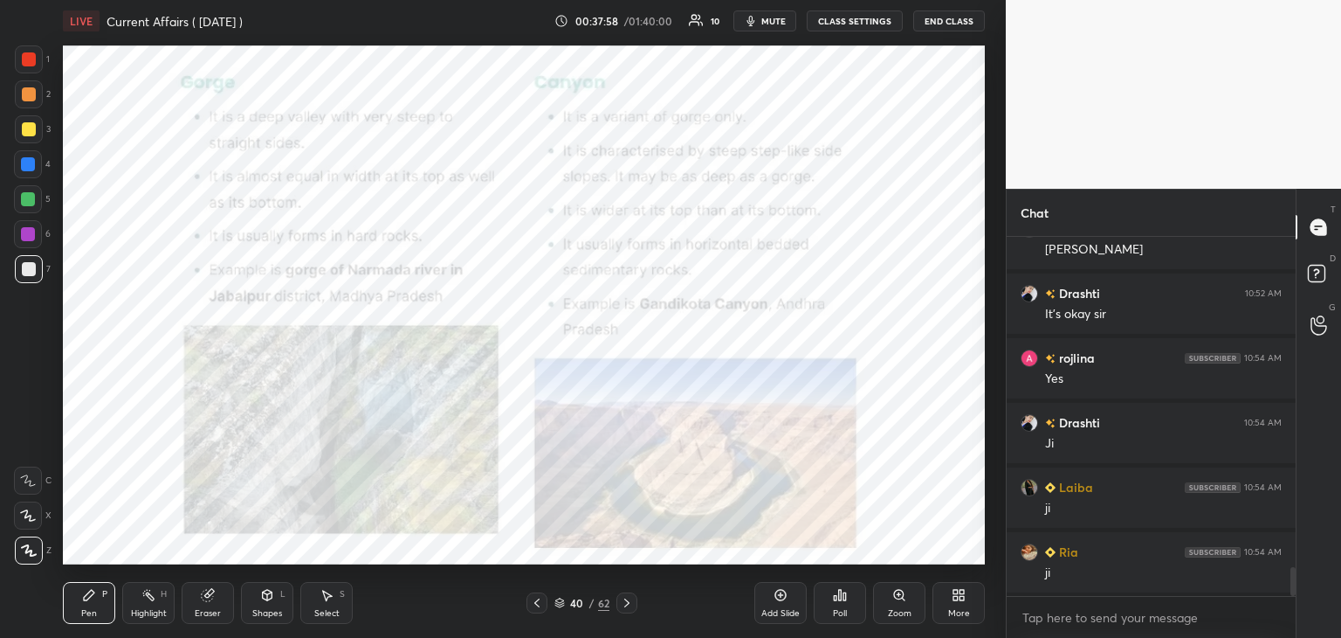
scroll to position [4140, 0]
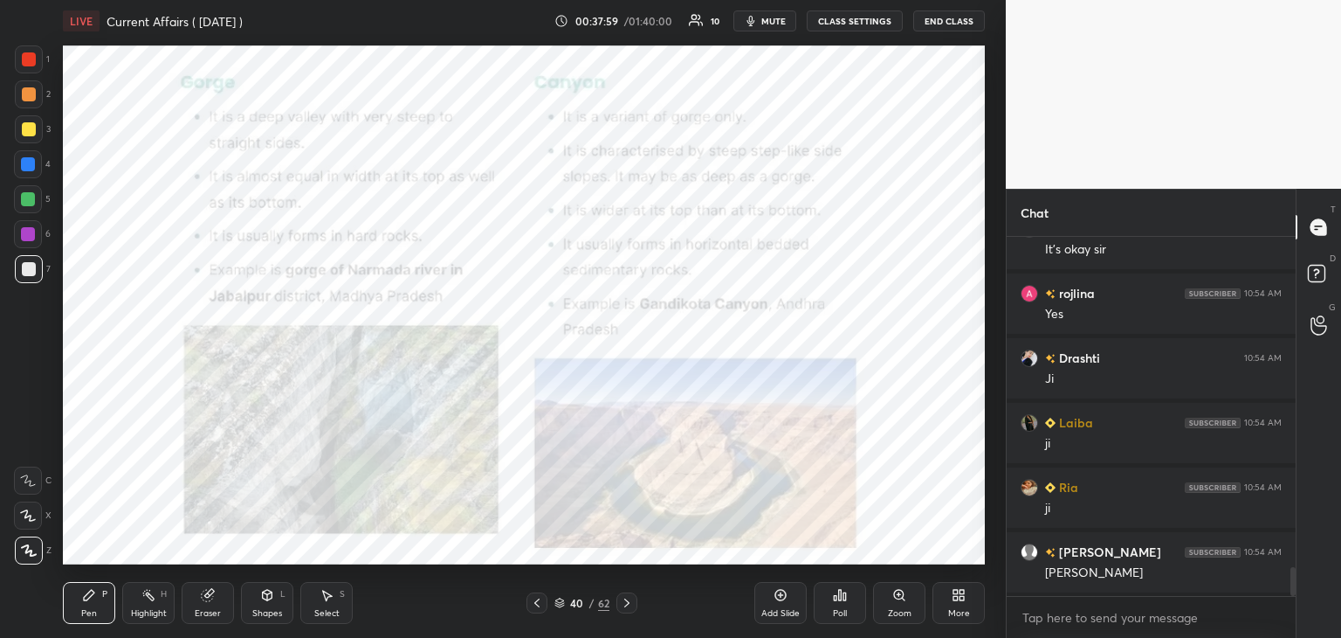
click at [196, 607] on div "Eraser" at bounding box center [208, 603] width 52 height 42
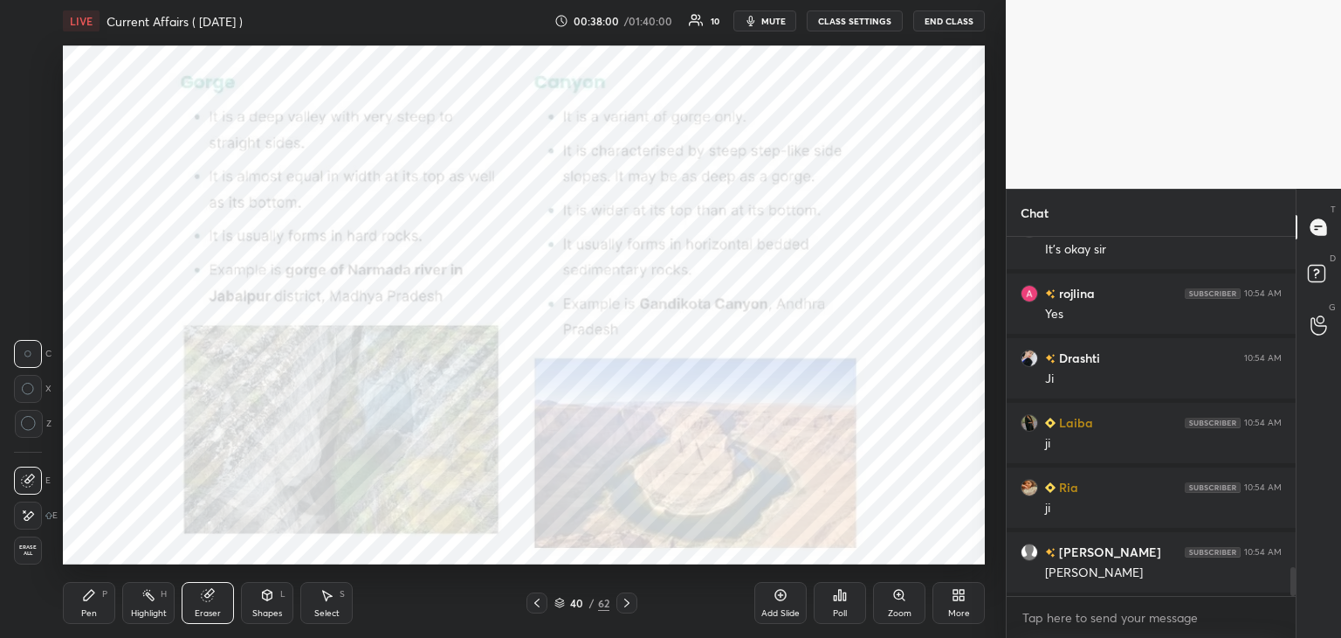
click at [30, 548] on span "Erase all" at bounding box center [28, 550] width 26 height 12
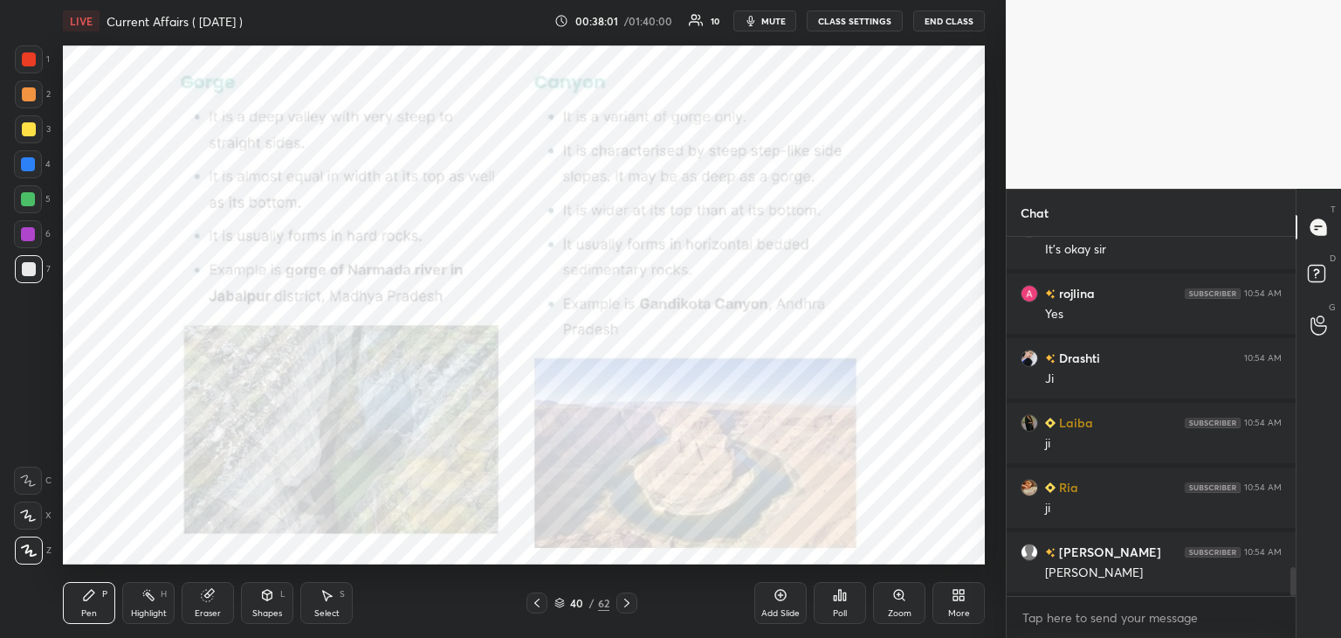
click at [32, 52] on div at bounding box center [29, 59] width 28 height 28
click at [535, 604] on icon at bounding box center [536, 602] width 5 height 9
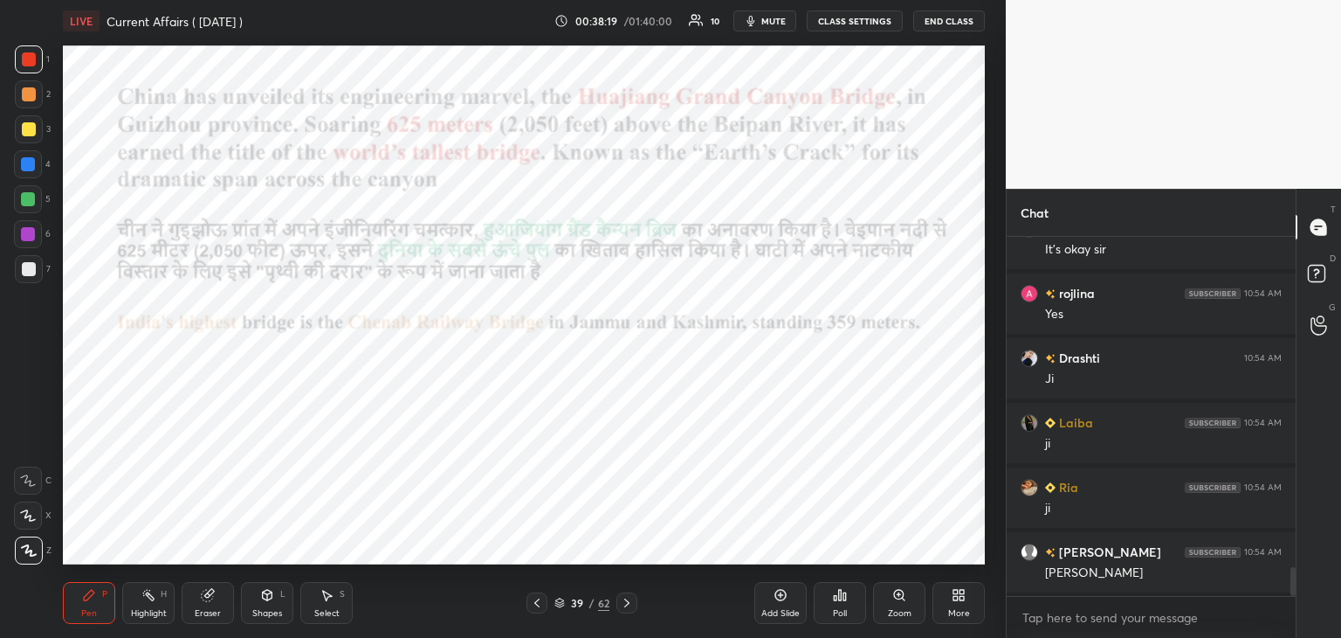
click at [629, 605] on icon at bounding box center [627, 603] width 14 height 14
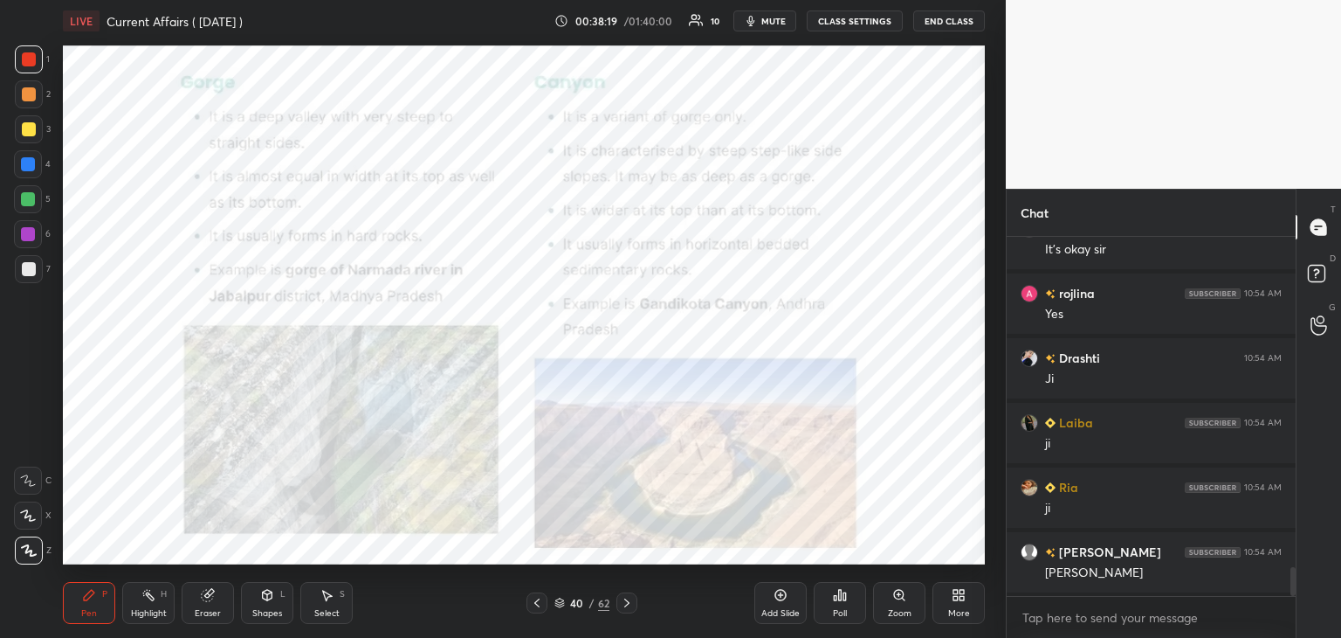
click at [629, 603] on icon at bounding box center [626, 602] width 5 height 9
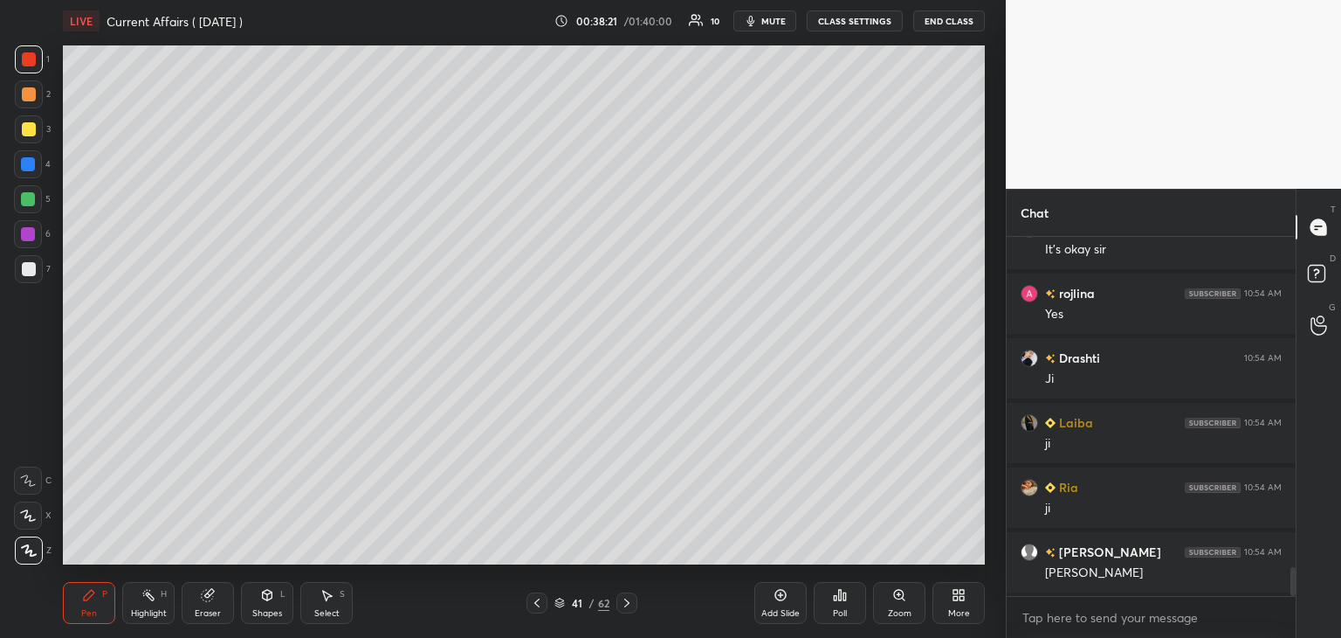
click at [631, 598] on icon at bounding box center [627, 603] width 14 height 14
click at [536, 602] on icon at bounding box center [536, 602] width 5 height 9
click at [537, 601] on icon at bounding box center [536, 602] width 5 height 9
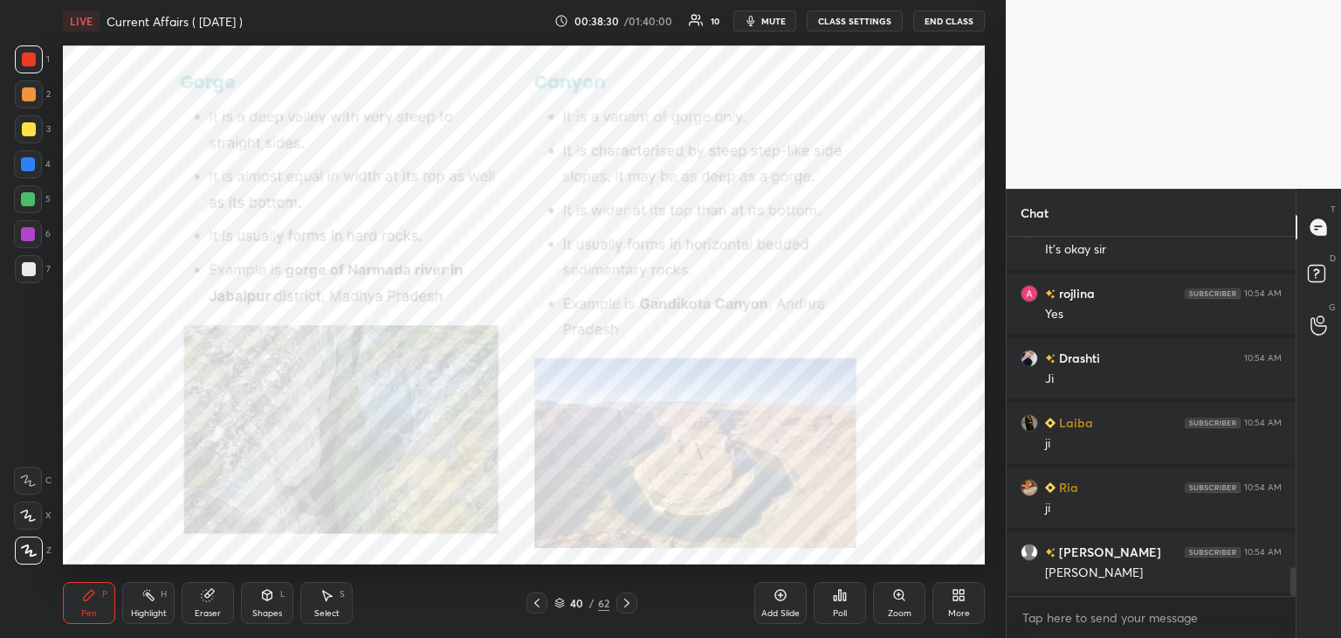
click at [629, 602] on icon at bounding box center [627, 603] width 14 height 14
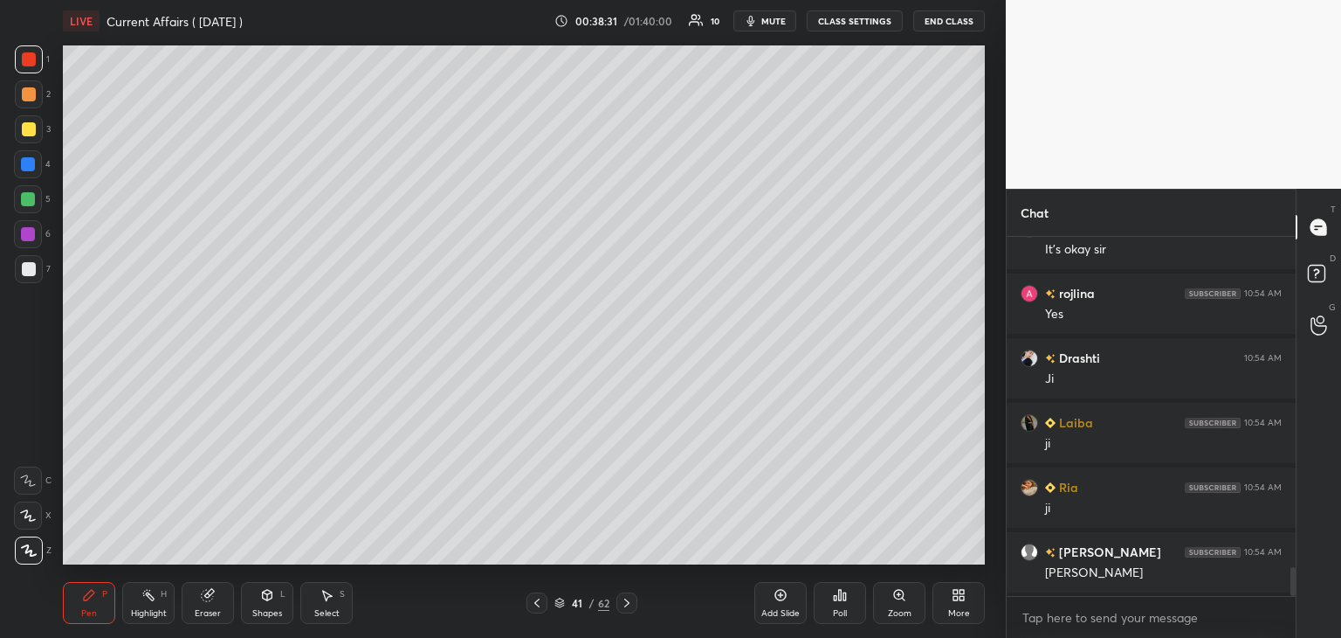
click at [629, 602] on icon at bounding box center [627, 603] width 14 height 14
click at [537, 602] on icon at bounding box center [537, 603] width 14 height 14
click at [537, 601] on icon at bounding box center [536, 602] width 5 height 9
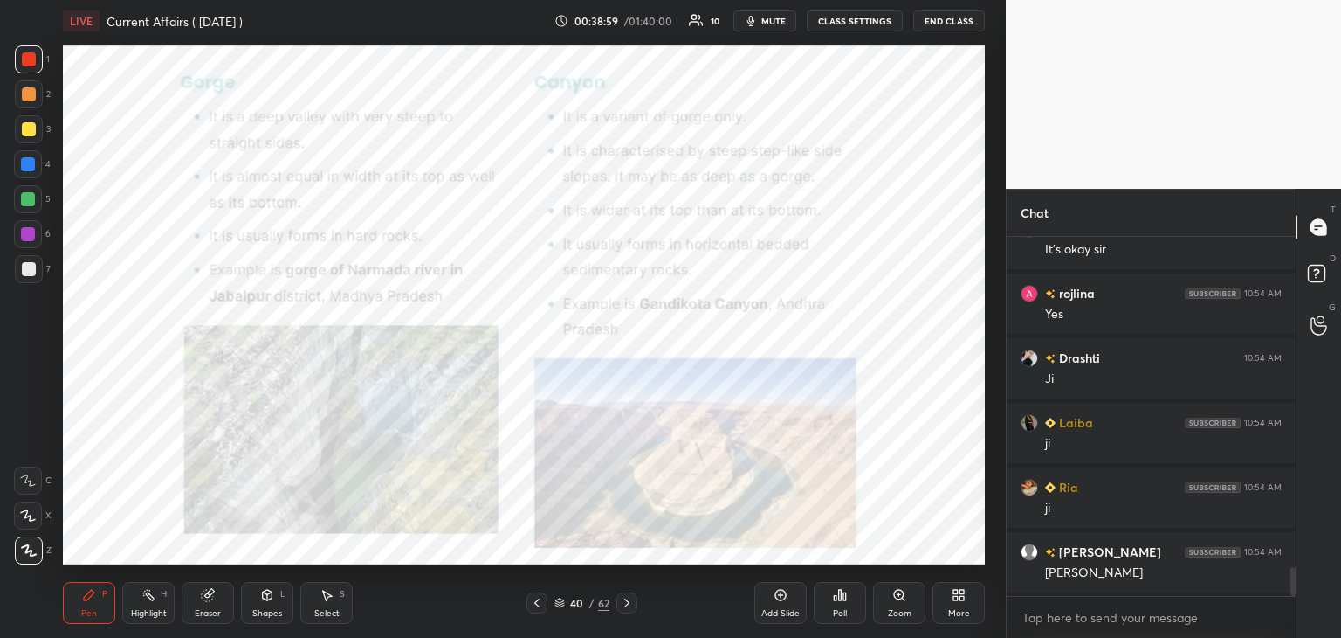
click at [629, 604] on icon at bounding box center [627, 603] width 14 height 14
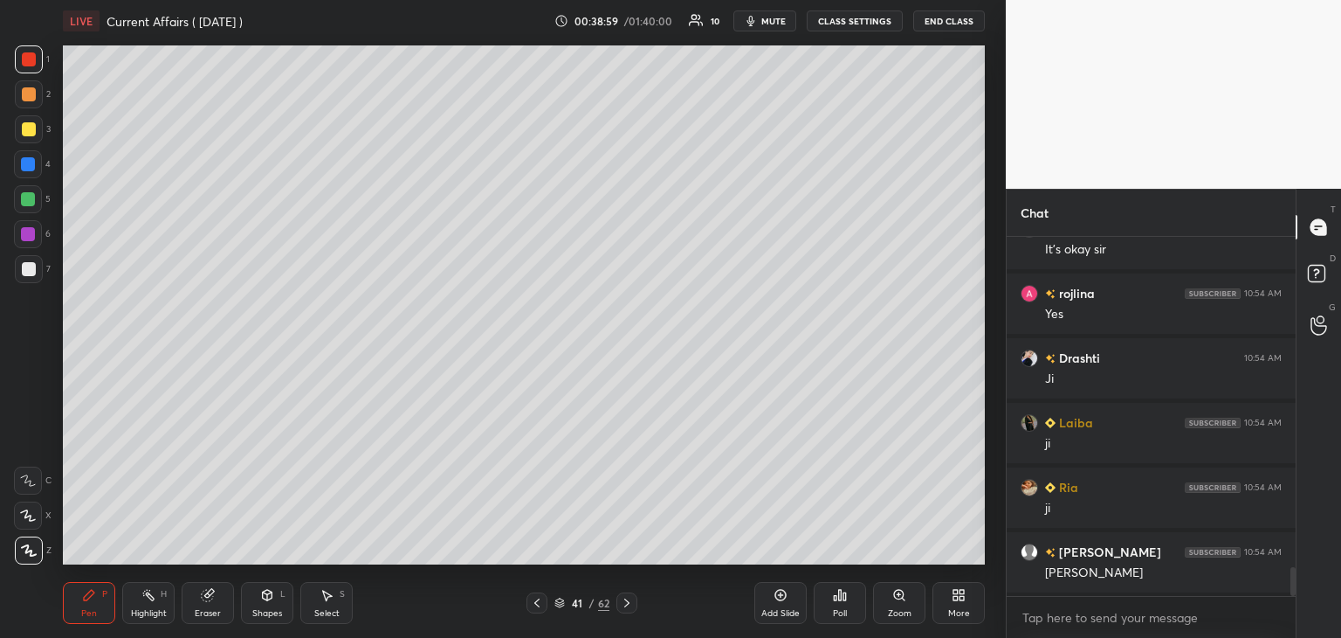
click at [630, 603] on icon at bounding box center [627, 603] width 14 height 14
click at [631, 603] on icon at bounding box center [627, 603] width 14 height 14
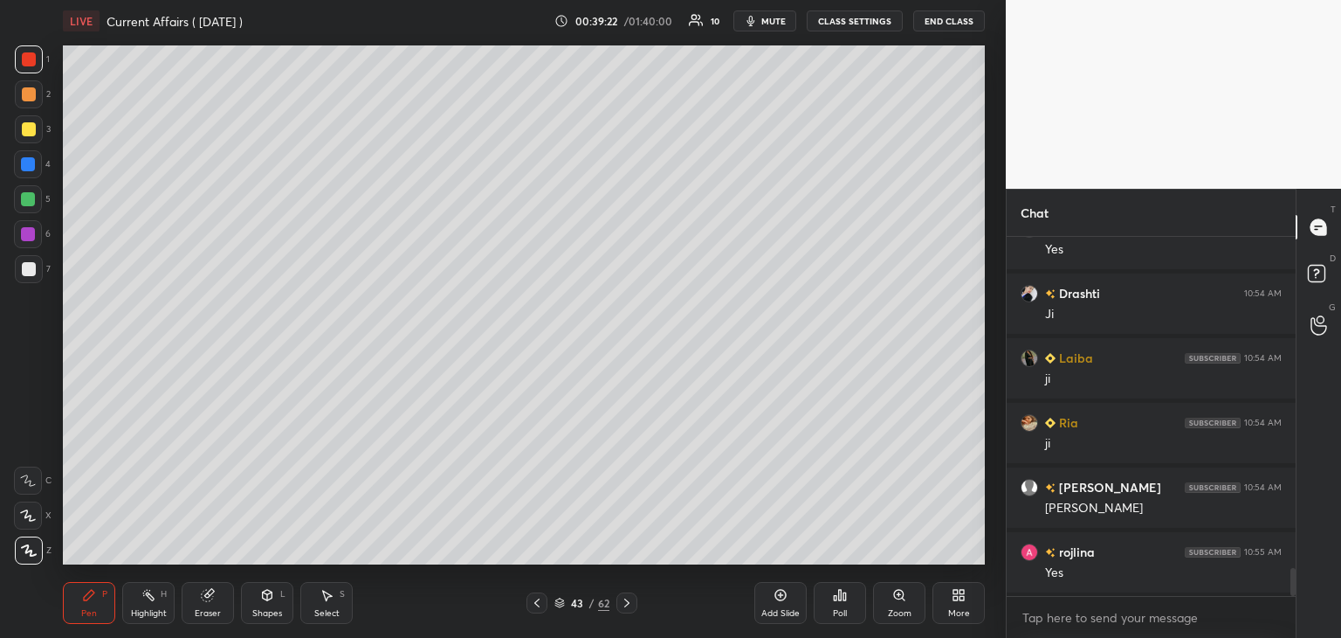
click at [537, 605] on icon at bounding box center [536, 602] width 5 height 9
click at [535, 605] on icon at bounding box center [537, 603] width 14 height 14
click at [534, 602] on icon at bounding box center [536, 602] width 5 height 9
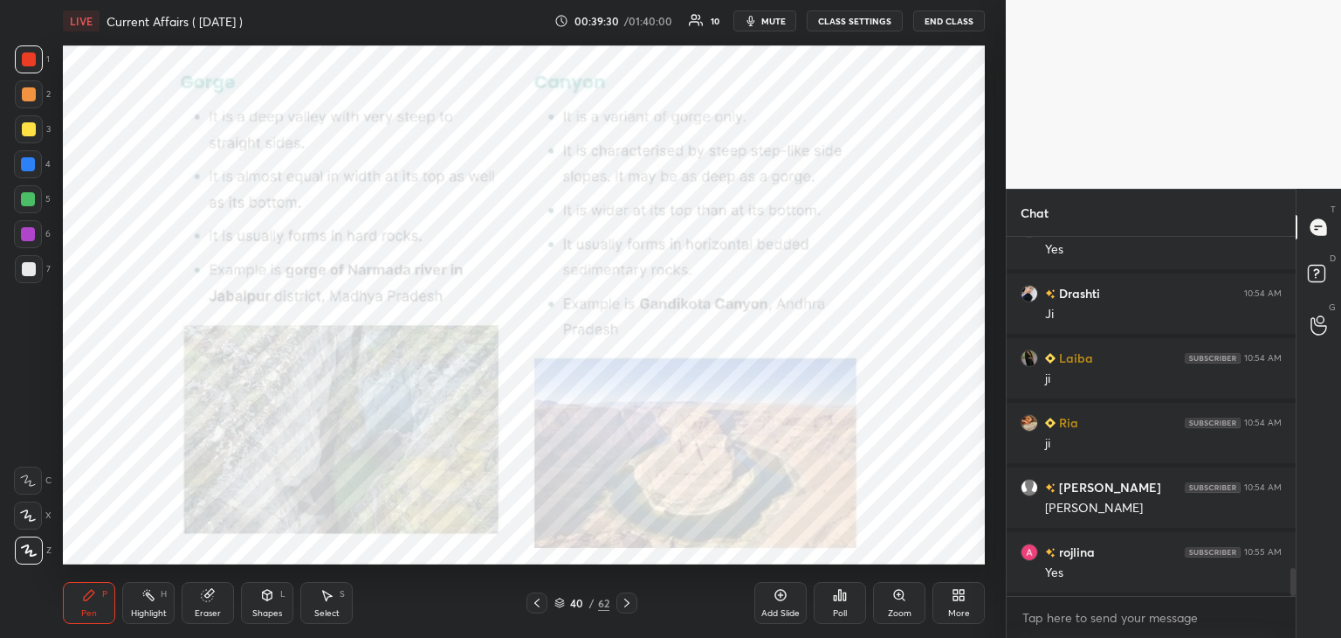
click at [535, 605] on icon at bounding box center [537, 603] width 14 height 14
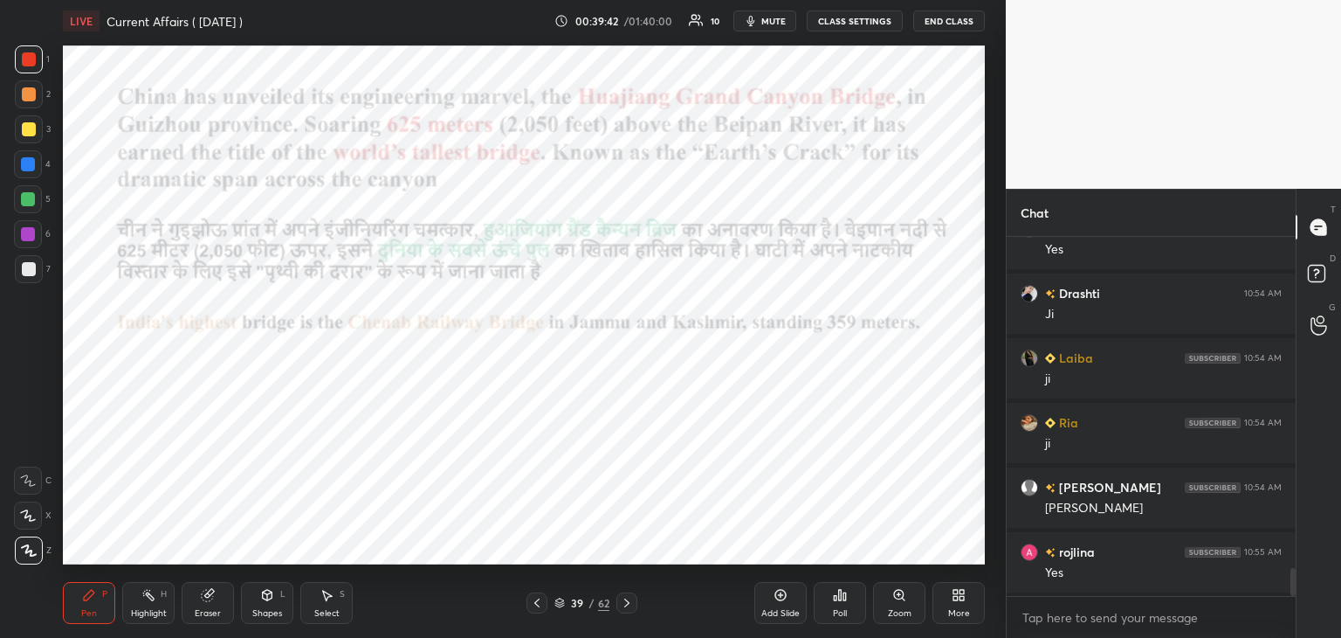
click at [623, 604] on icon at bounding box center [627, 603] width 14 height 14
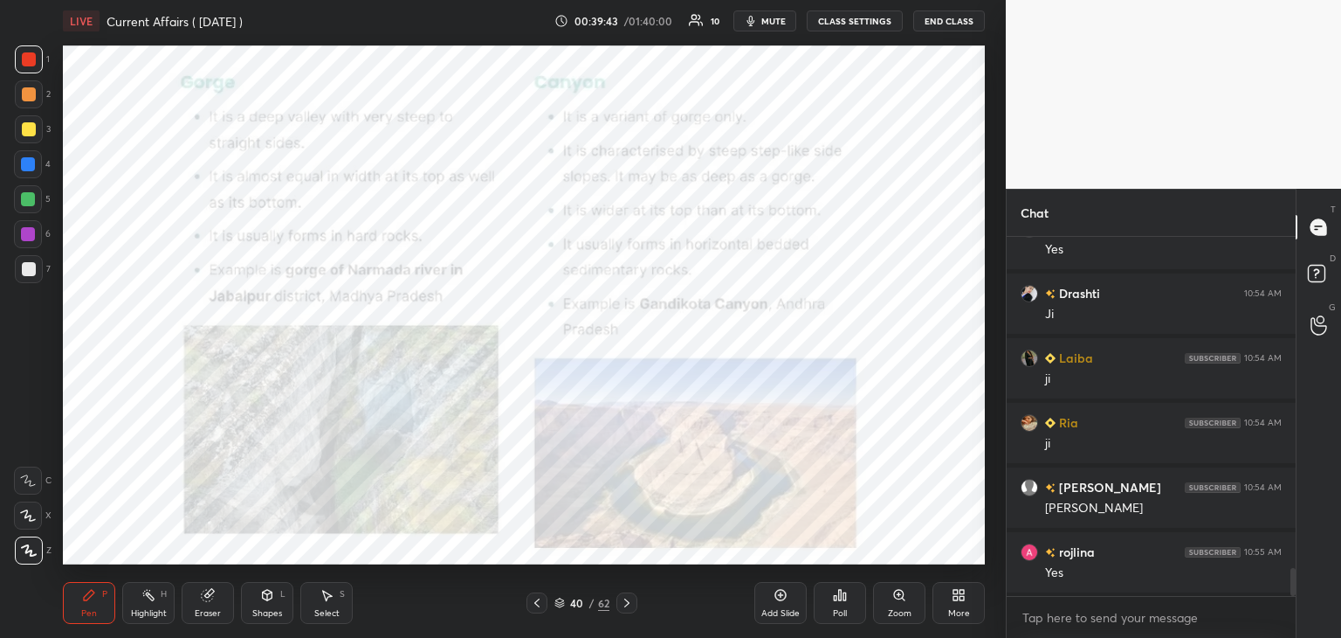
click at [627, 603] on icon at bounding box center [626, 602] width 5 height 9
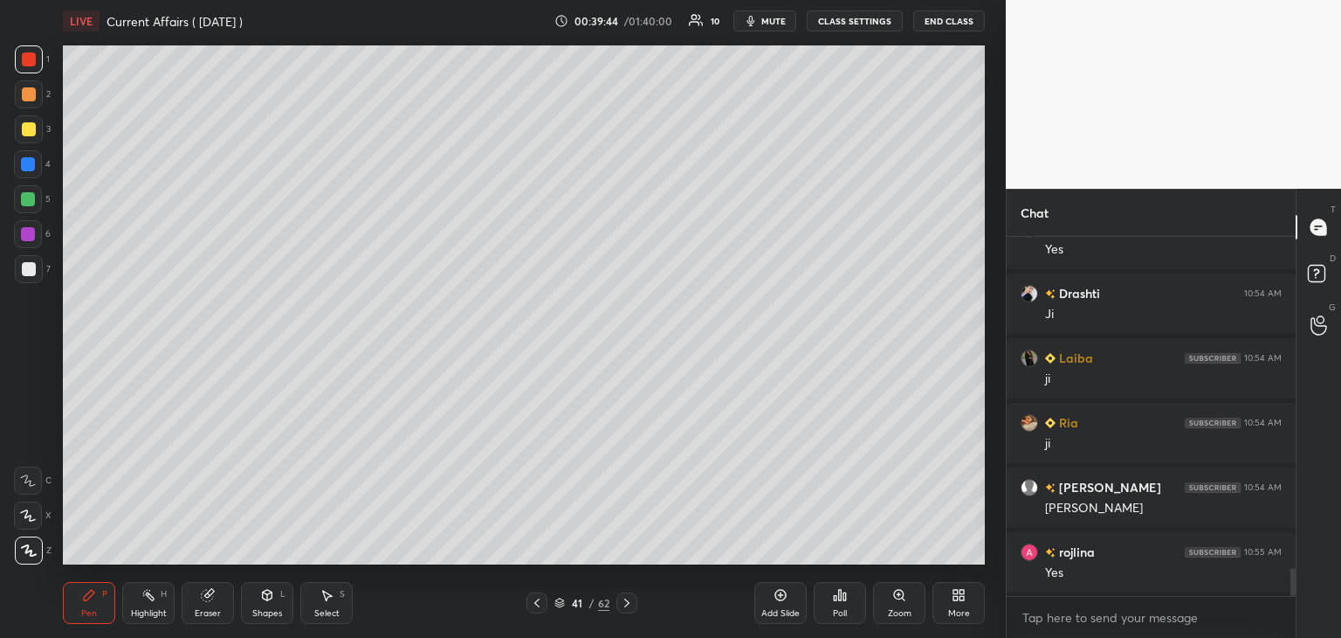
click at [629, 603] on icon at bounding box center [626, 602] width 5 height 9
click at [630, 603] on icon at bounding box center [627, 603] width 14 height 14
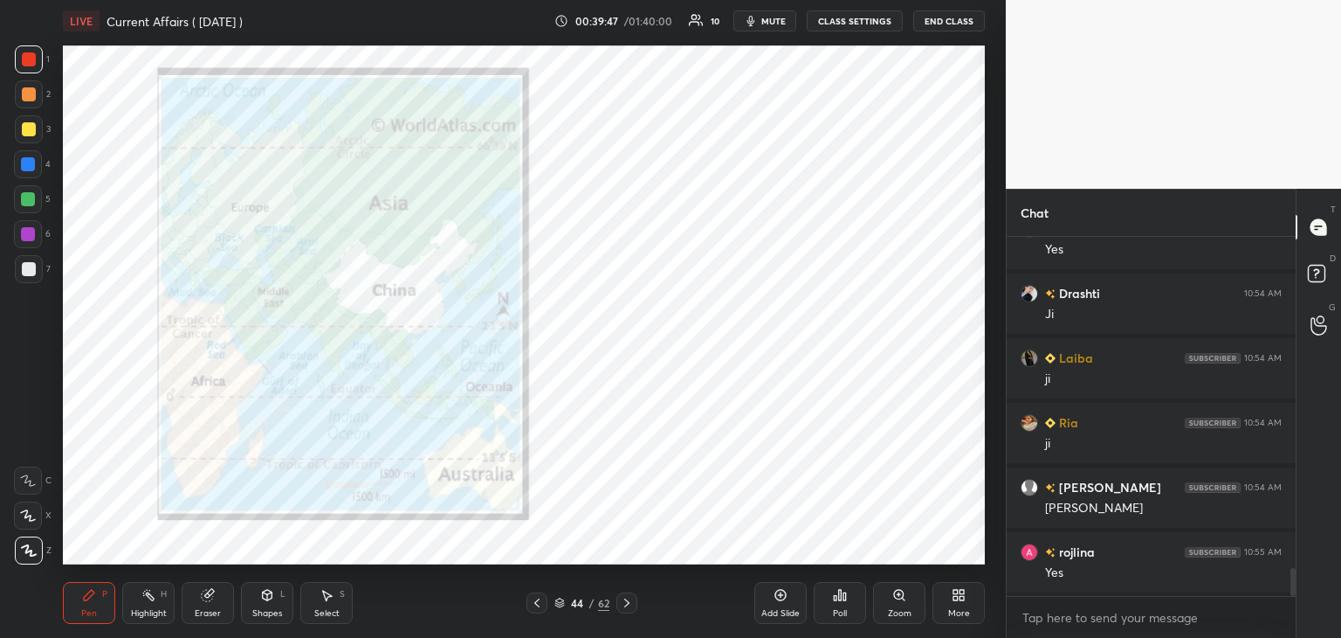
click at [28, 54] on div at bounding box center [29, 59] width 14 height 14
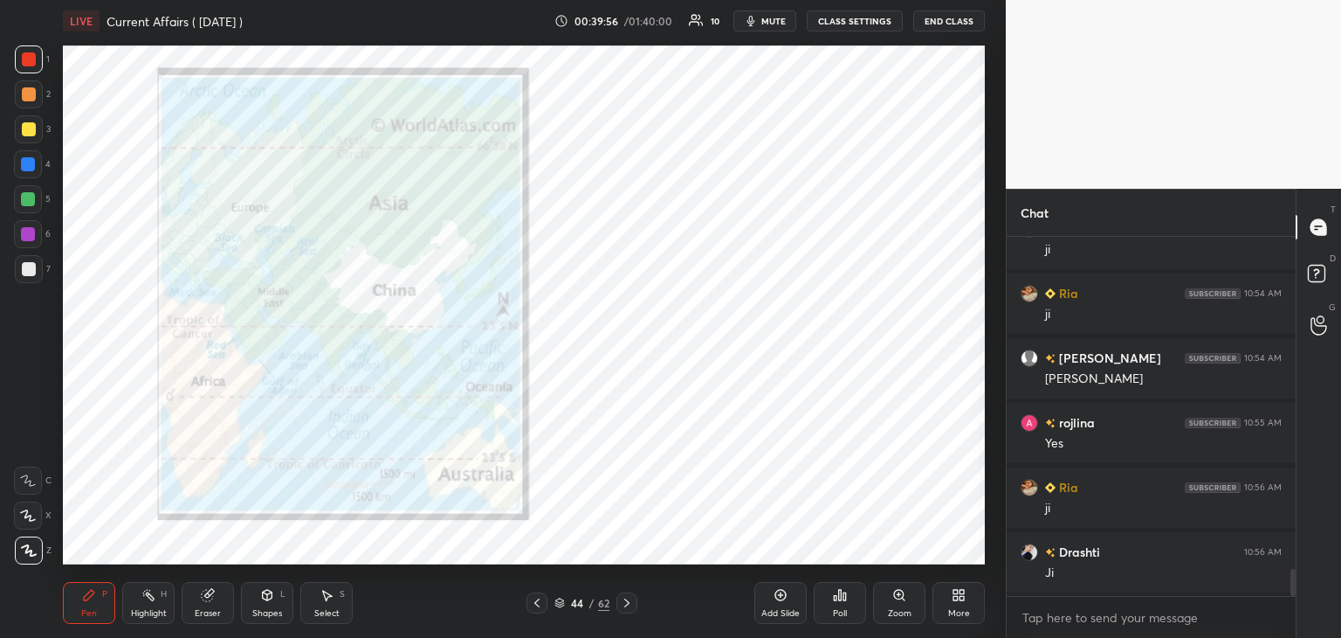
scroll to position [4398, 0]
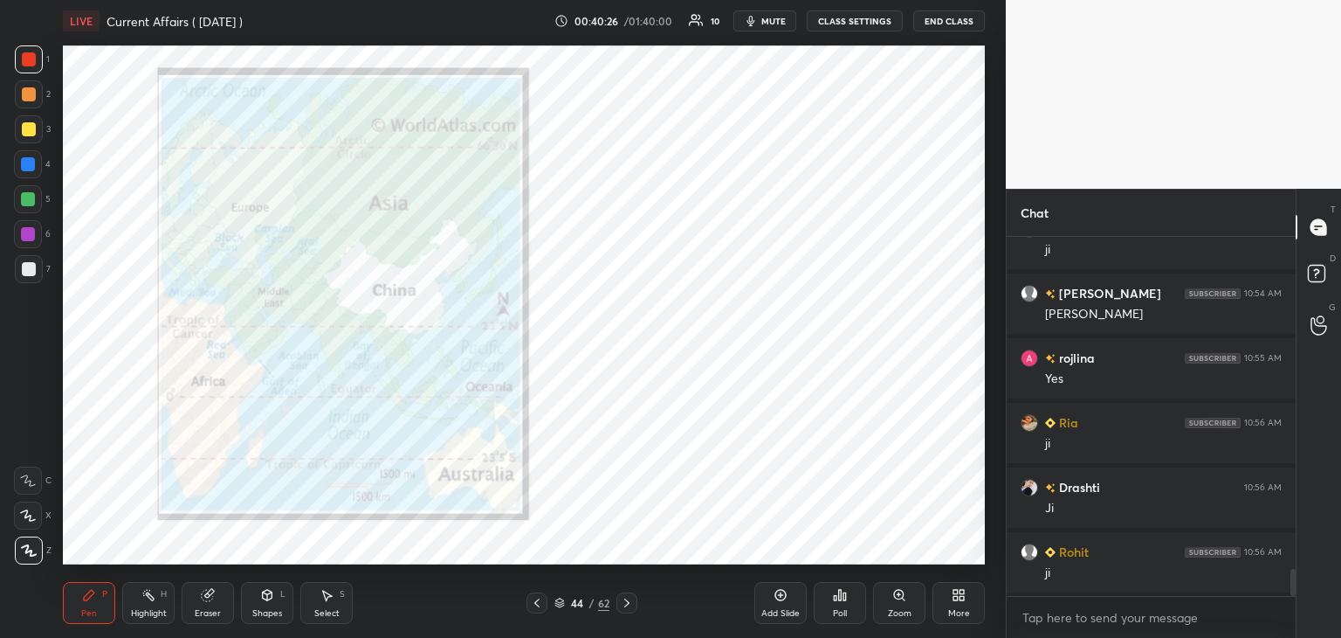
click at [205, 603] on div "Eraser" at bounding box center [208, 603] width 52 height 42
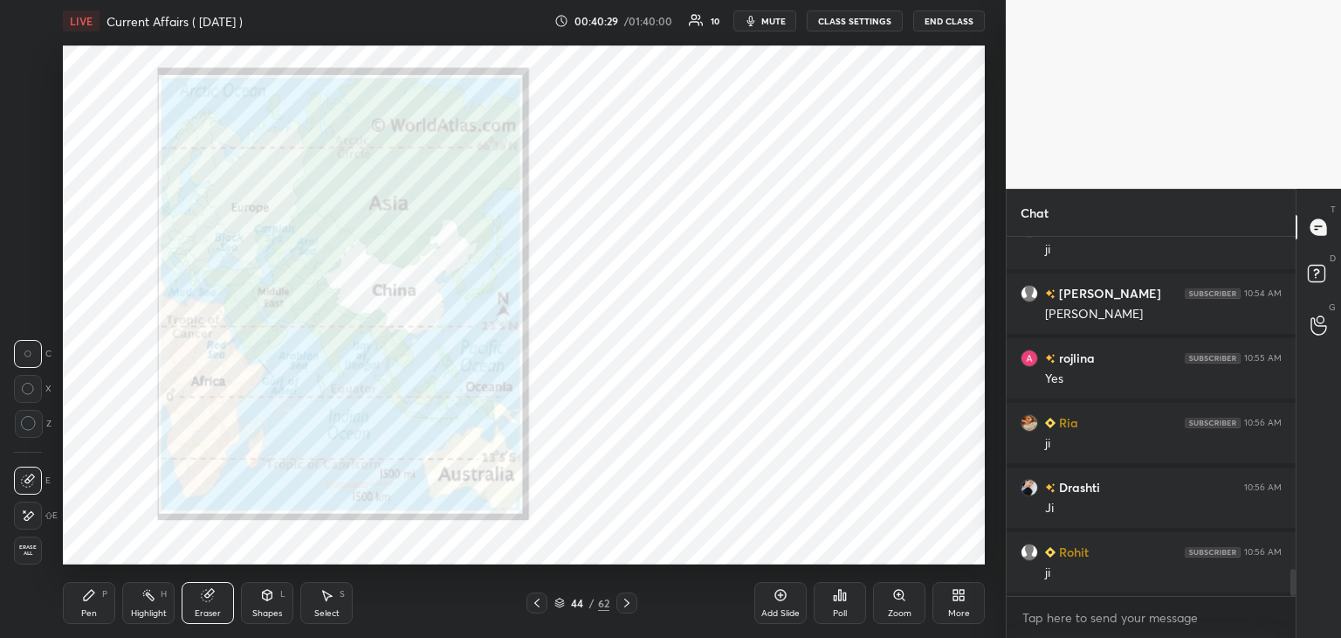
click at [83, 604] on div "Pen P" at bounding box center [89, 603] width 52 height 42
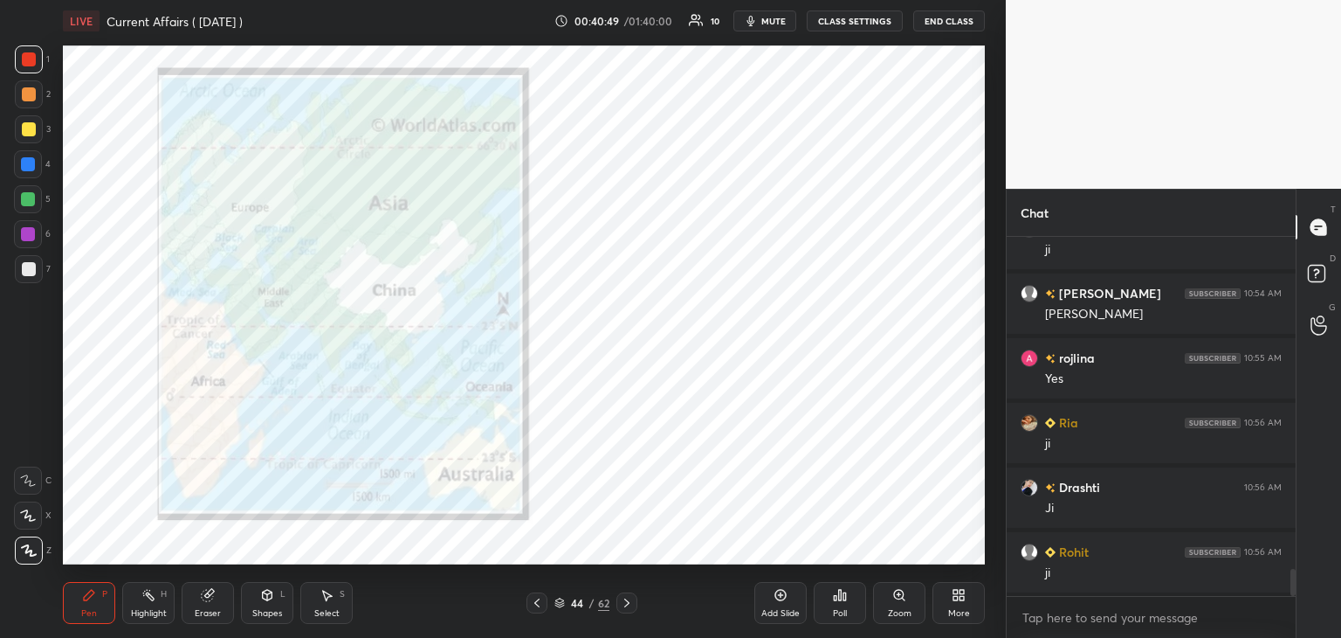
click at [780, 599] on icon at bounding box center [781, 595] width 14 height 14
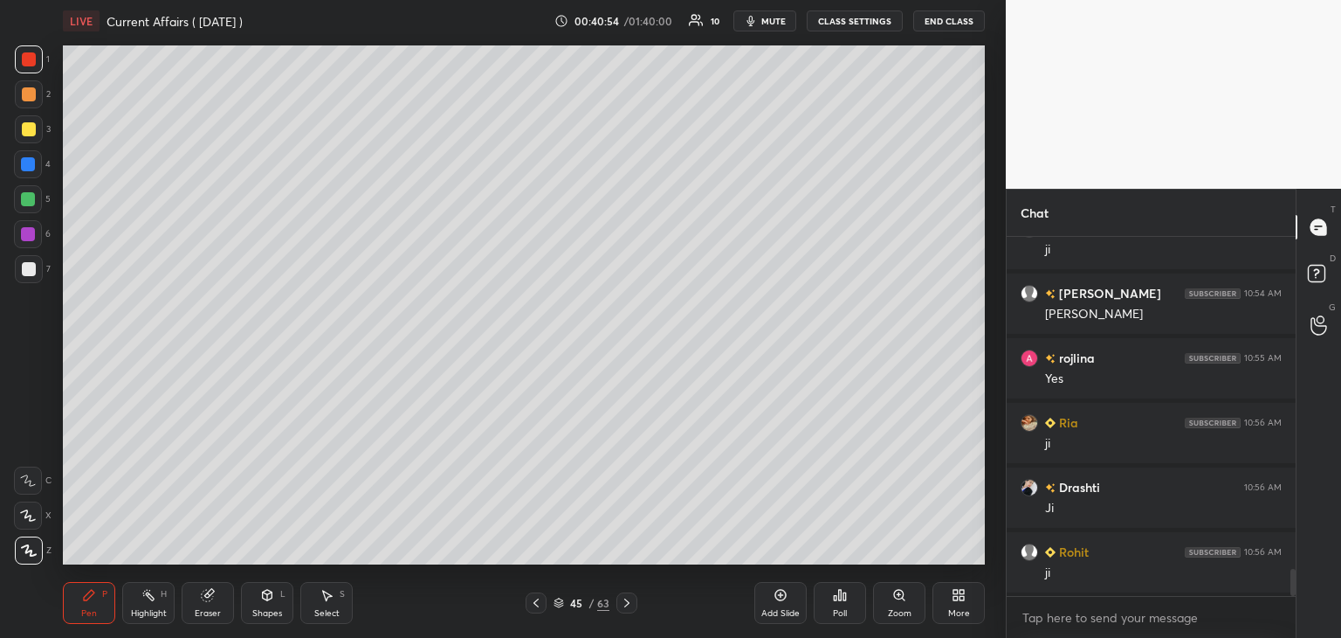
click at [37, 261] on div at bounding box center [29, 269] width 28 height 28
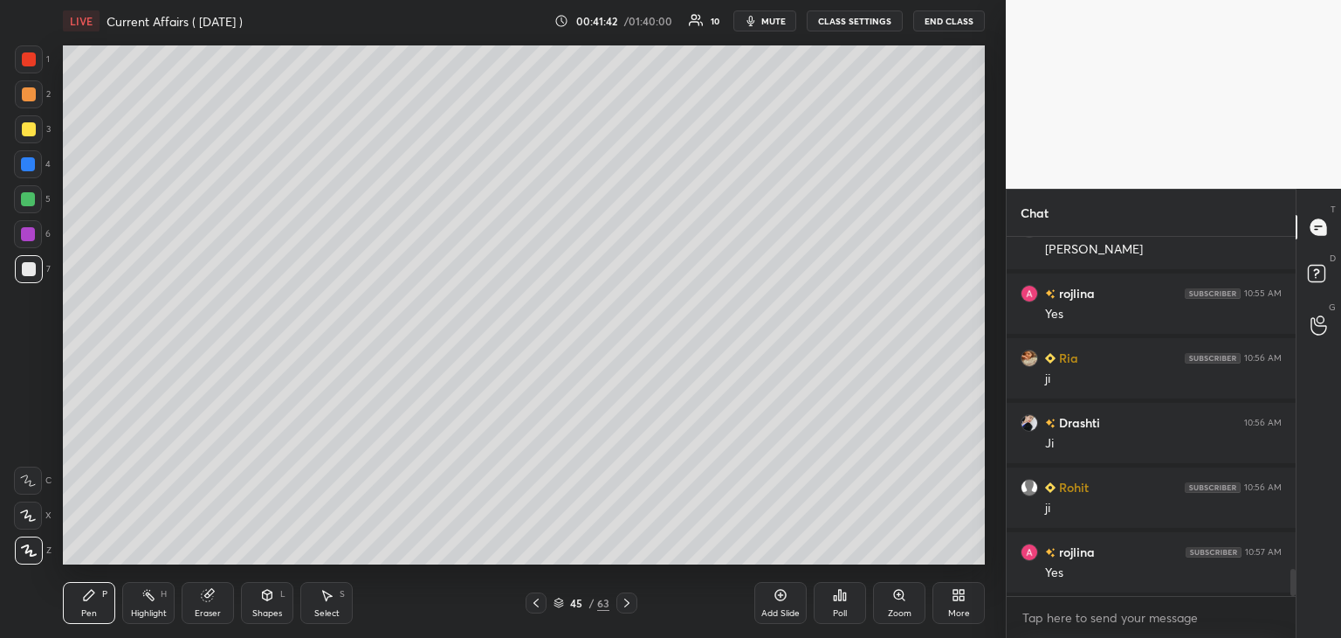
click at [31, 234] on div at bounding box center [28, 234] width 14 height 14
click at [31, 200] on div at bounding box center [28, 199] width 14 height 14
click at [31, 127] on div at bounding box center [29, 129] width 14 height 14
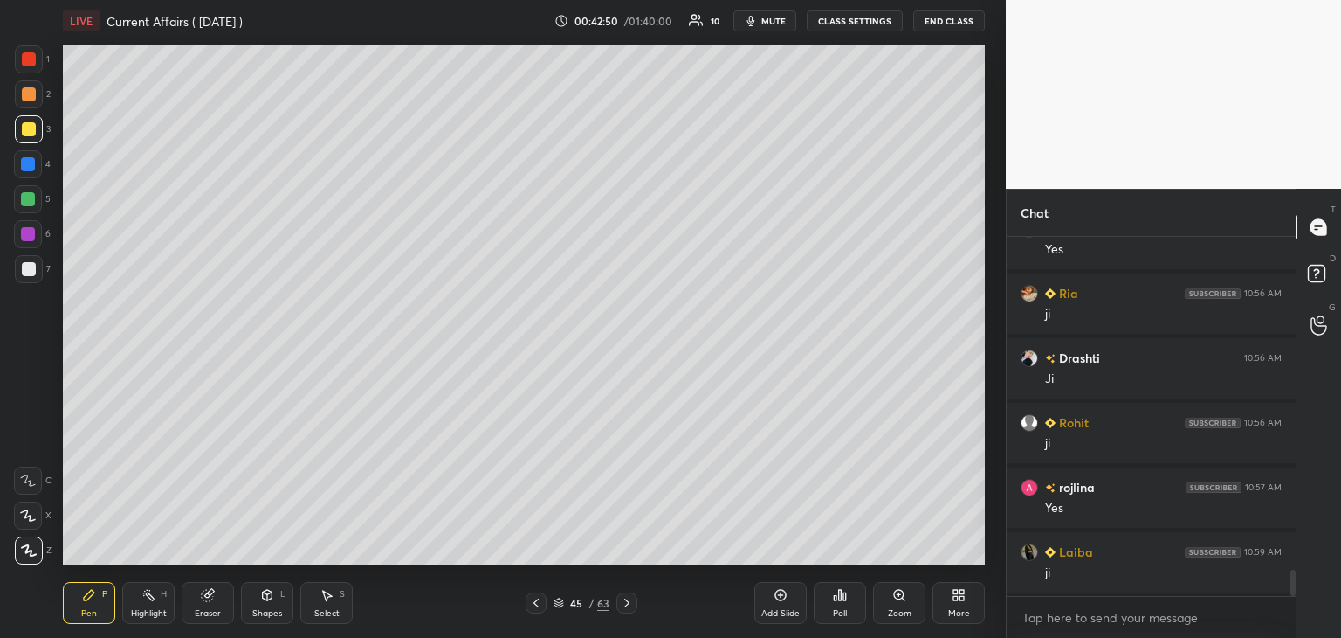
click at [28, 162] on div at bounding box center [28, 164] width 14 height 14
click at [25, 127] on div at bounding box center [29, 129] width 14 height 14
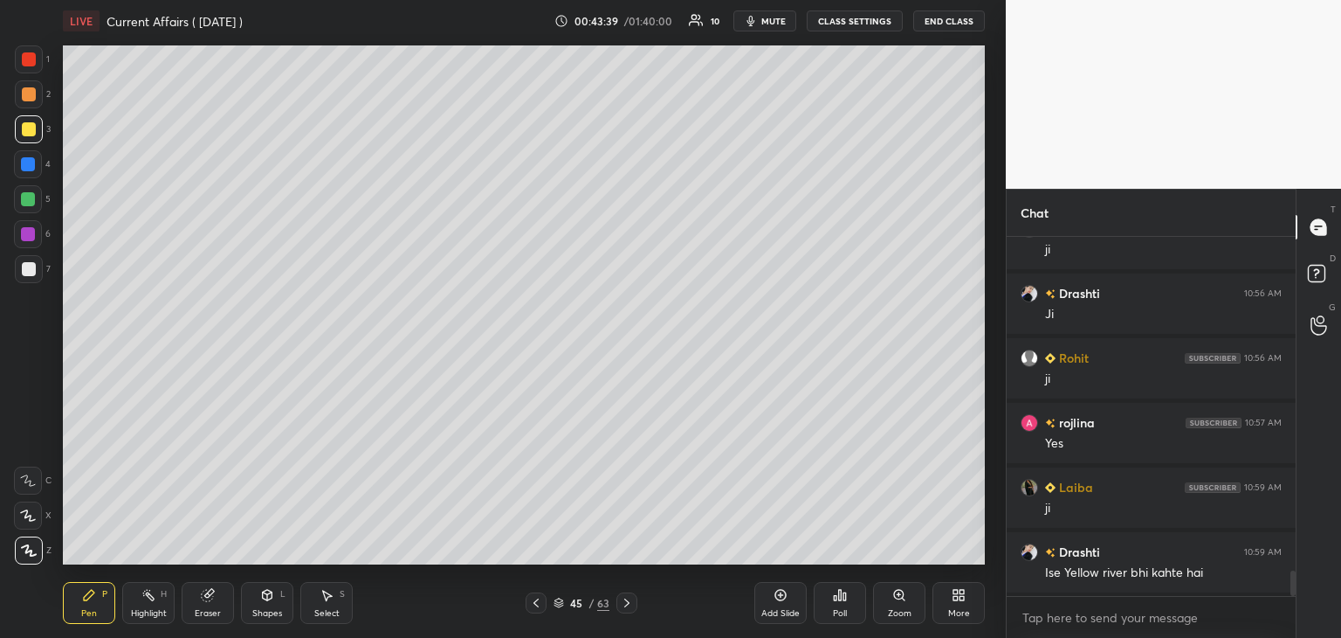
scroll to position [4657, 0]
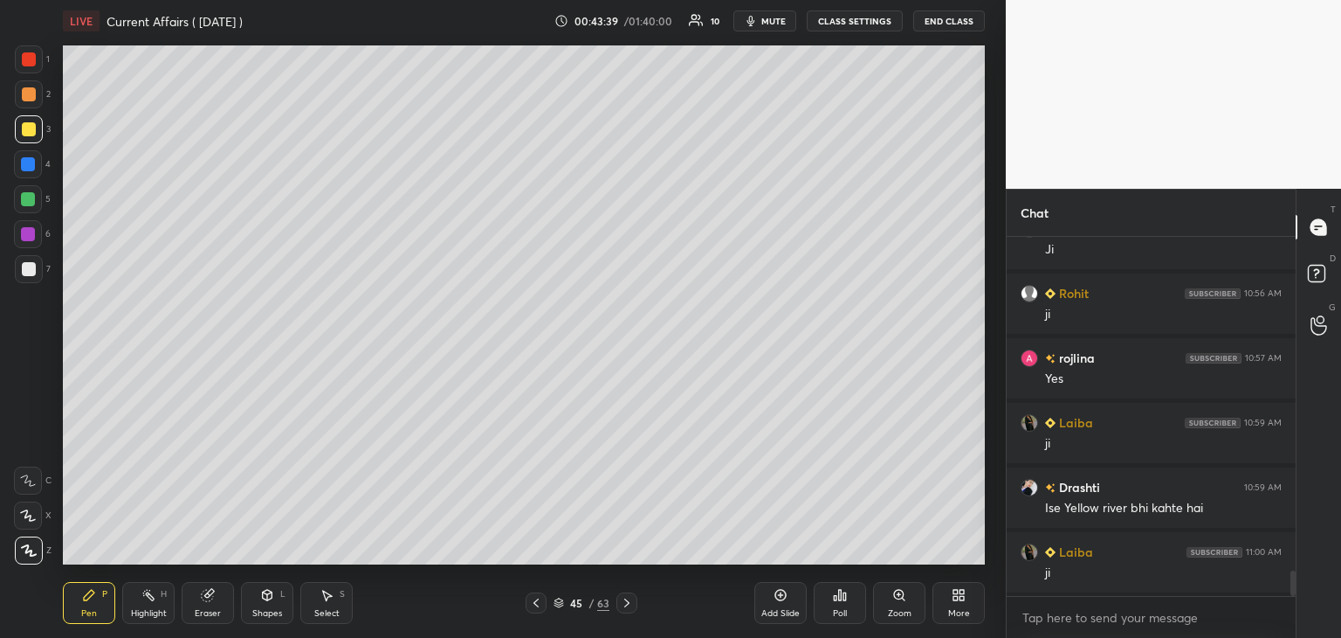
click at [782, 610] on div "Add Slide" at bounding box center [781, 613] width 38 height 9
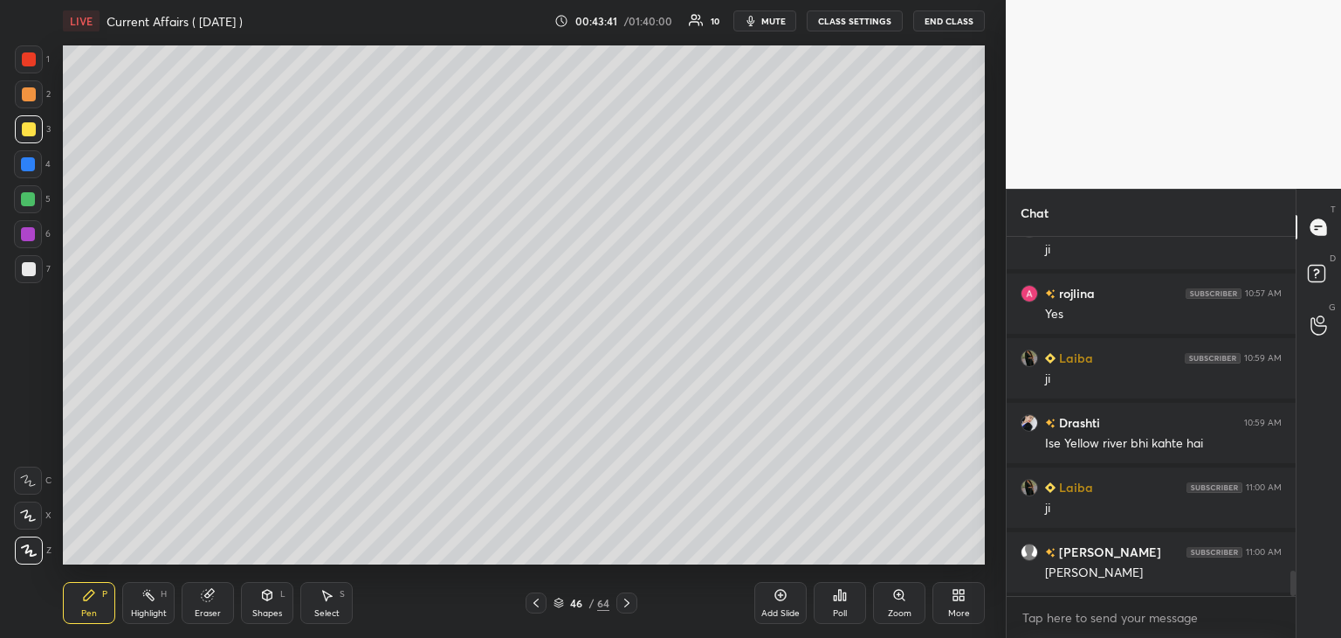
click at [20, 154] on div at bounding box center [28, 164] width 28 height 28
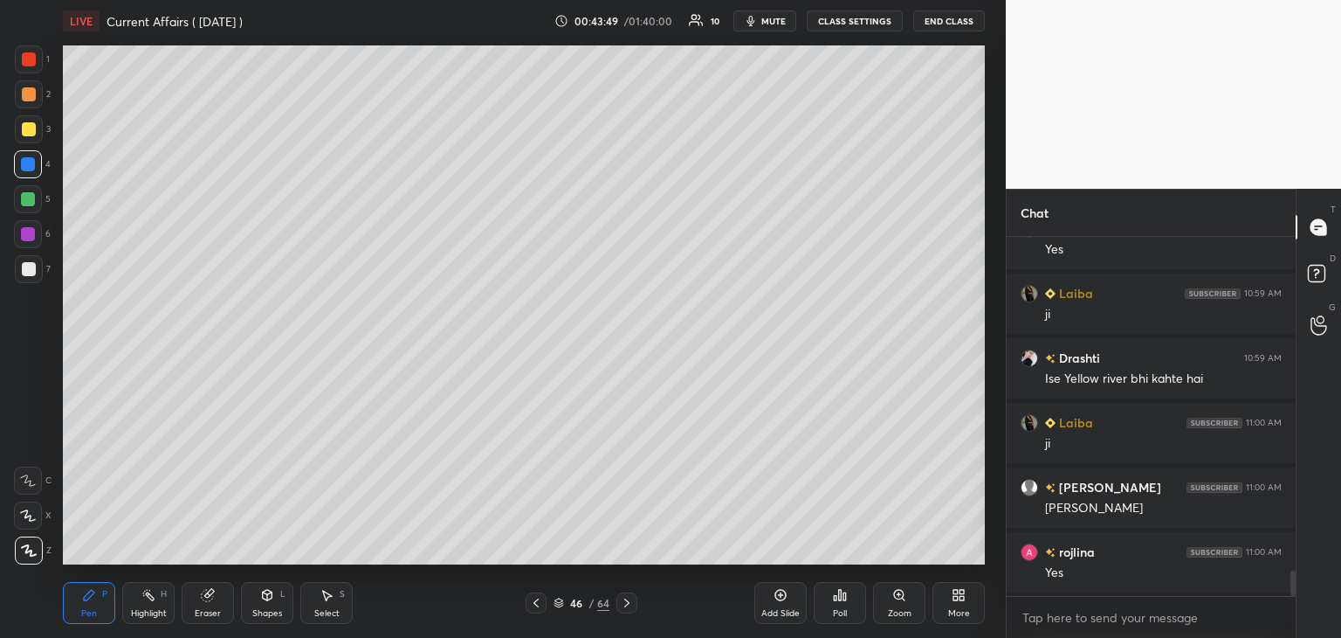
click at [29, 266] on div at bounding box center [29, 269] width 14 height 14
click at [37, 159] on div at bounding box center [28, 164] width 28 height 28
click at [31, 267] on div at bounding box center [29, 269] width 14 height 14
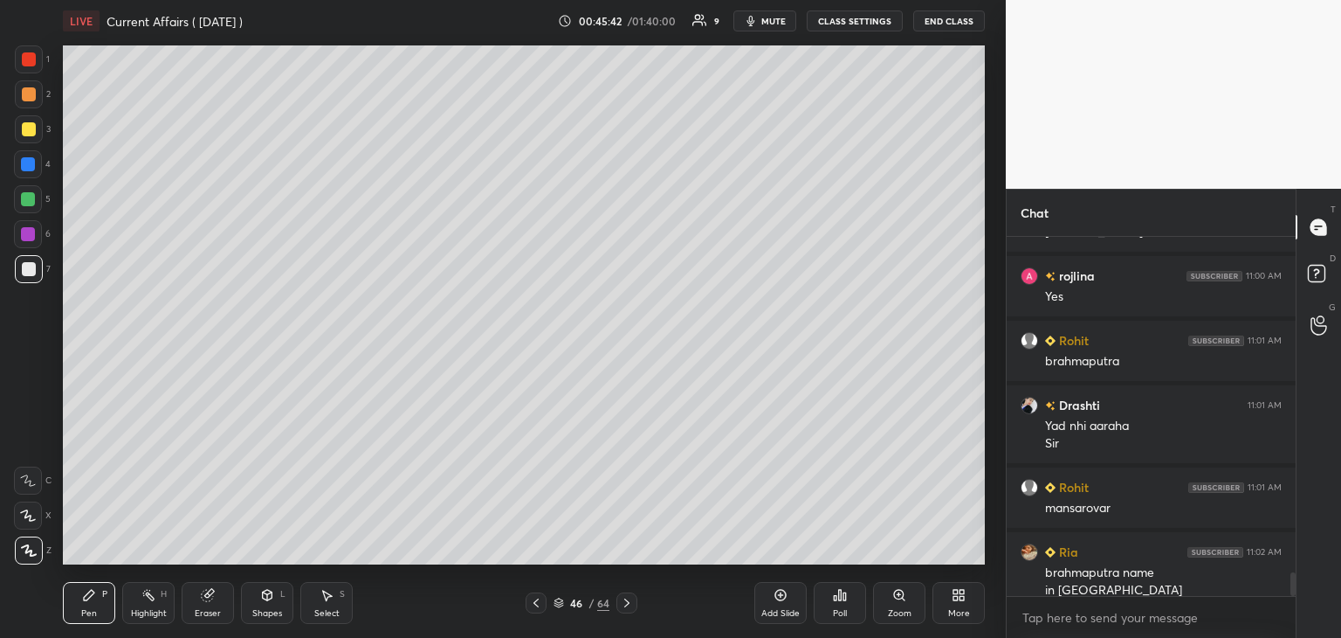
scroll to position [5079, 0]
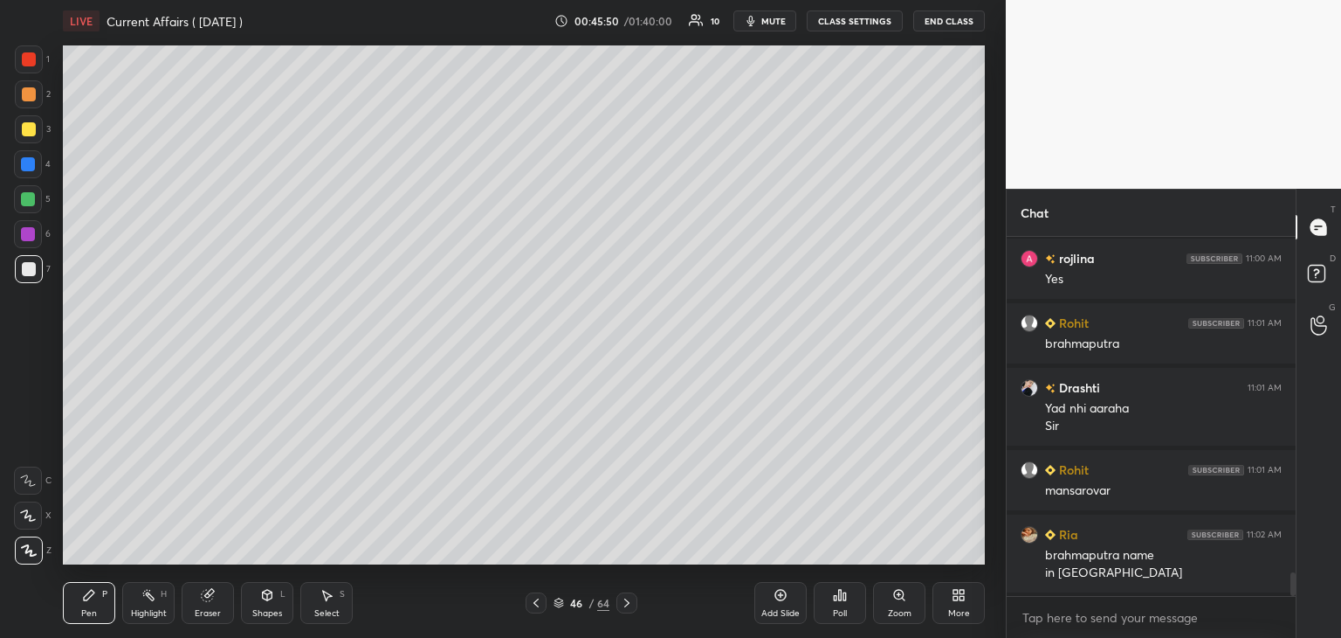
click at [35, 195] on div at bounding box center [28, 199] width 14 height 14
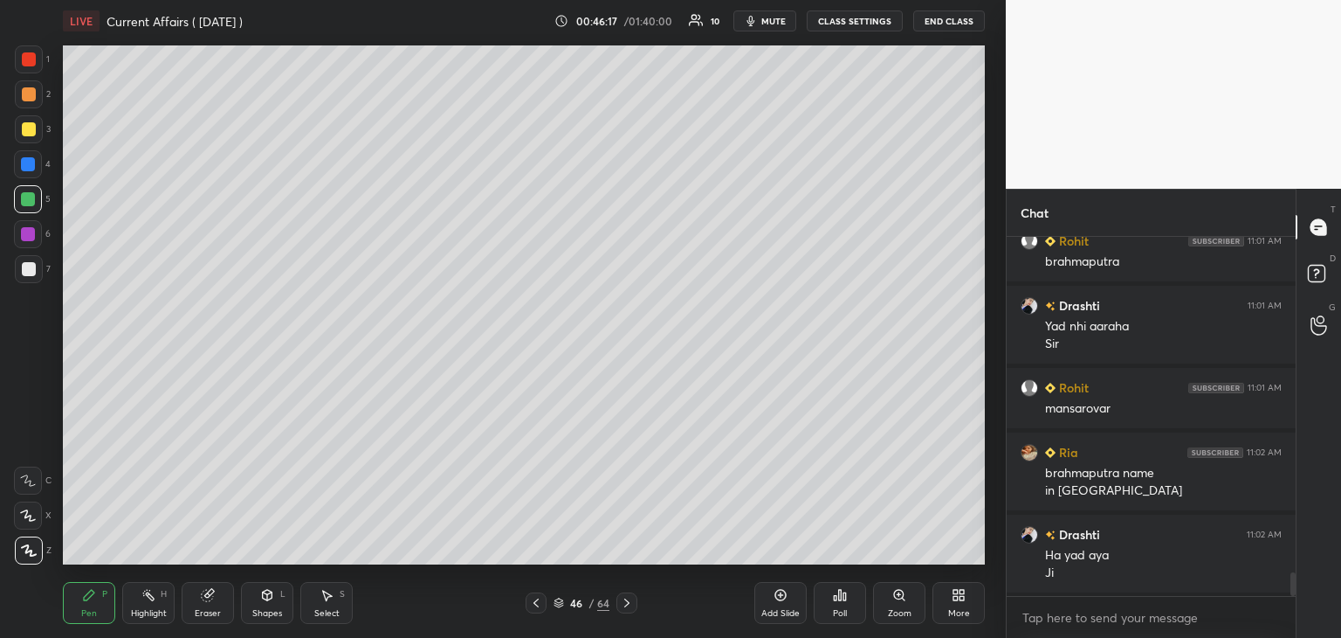
scroll to position [5226, 0]
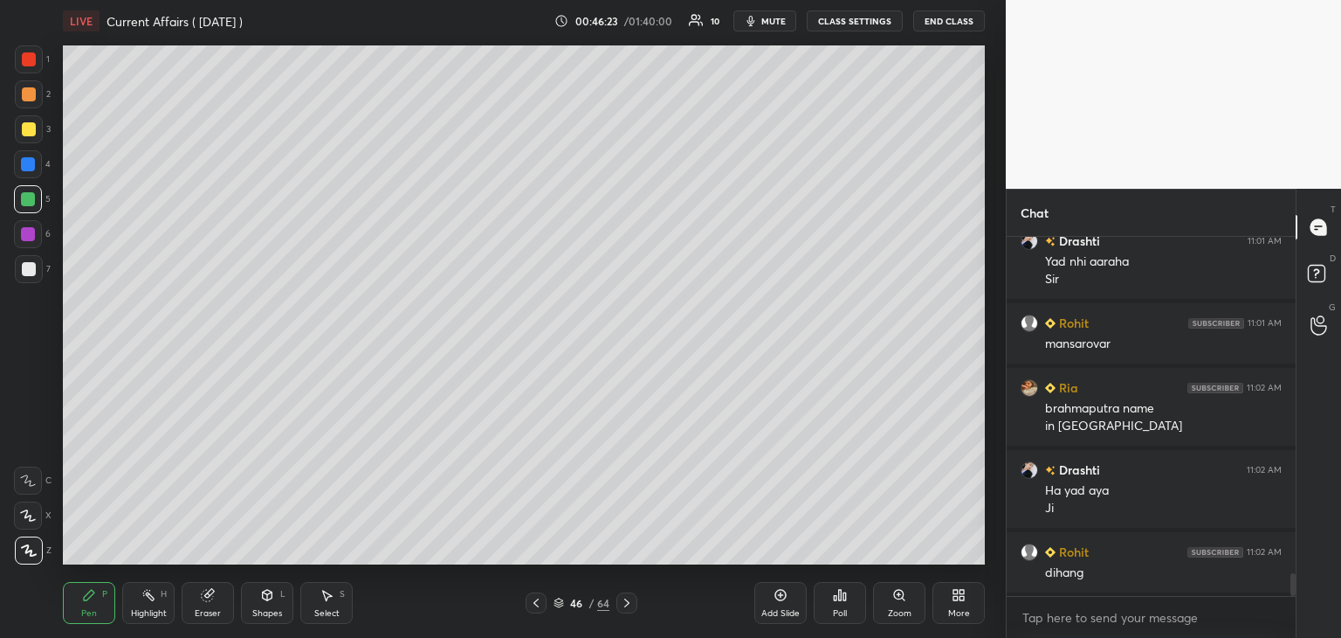
click at [782, 602] on div "Add Slide" at bounding box center [781, 603] width 52 height 42
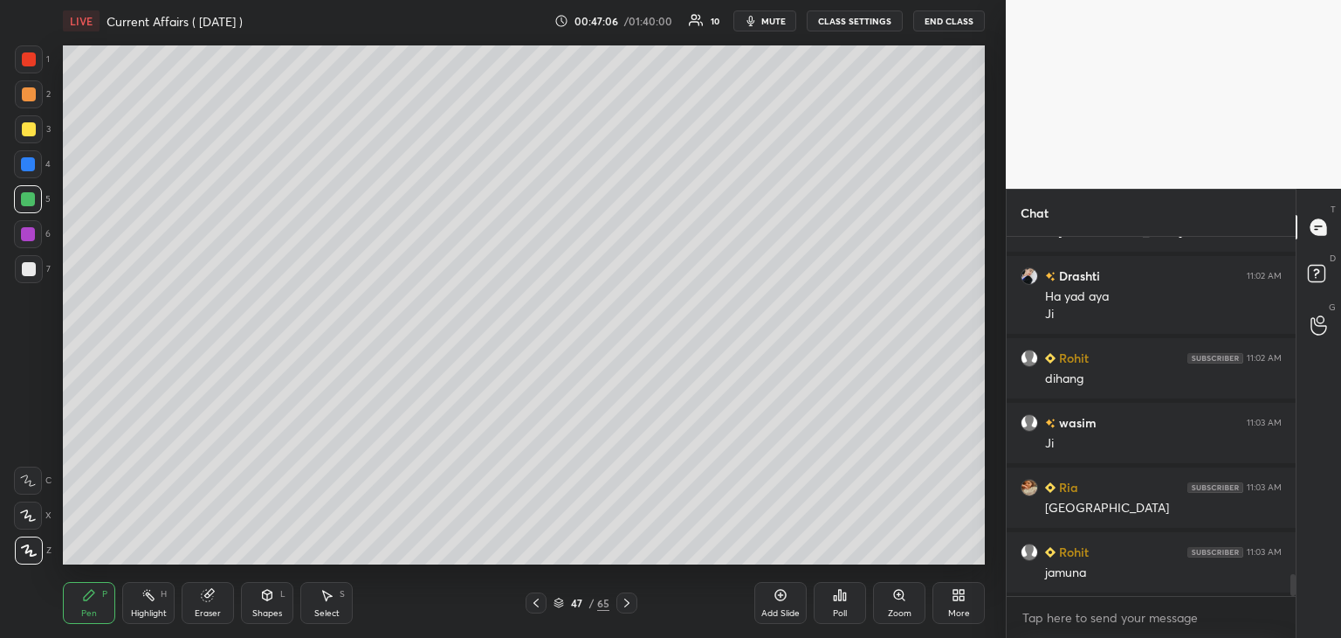
scroll to position [5485, 0]
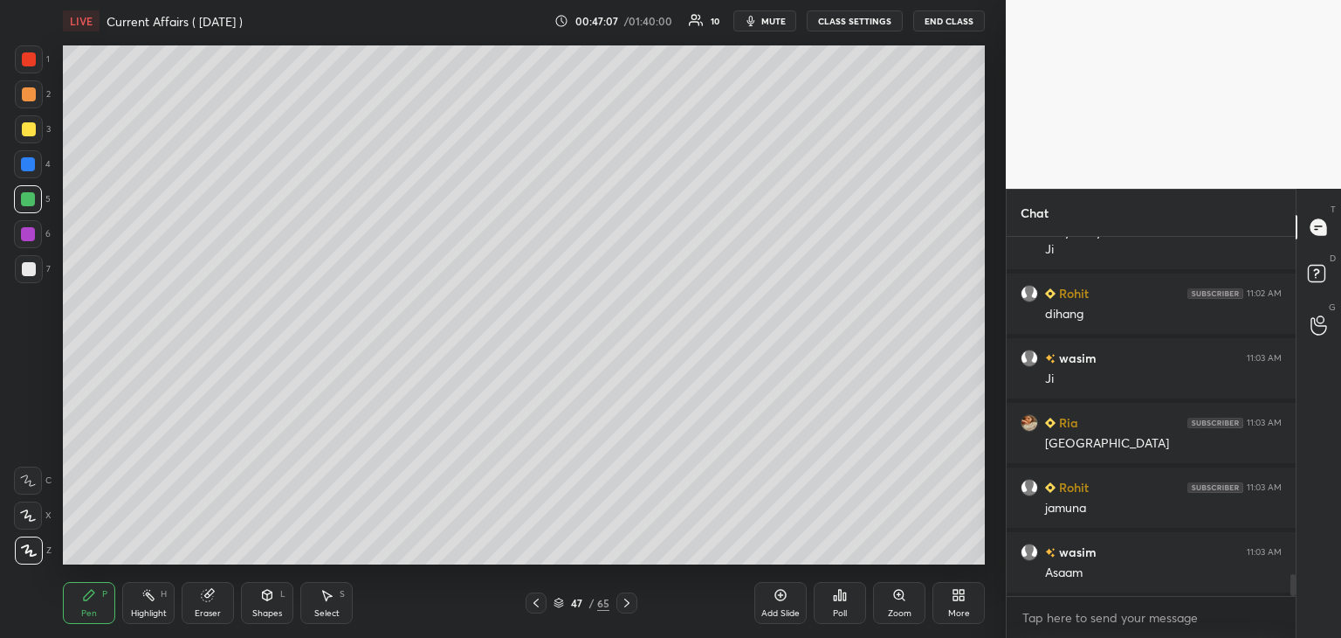
click at [28, 128] on div at bounding box center [29, 129] width 14 height 14
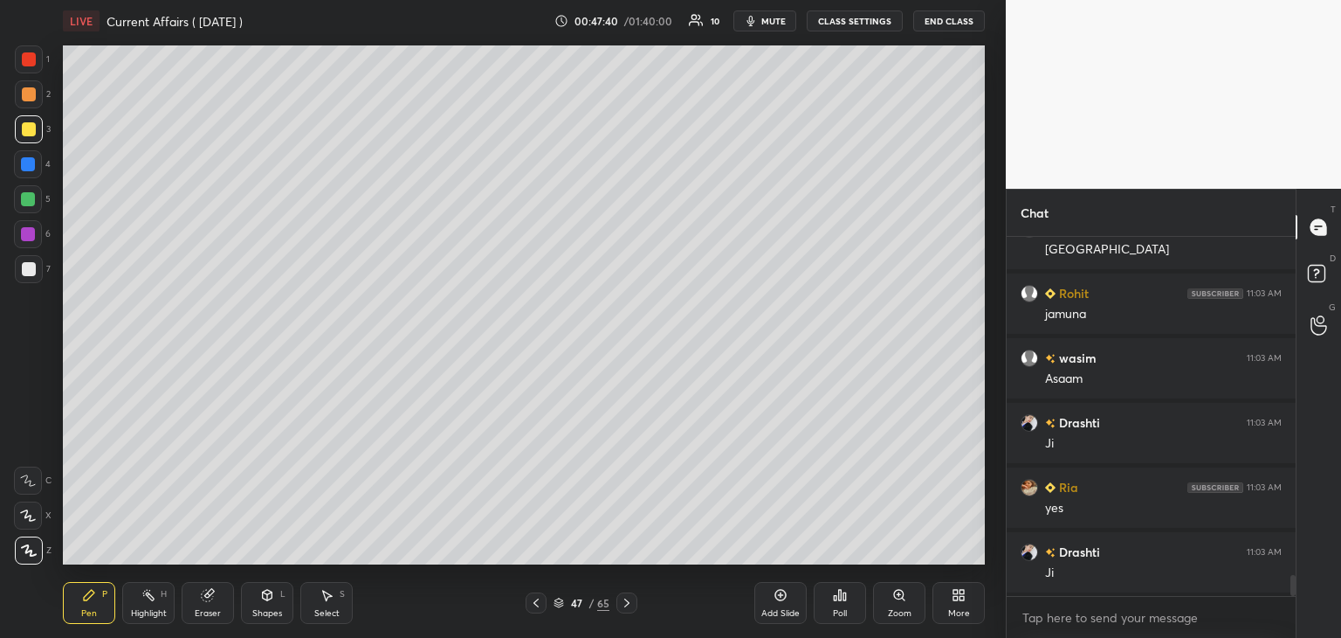
scroll to position [5743, 0]
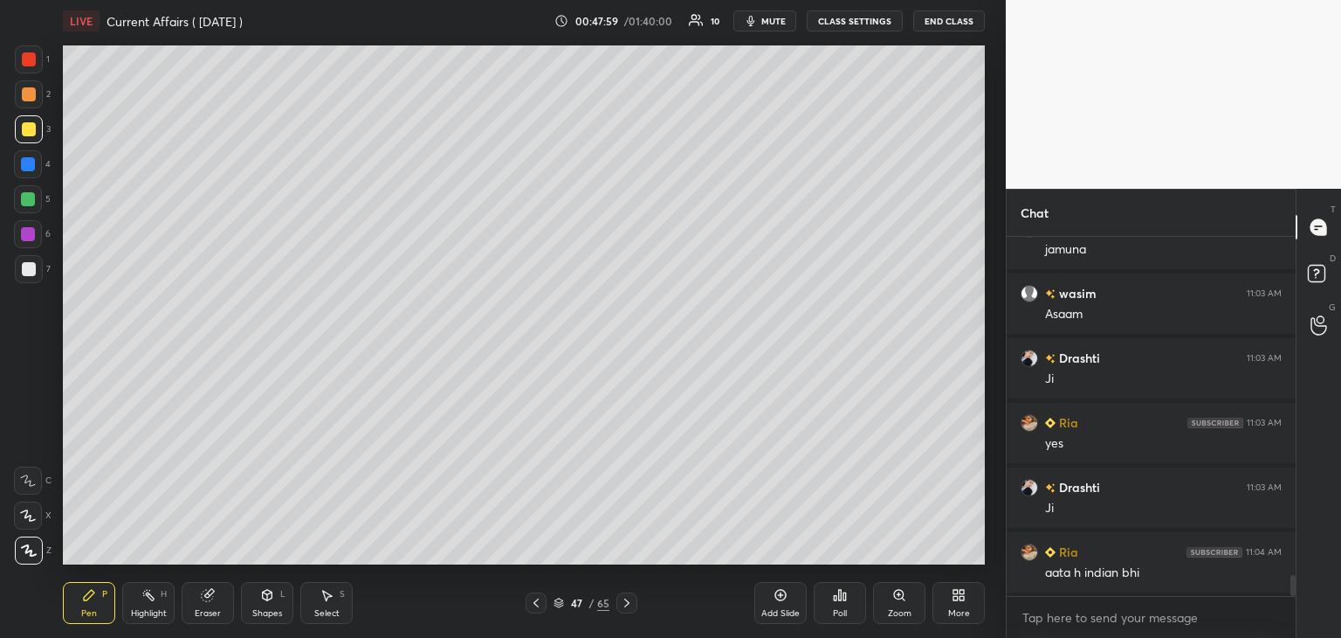
click at [535, 605] on icon at bounding box center [536, 603] width 14 height 14
click at [789, 602] on div "Add Slide" at bounding box center [781, 603] width 52 height 42
click at [28, 266] on div at bounding box center [29, 269] width 14 height 14
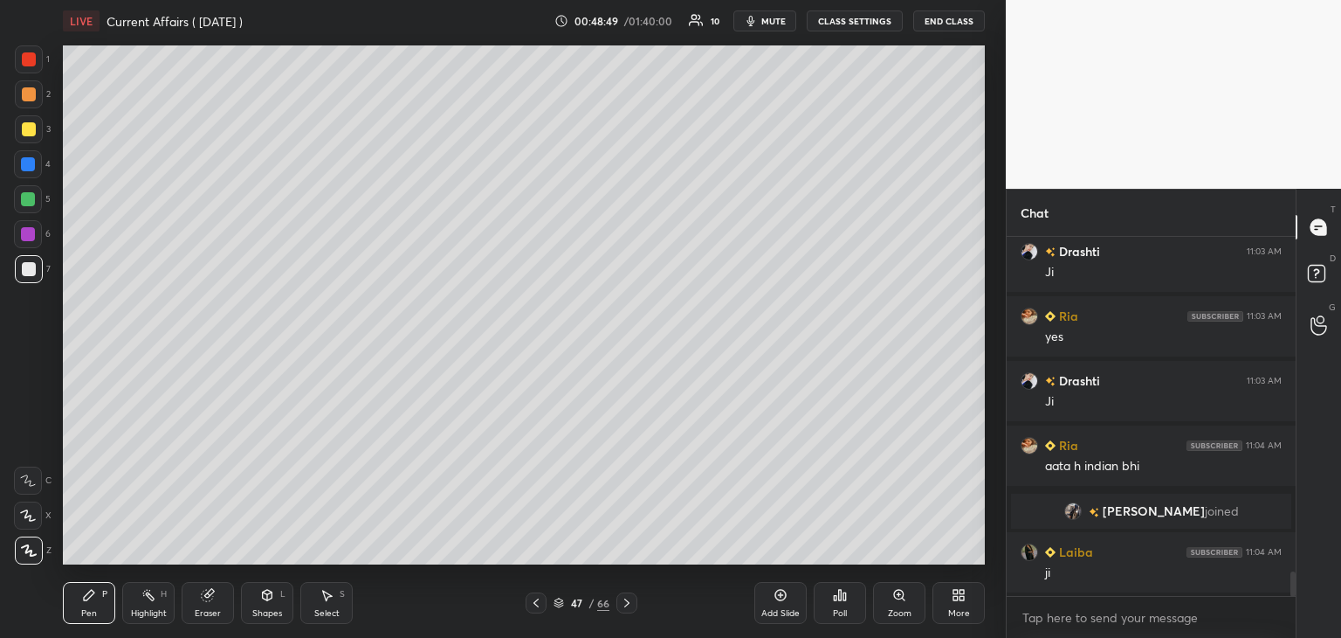
scroll to position [4912, 0]
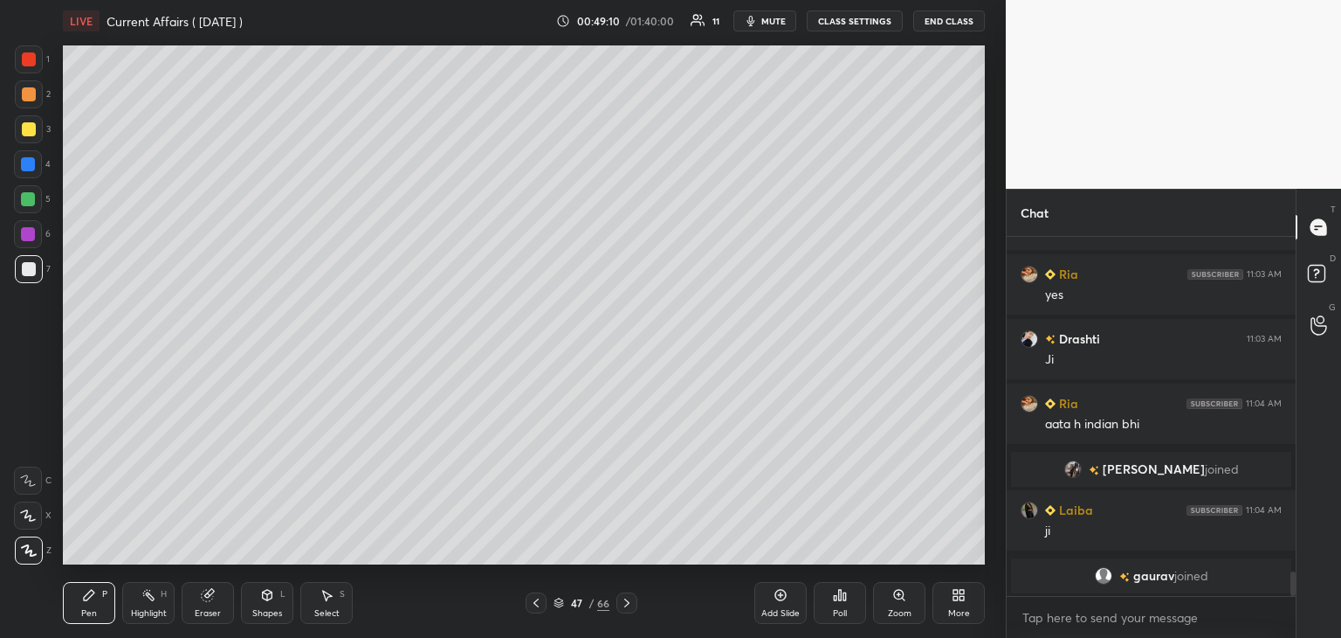
click at [28, 155] on div at bounding box center [28, 164] width 28 height 28
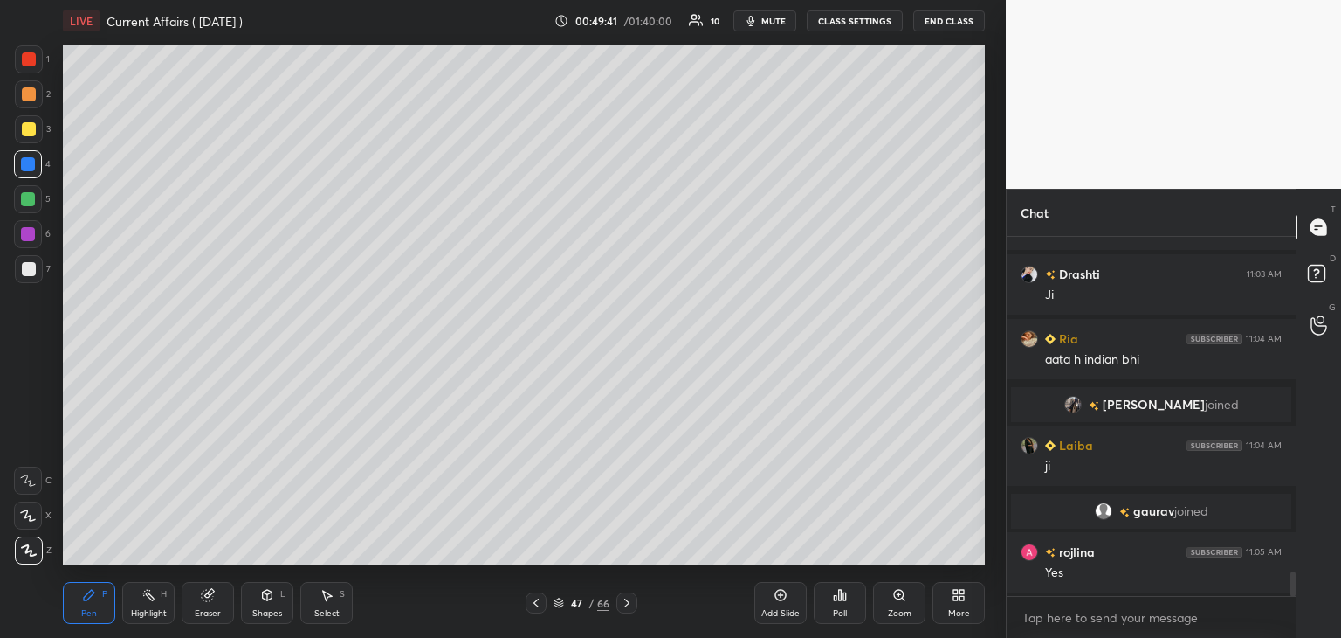
click at [30, 259] on div at bounding box center [29, 269] width 28 height 28
click at [774, 598] on icon at bounding box center [781, 595] width 14 height 14
click at [30, 95] on div at bounding box center [29, 94] width 14 height 14
click at [32, 266] on div at bounding box center [29, 269] width 14 height 14
click at [29, 191] on div at bounding box center [28, 199] width 28 height 28
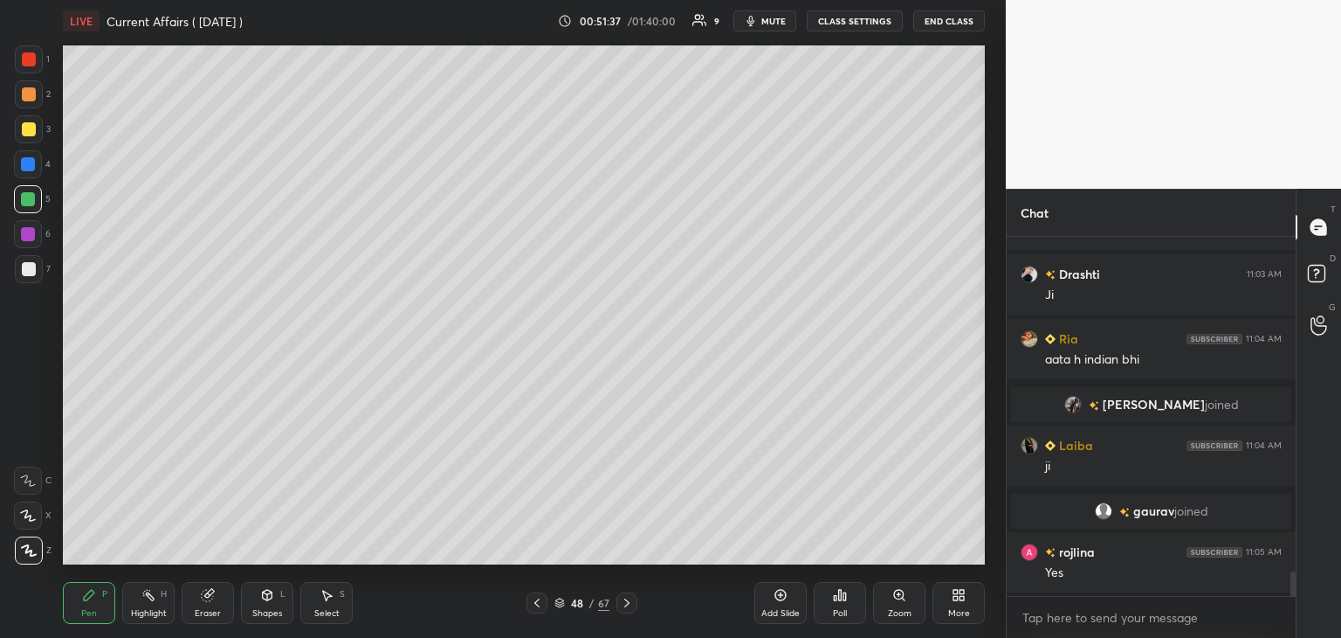
click at [624, 603] on icon at bounding box center [627, 603] width 14 height 14
click at [622, 603] on icon at bounding box center [627, 603] width 14 height 14
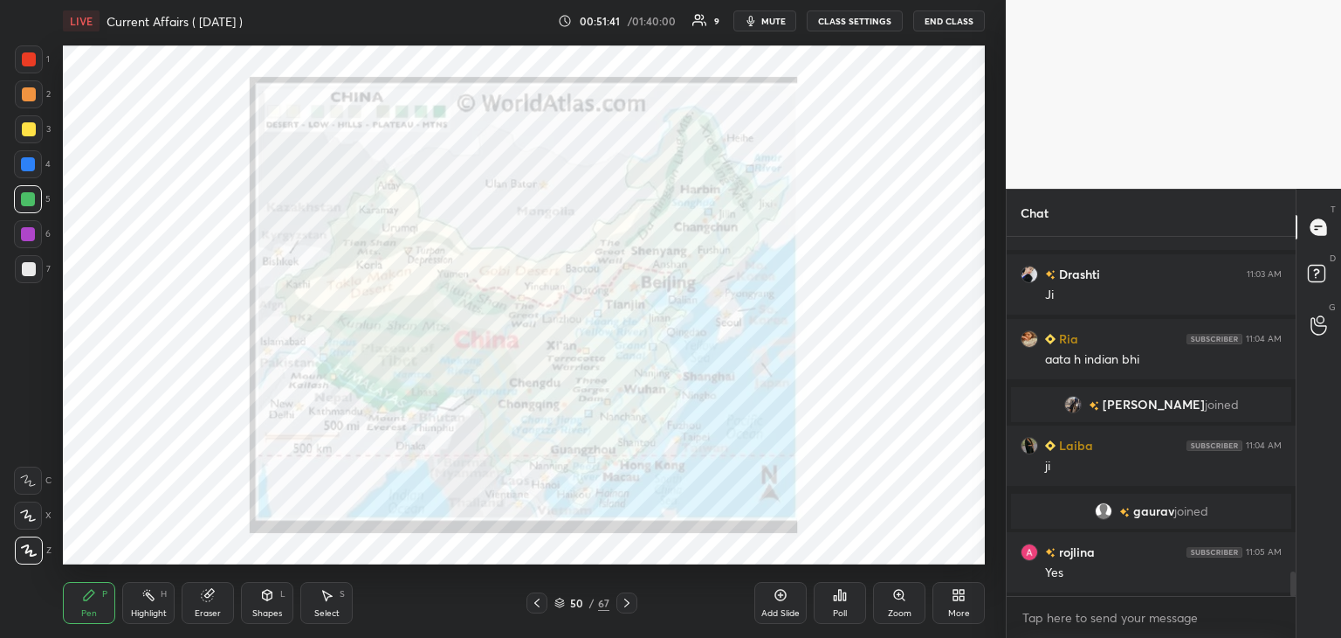
click at [25, 59] on div at bounding box center [29, 59] width 14 height 14
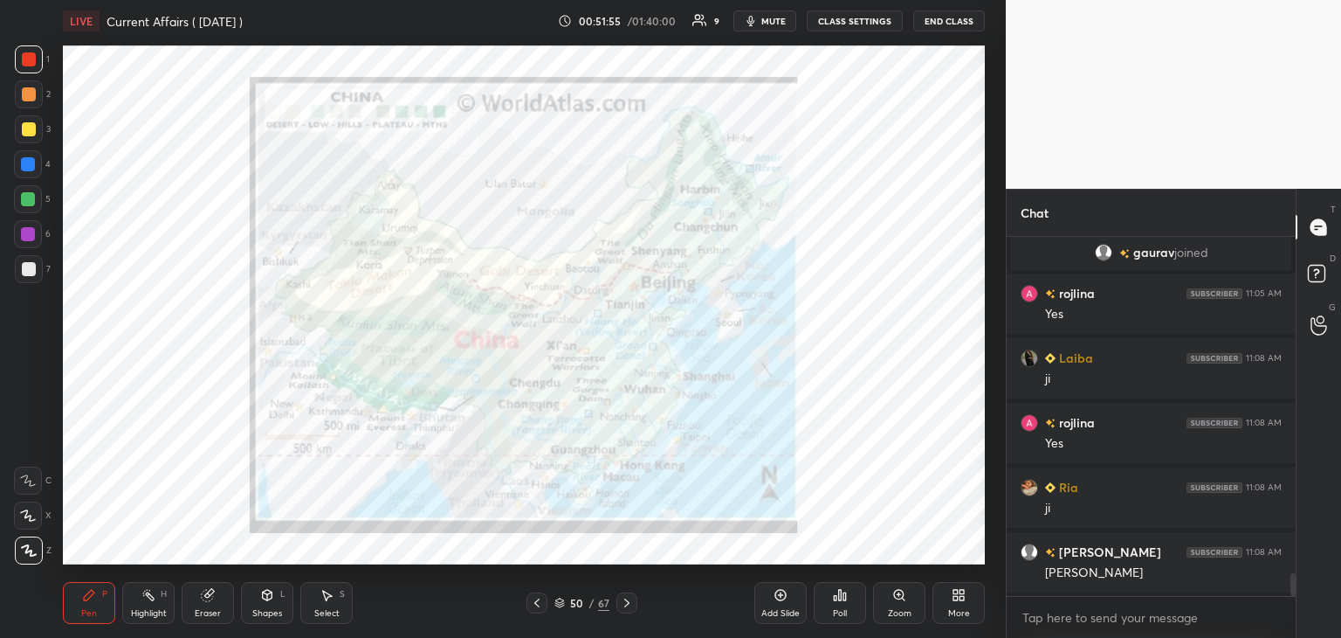
scroll to position [5235, 0]
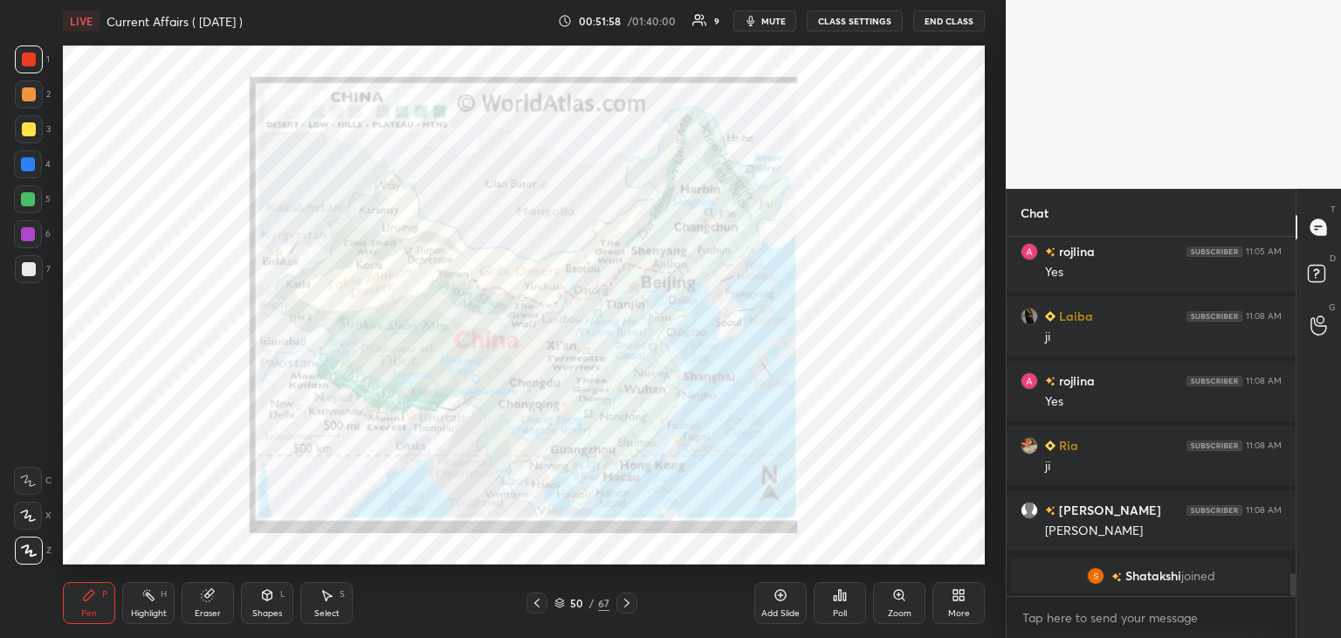
click at [203, 605] on div "Eraser" at bounding box center [208, 603] width 52 height 42
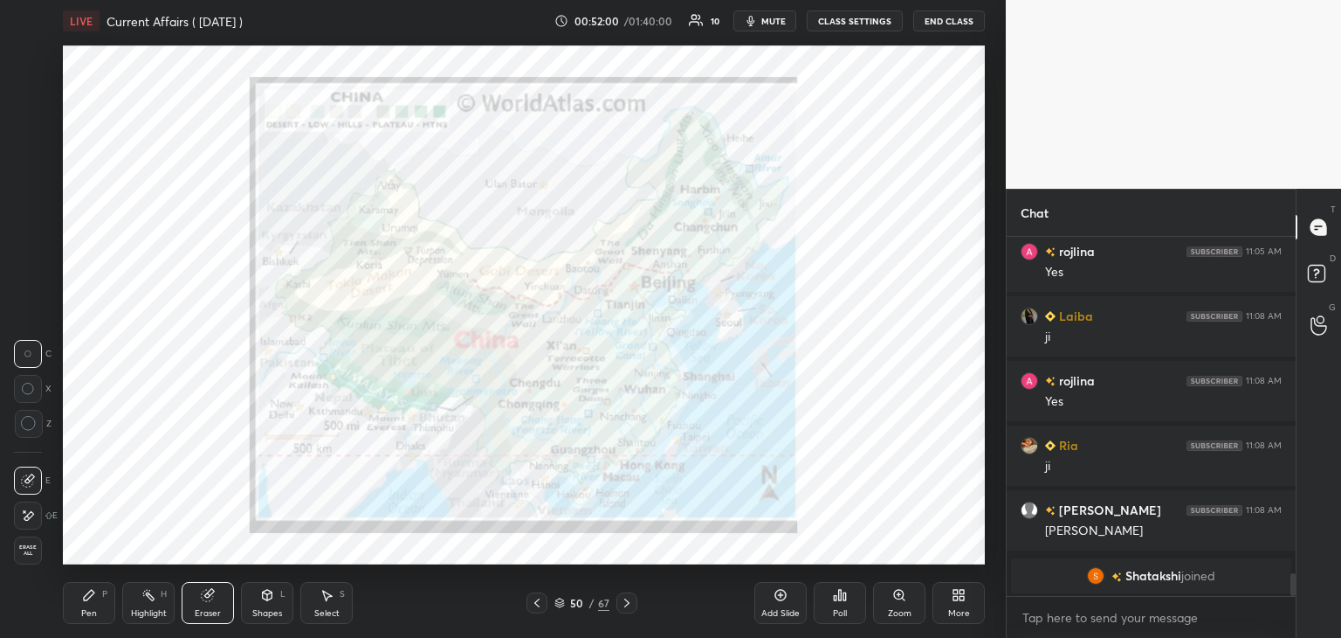
click at [31, 548] on span "Erase all" at bounding box center [28, 550] width 26 height 12
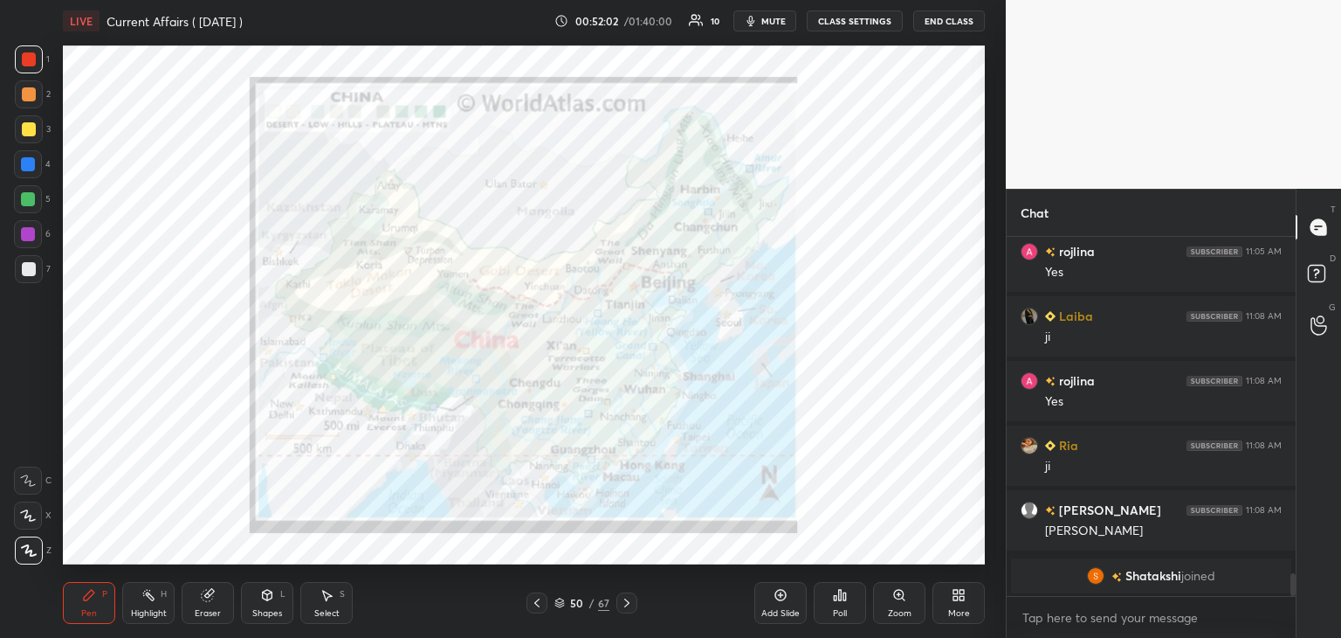
click at [31, 161] on div at bounding box center [28, 164] width 14 height 14
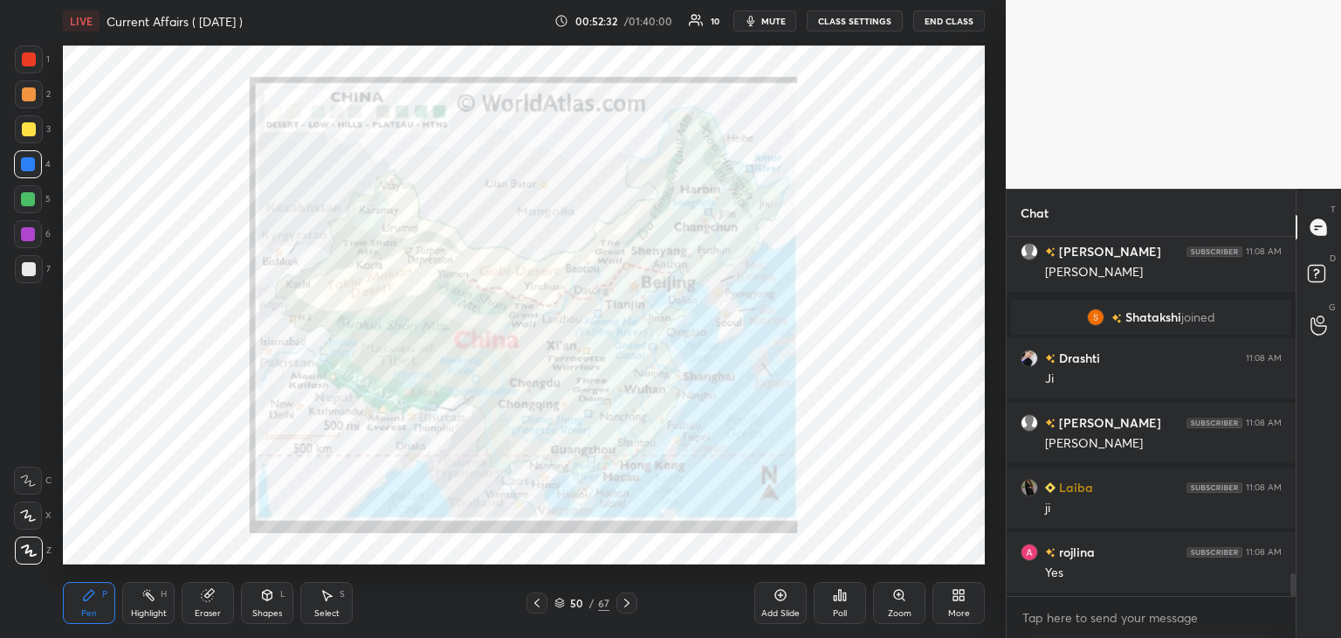
scroll to position [5436, 0]
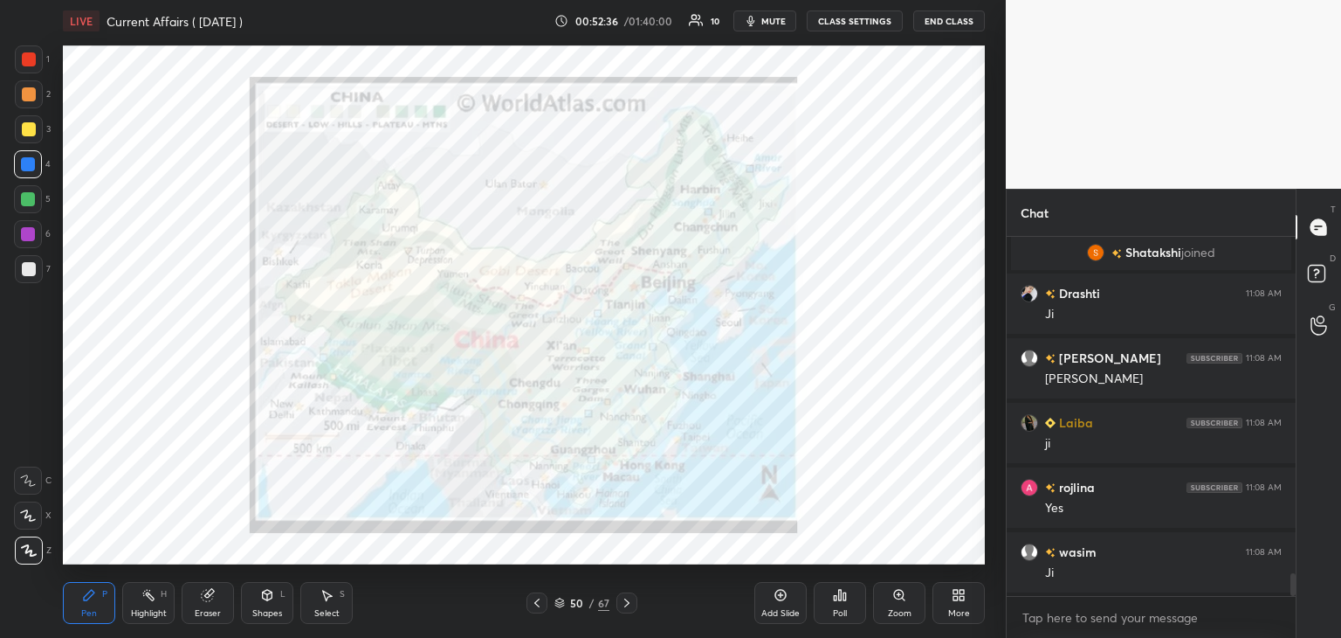
click at [206, 596] on icon at bounding box center [207, 594] width 11 height 11
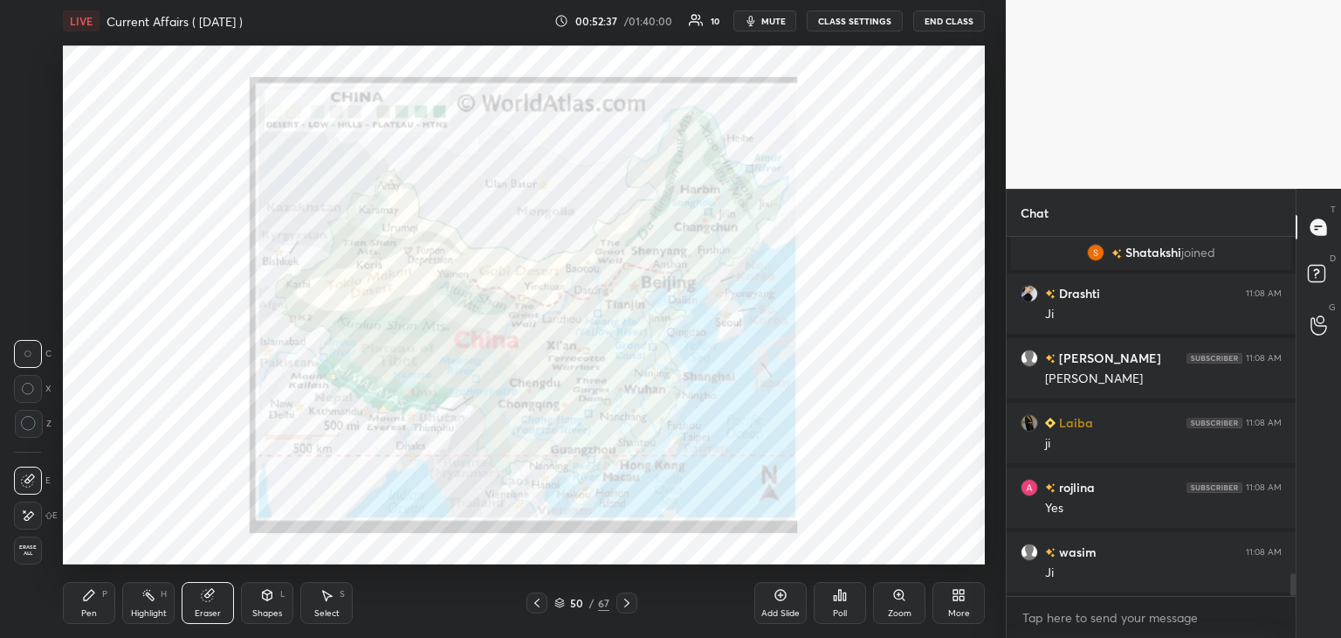
click at [28, 549] on span "Erase all" at bounding box center [28, 550] width 26 height 12
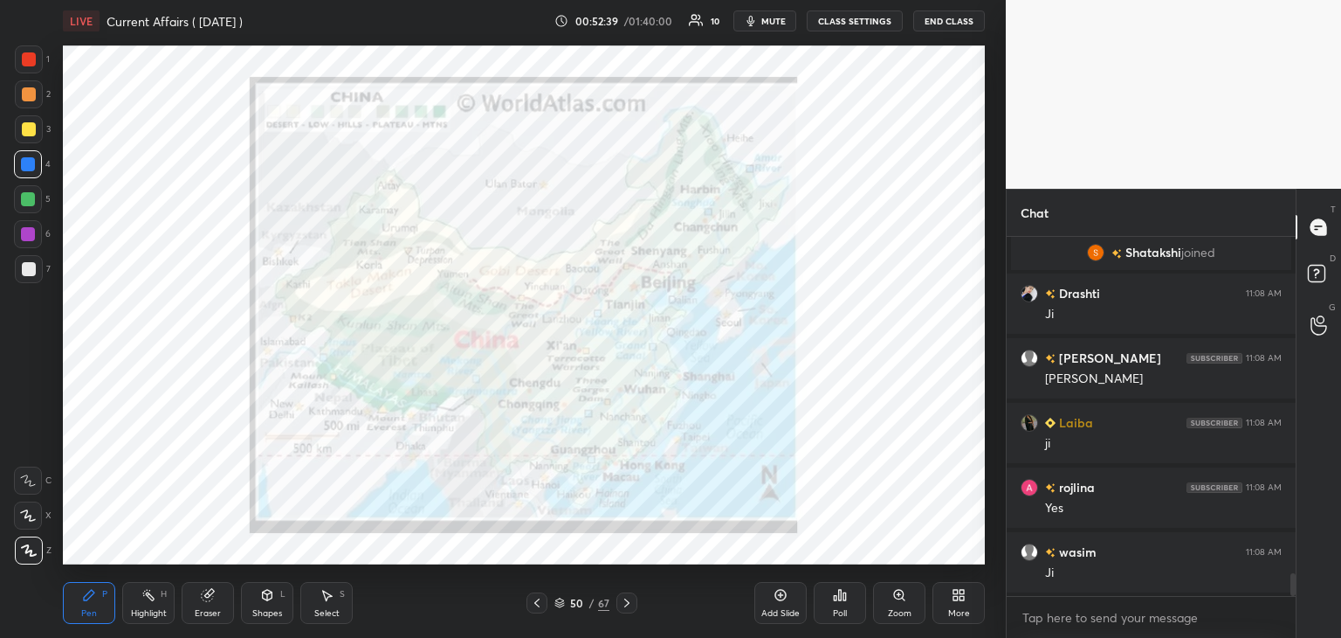
click at [24, 56] on div at bounding box center [29, 59] width 14 height 14
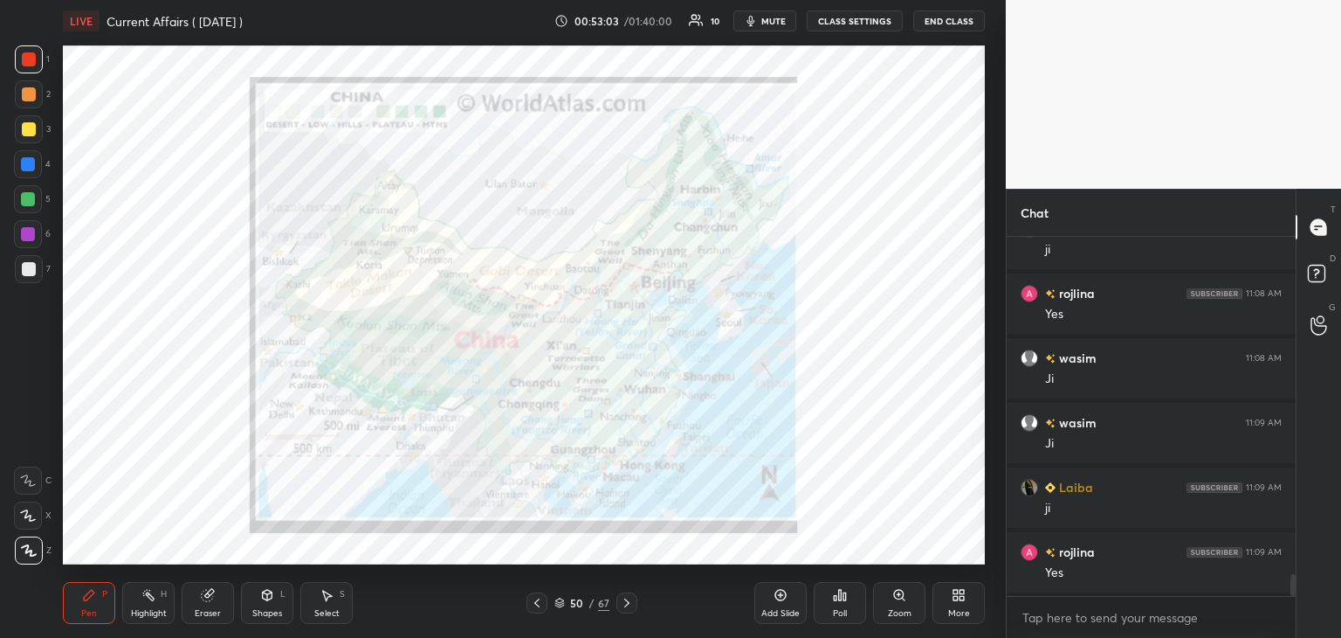
scroll to position [5694, 0]
click at [212, 604] on div "Eraser" at bounding box center [208, 603] width 52 height 42
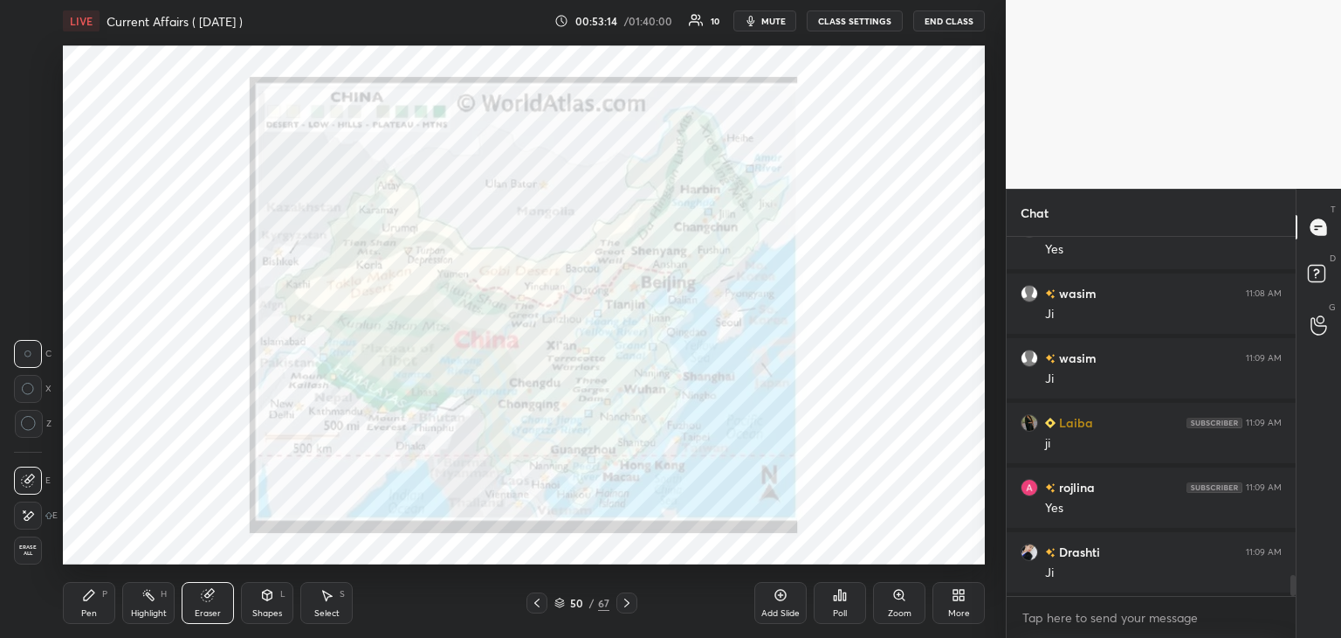
click at [27, 548] on span "Erase all" at bounding box center [28, 550] width 26 height 12
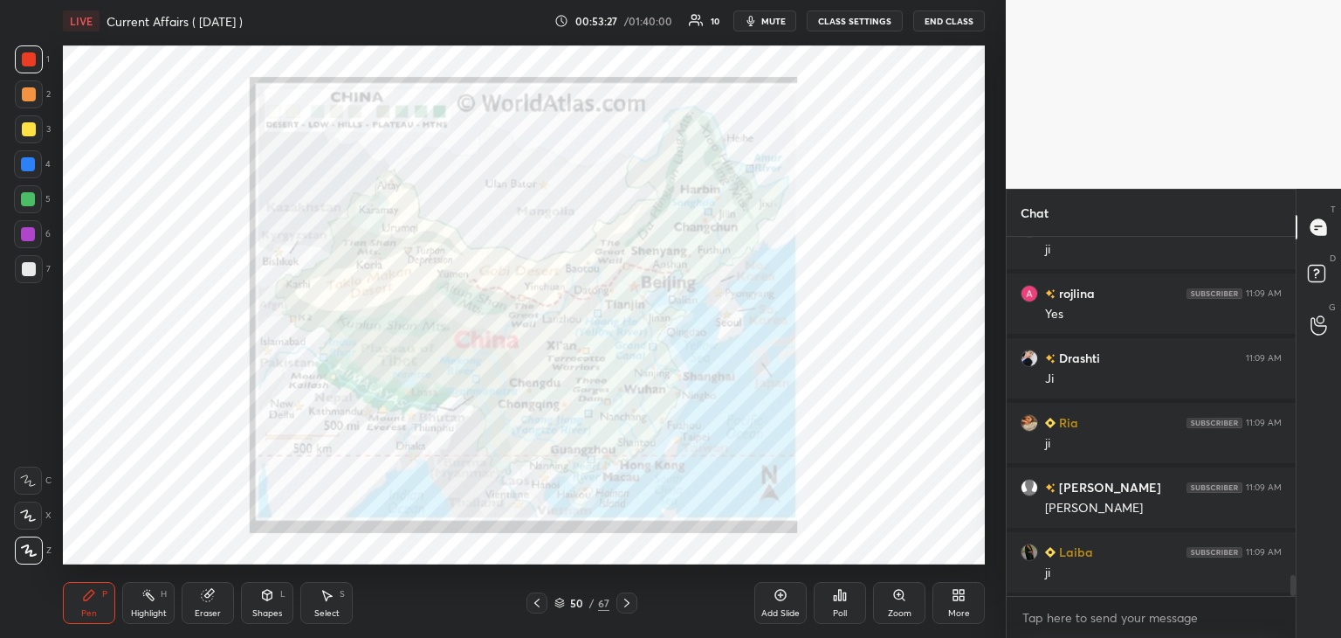
scroll to position [5953, 0]
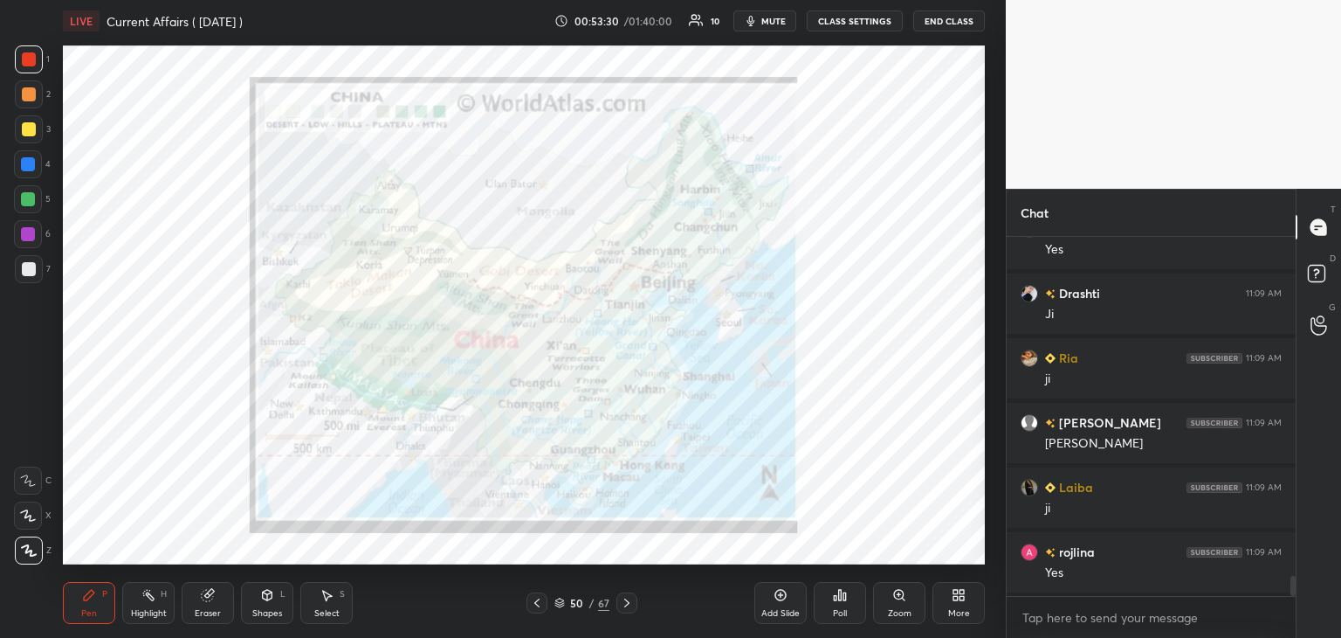
click at [203, 604] on div "Eraser" at bounding box center [208, 603] width 52 height 42
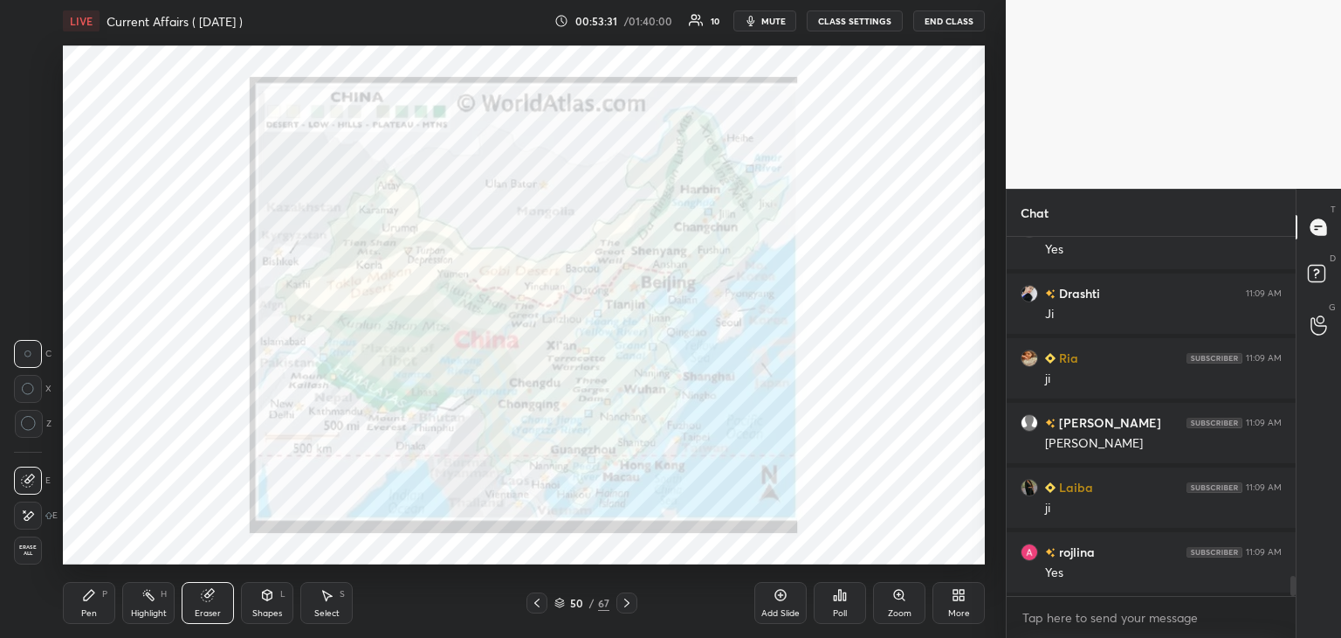
click at [84, 596] on icon at bounding box center [89, 594] width 10 height 10
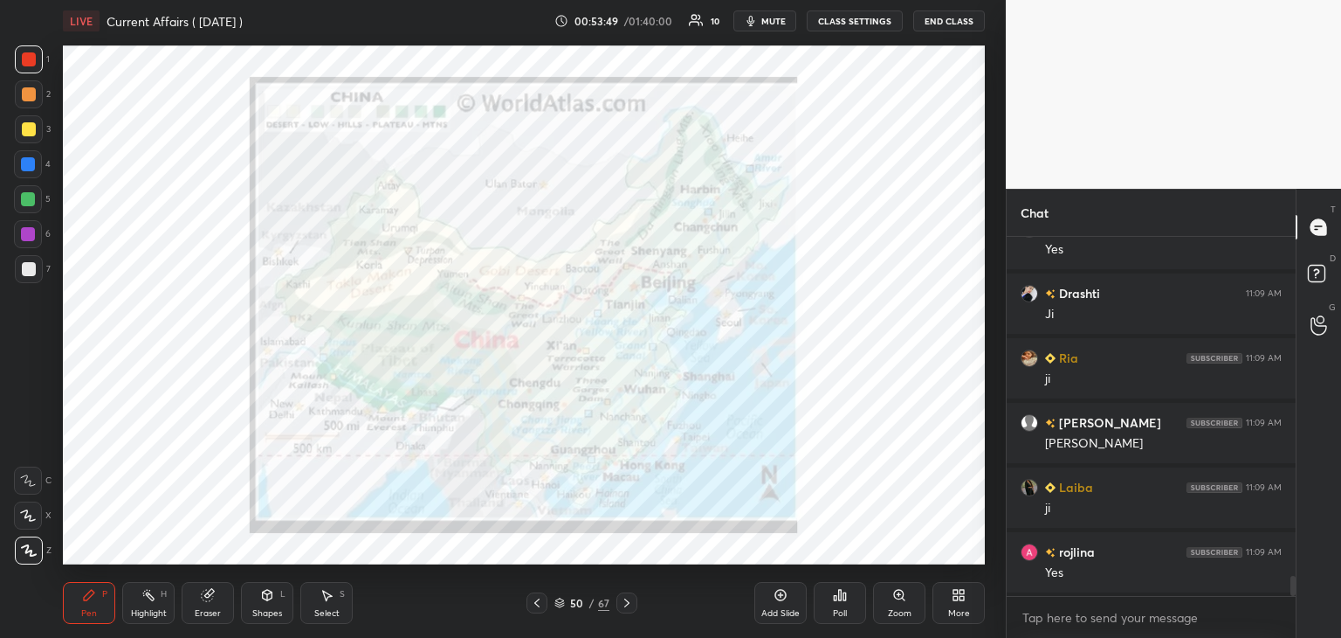
click at [538, 603] on icon at bounding box center [537, 603] width 14 height 14
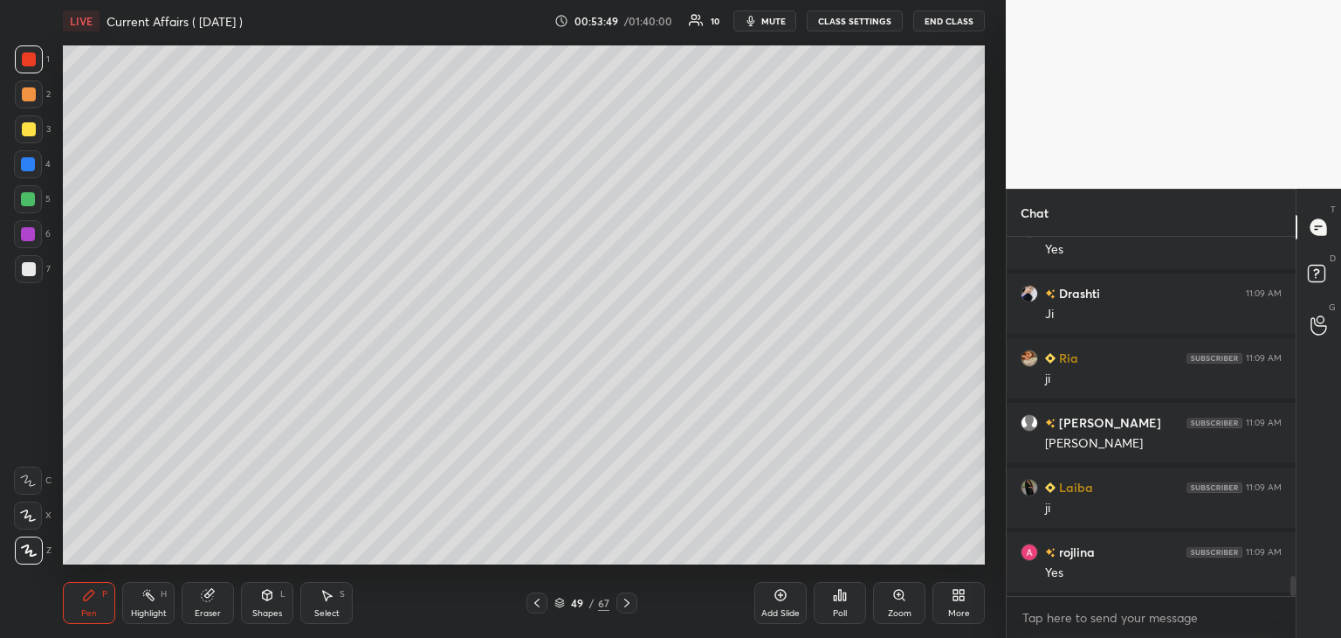
click at [538, 602] on icon at bounding box center [537, 603] width 14 height 14
click at [534, 602] on icon at bounding box center [537, 603] width 14 height 14
click at [535, 601] on icon at bounding box center [537, 603] width 14 height 14
click at [537, 601] on icon at bounding box center [536, 602] width 5 height 9
click at [536, 600] on icon at bounding box center [537, 603] width 14 height 14
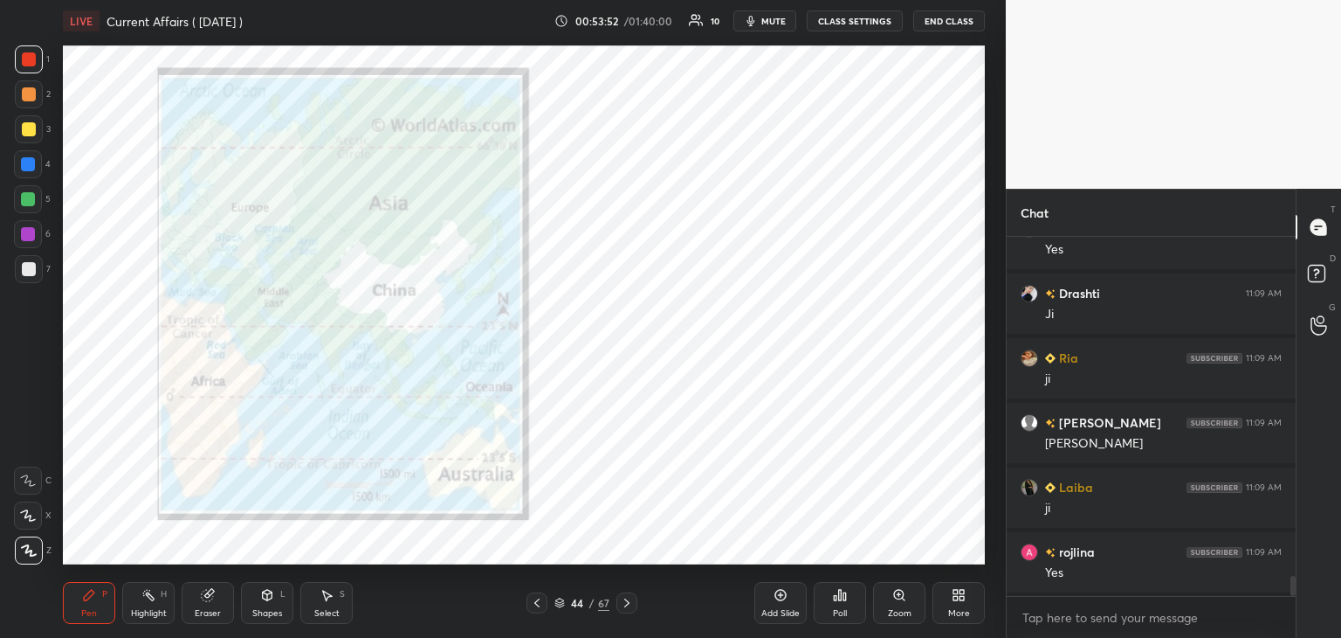
click at [213, 605] on div "Eraser" at bounding box center [208, 603] width 52 height 42
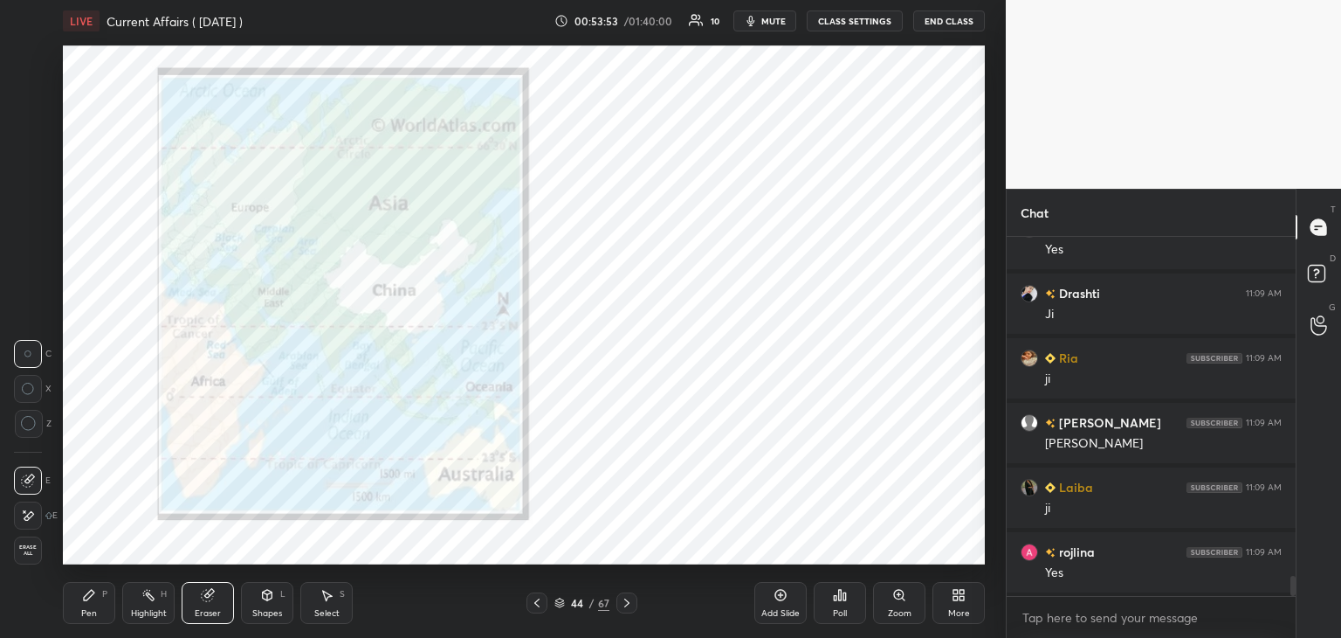
click at [25, 554] on span "Erase all" at bounding box center [28, 550] width 26 height 12
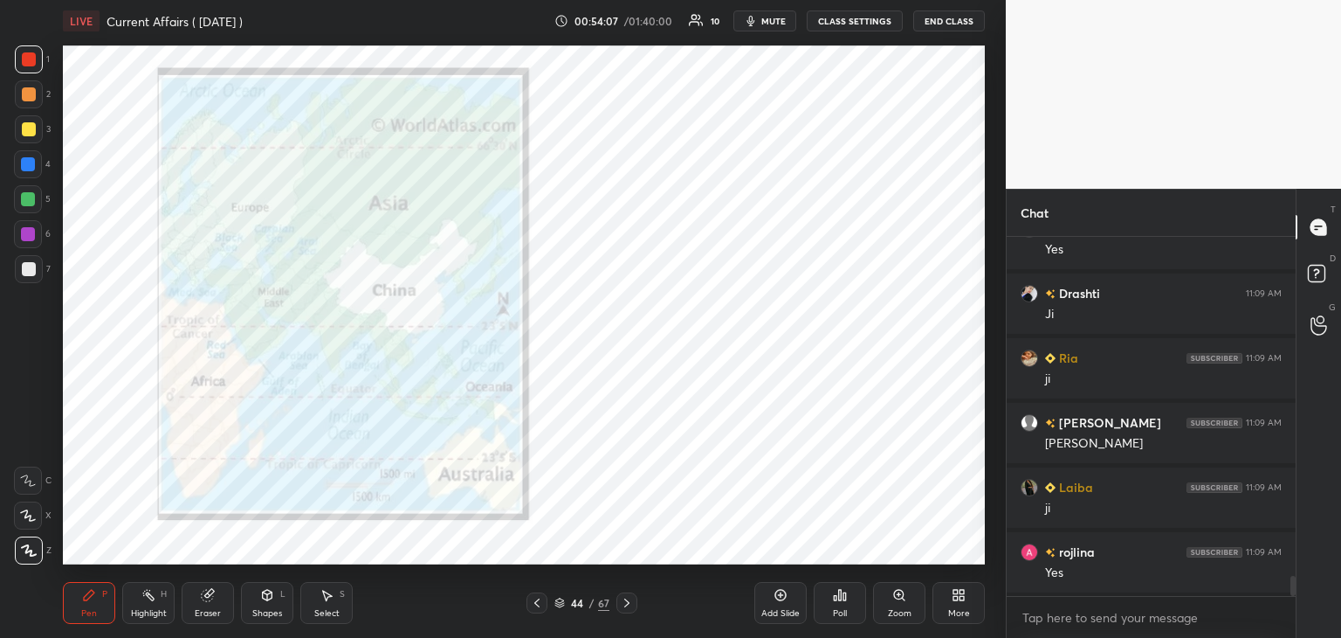
click at [207, 605] on div "Eraser" at bounding box center [208, 603] width 52 height 42
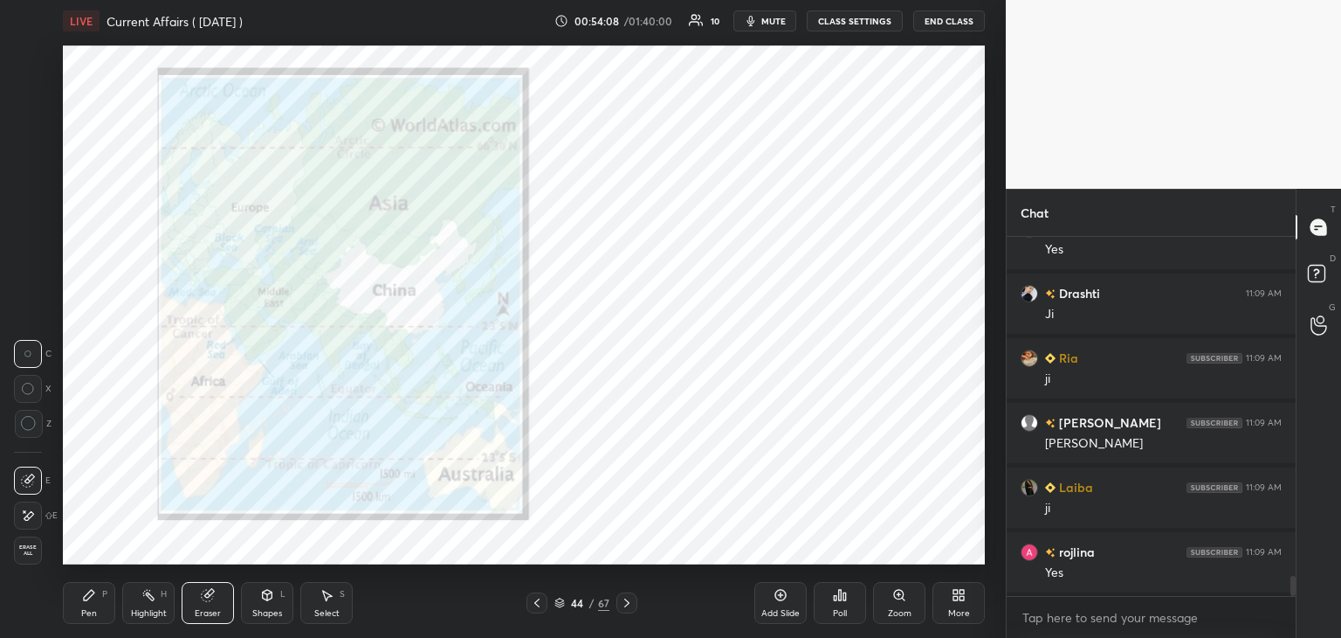
click at [25, 548] on span "Erase all" at bounding box center [28, 550] width 26 height 12
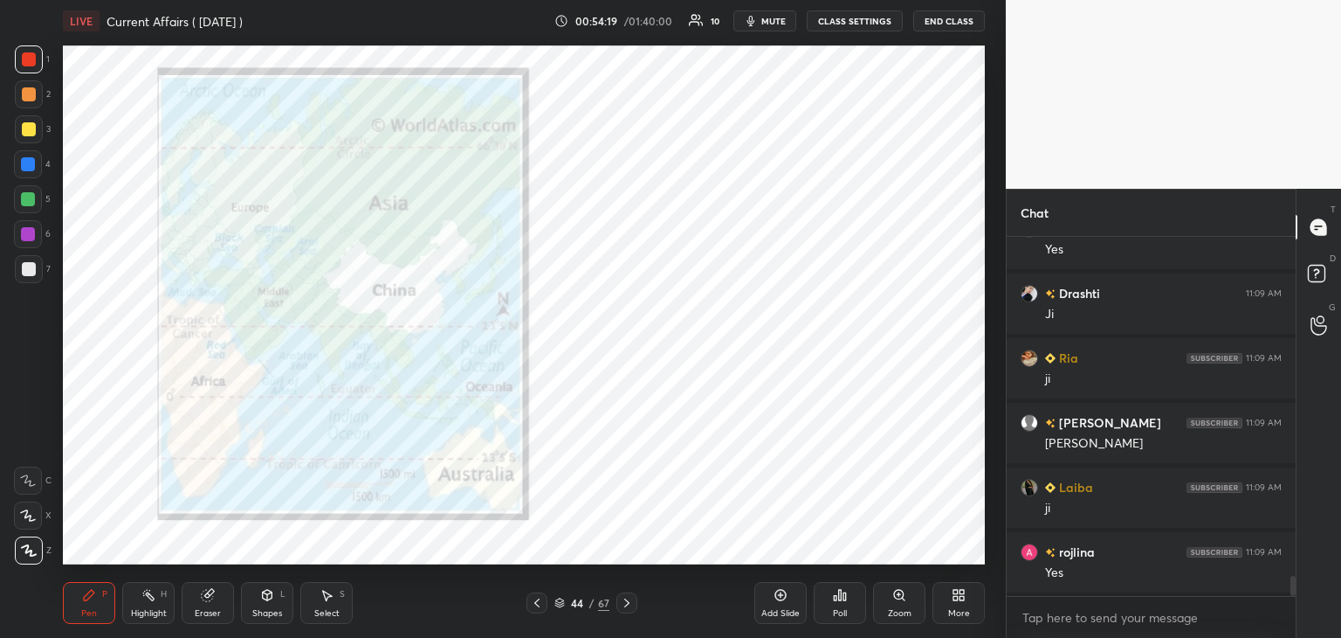
click at [626, 605] on icon at bounding box center [626, 602] width 5 height 9
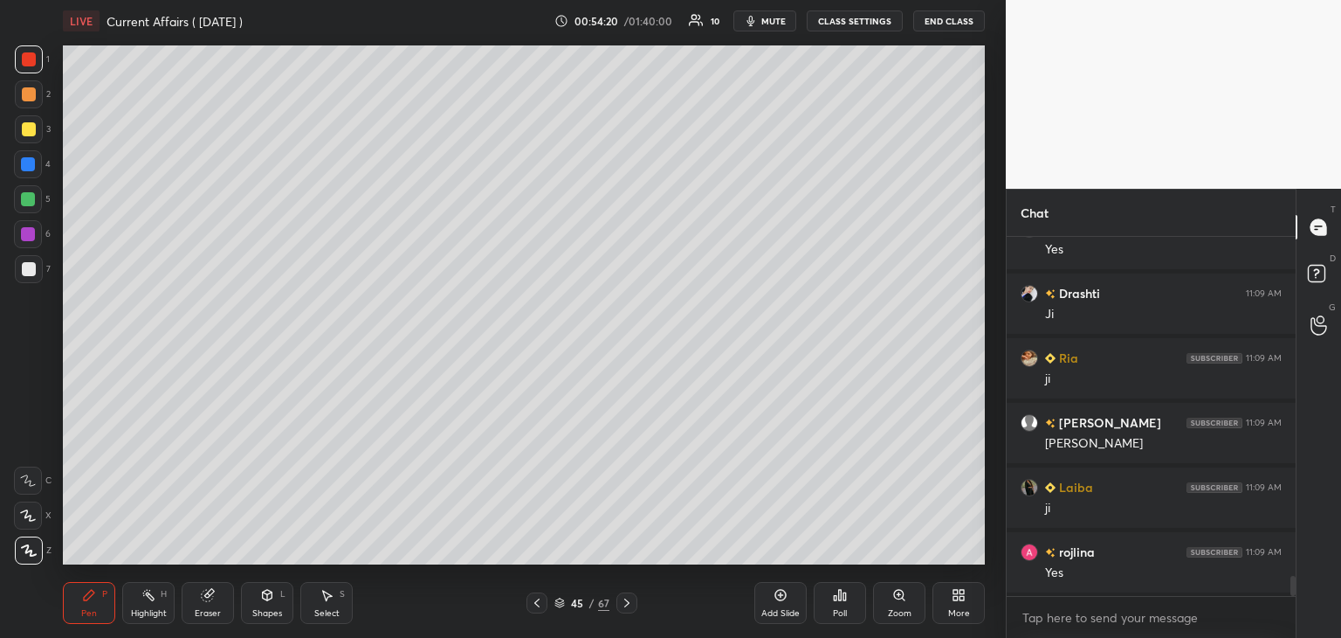
click at [629, 602] on icon at bounding box center [627, 603] width 14 height 14
click at [629, 601] on icon at bounding box center [627, 603] width 14 height 14
click at [628, 600] on icon at bounding box center [627, 603] width 14 height 14
click at [629, 599] on icon at bounding box center [627, 603] width 14 height 14
click at [631, 599] on icon at bounding box center [627, 603] width 14 height 14
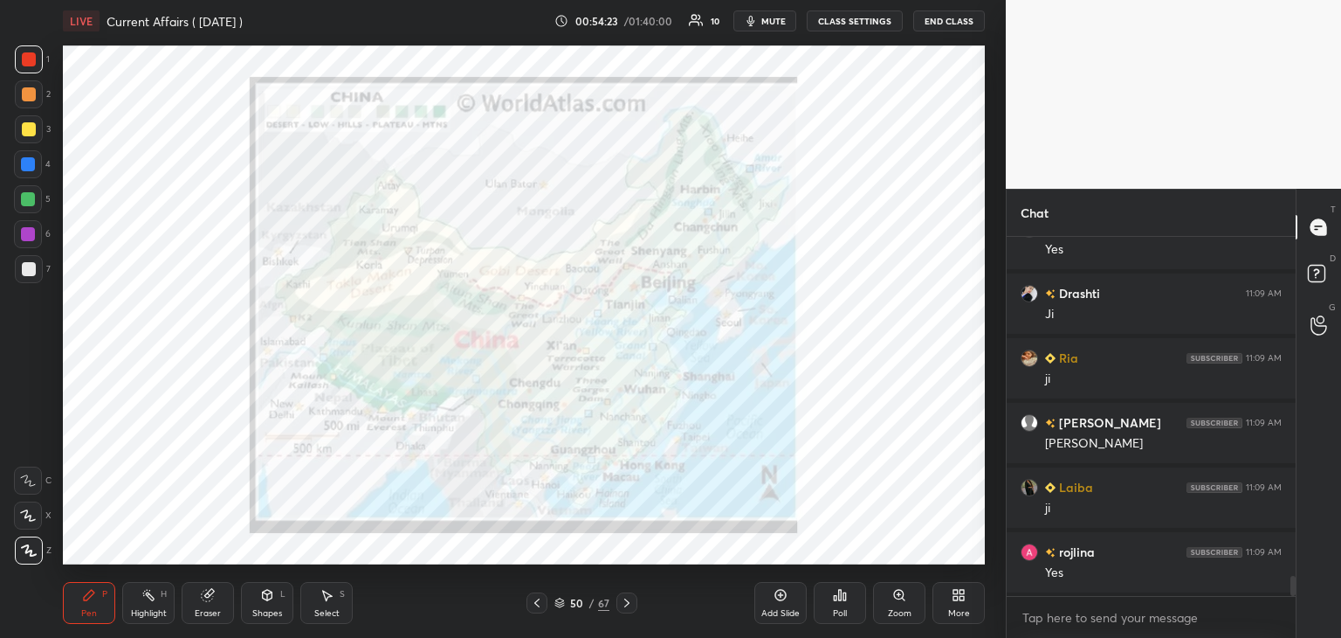
click at [213, 601] on icon at bounding box center [208, 595] width 14 height 14
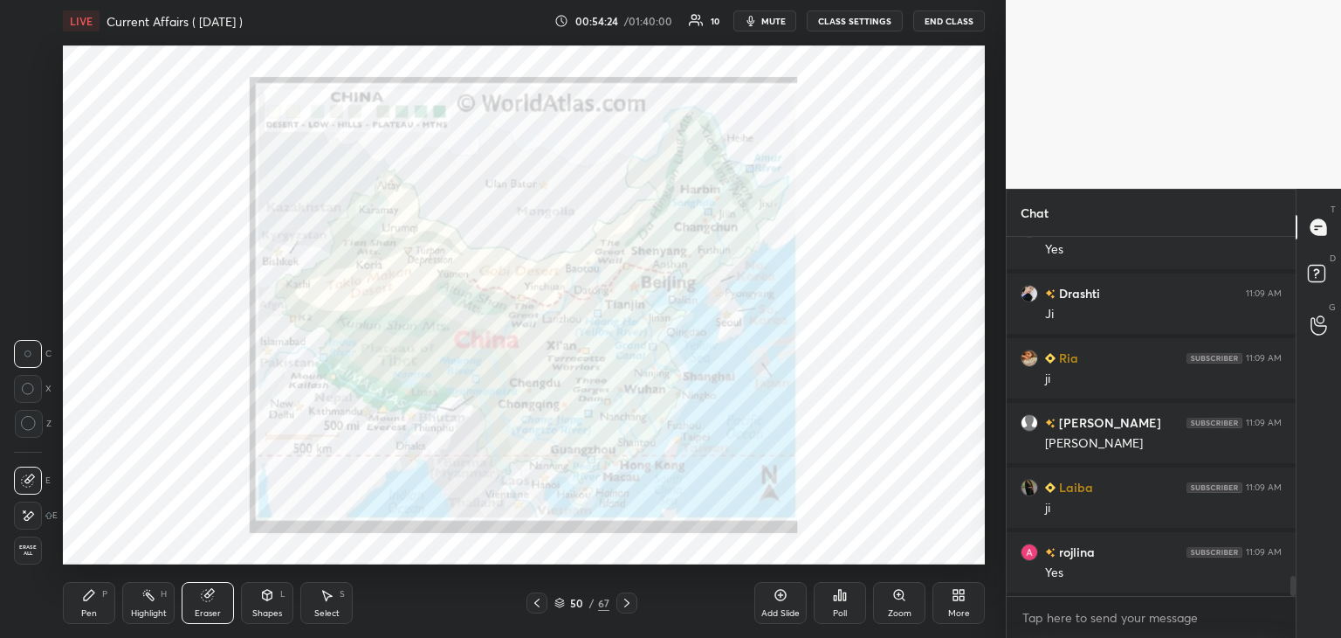
click at [27, 548] on span "Erase all" at bounding box center [28, 550] width 26 height 12
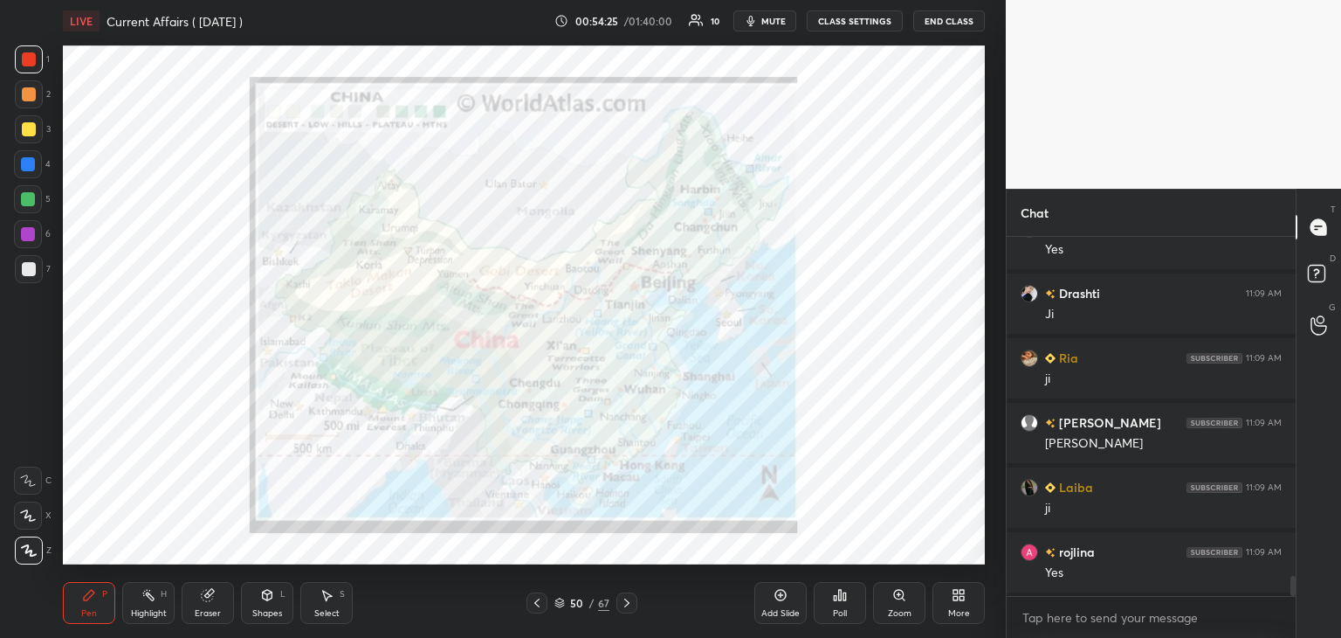
click at [31, 65] on div at bounding box center [29, 59] width 14 height 14
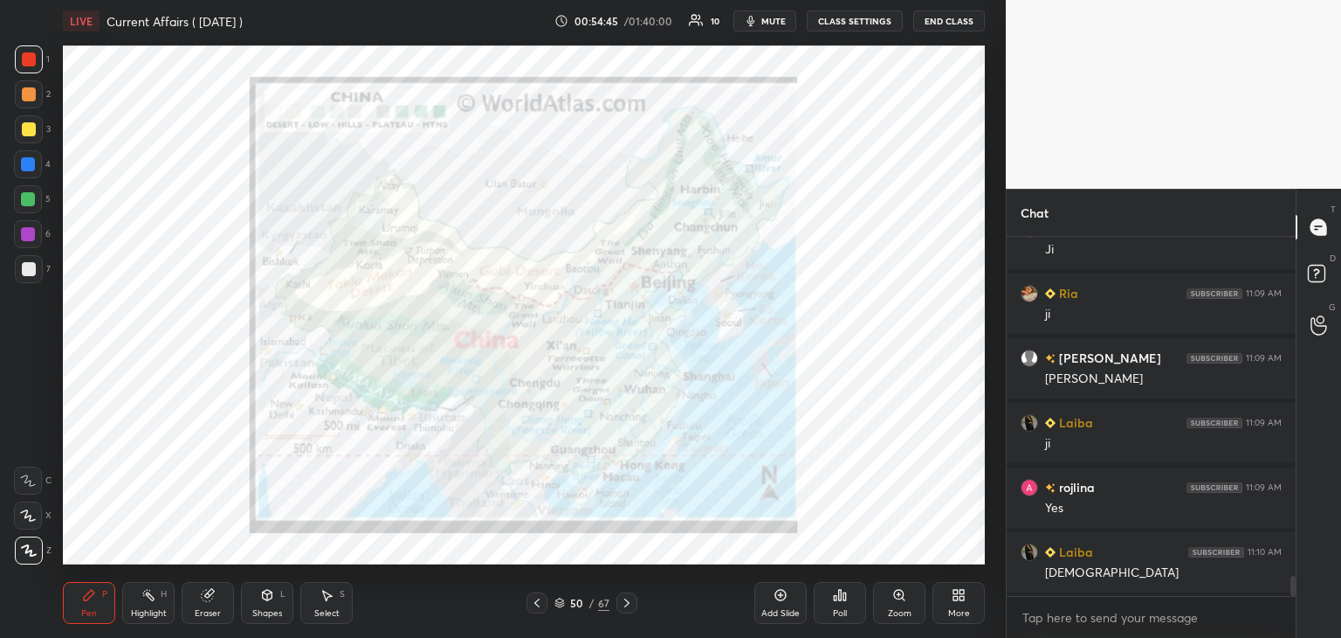
scroll to position [6082, 0]
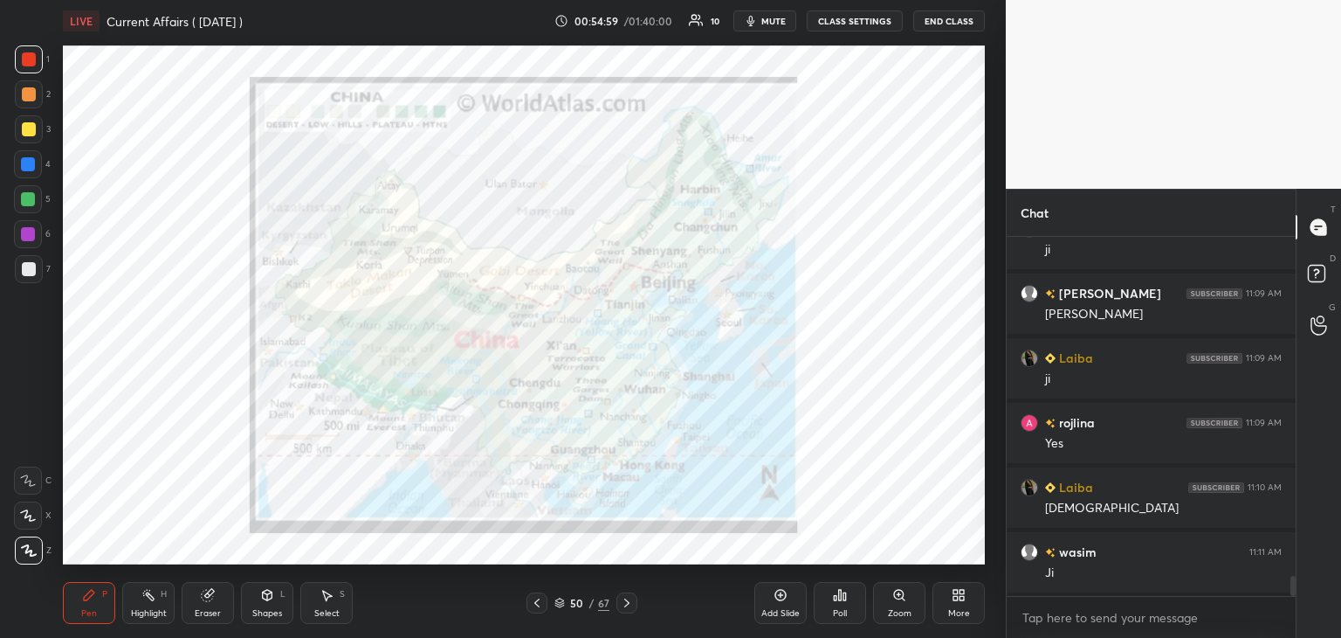
click at [217, 605] on div "Eraser" at bounding box center [208, 603] width 52 height 42
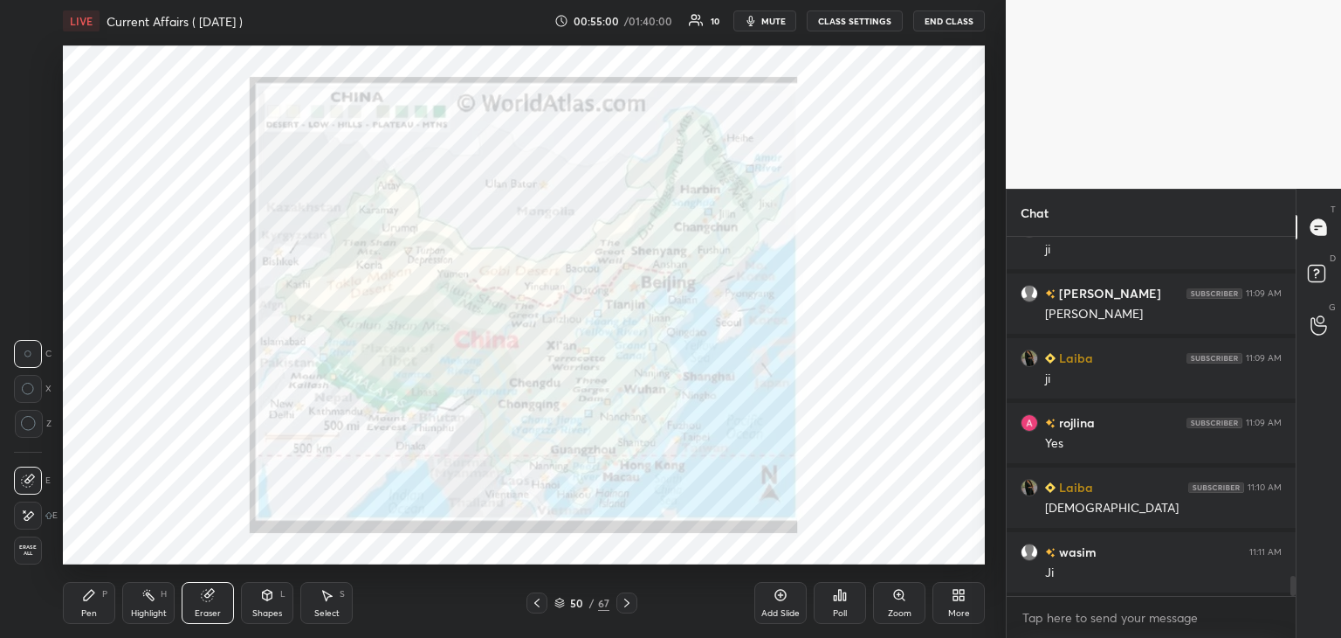
click at [38, 551] on span "Erase all" at bounding box center [28, 550] width 26 height 12
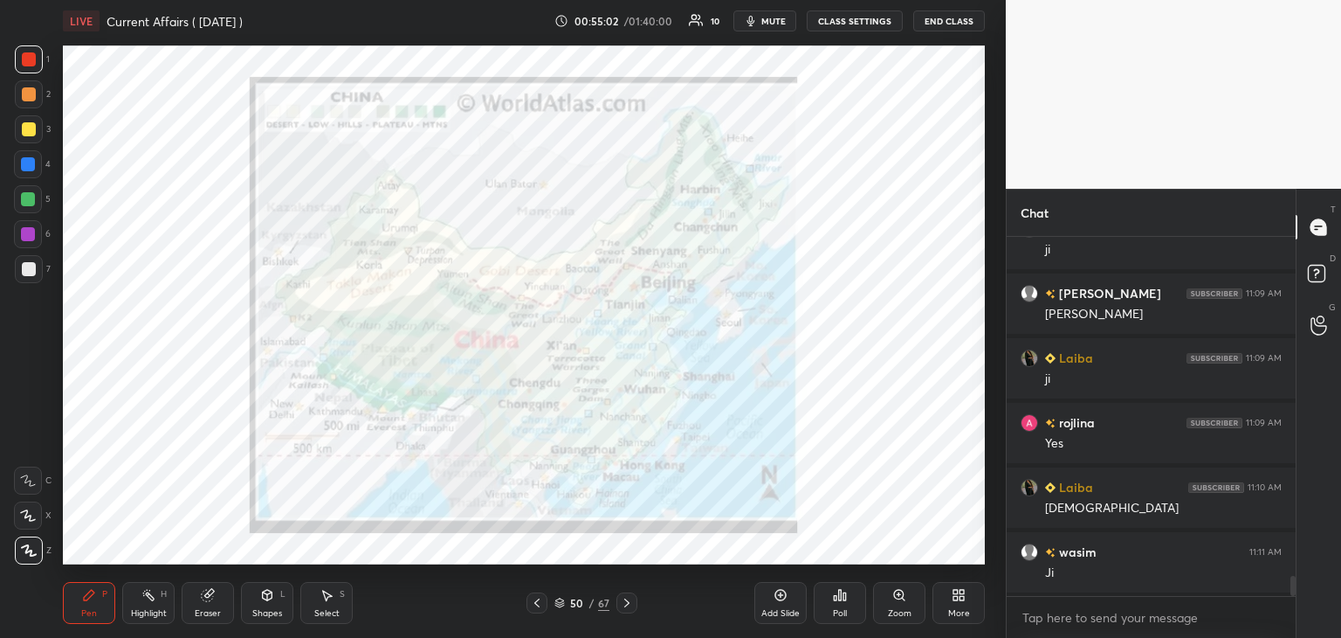
click at [785, 605] on div "Add Slide" at bounding box center [781, 603] width 52 height 42
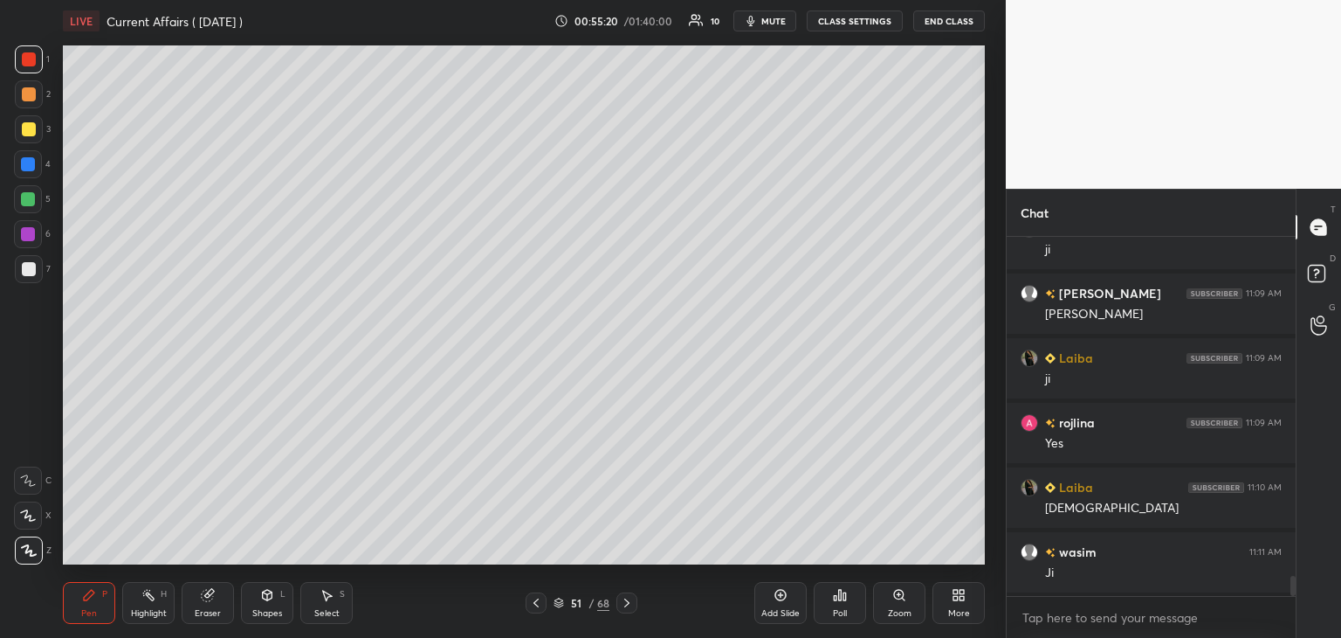
click at [32, 197] on div at bounding box center [28, 199] width 14 height 14
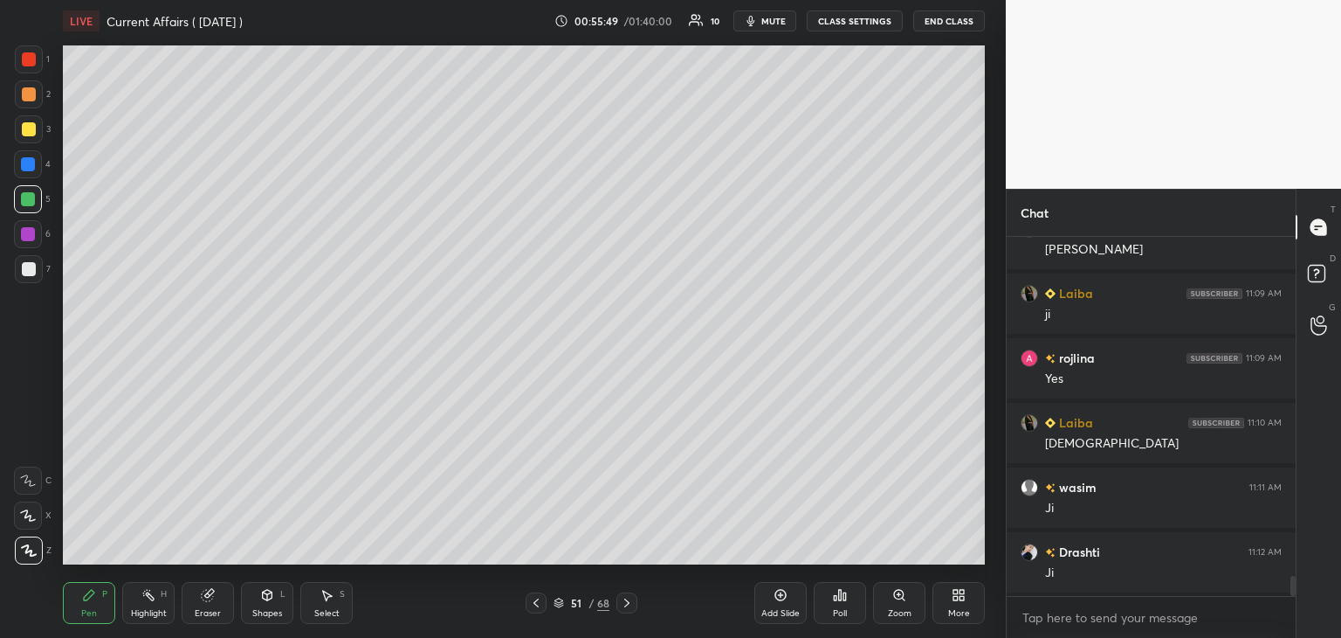
click at [33, 266] on div at bounding box center [29, 269] width 14 height 14
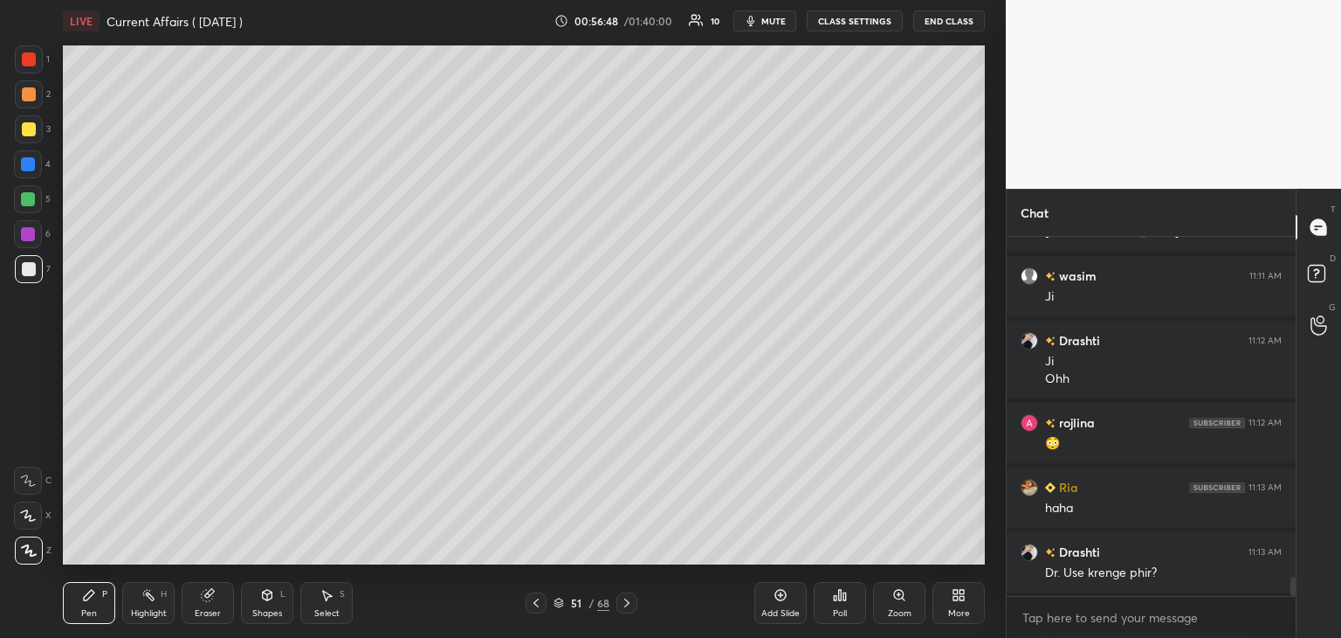
scroll to position [6400, 0]
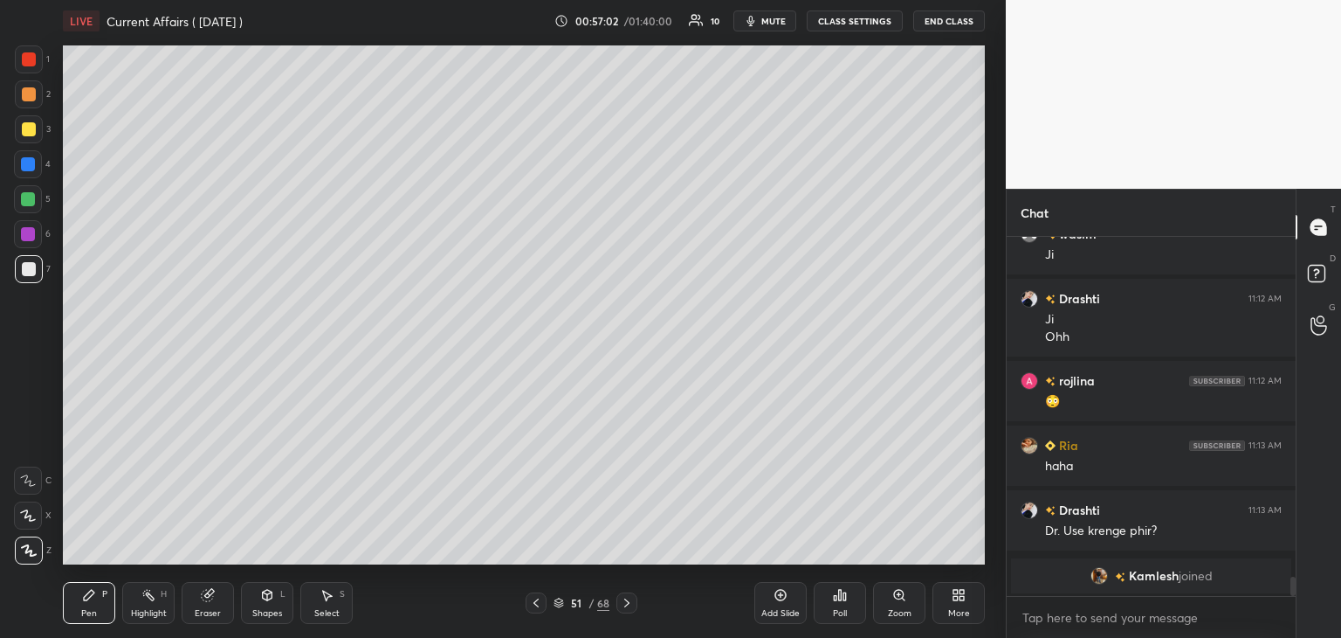
click at [625, 603] on icon at bounding box center [627, 603] width 14 height 14
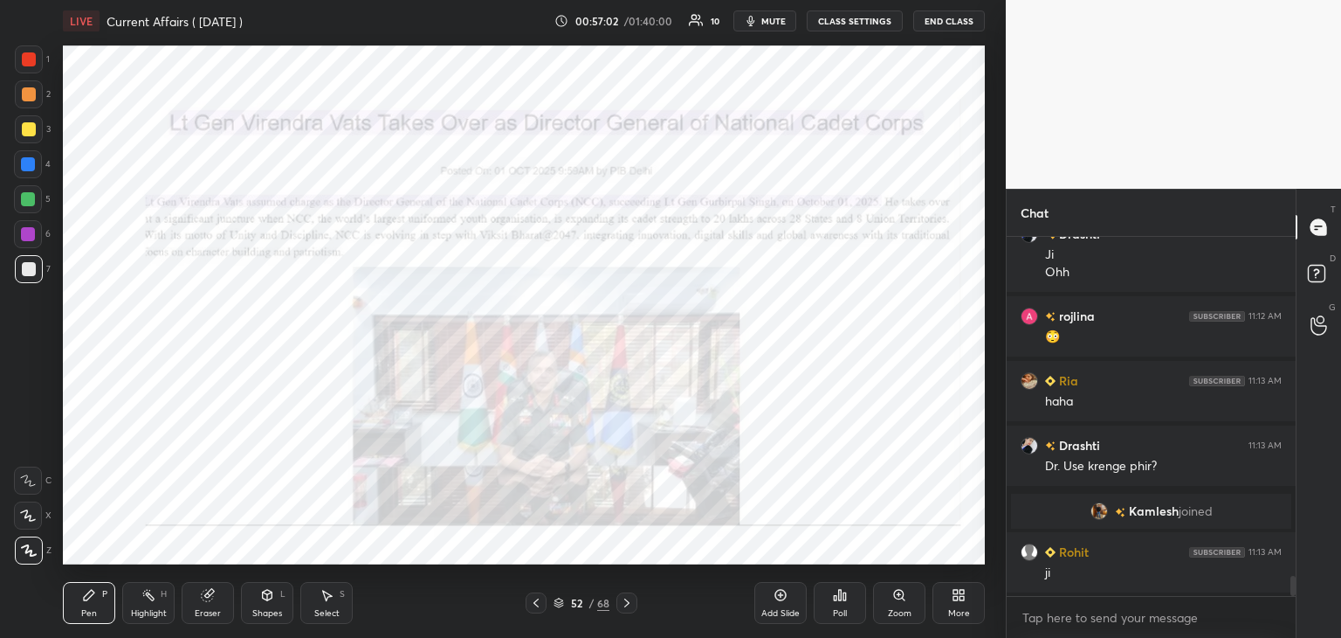
scroll to position [6015, 0]
click at [28, 54] on div at bounding box center [29, 59] width 14 height 14
click at [628, 601] on icon at bounding box center [627, 603] width 14 height 14
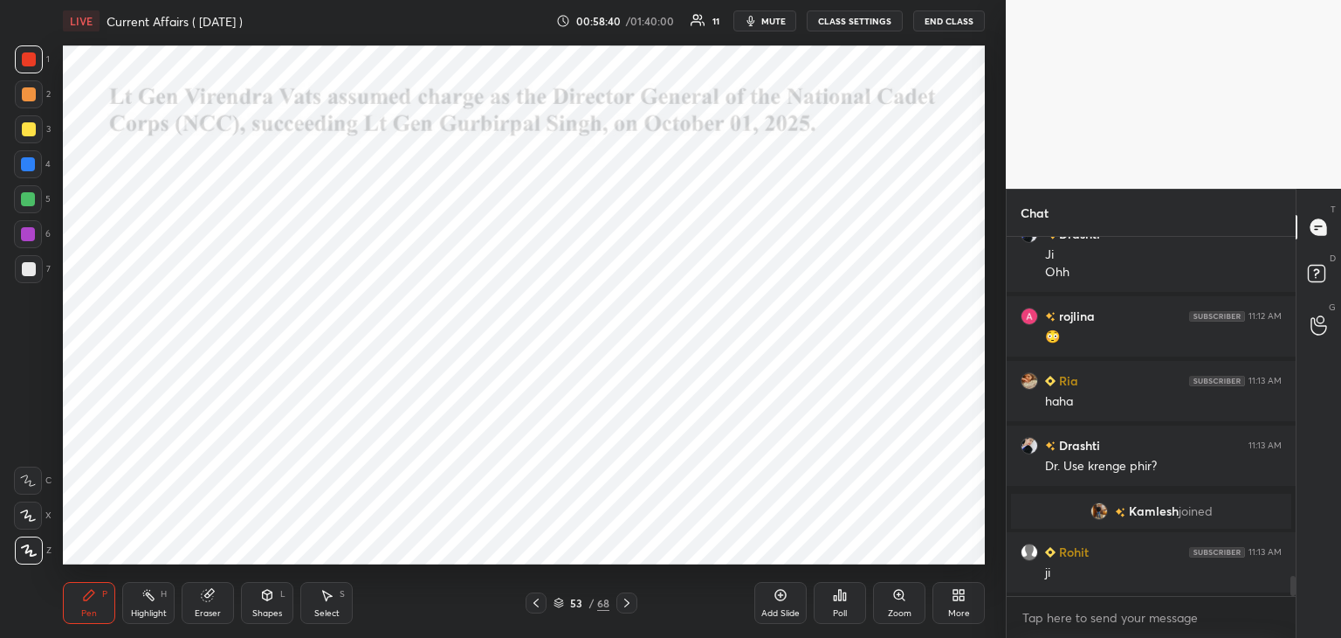
scroll to position [6080, 0]
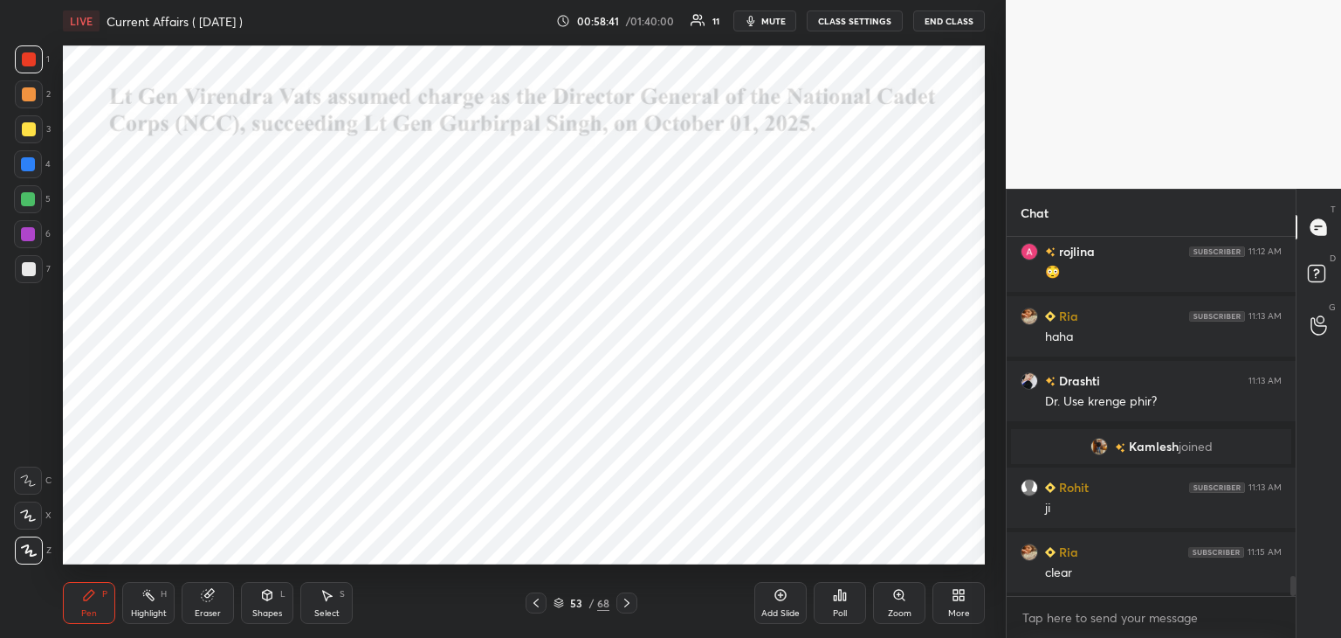
click at [629, 604] on icon at bounding box center [627, 603] width 14 height 14
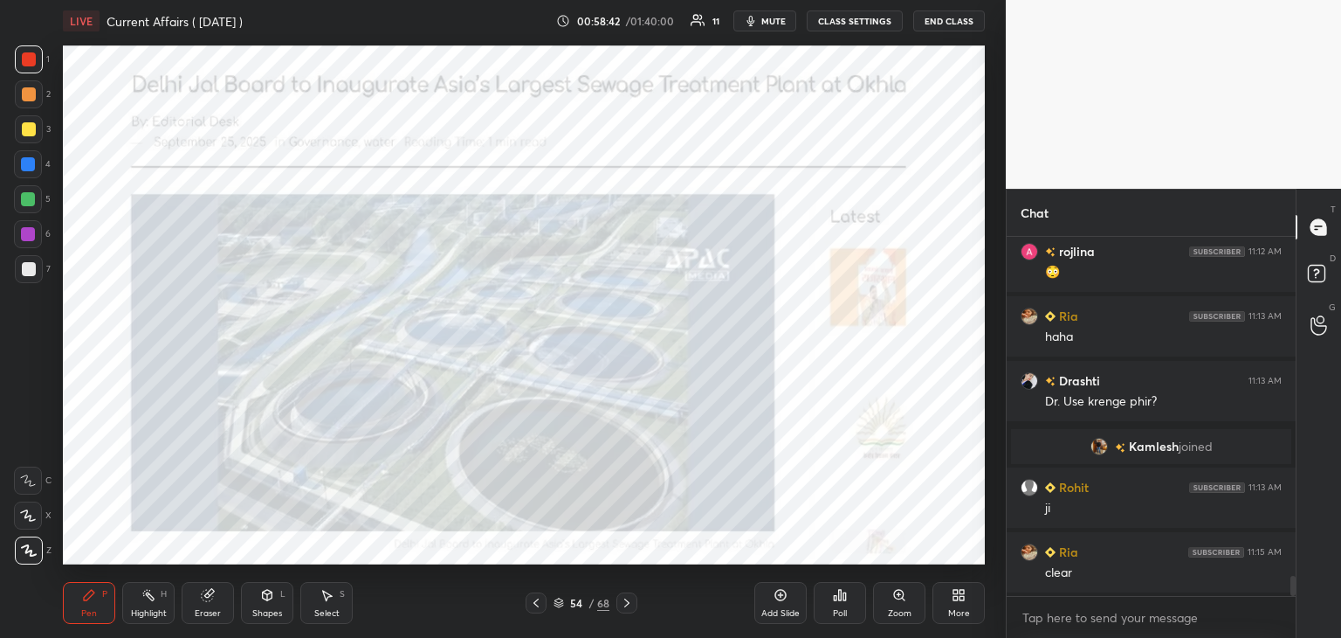
scroll to position [6145, 0]
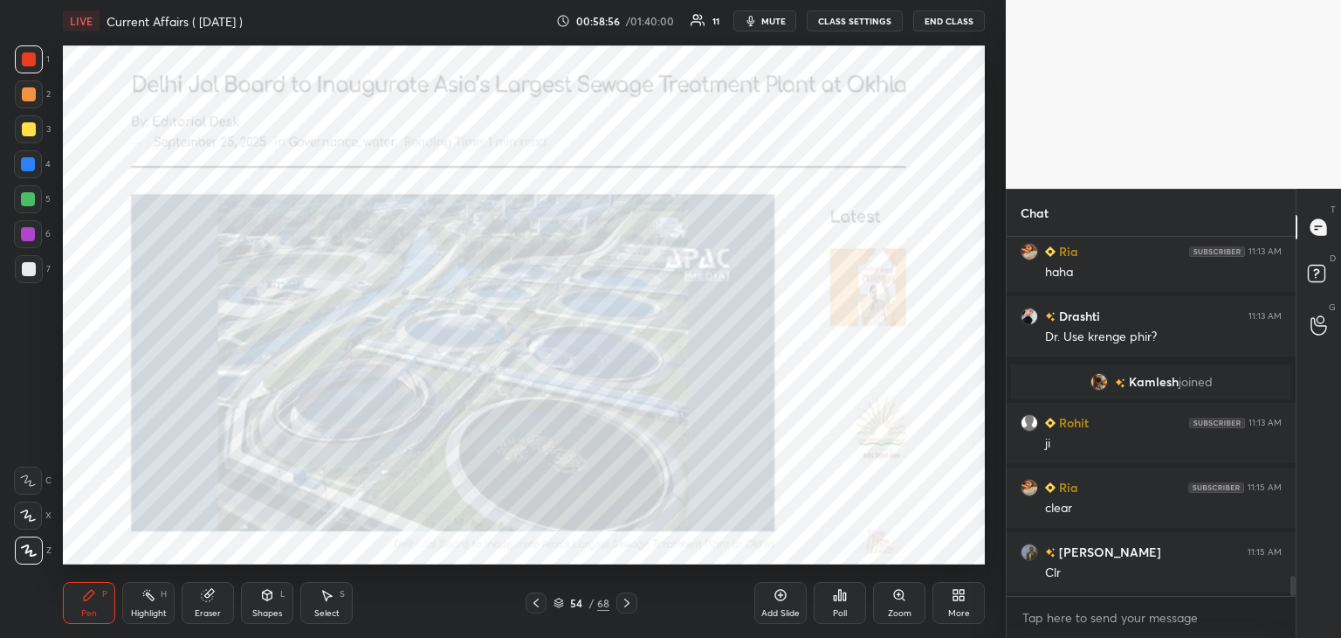
click at [628, 601] on icon at bounding box center [627, 603] width 14 height 14
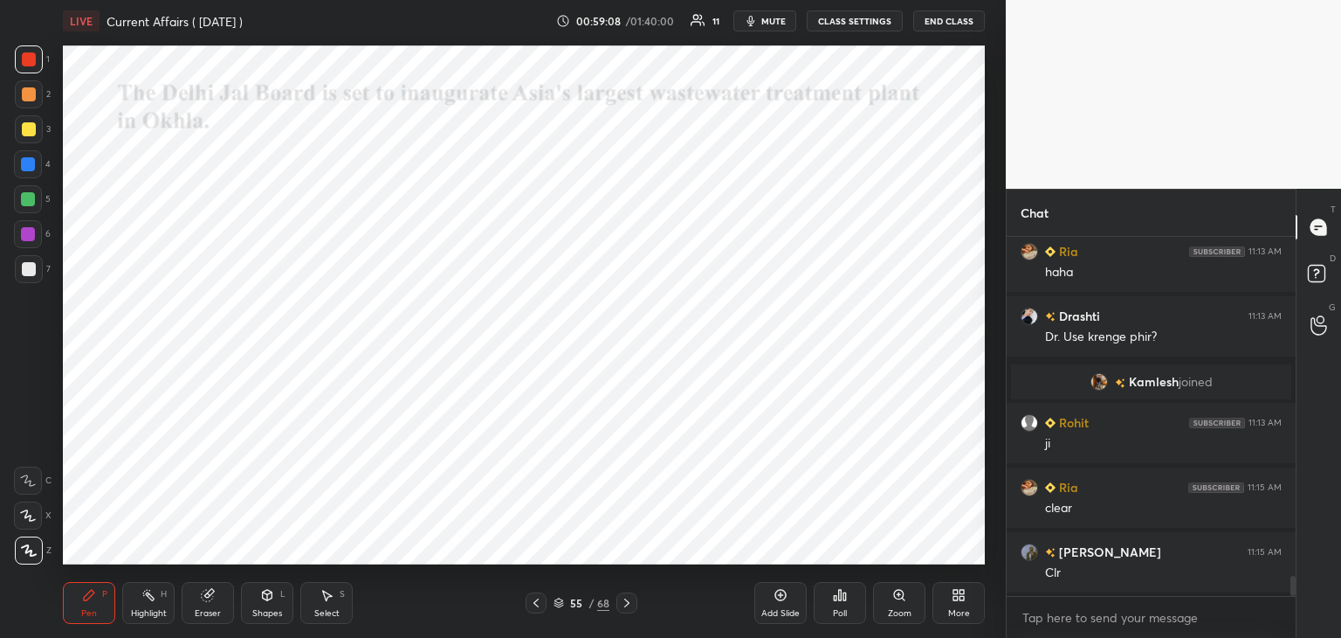
click at [622, 602] on icon at bounding box center [627, 603] width 14 height 14
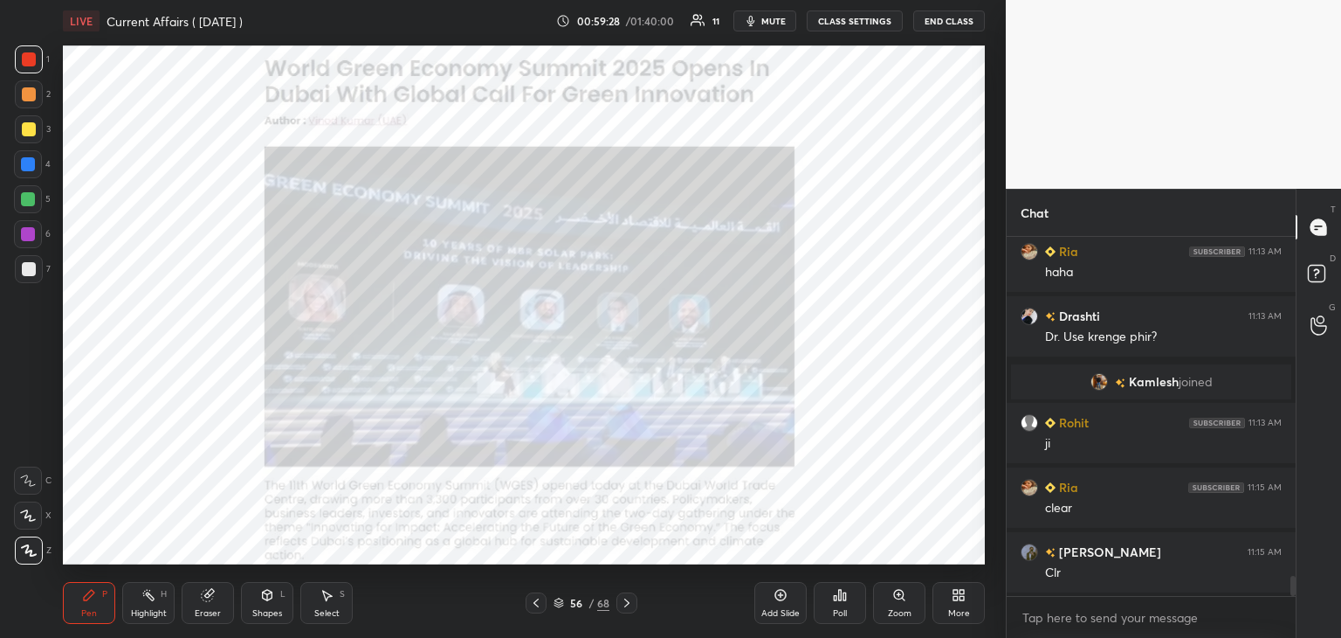
click at [625, 604] on icon at bounding box center [627, 603] width 14 height 14
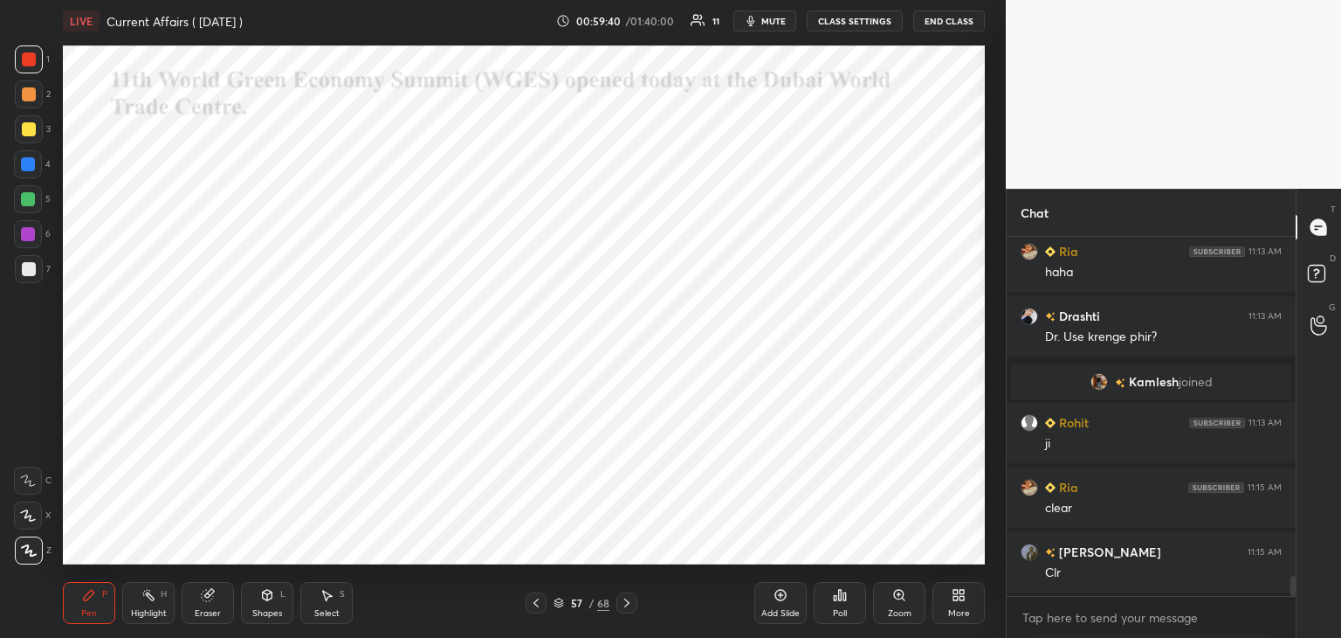
click at [626, 603] on icon at bounding box center [627, 603] width 14 height 14
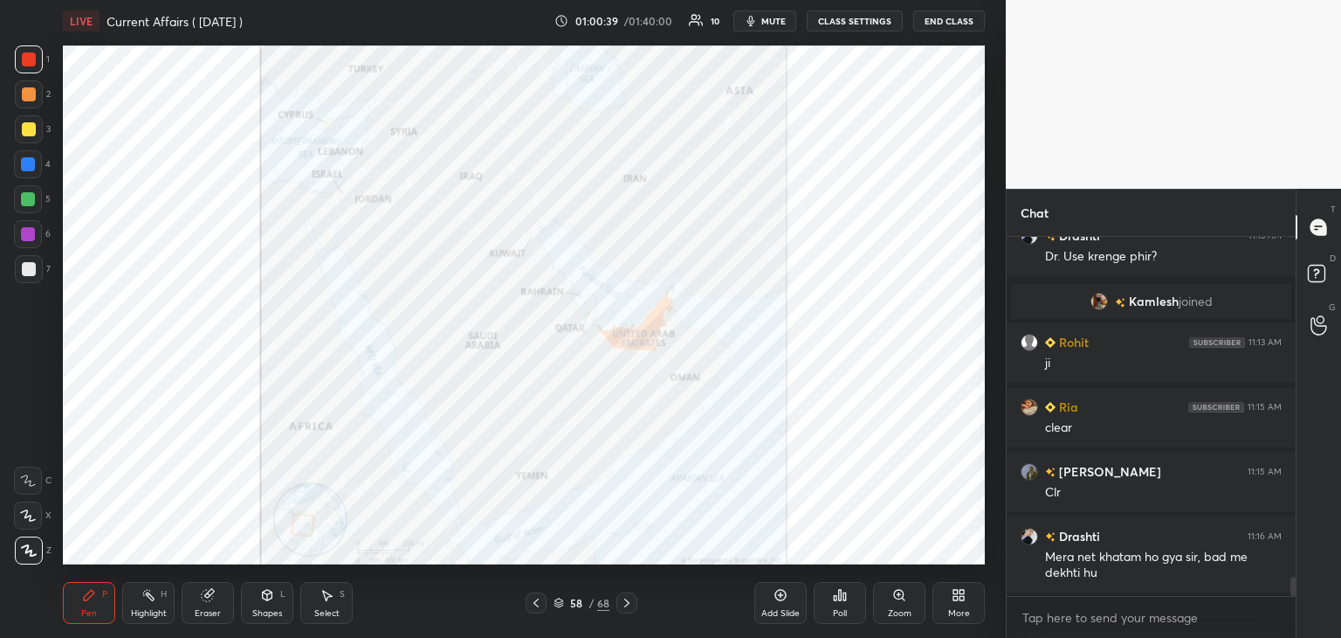
scroll to position [6290, 0]
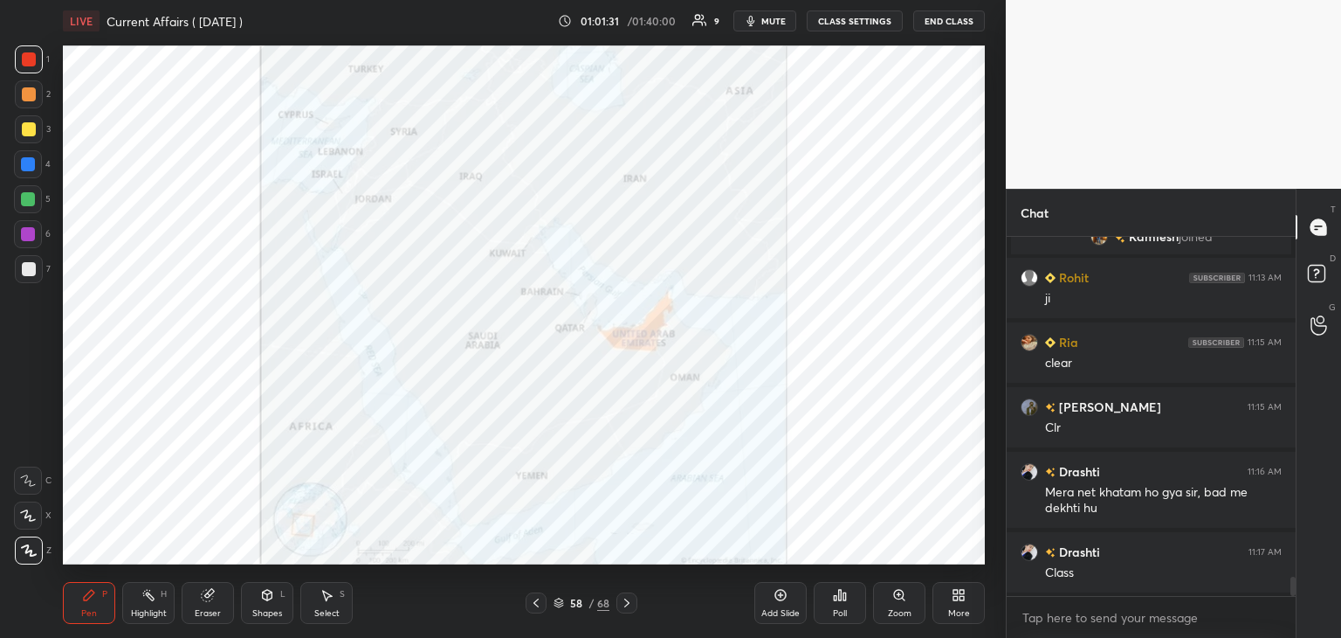
click at [627, 596] on icon at bounding box center [627, 603] width 14 height 14
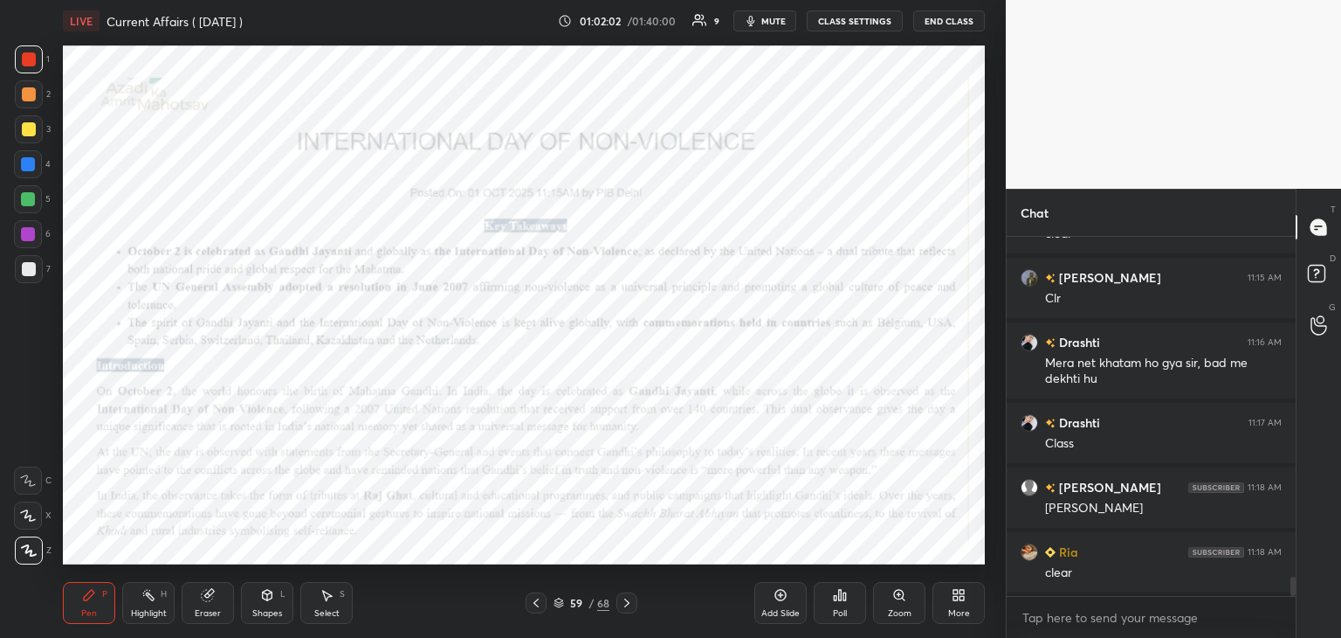
scroll to position [6484, 0]
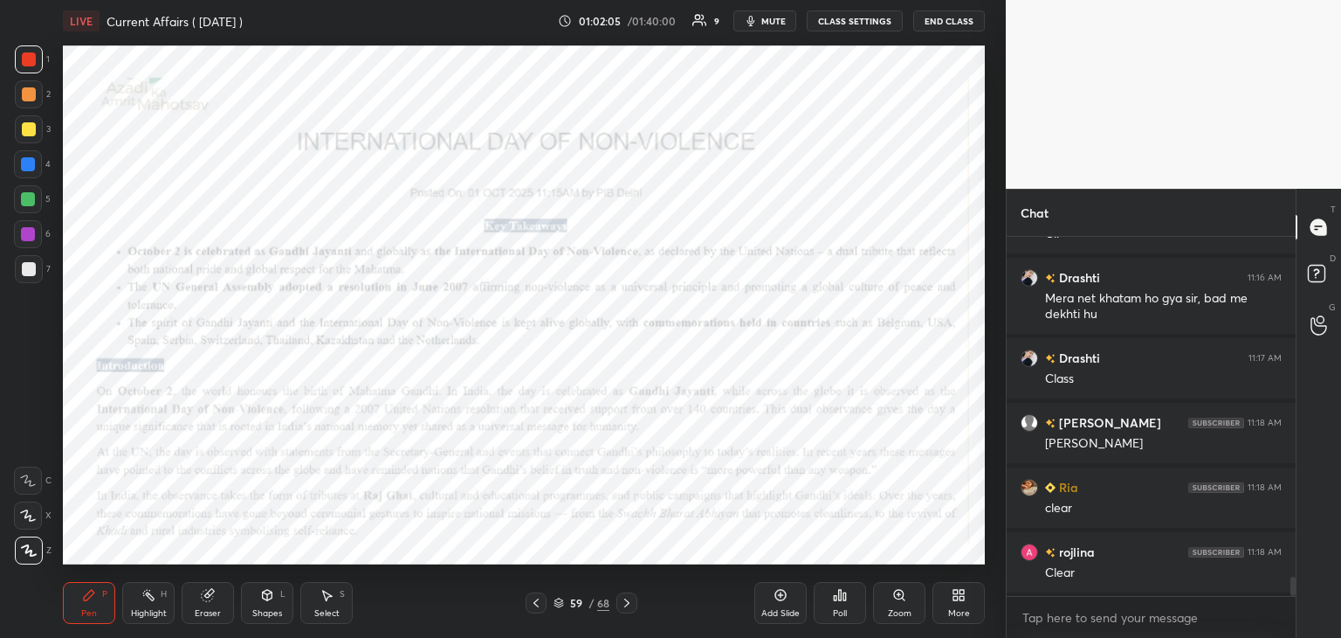
click at [629, 602] on icon at bounding box center [626, 602] width 5 height 9
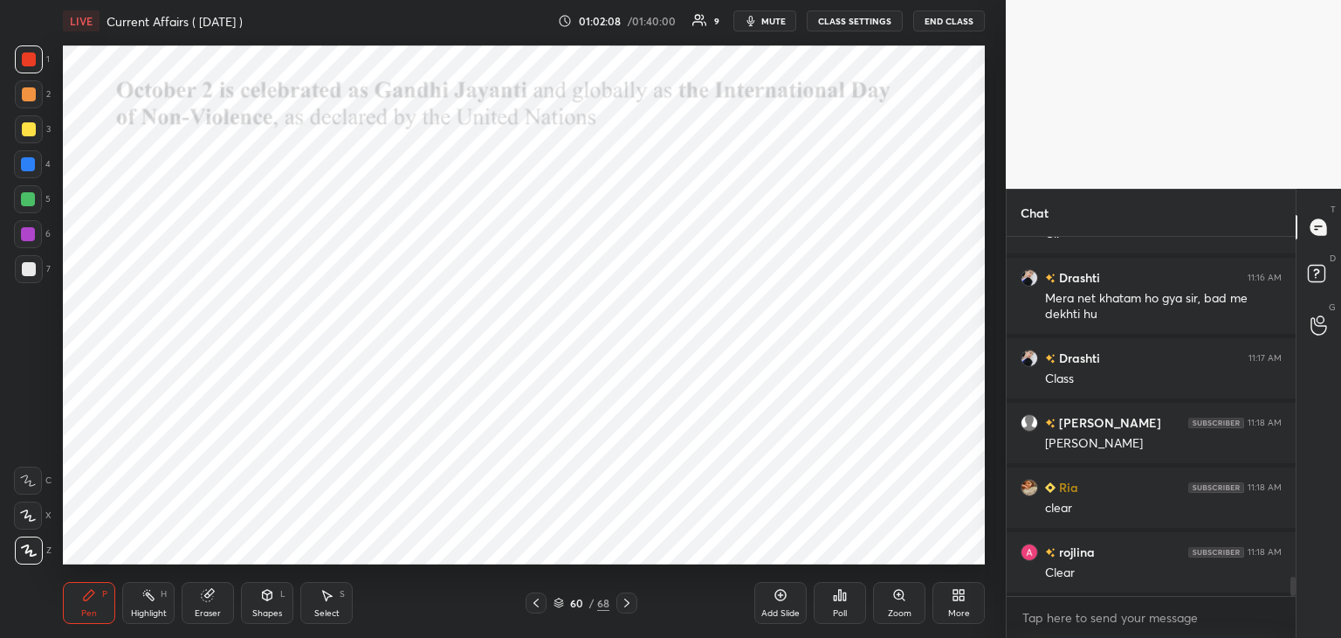
click at [627, 603] on icon at bounding box center [627, 603] width 14 height 14
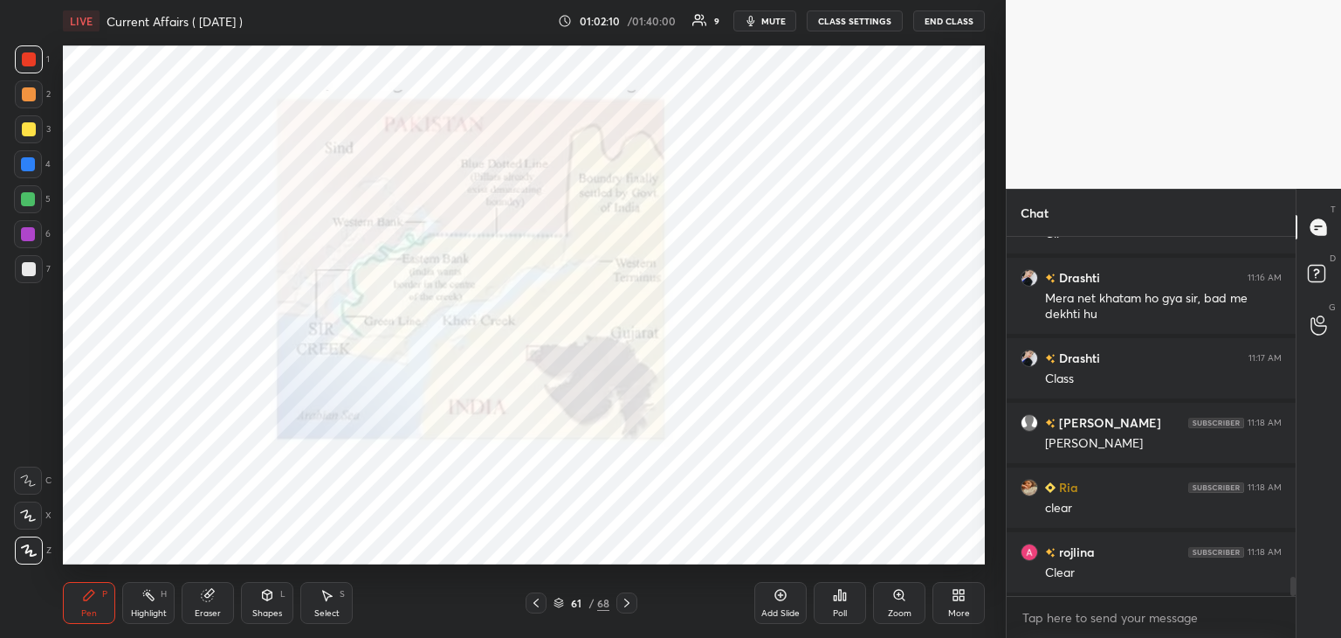
click at [558, 607] on icon at bounding box center [559, 605] width 9 height 3
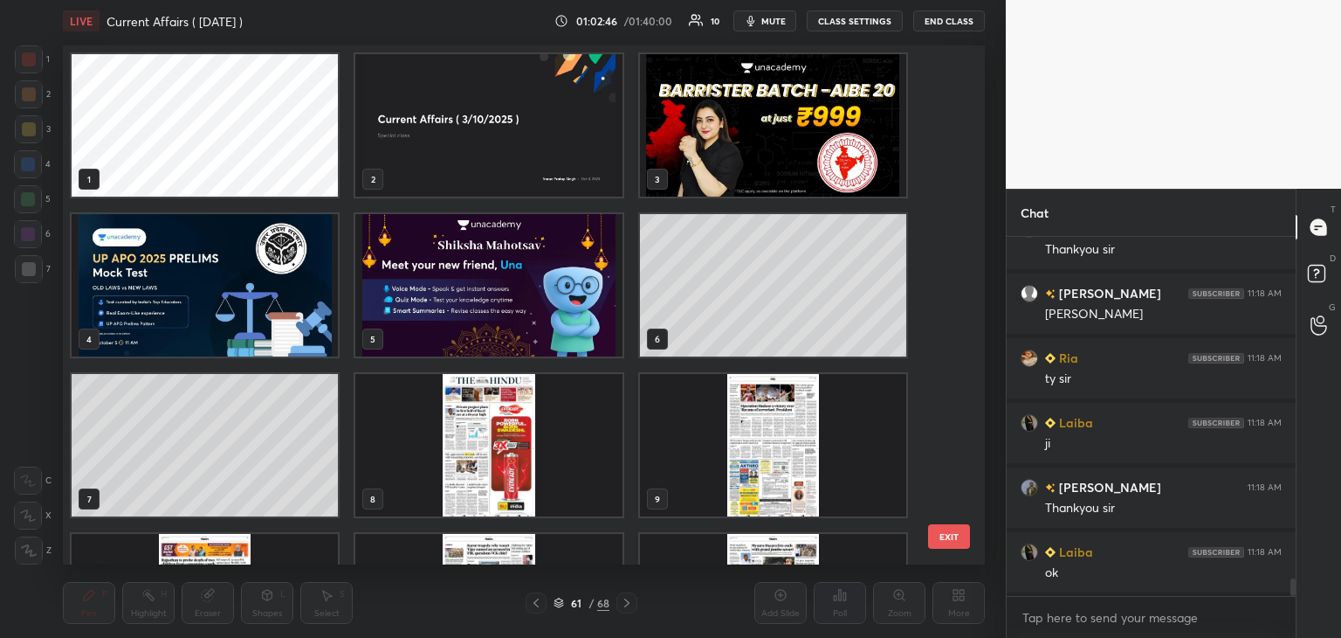
scroll to position [7001, 0]
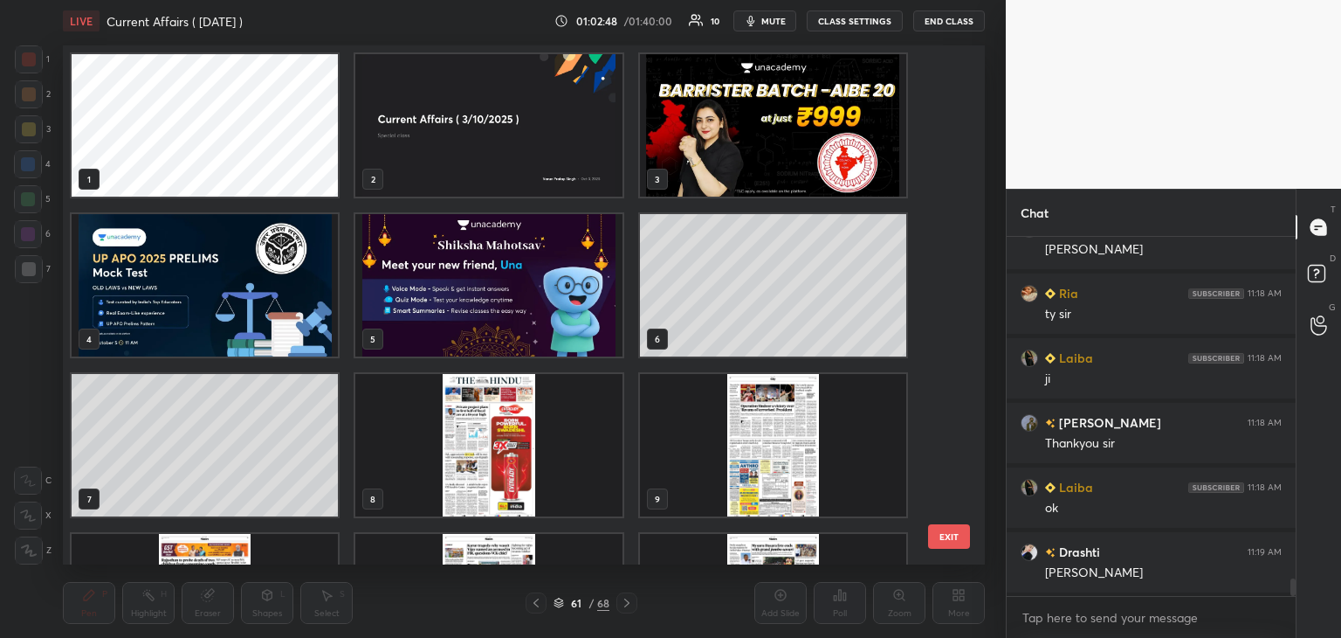
click at [780, 153] on img "grid" at bounding box center [773, 125] width 266 height 142
click at [779, 164] on img "grid" at bounding box center [773, 125] width 266 height 142
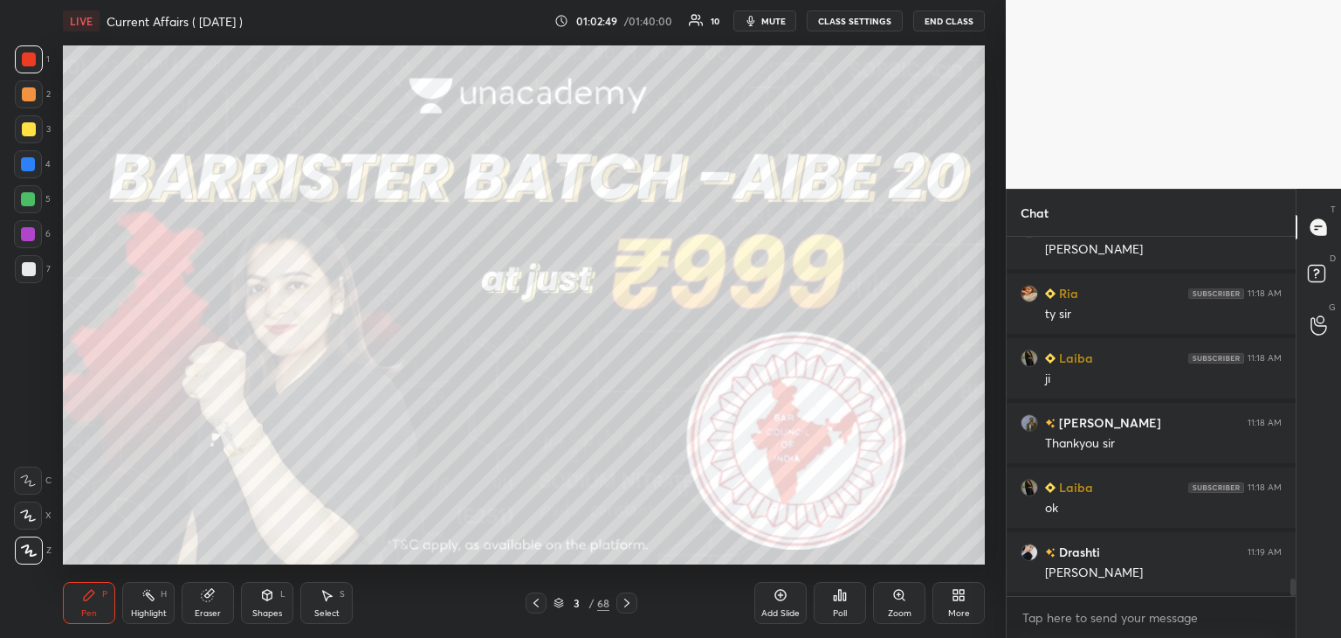
click at [791, 164] on img "grid" at bounding box center [773, 125] width 266 height 142
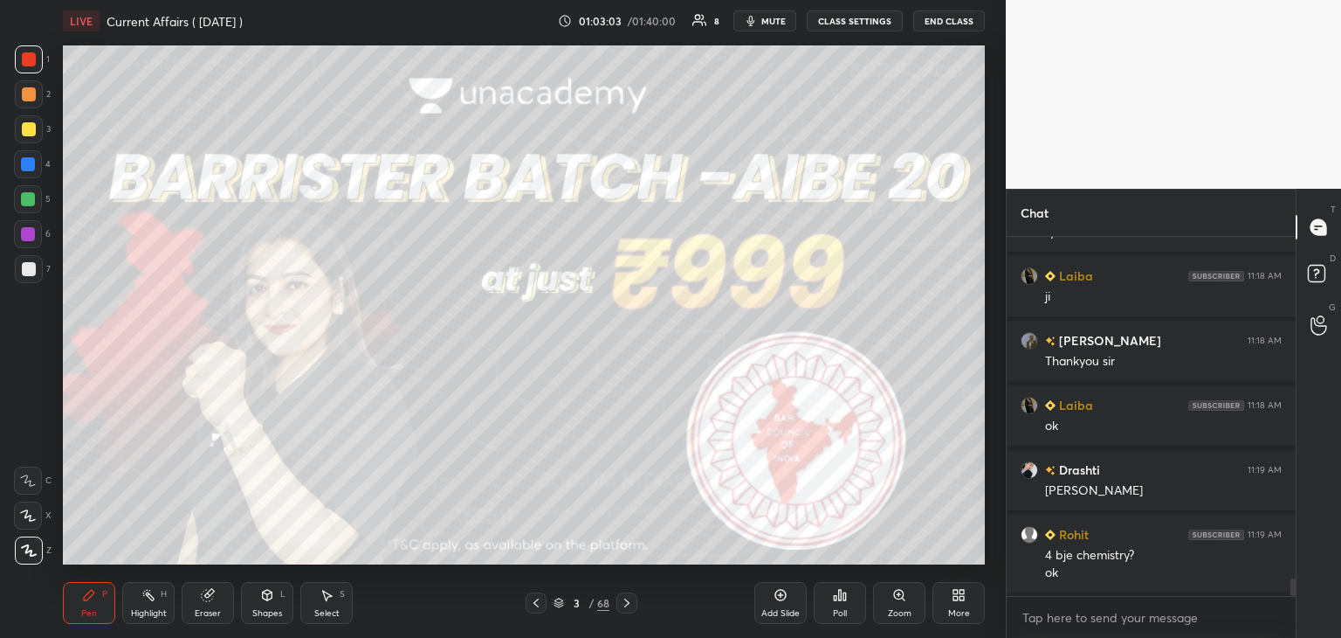
scroll to position [6, 5]
click at [627, 601] on icon at bounding box center [626, 602] width 5 height 9
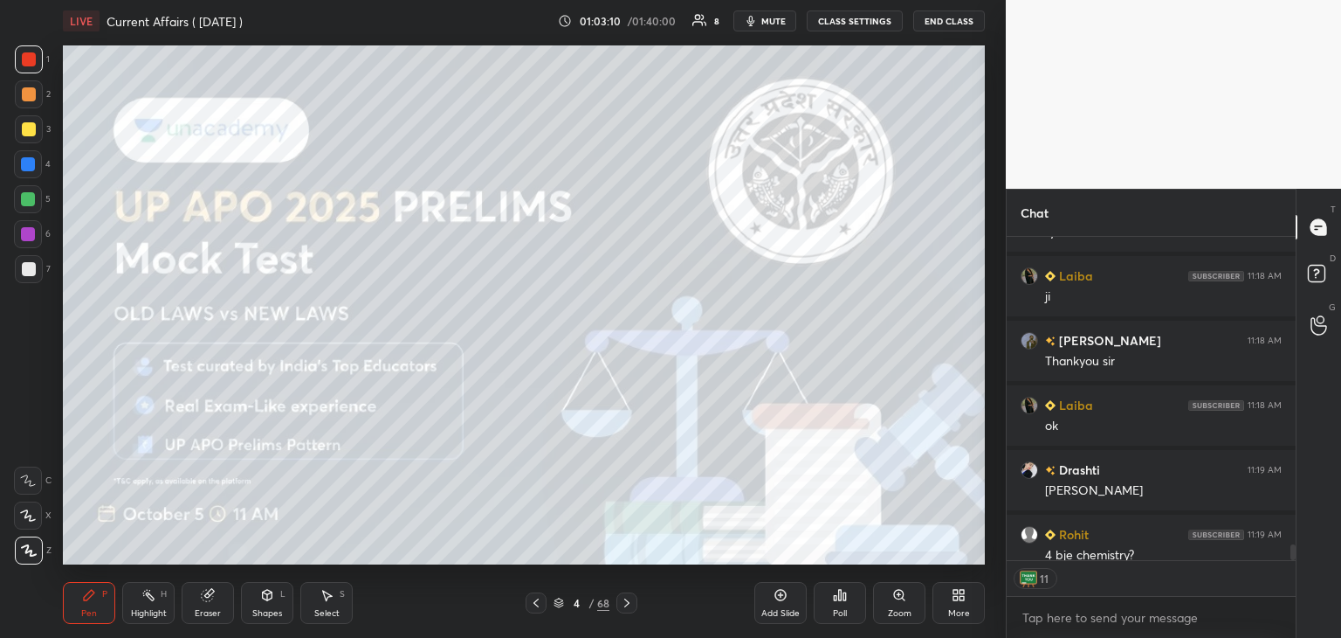
click at [625, 602] on icon at bounding box center [627, 603] width 14 height 14
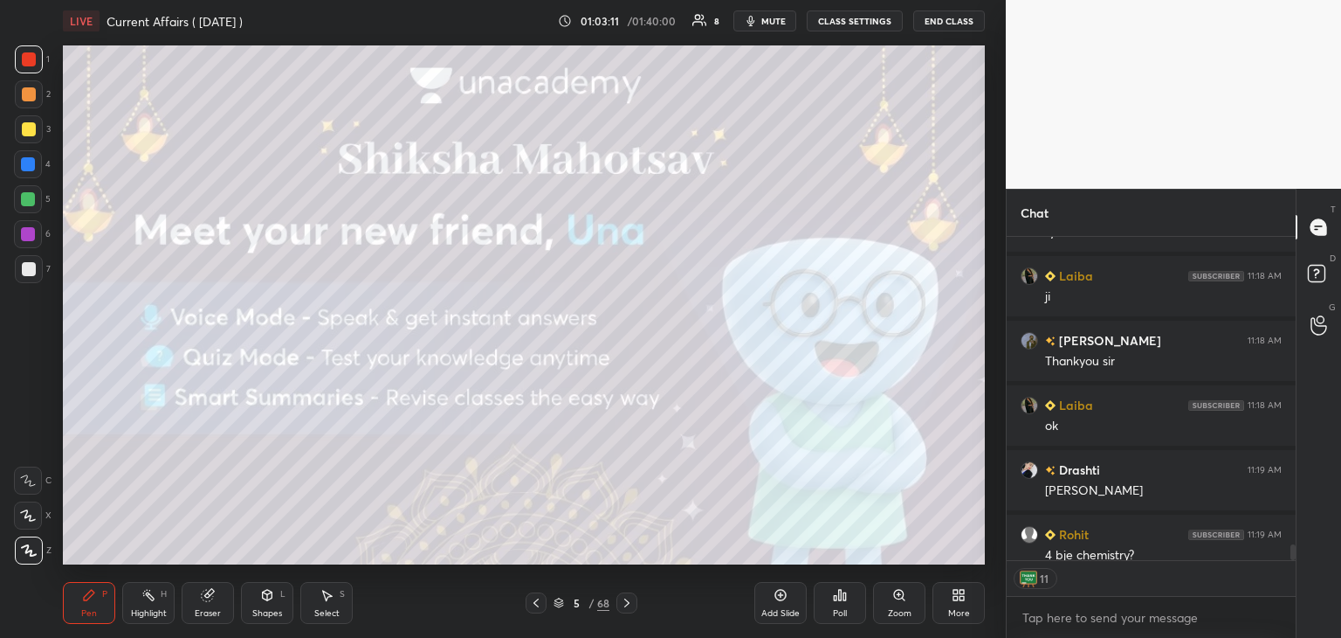
scroll to position [7182, 0]
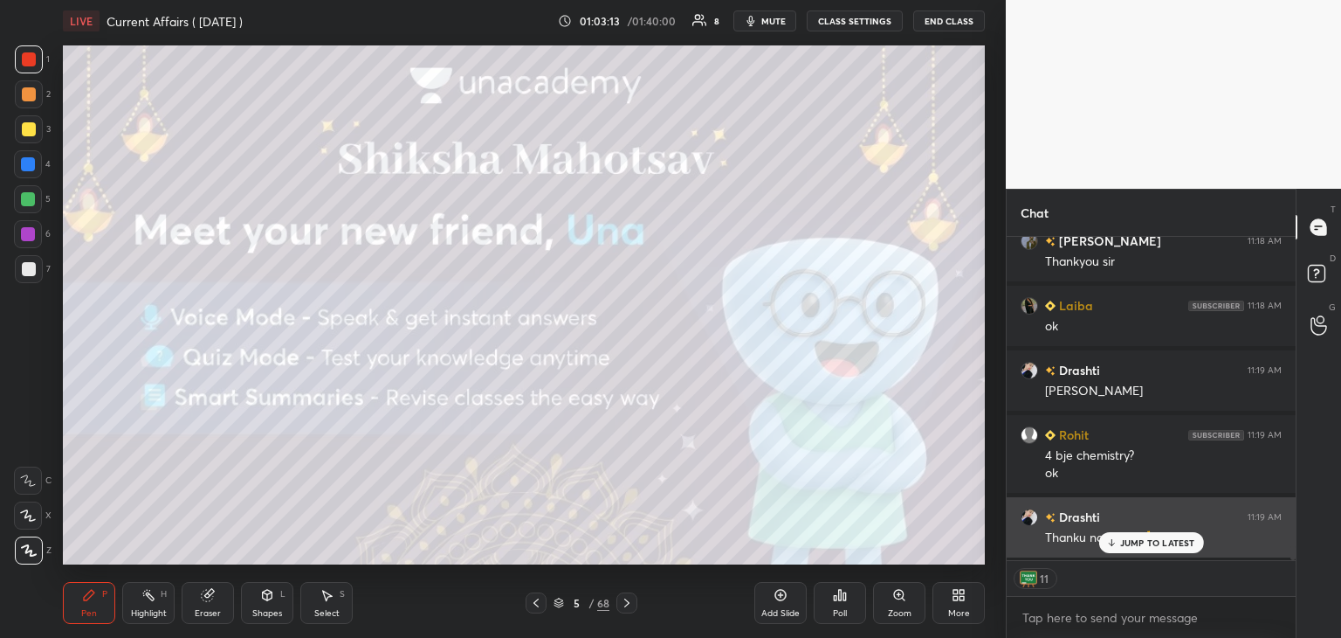
click at [1127, 541] on p "JUMP TO LATEST" at bounding box center [1157, 542] width 75 height 10
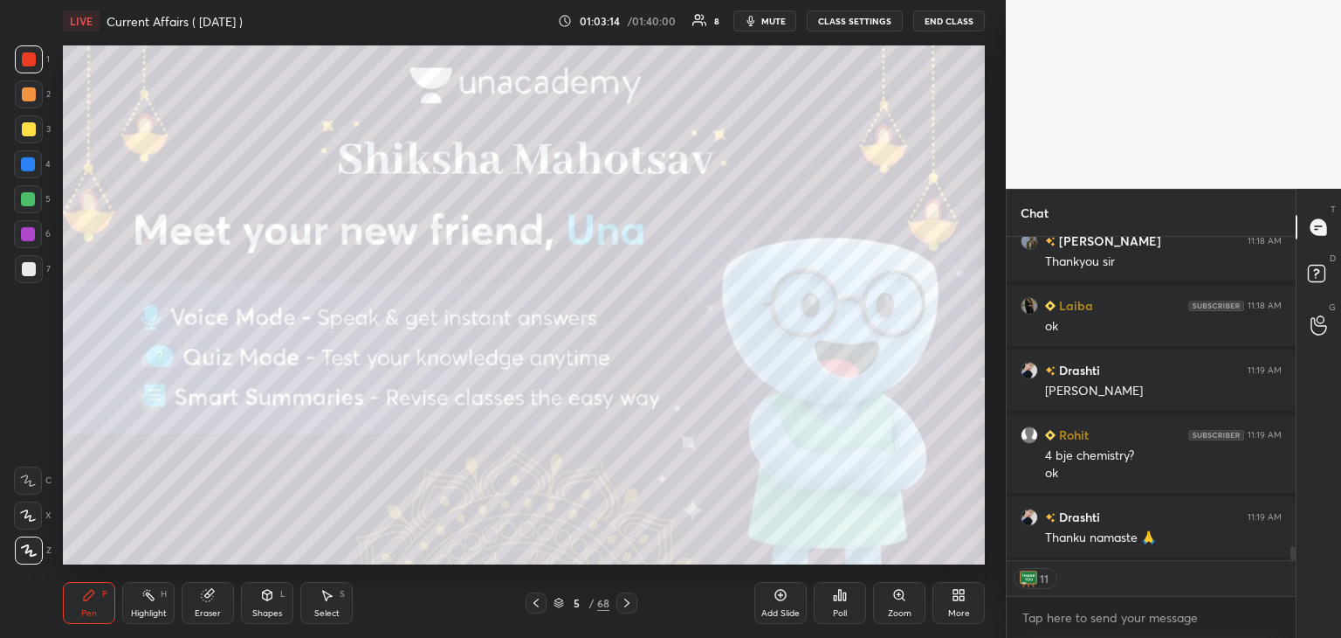
click at [779, 602] on icon at bounding box center [781, 595] width 14 height 14
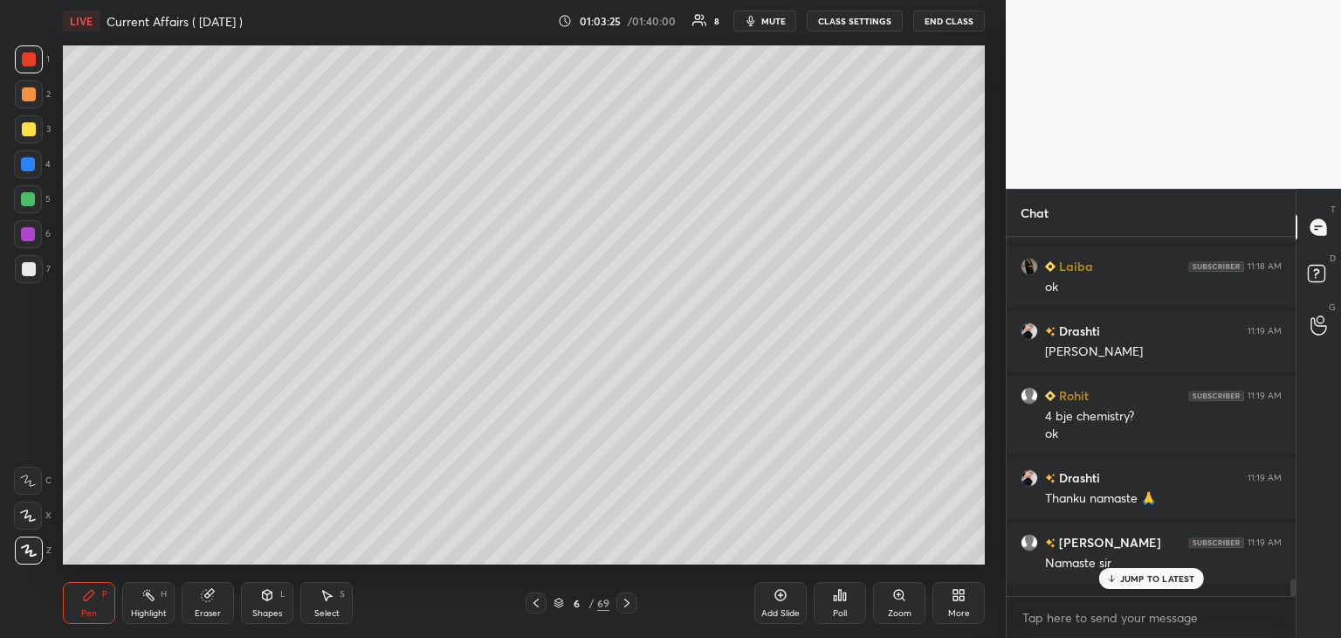
scroll to position [5, 5]
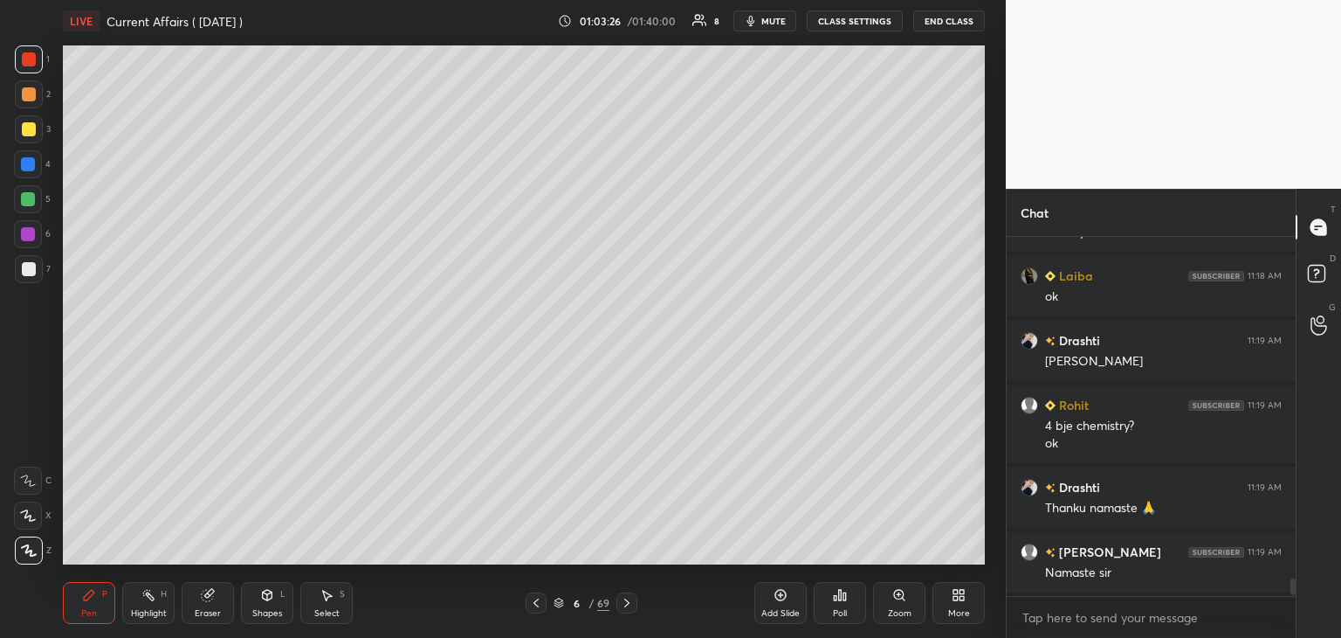
click at [951, 19] on button "End Class" at bounding box center [950, 20] width 72 height 21
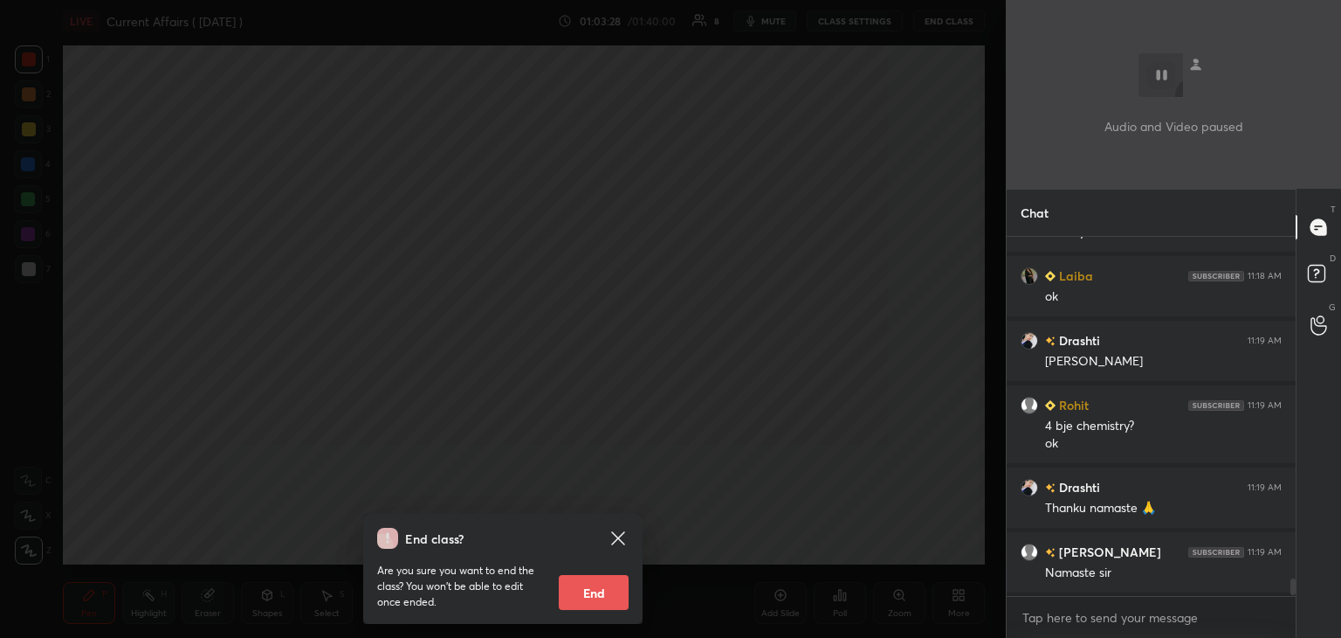
click at [589, 591] on button "End" at bounding box center [594, 592] width 70 height 35
type textarea "x"
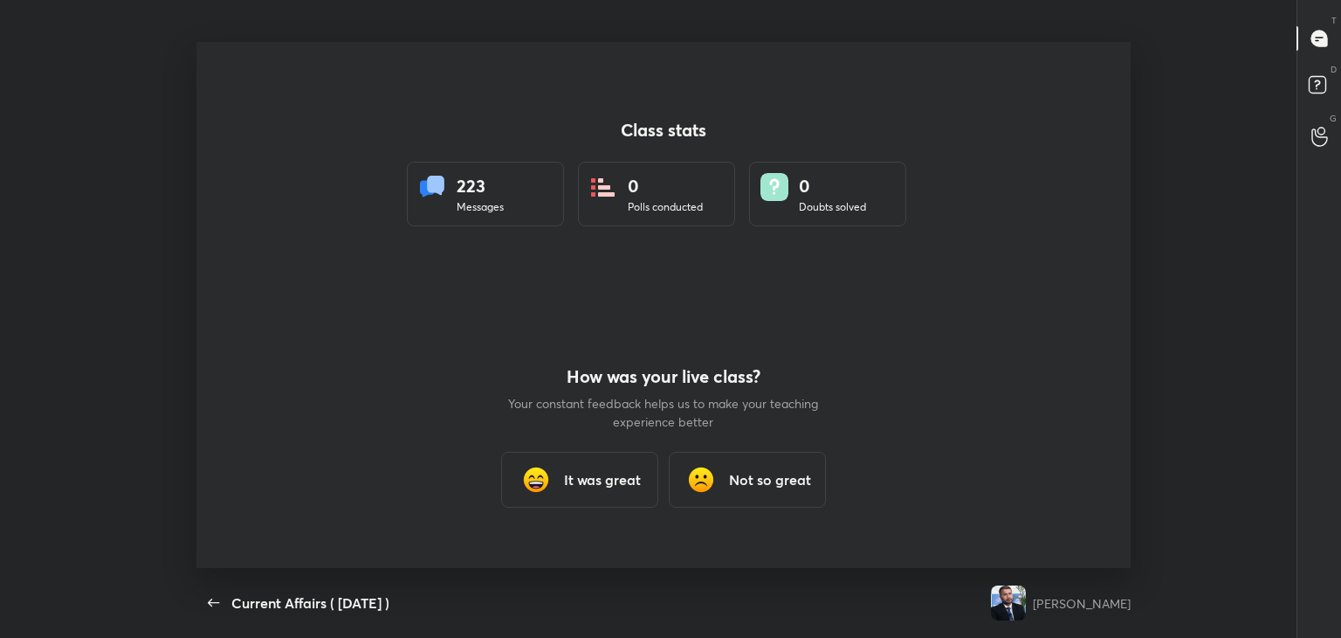
scroll to position [0, 0]
